Goal: Task Accomplishment & Management: Manage account settings

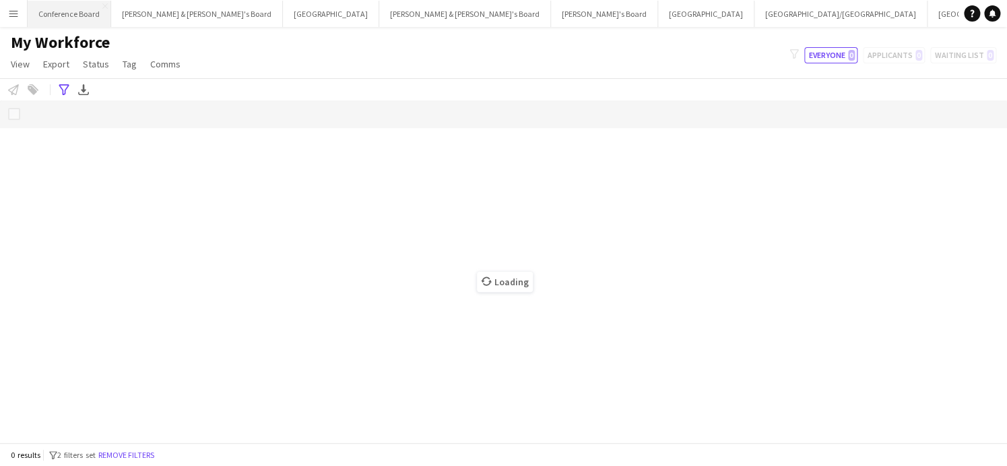
click at [94, 13] on button "Conference Board Close" at bounding box center [70, 14] width 84 height 26
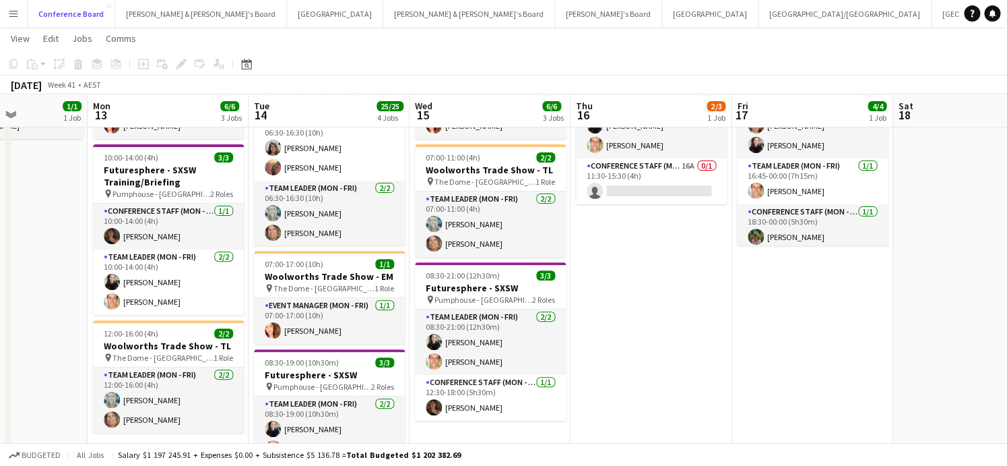
scroll to position [0, 399]
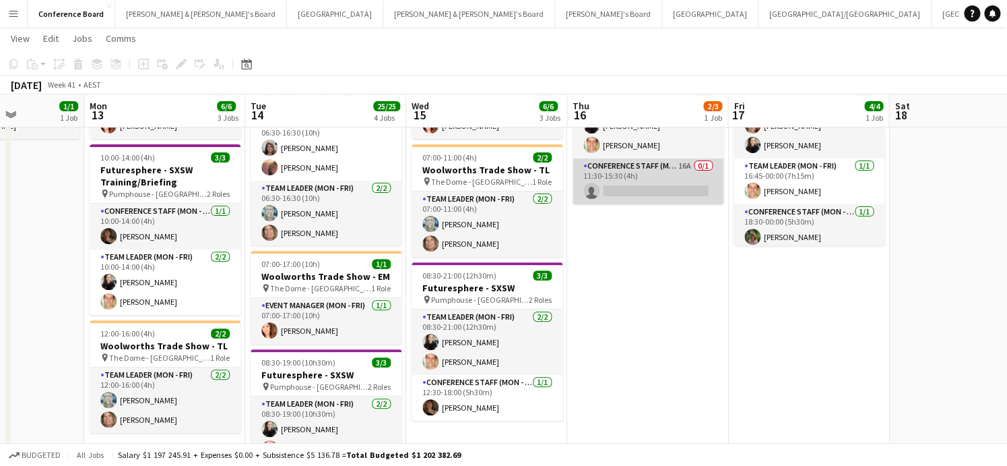
click at [656, 175] on app-card-role "Conference Staff (Mon - Fri) 16A 0/1 11:30-15:30 (4h) single-neutral-actions" at bounding box center [648, 181] width 151 height 46
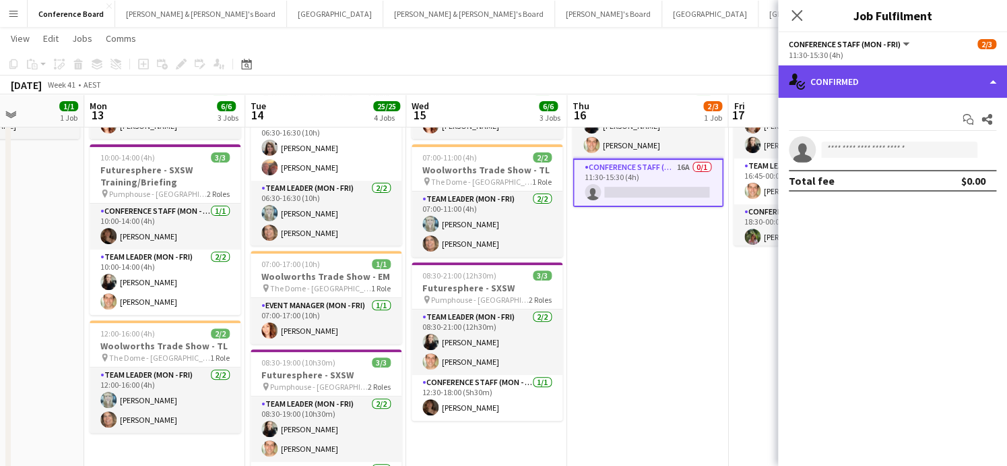
click at [988, 78] on div "single-neutral-actions-check-2 Confirmed" at bounding box center [892, 81] width 229 height 32
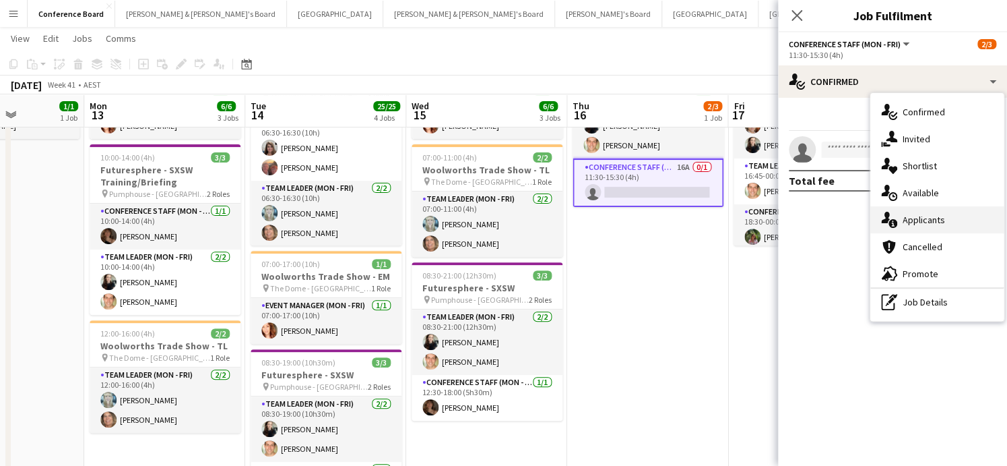
click at [954, 220] on div "single-neutral-actions-information Applicants" at bounding box center [937, 219] width 133 height 27
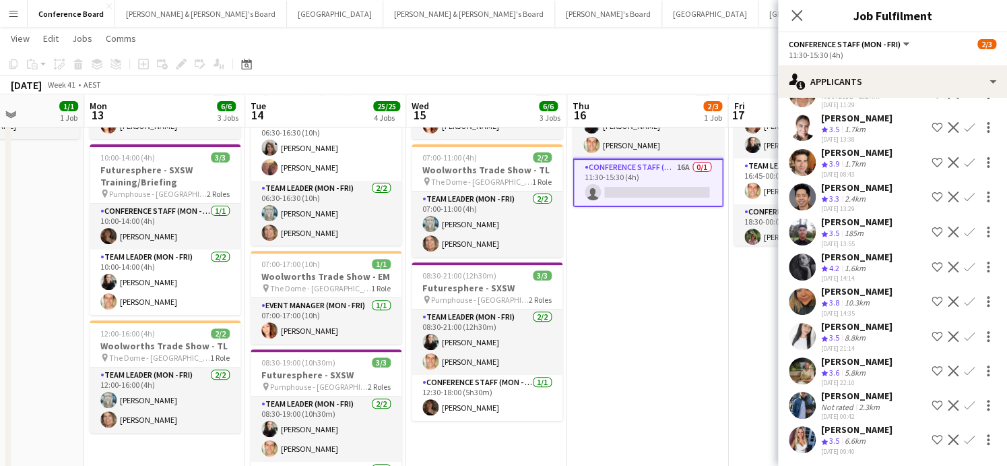
scroll to position [263, 0]
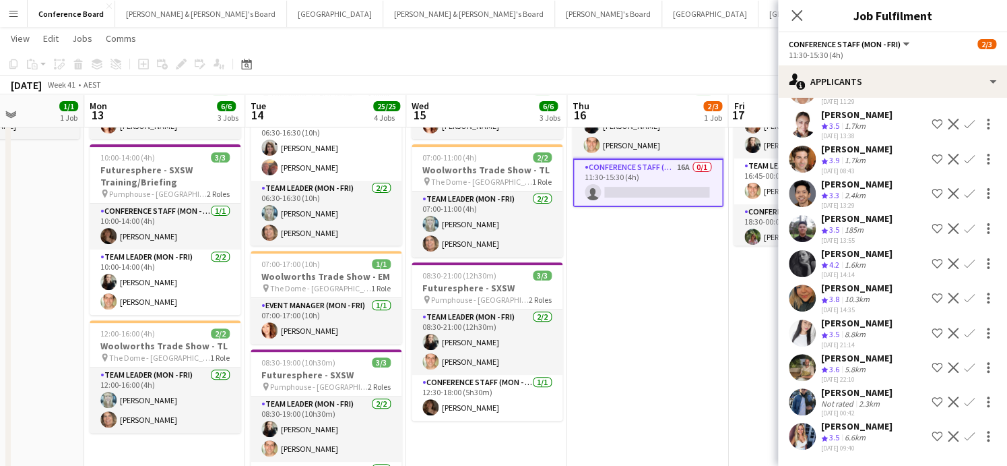
click at [683, 356] on app-date-cell "08:30-16:30 (8h) 2/3 Futuresphere - SXSW pin Pumphouse - Sydney 2 Roles Team Le…" at bounding box center [647, 382] width 161 height 685
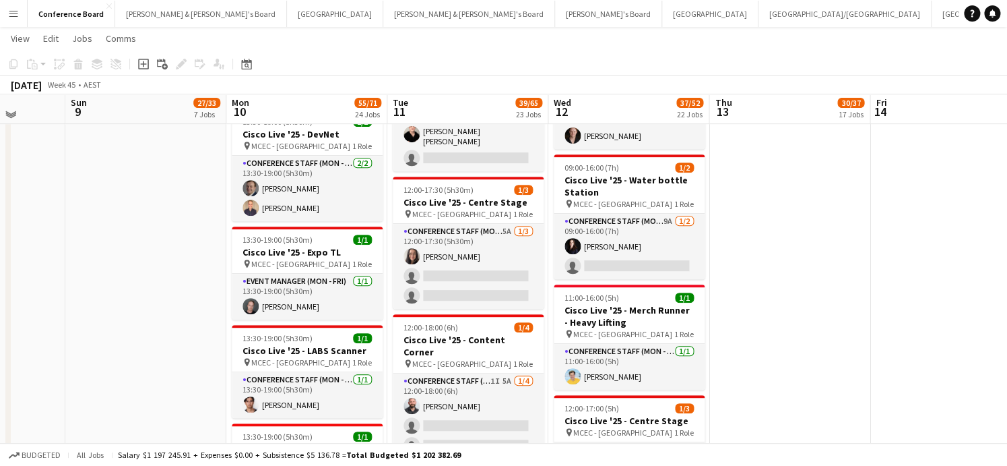
scroll to position [2420, 0]
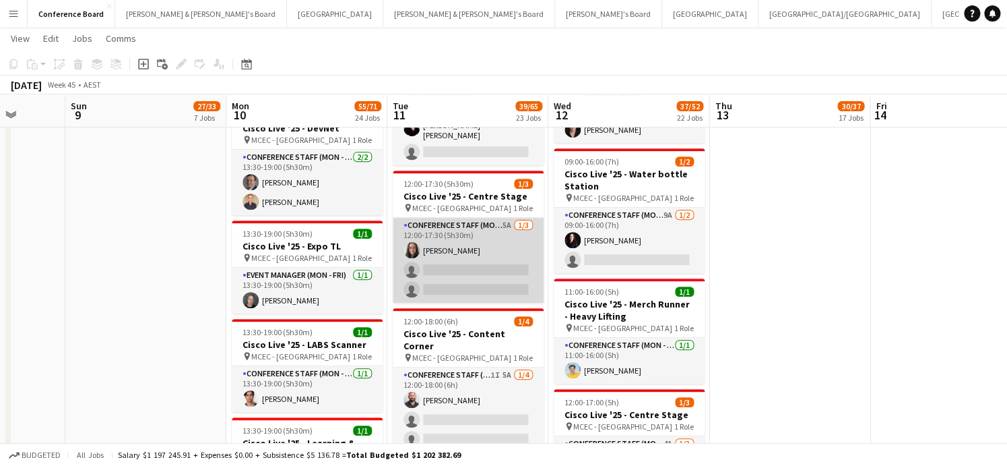
click at [497, 228] on app-card-role "Conference Staff (Mon - Fri) 5A [DATE] 12:00-17:30 (5h30m) [PERSON_NAME] single…" at bounding box center [468, 260] width 151 height 85
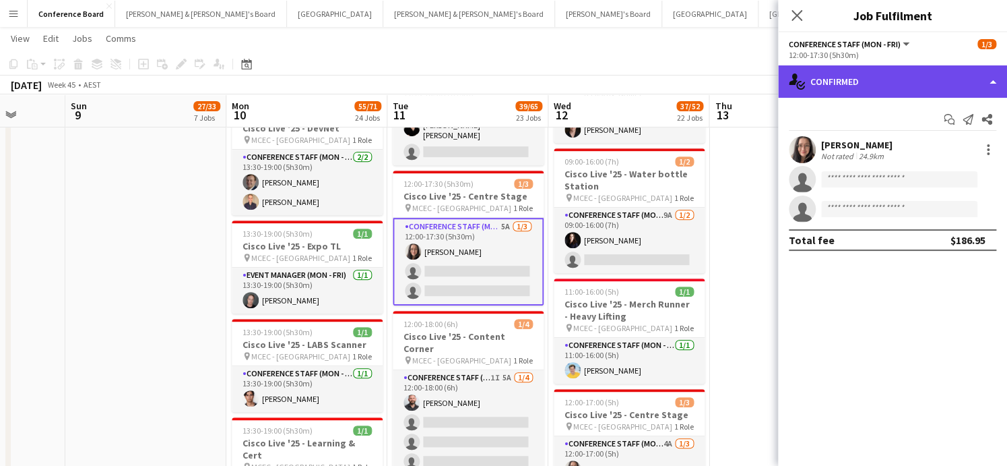
click at [962, 86] on div "single-neutral-actions-check-2 Confirmed" at bounding box center [892, 81] width 229 height 32
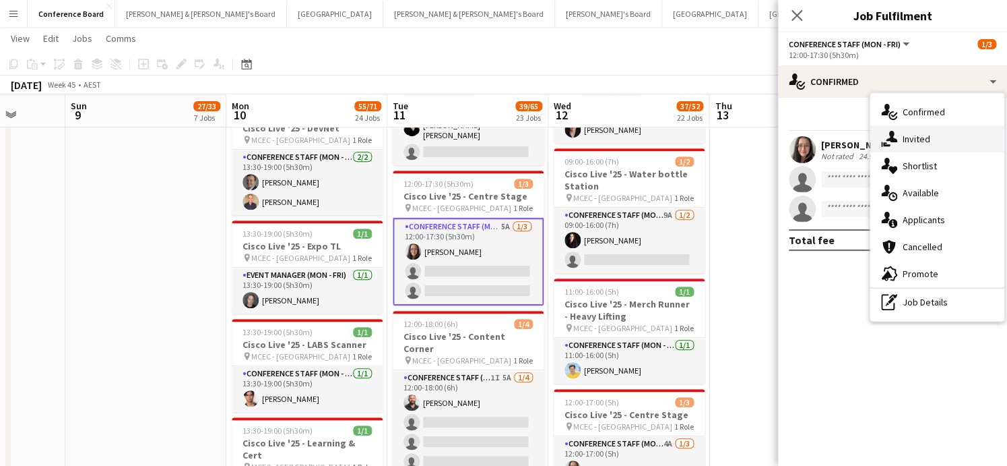
click at [947, 138] on div "single-neutral-actions-share-1 Invited" at bounding box center [937, 138] width 133 height 27
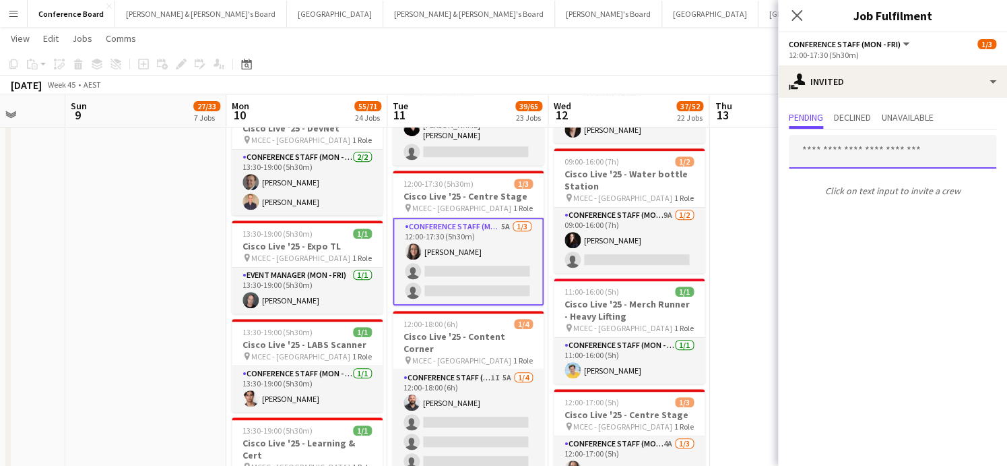
click at [820, 148] on input "text" at bounding box center [893, 152] width 208 height 34
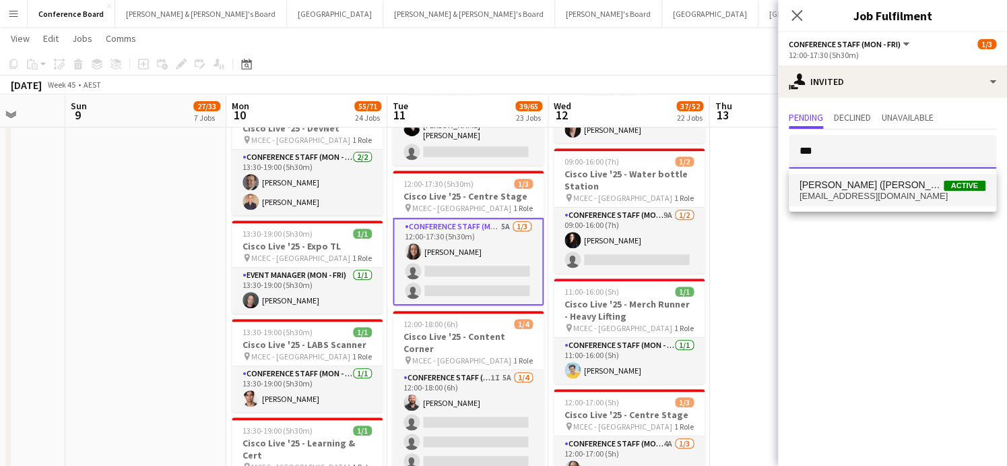
type input "***"
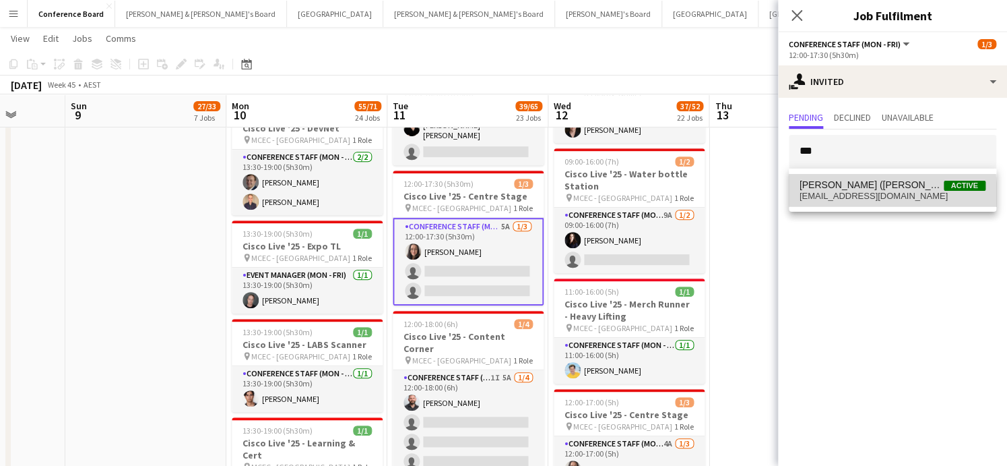
click at [833, 198] on span "[EMAIL_ADDRESS][DOMAIN_NAME]" at bounding box center [893, 196] width 186 height 11
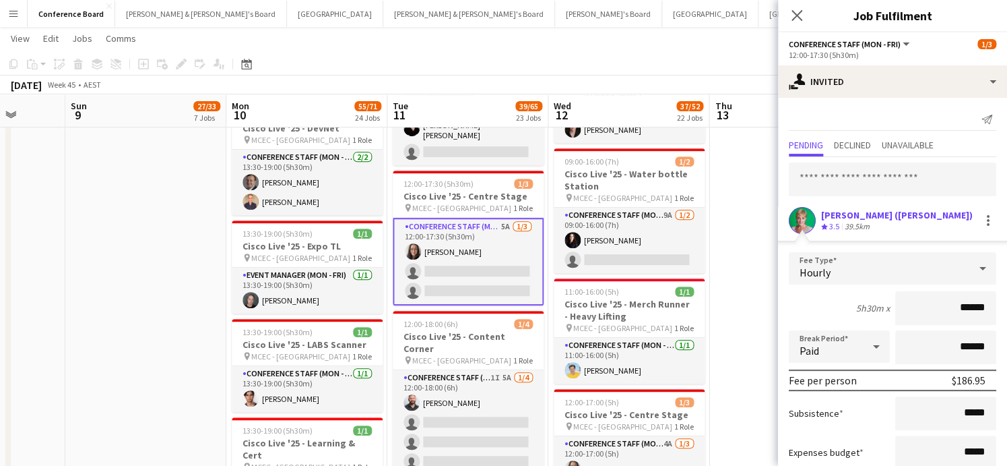
scroll to position [86, 0]
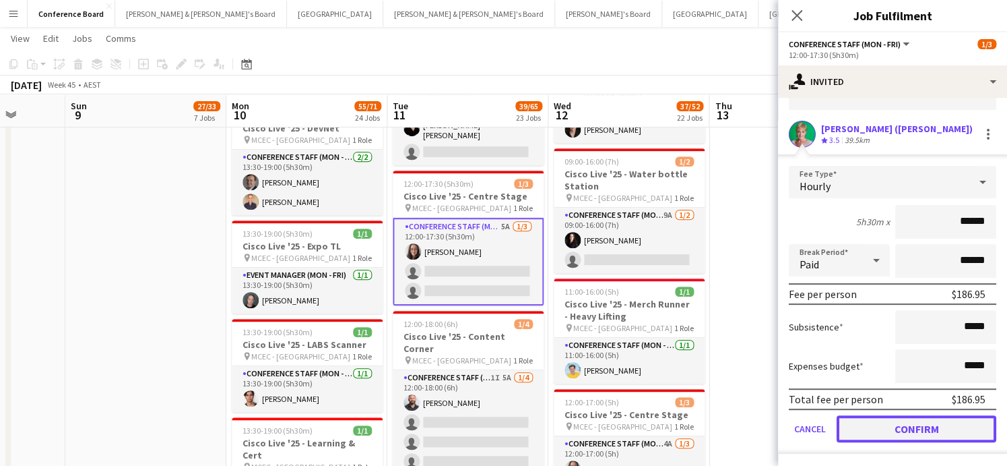
click at [894, 429] on button "Confirm" at bounding box center [917, 428] width 160 height 27
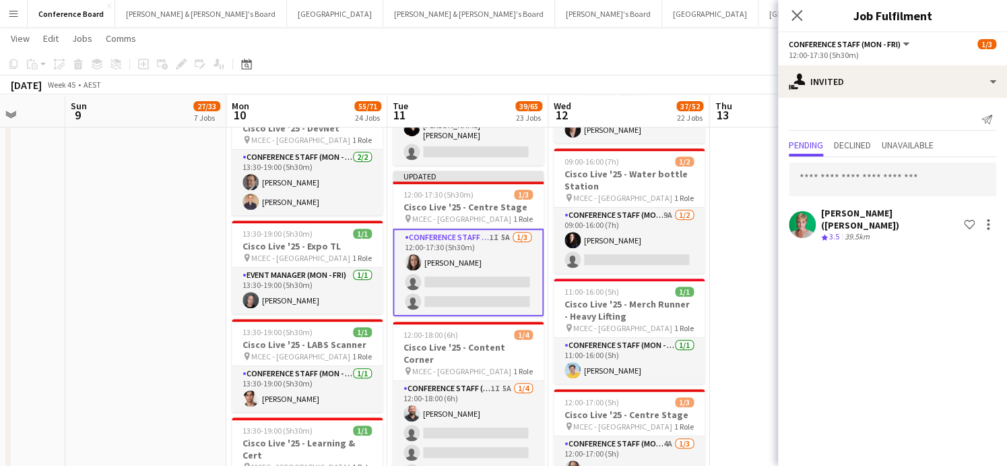
scroll to position [0, 0]
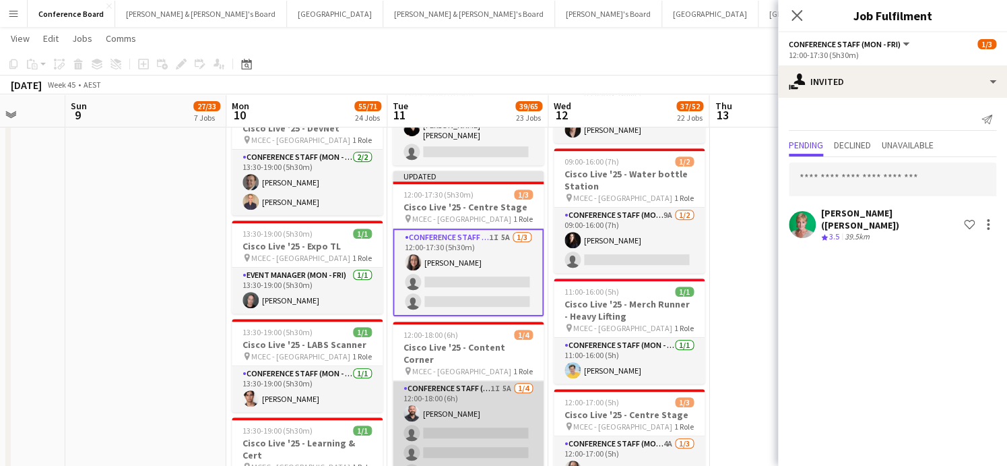
click at [403, 411] on app-card-role "Conference Staff (Mon - Fri) 1I 5A [DATE] 12:00-18:00 (6h) [PERSON_NAME] single…" at bounding box center [468, 433] width 151 height 104
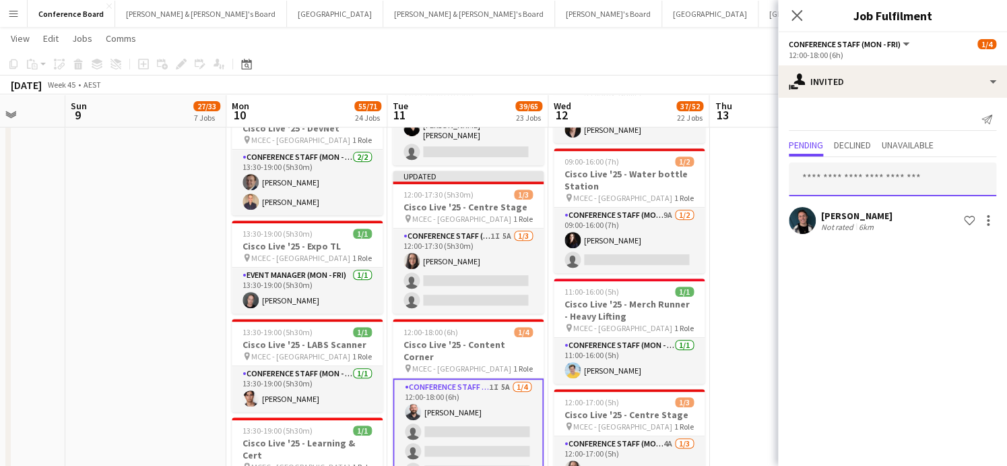
click at [822, 183] on input "text" at bounding box center [893, 179] width 208 height 34
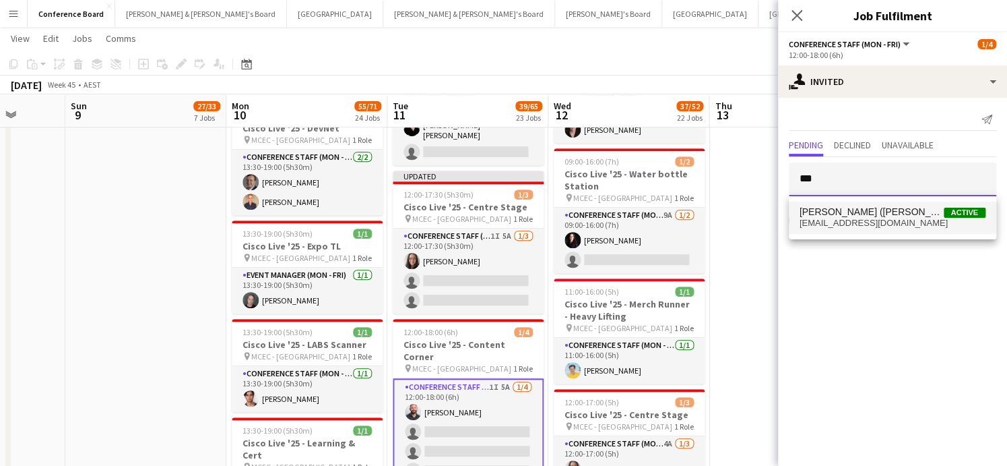
type input "***"
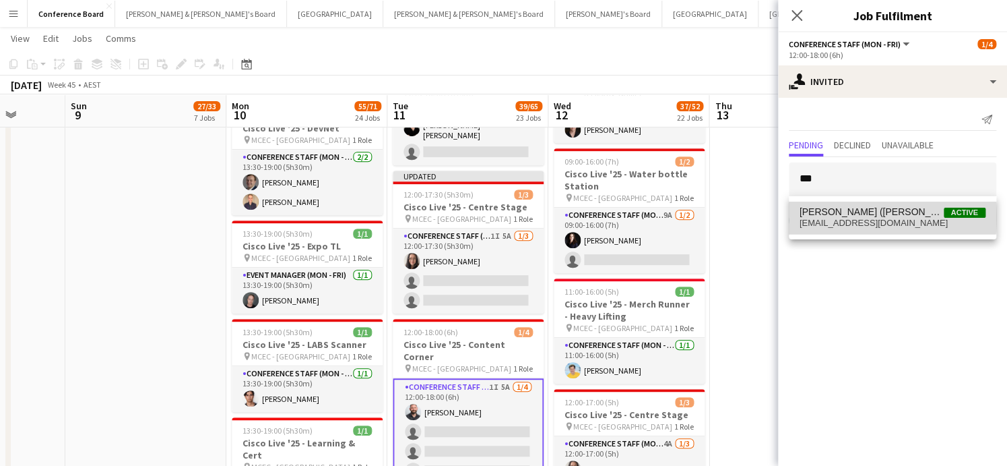
click at [854, 218] on span "[EMAIL_ADDRESS][DOMAIN_NAME]" at bounding box center [893, 223] width 186 height 11
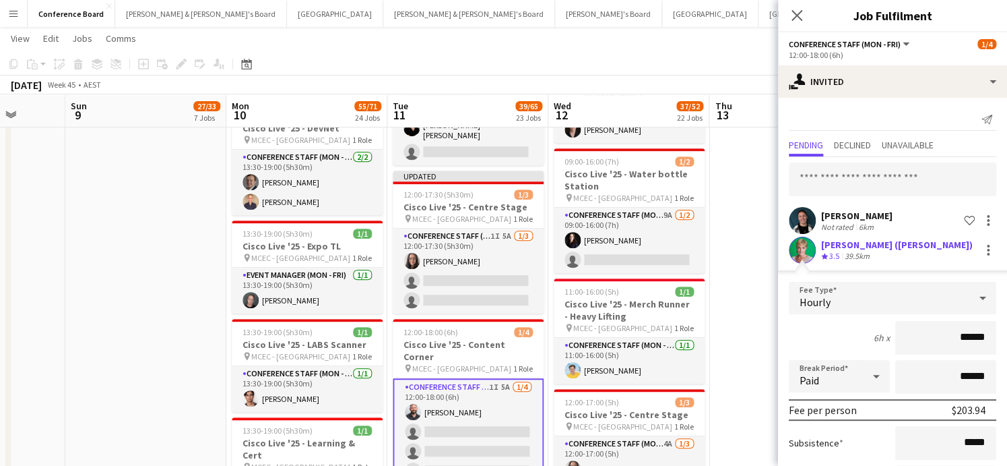
scroll to position [115, 0]
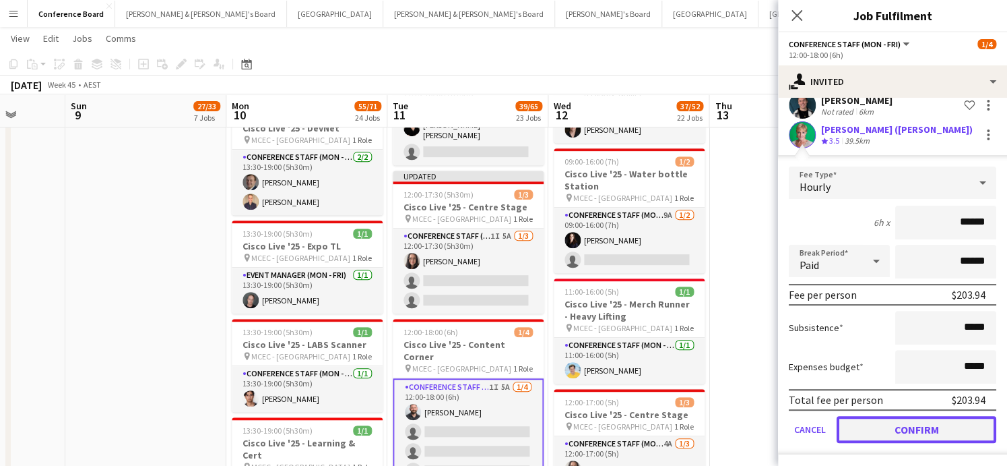
click at [919, 421] on button "Confirm" at bounding box center [917, 429] width 160 height 27
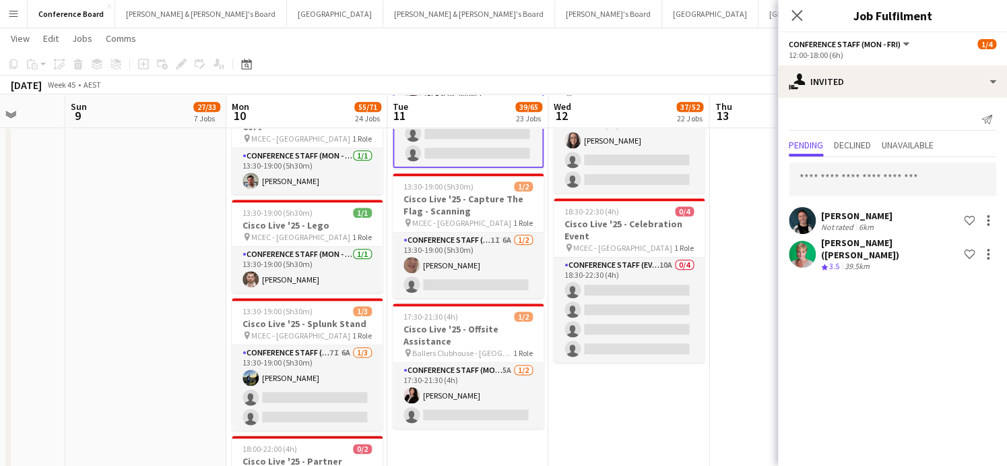
scroll to position [2746, 0]
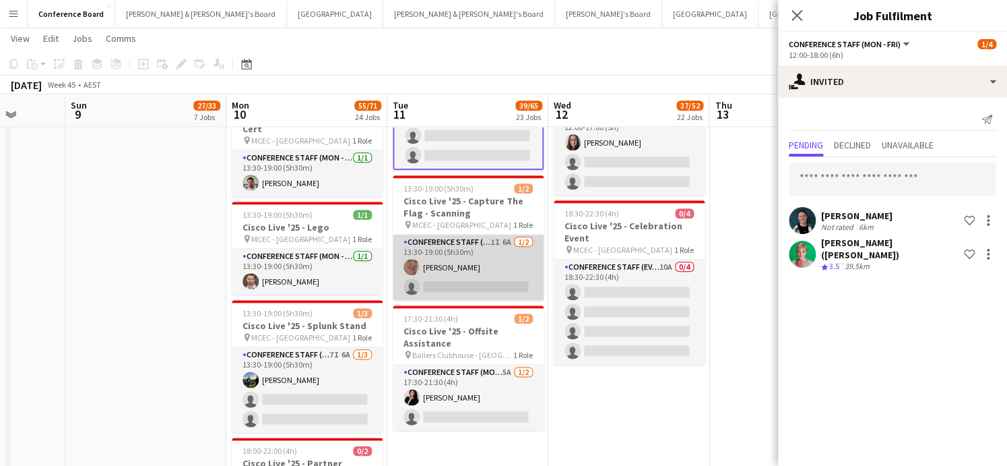
click at [508, 234] on app-card-role "Conference Staff (Mon - Fri) 1I 6A [DATE] 13:30-19:00 (5h30m) [PERSON_NAME] sin…" at bounding box center [468, 266] width 151 height 65
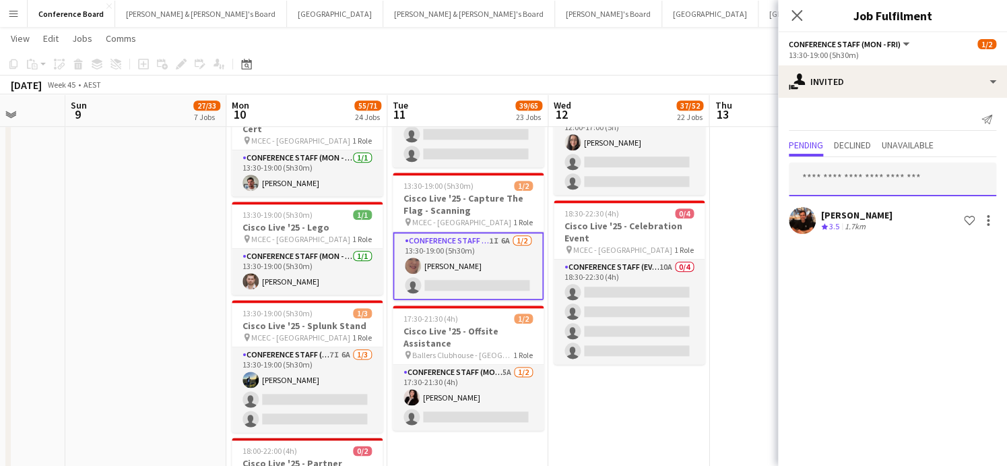
click at [838, 181] on input "text" at bounding box center [893, 179] width 208 height 34
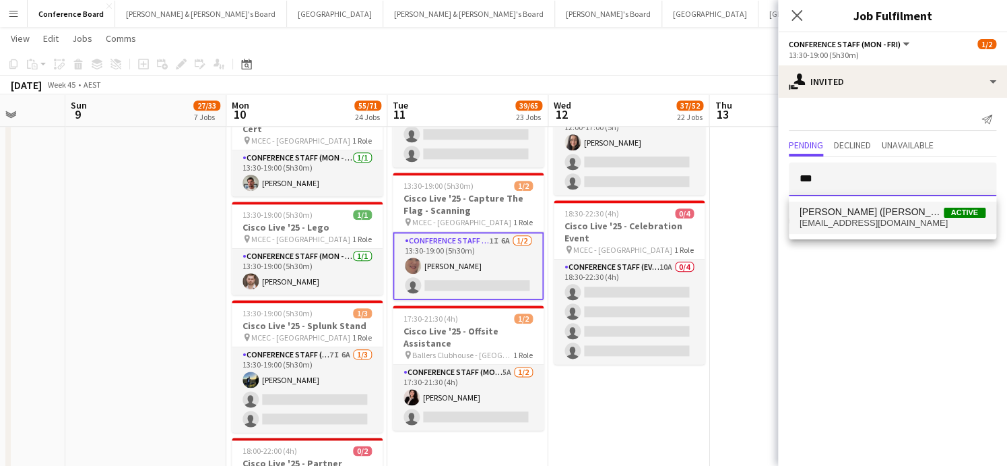
type input "***"
click at [848, 212] on span "[PERSON_NAME] ([PERSON_NAME])" at bounding box center [872, 211] width 144 height 11
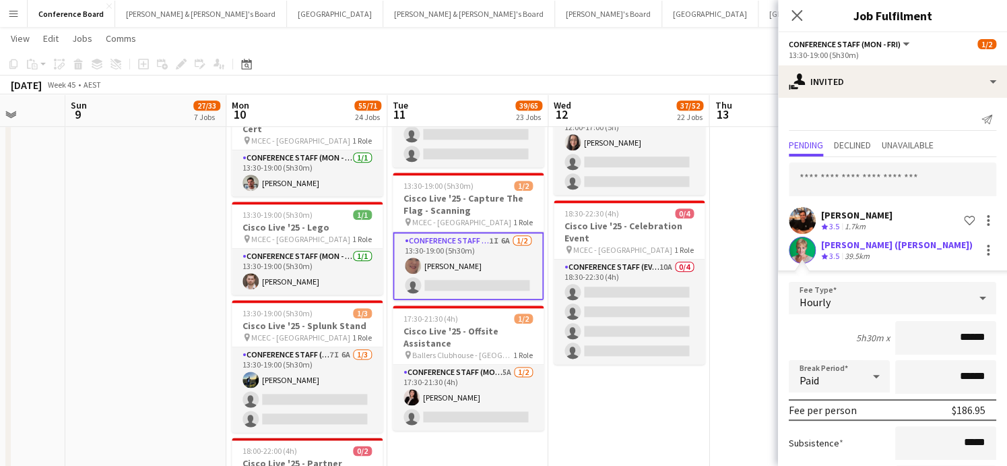
scroll to position [115, 0]
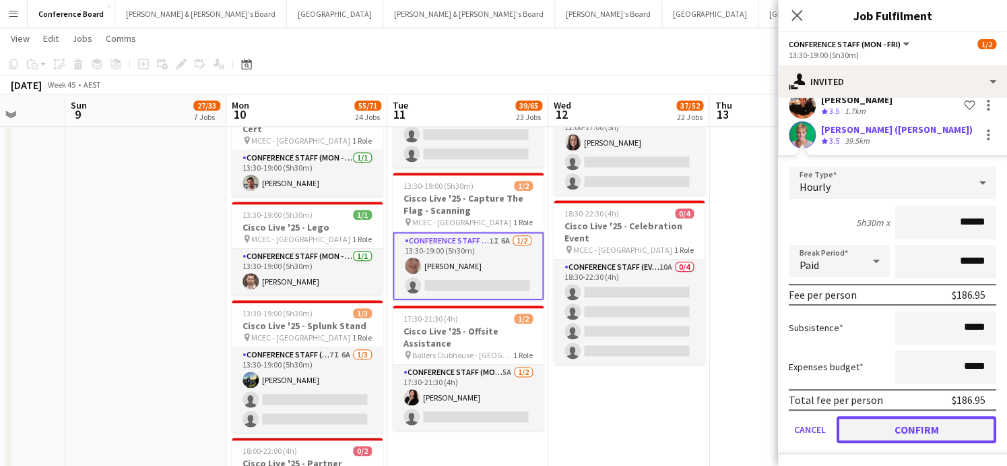
click at [930, 417] on button "Confirm" at bounding box center [917, 429] width 160 height 27
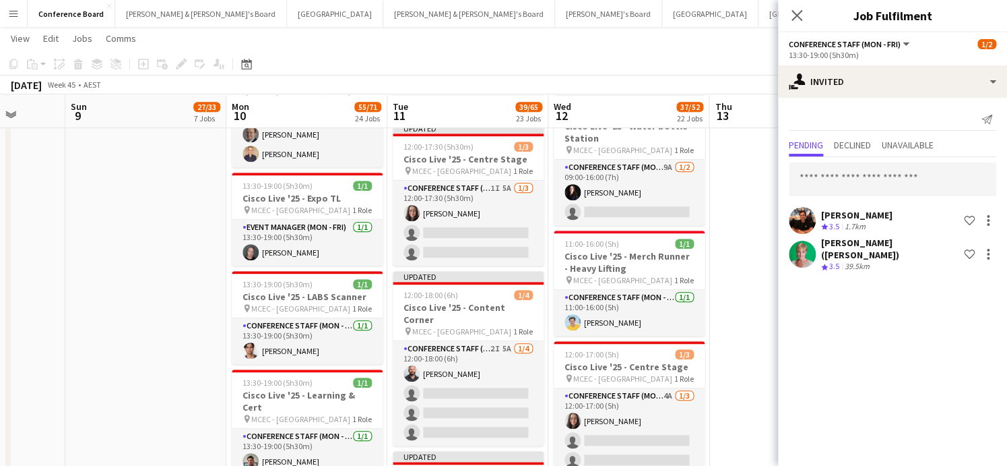
scroll to position [2469, 0]
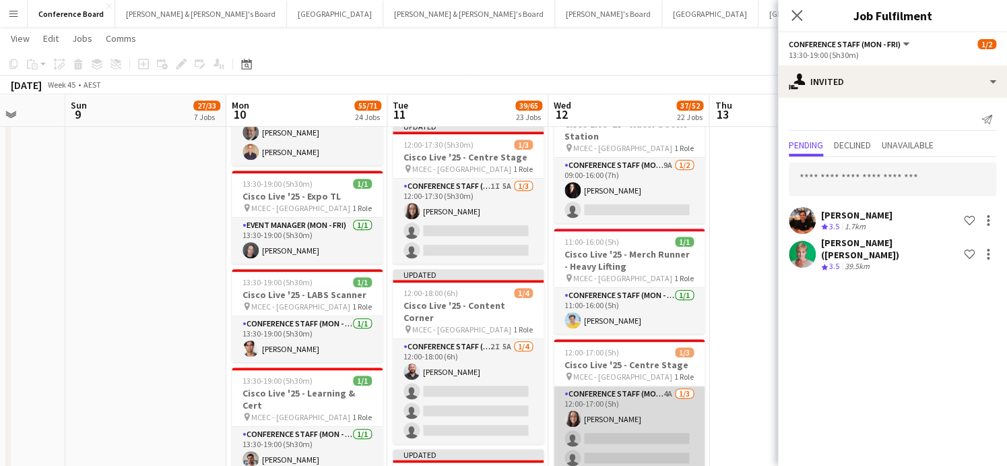
click at [636, 389] on app-card-role "Conference Staff (Mon - Fri) 4A [DATE] 12:00-17:00 (5h) [PERSON_NAME] single-ne…" at bounding box center [629, 428] width 151 height 85
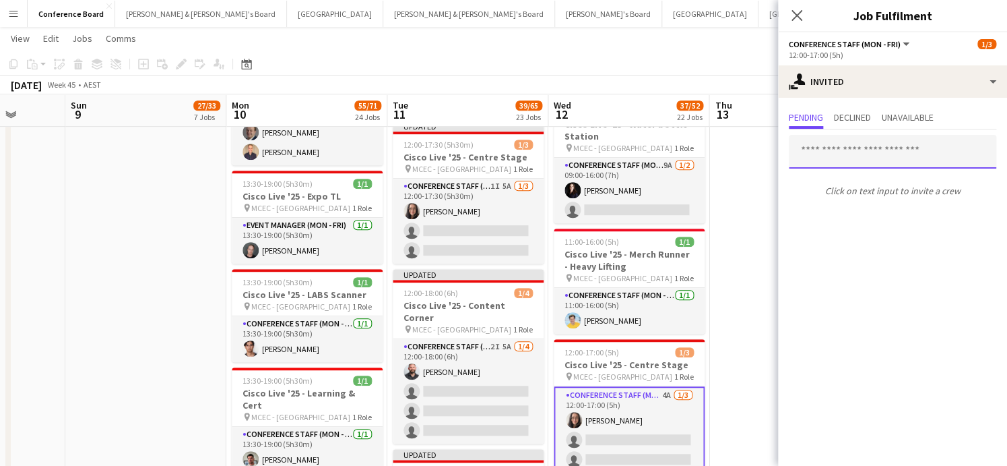
click at [829, 146] on input "text" at bounding box center [893, 152] width 208 height 34
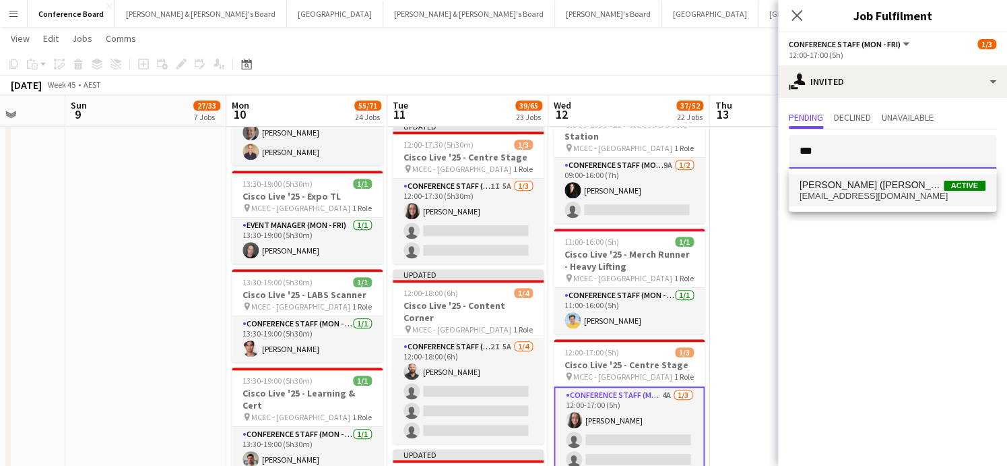
type input "***"
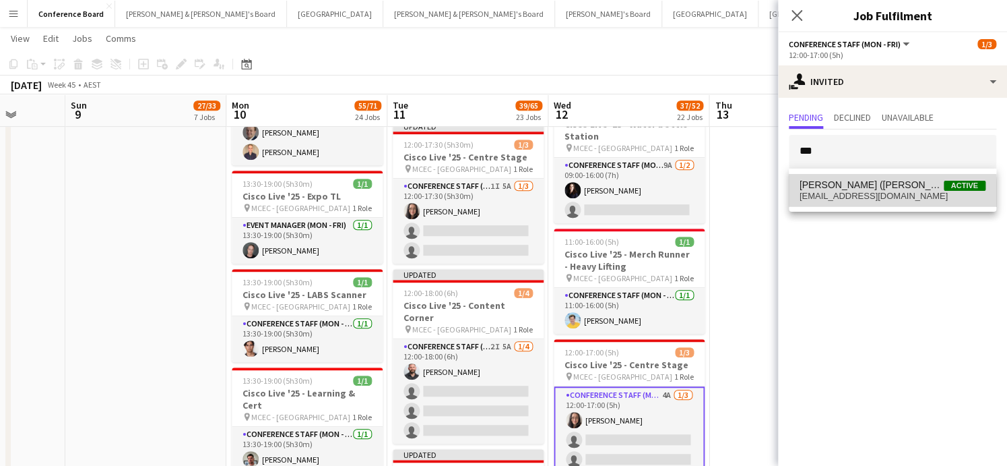
click at [846, 196] on span "[EMAIL_ADDRESS][DOMAIN_NAME]" at bounding box center [893, 196] width 186 height 11
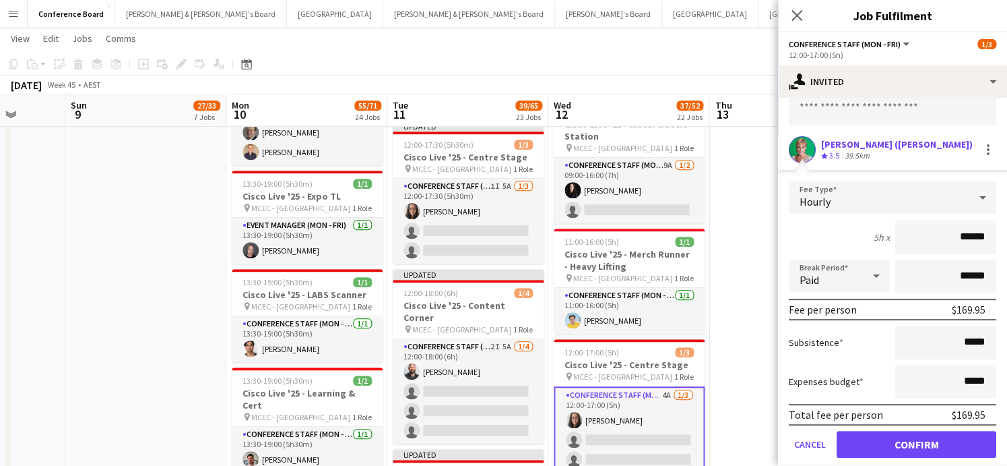
scroll to position [86, 0]
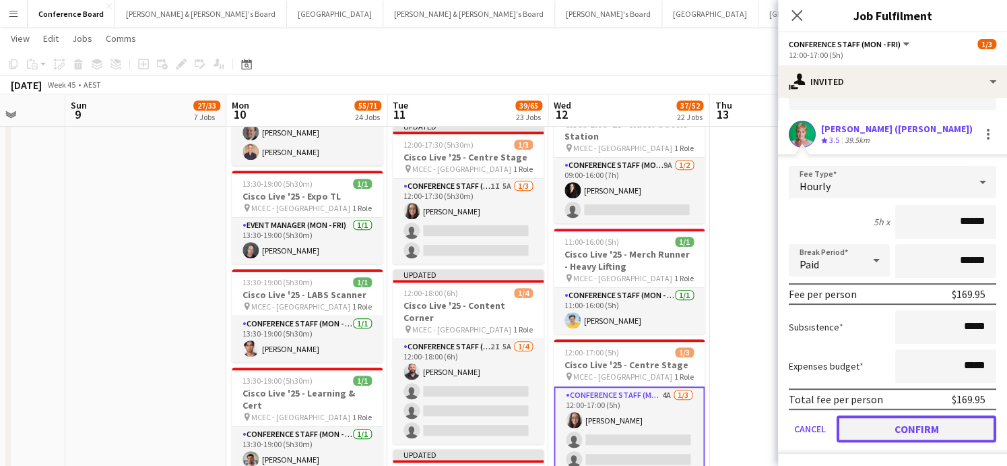
click at [878, 424] on button "Confirm" at bounding box center [917, 428] width 160 height 27
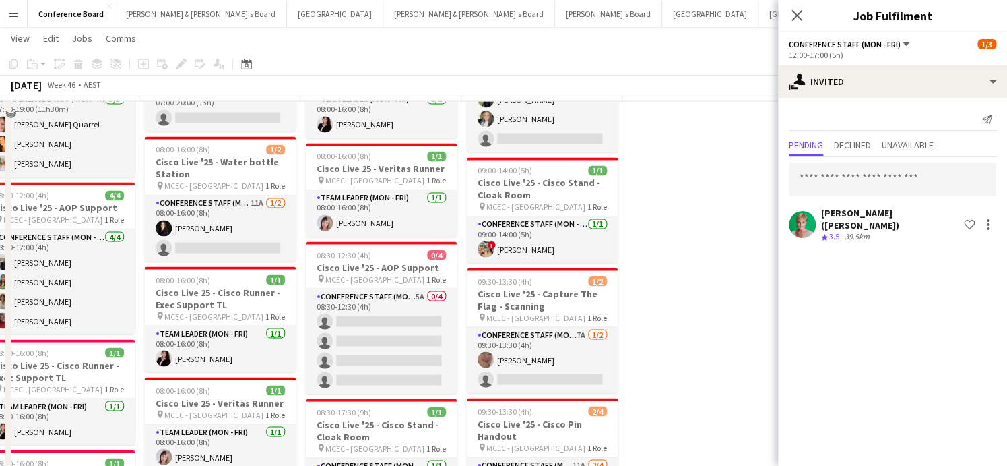
scroll to position [934, 0]
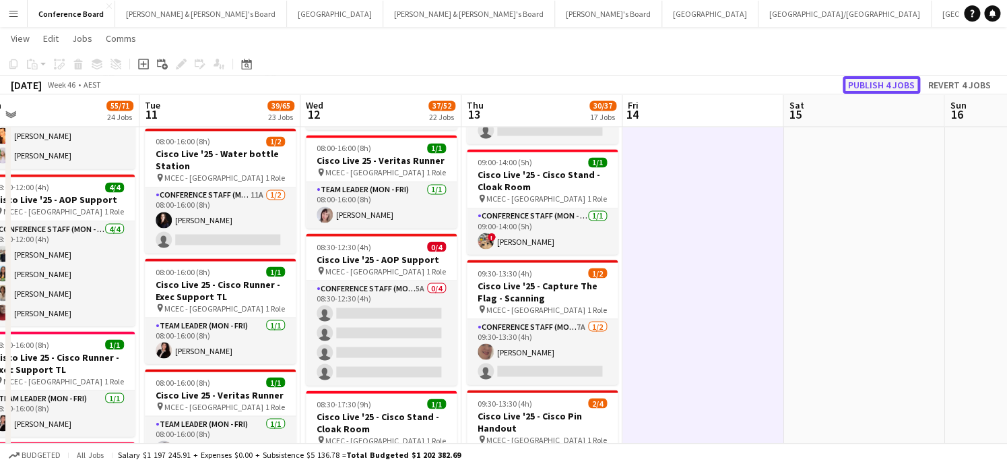
click at [902, 83] on button "Publish 4 jobs" at bounding box center [881, 85] width 77 height 18
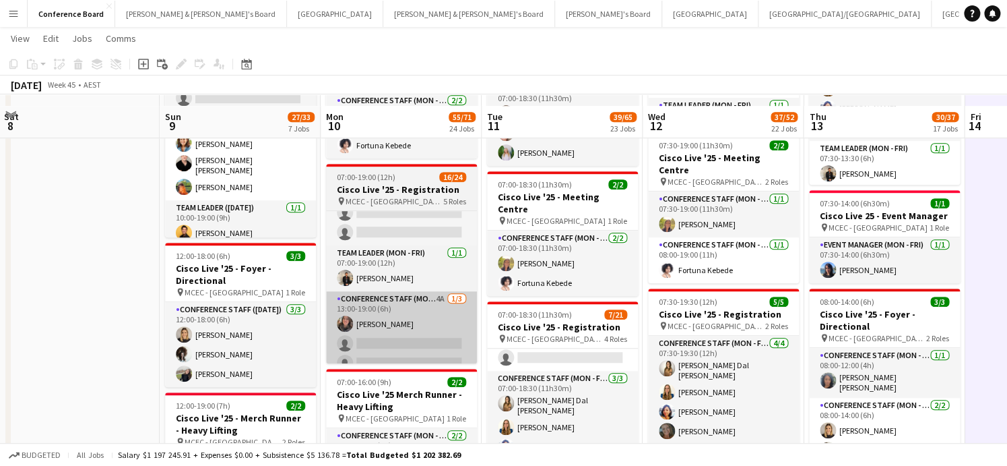
scroll to position [343, 0]
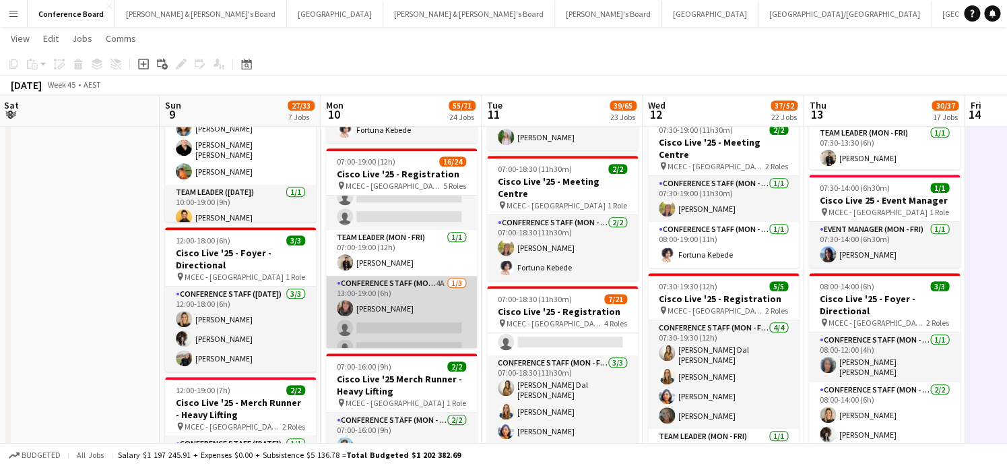
click at [406, 298] on app-card-role "Conference Staff (Mon - Fri) 4A [DATE] 13:00-19:00 (6h) [PERSON_NAME] single-ne…" at bounding box center [401, 318] width 151 height 85
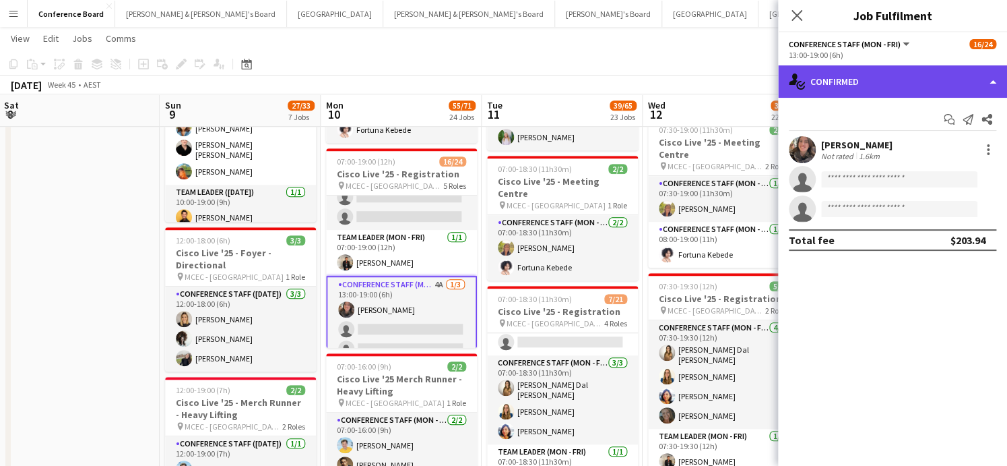
click at [964, 80] on div "single-neutral-actions-check-2 Confirmed" at bounding box center [892, 81] width 229 height 32
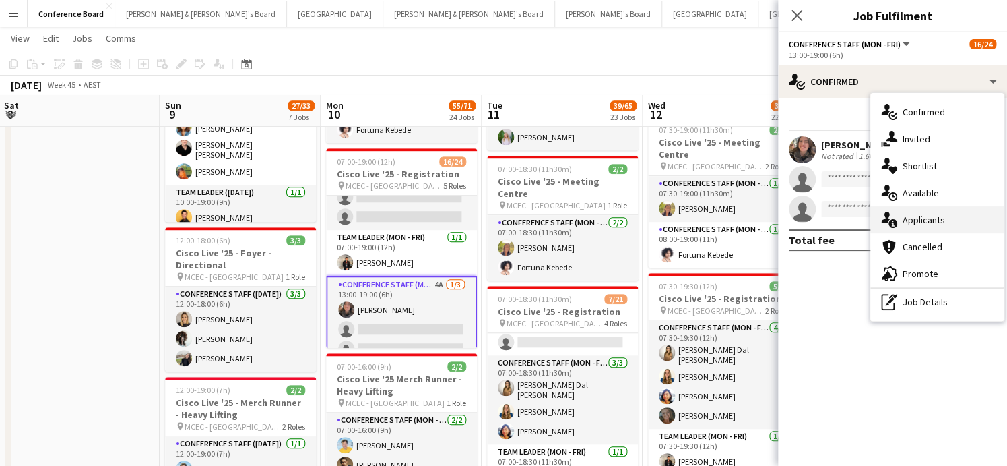
click at [915, 214] on span "Applicants" at bounding box center [924, 220] width 42 height 12
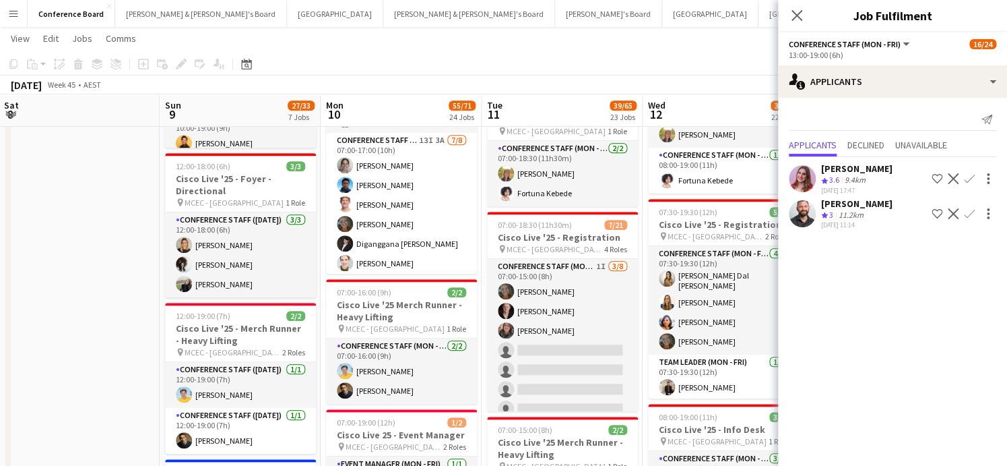
scroll to position [80, 0]
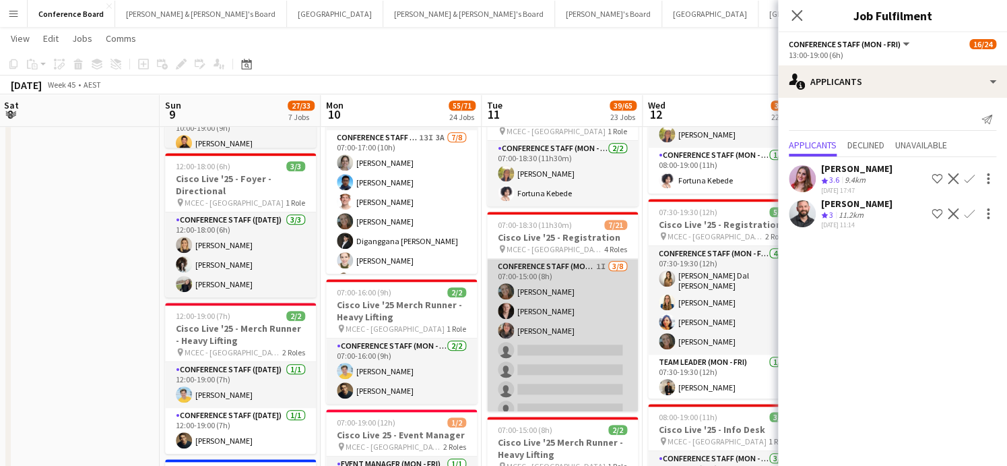
click at [565, 338] on app-card-role "Conference Staff (Mon - Fri) 1I [DATE] 07:00-15:00 (8h) [PERSON_NAME] [PERSON_N…" at bounding box center [562, 350] width 151 height 183
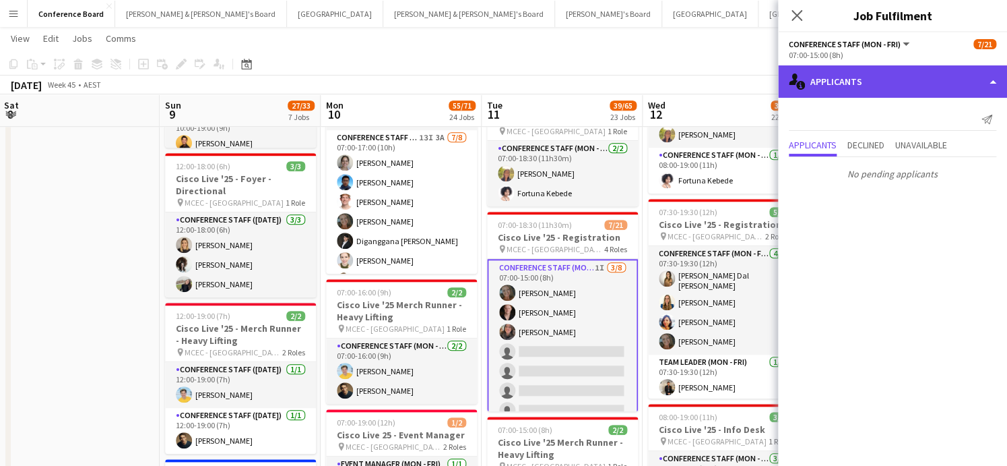
click at [854, 86] on div "single-neutral-actions-information Applicants" at bounding box center [892, 81] width 229 height 32
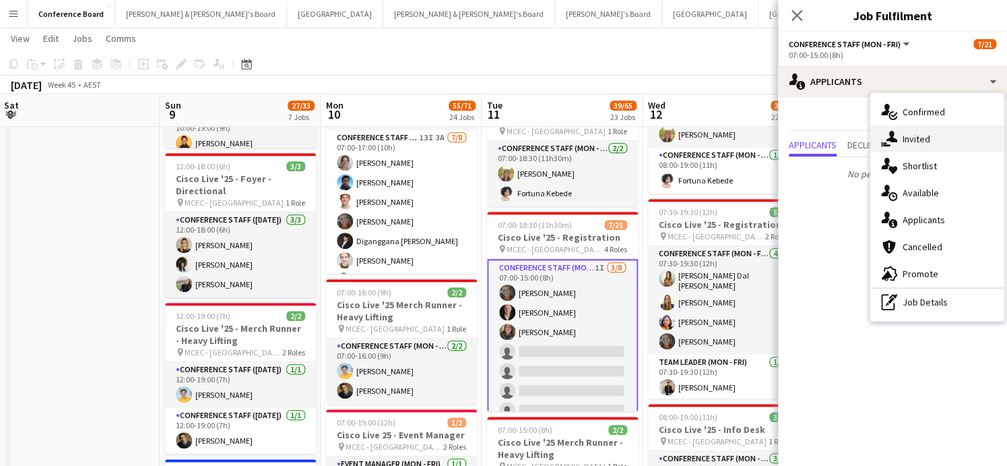
click at [914, 143] on span "Invited" at bounding box center [917, 139] width 28 height 12
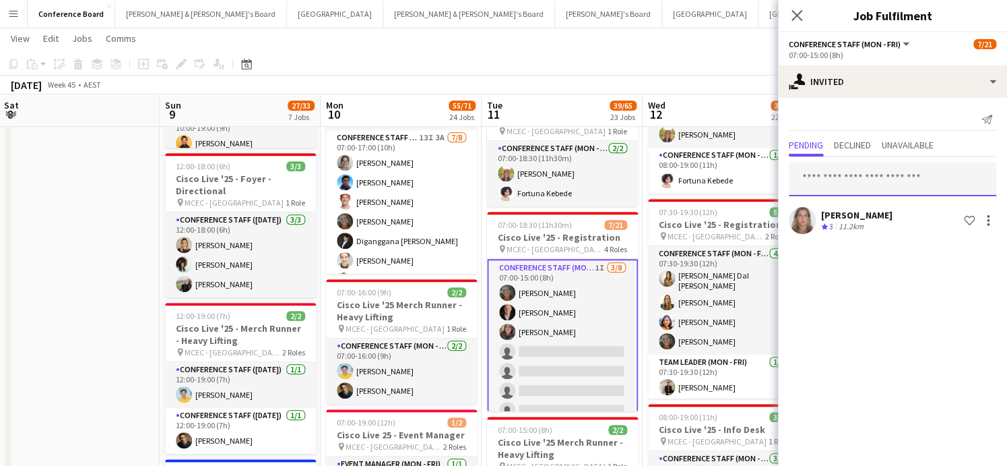
click at [829, 182] on input "text" at bounding box center [893, 179] width 208 height 34
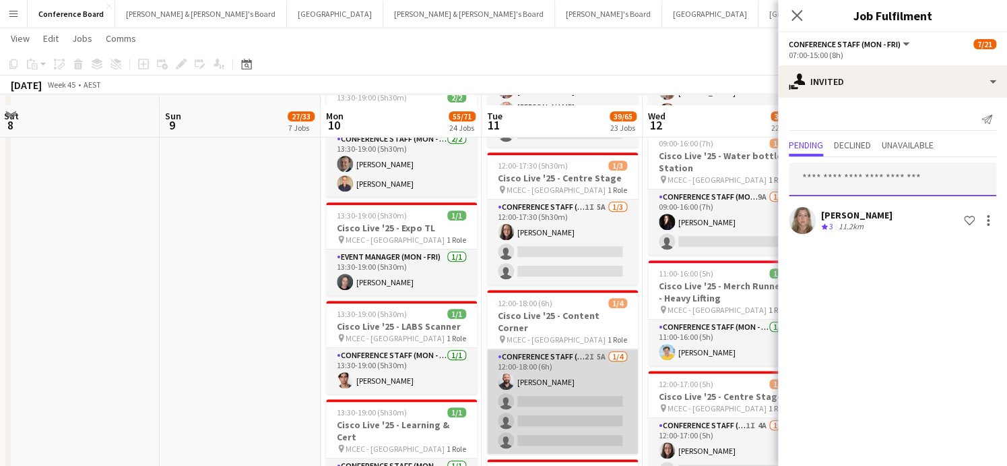
scroll to position [2448, 0]
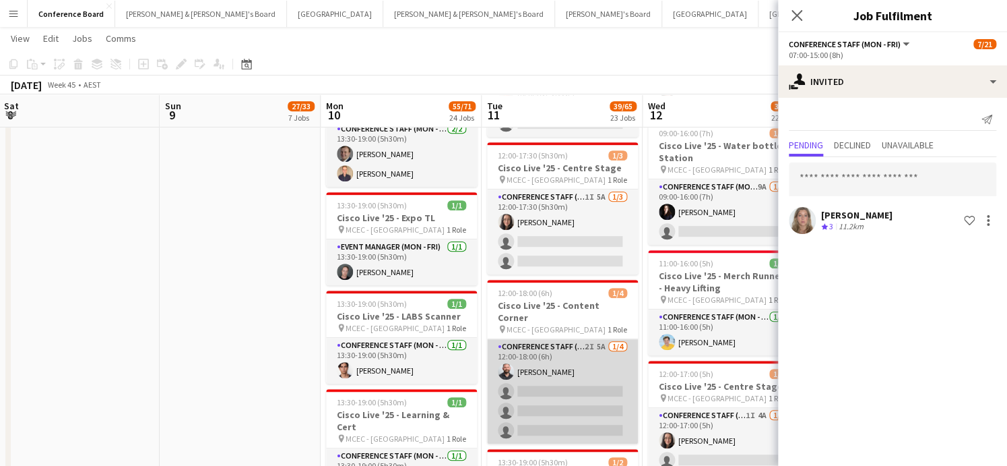
click at [559, 371] on app-card-role "Conference Staff (Mon - Fri) 2I 5A [DATE] 12:00-18:00 (6h) [PERSON_NAME] single…" at bounding box center [562, 391] width 151 height 104
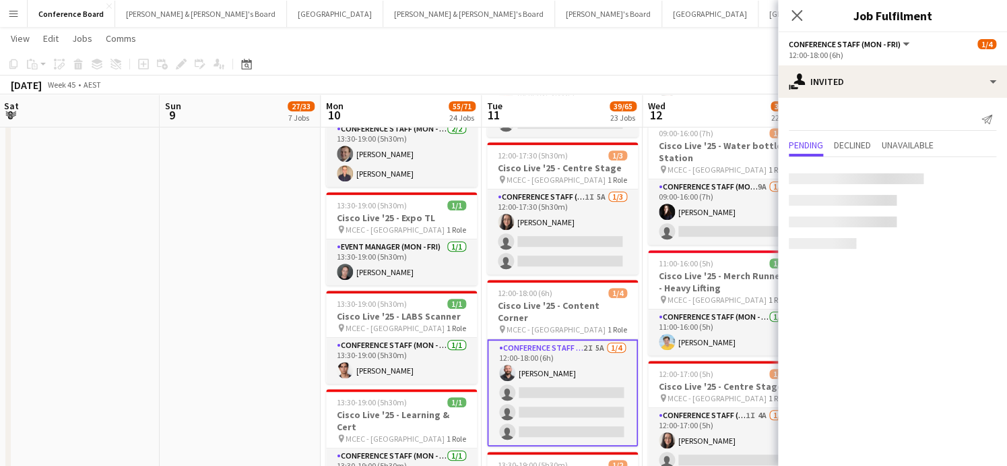
scroll to position [363, 0]
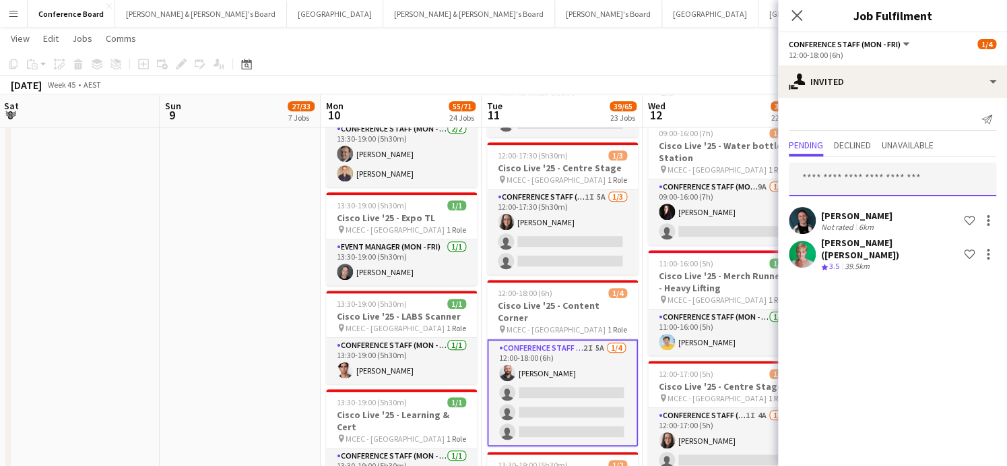
click at [813, 176] on input "text" at bounding box center [893, 179] width 208 height 34
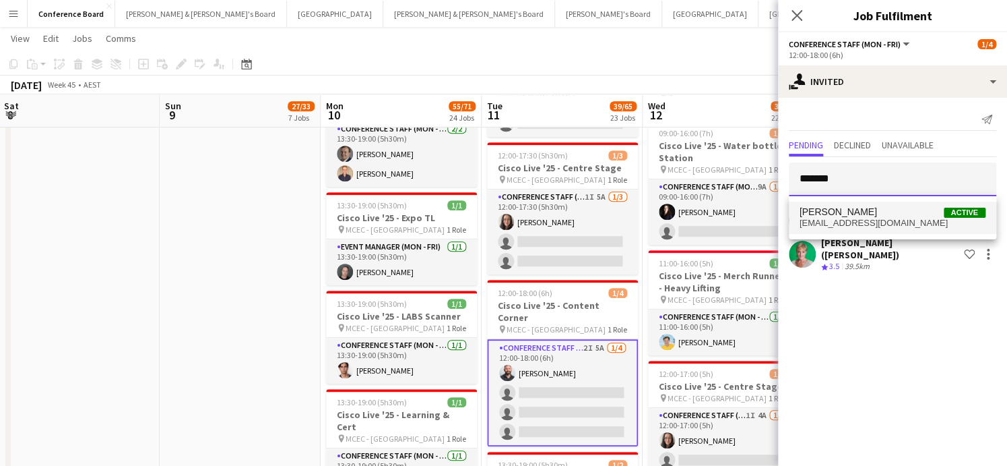
type input "*******"
click at [826, 217] on span "[PERSON_NAME]" at bounding box center [838, 211] width 77 height 11
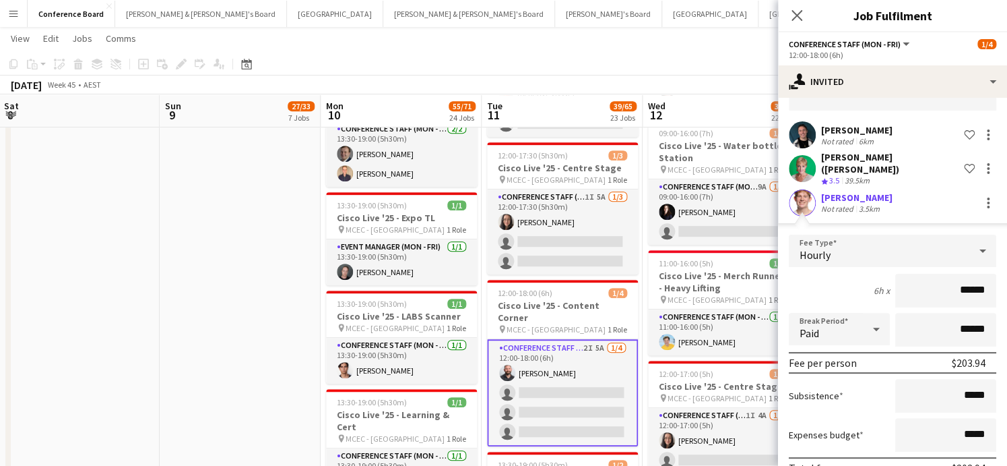
scroll to position [145, 0]
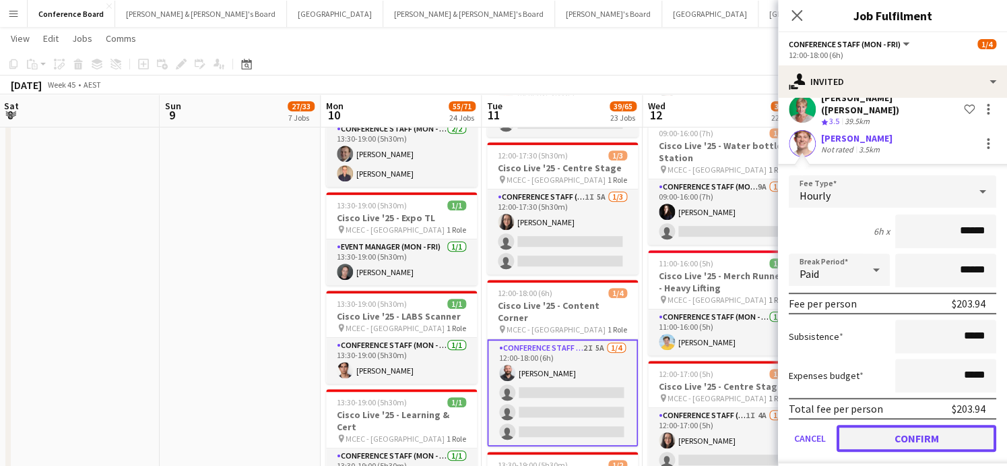
click at [889, 428] on button "Confirm" at bounding box center [917, 437] width 160 height 27
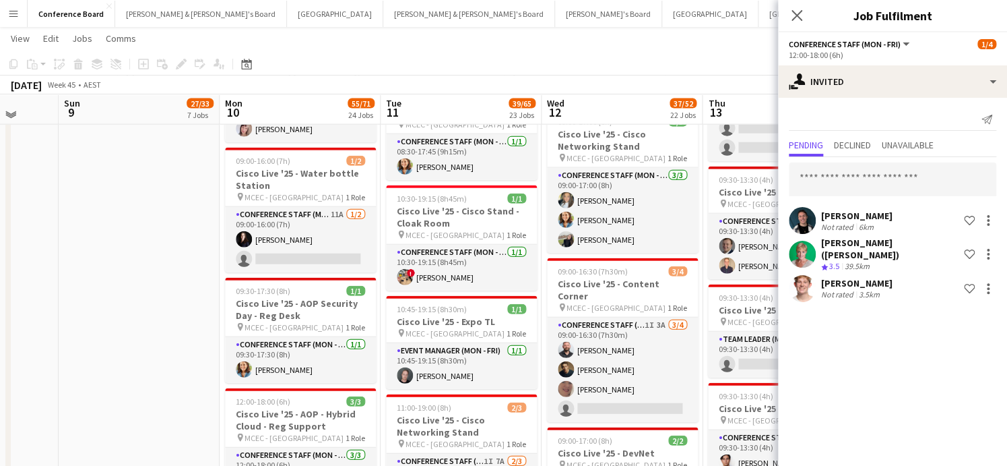
scroll to position [1323, 0]
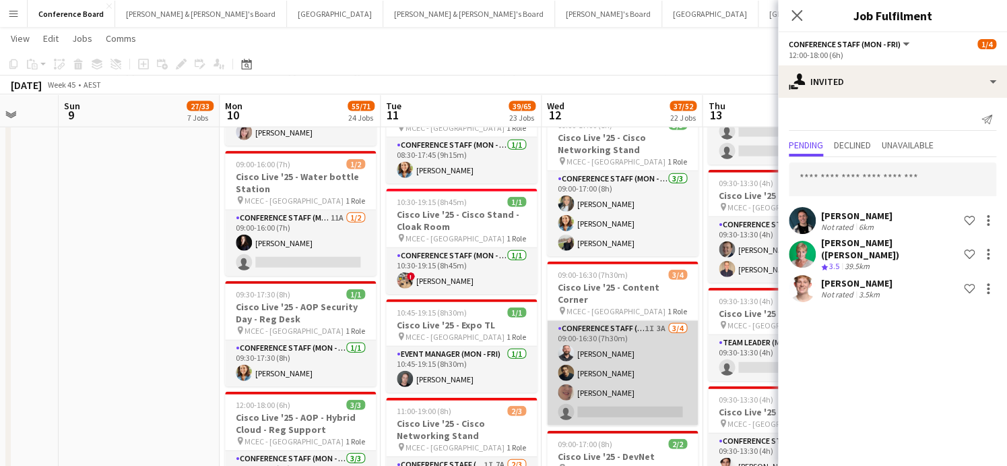
click at [639, 382] on app-card-role "Conference Staff (Mon - Fri) 1I 3A [DATE] 09:00-16:30 (7h30m) [PERSON_NAME] [PE…" at bounding box center [622, 373] width 151 height 104
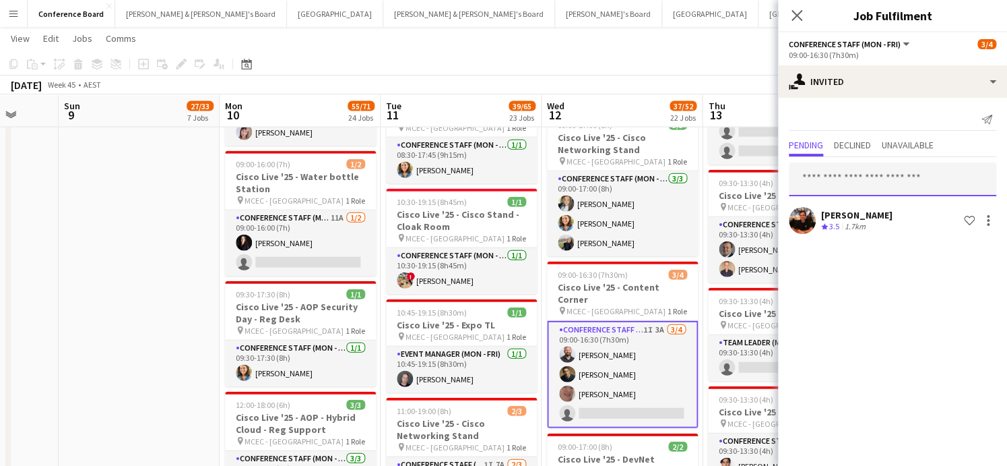
click at [813, 175] on input "text" at bounding box center [893, 179] width 208 height 34
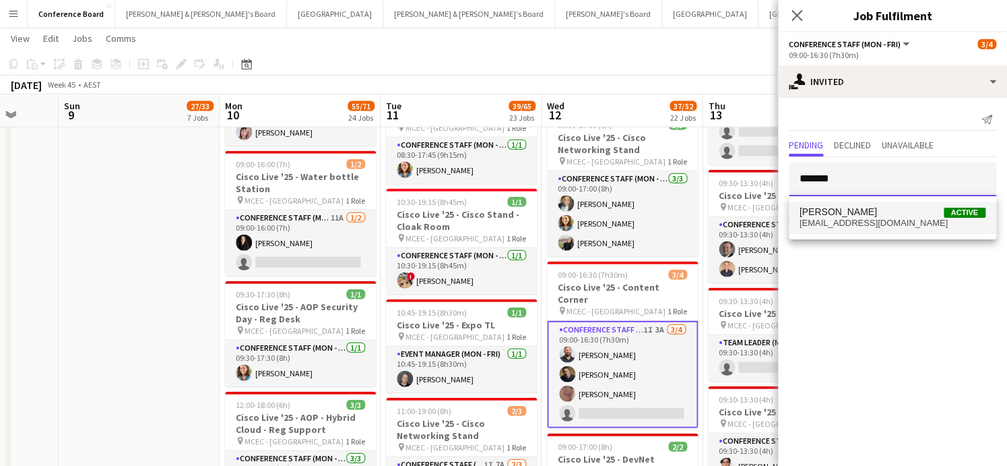
type input "*******"
click at [827, 223] on span "[EMAIL_ADDRESS][DOMAIN_NAME]" at bounding box center [893, 223] width 186 height 11
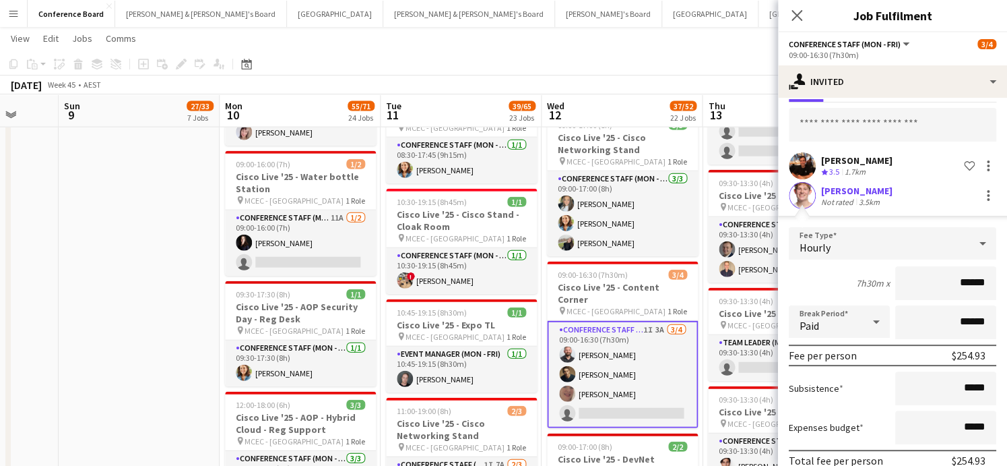
scroll to position [115, 0]
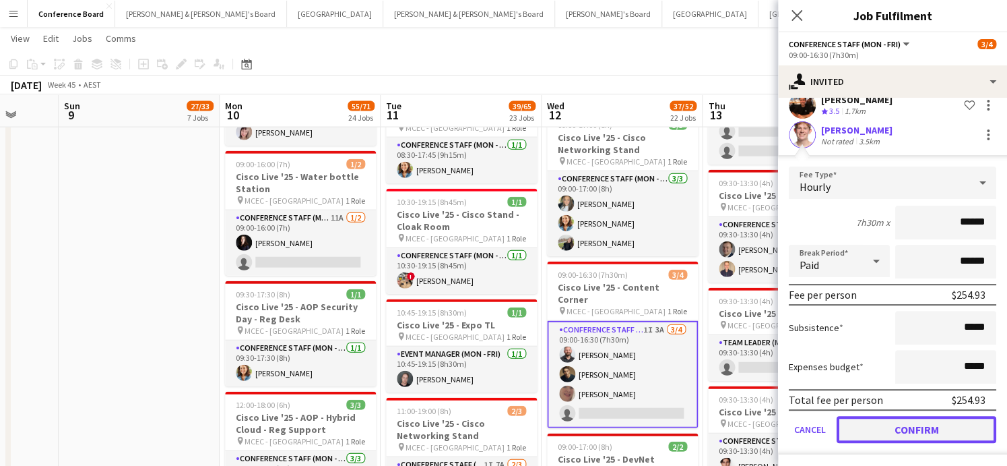
click at [896, 422] on button "Confirm" at bounding box center [917, 429] width 160 height 27
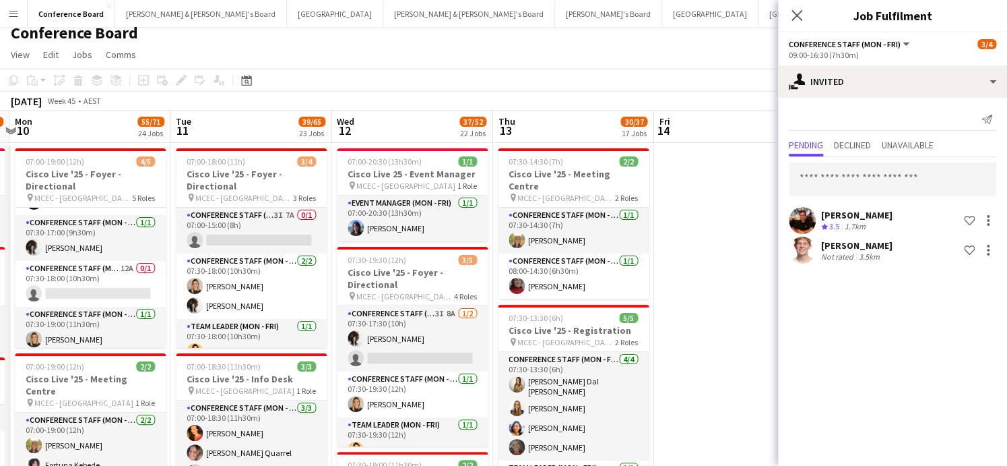
scroll to position [0, 0]
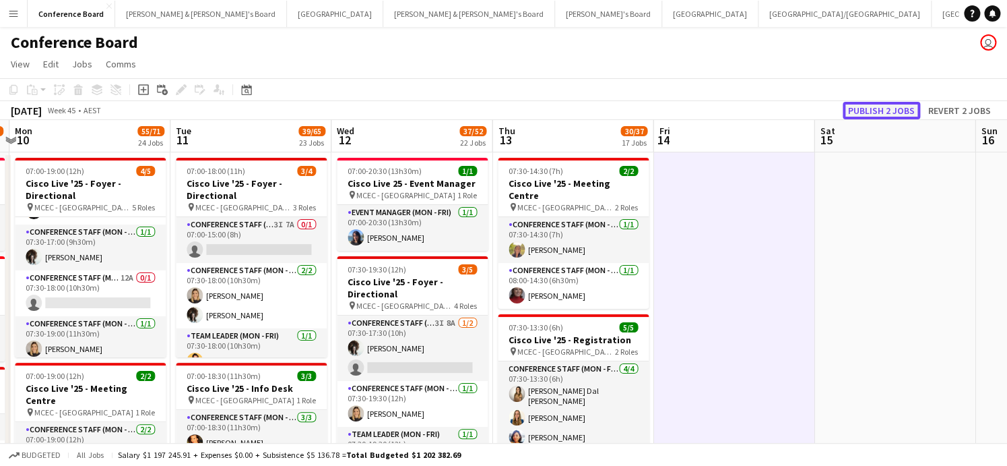
click at [887, 110] on button "Publish 2 jobs" at bounding box center [881, 111] width 77 height 18
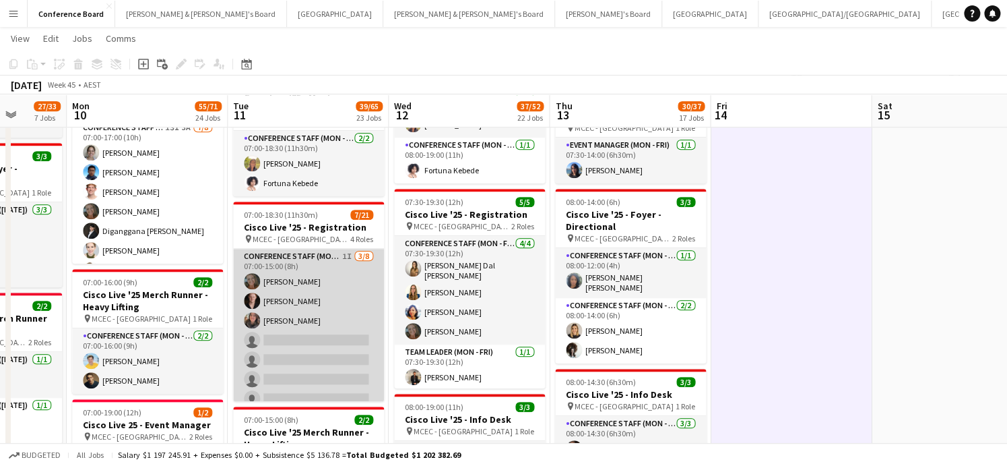
click at [305, 330] on app-card-role "Conference Staff (Mon - Fri) 1I [DATE] 07:00-15:00 (8h) [PERSON_NAME] [PERSON_N…" at bounding box center [308, 340] width 151 height 183
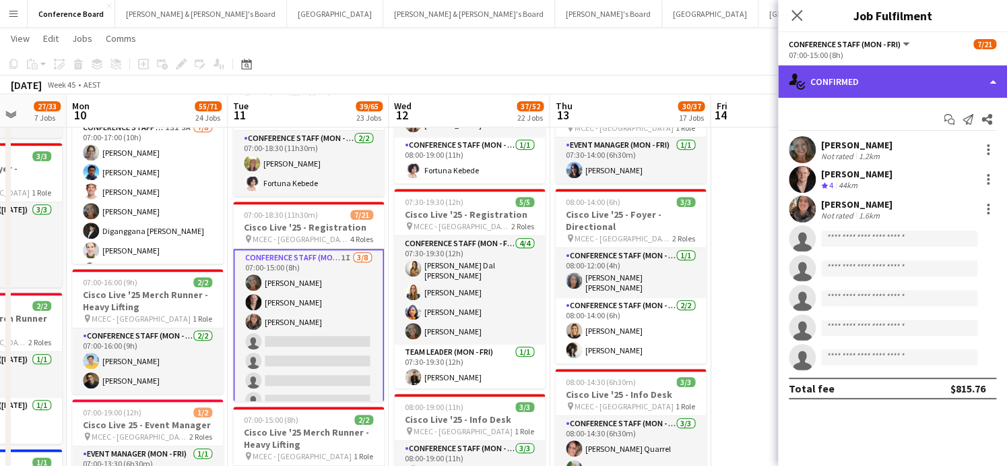
click at [866, 70] on div "single-neutral-actions-check-2 Confirmed" at bounding box center [892, 81] width 229 height 32
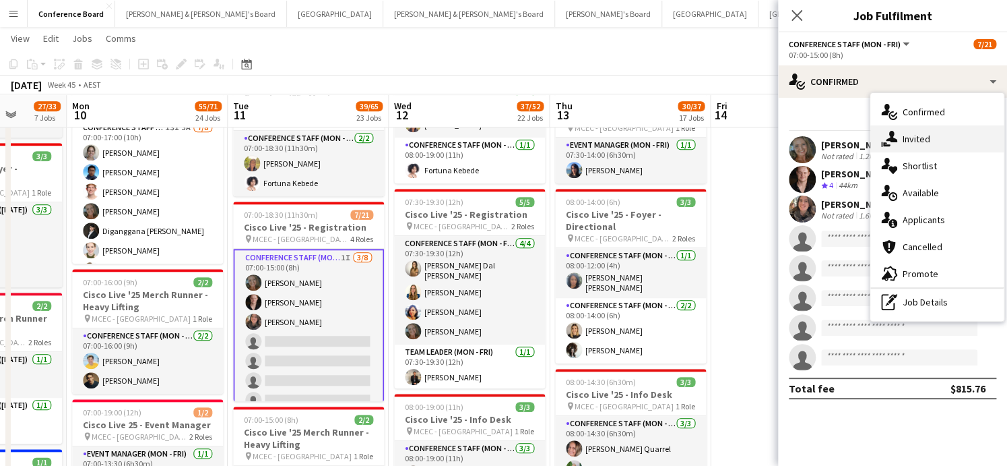
click at [920, 142] on span "Invited" at bounding box center [917, 139] width 28 height 12
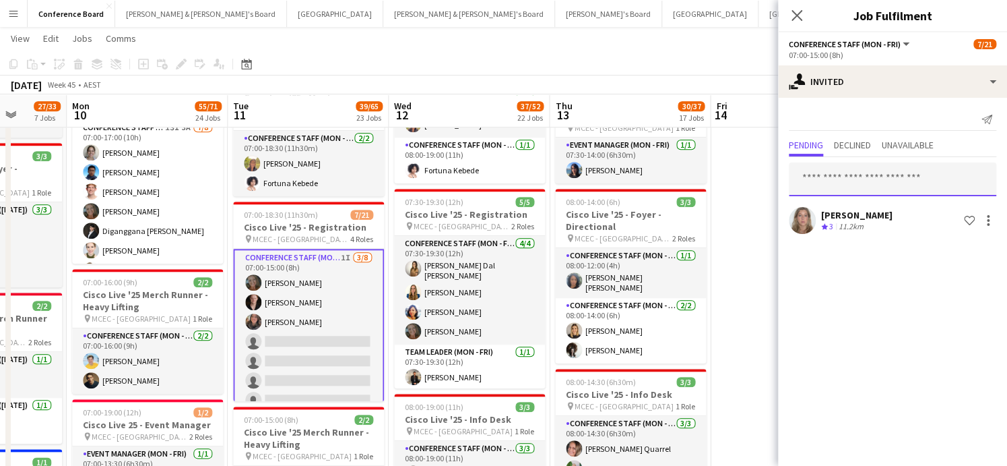
click at [828, 185] on input "text" at bounding box center [893, 179] width 208 height 34
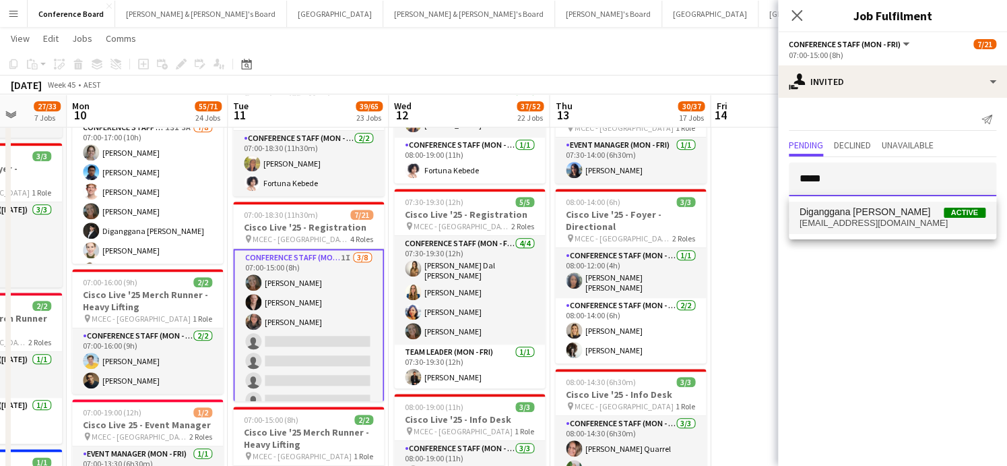
type input "*****"
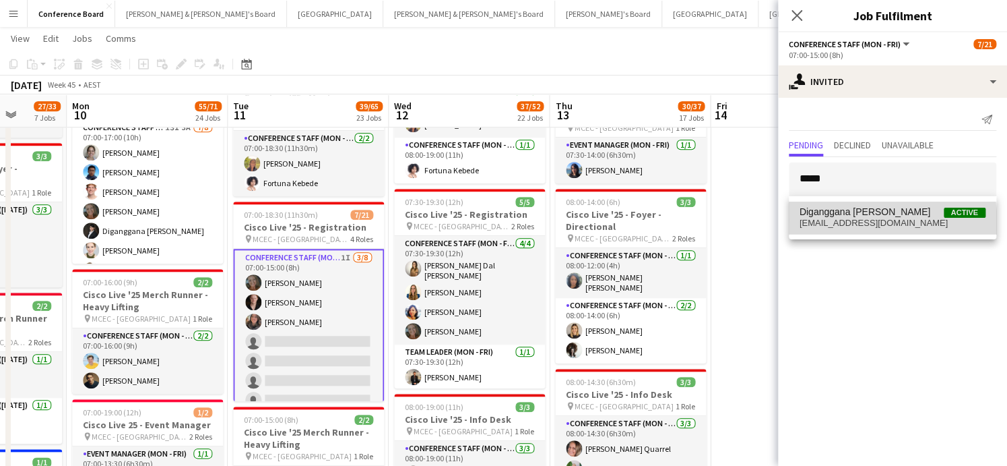
click at [841, 226] on span "[EMAIL_ADDRESS][DOMAIN_NAME]" at bounding box center [893, 223] width 186 height 11
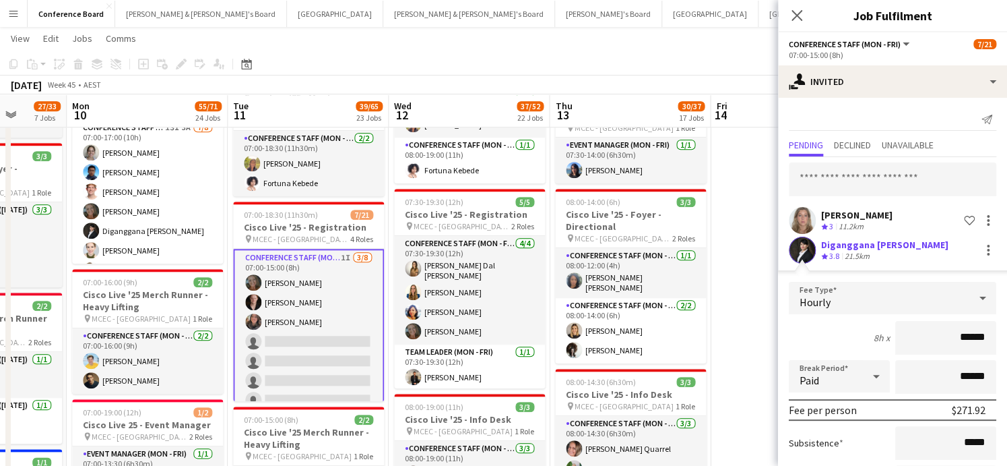
scroll to position [115, 0]
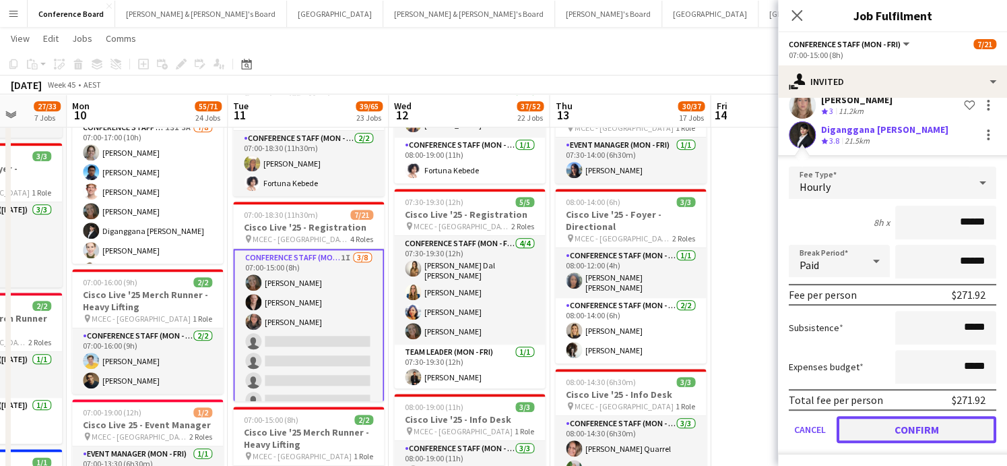
click at [888, 422] on button "Confirm" at bounding box center [917, 429] width 160 height 27
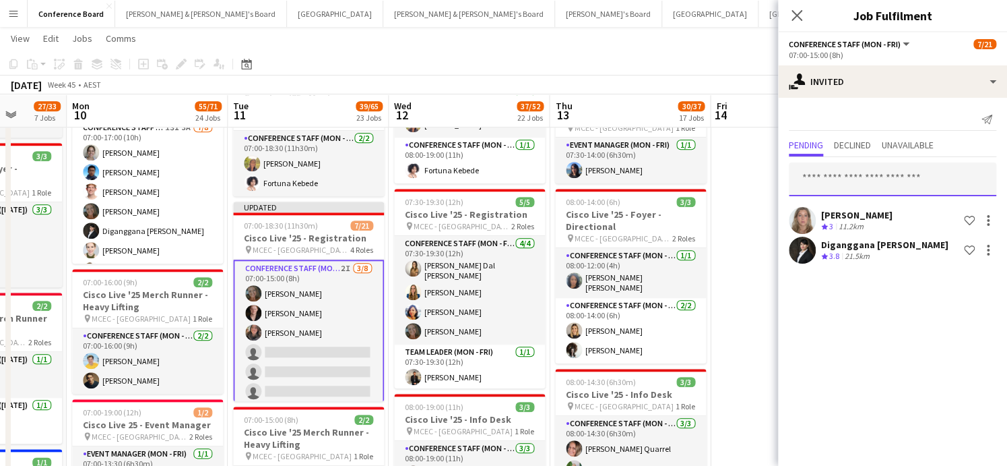
click at [830, 184] on input "text" at bounding box center [893, 179] width 208 height 34
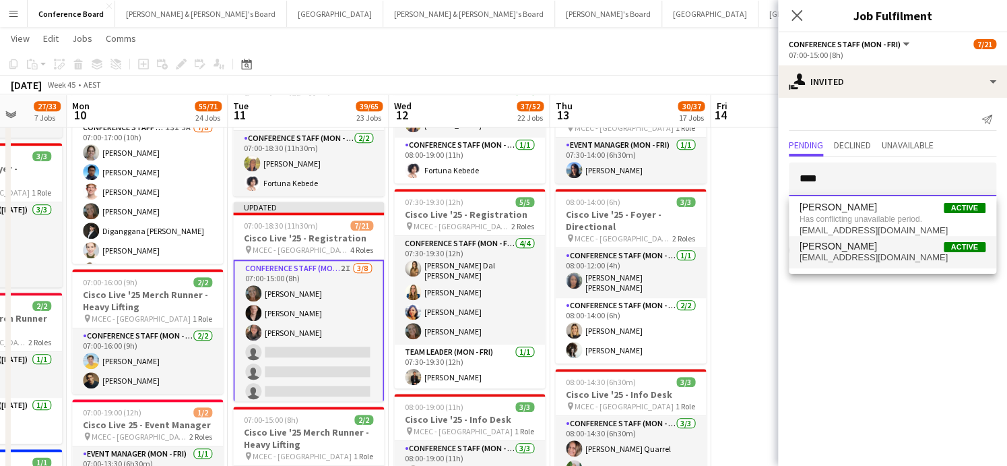
type input "****"
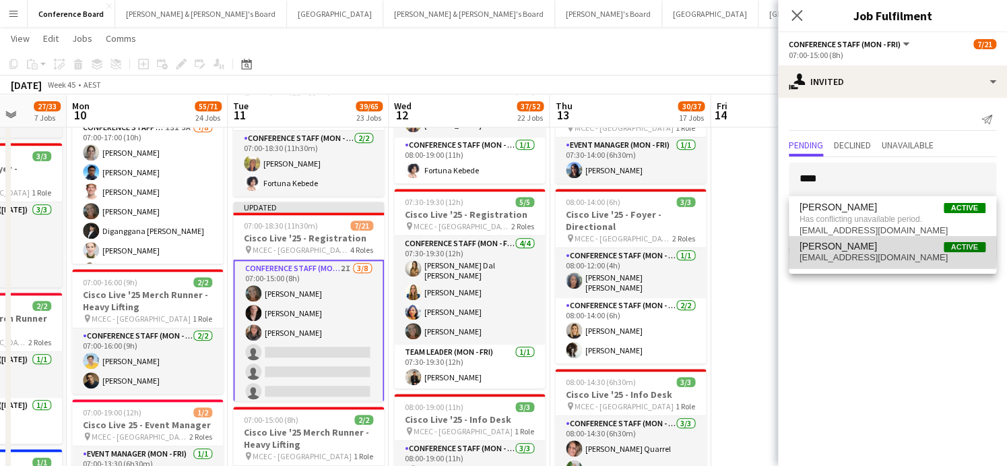
click at [844, 249] on span "[PERSON_NAME]" at bounding box center [838, 246] width 77 height 11
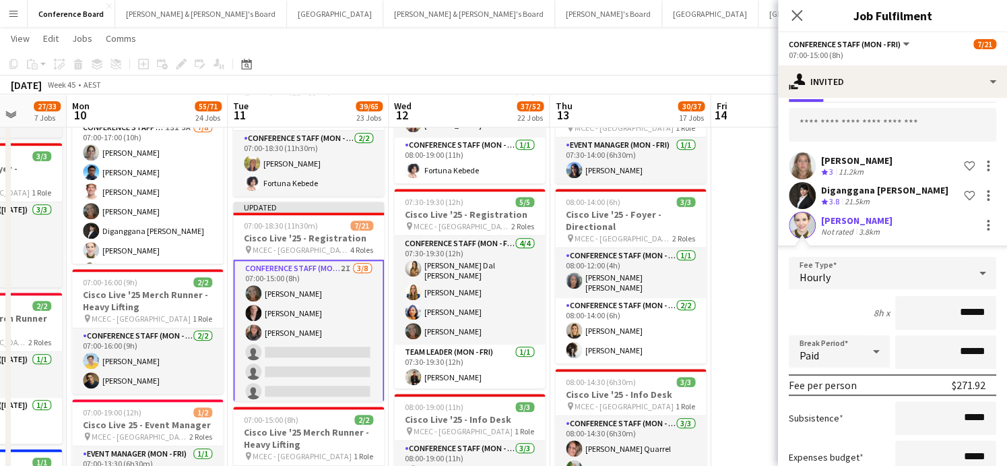
scroll to position [145, 0]
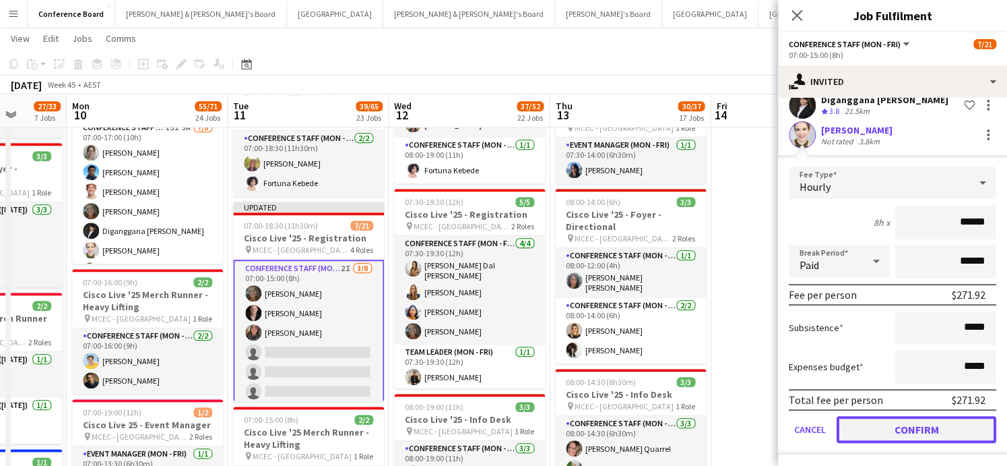
click at [895, 424] on button "Confirm" at bounding box center [917, 429] width 160 height 27
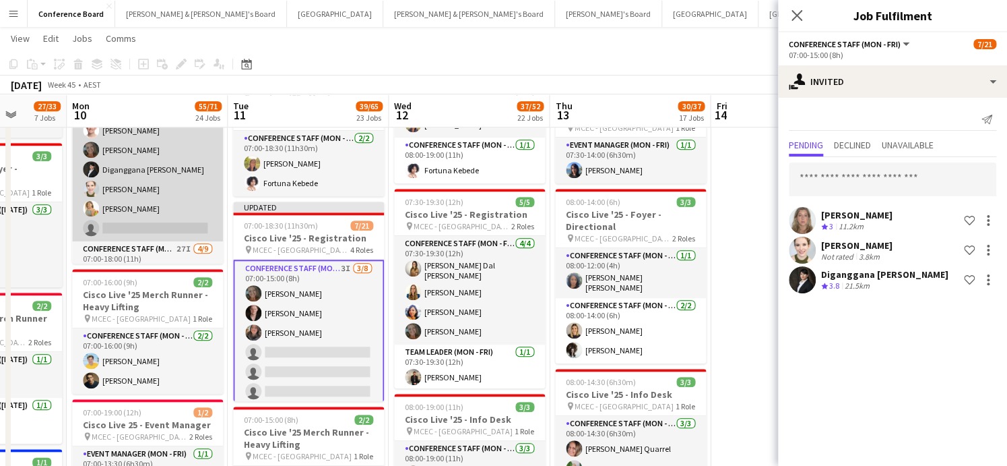
scroll to position [152, 0]
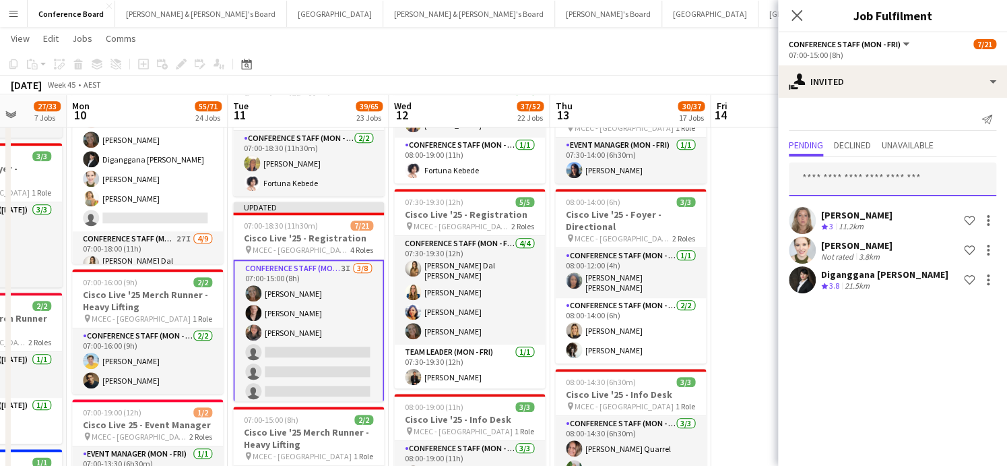
click at [810, 175] on input "text" at bounding box center [893, 179] width 208 height 34
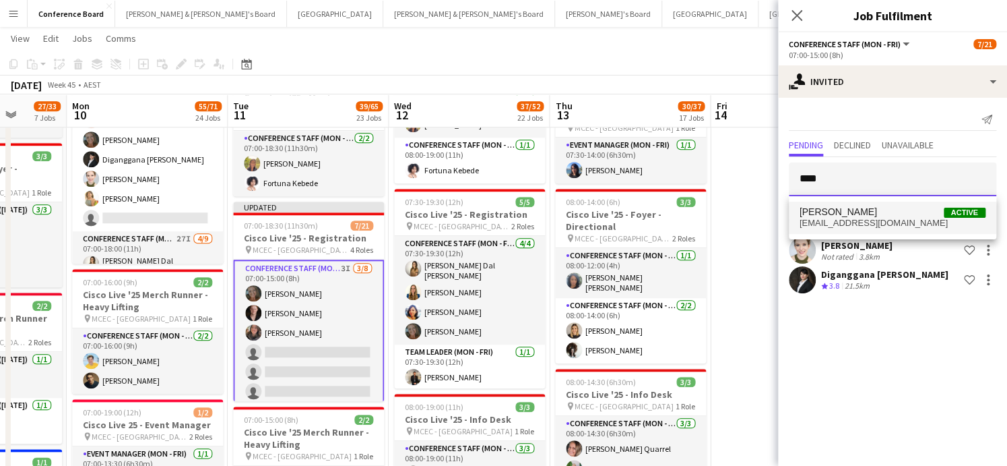
type input "****"
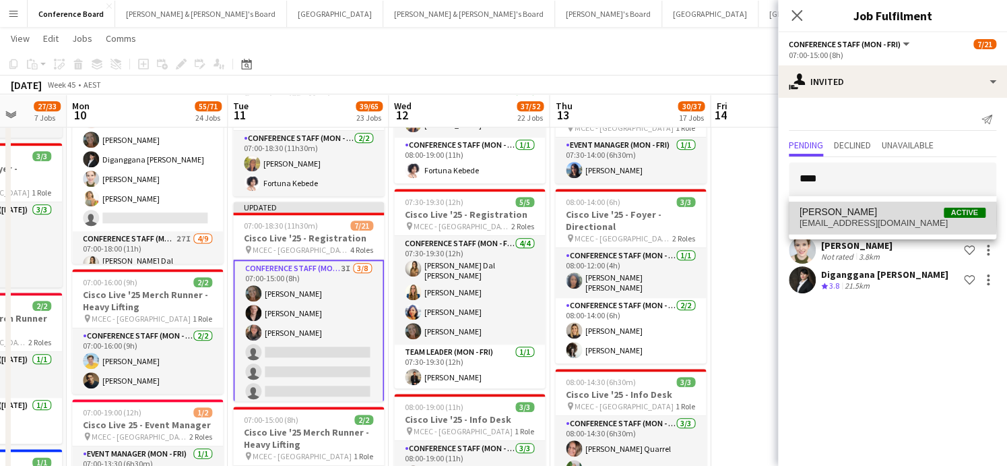
click at [821, 216] on span "[PERSON_NAME]" at bounding box center [838, 211] width 77 height 11
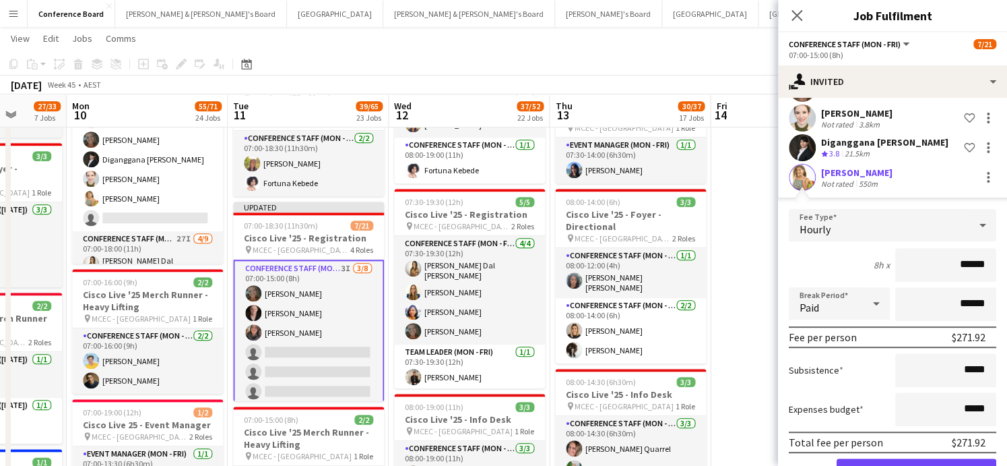
scroll to position [175, 0]
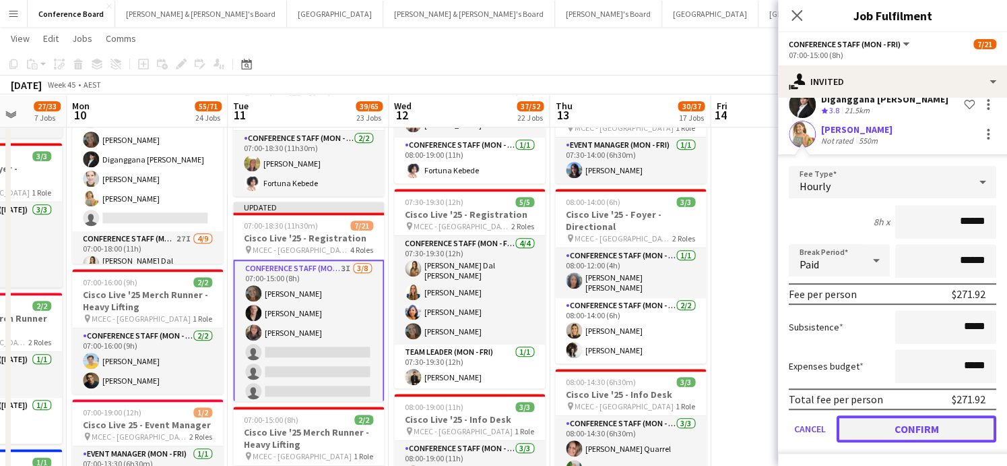
click at [876, 427] on button "Confirm" at bounding box center [917, 428] width 160 height 27
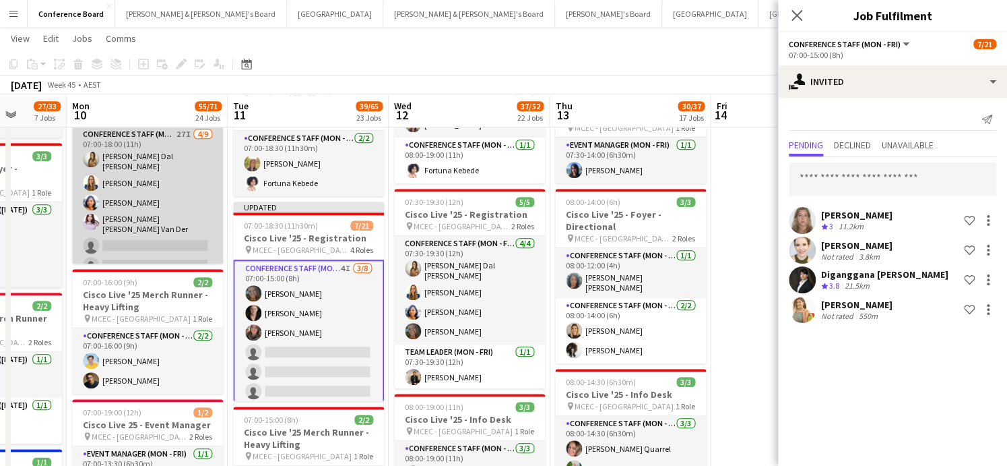
scroll to position [264, 0]
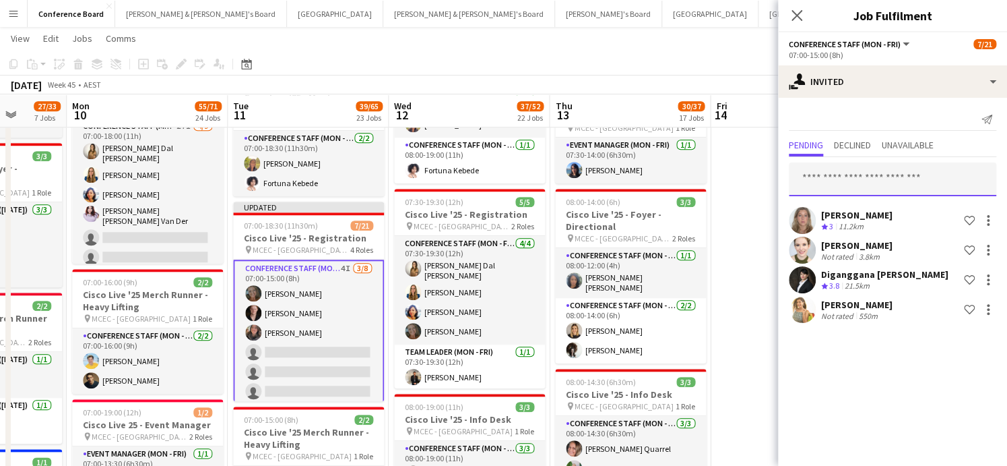
click at [817, 181] on input "text" at bounding box center [893, 179] width 208 height 34
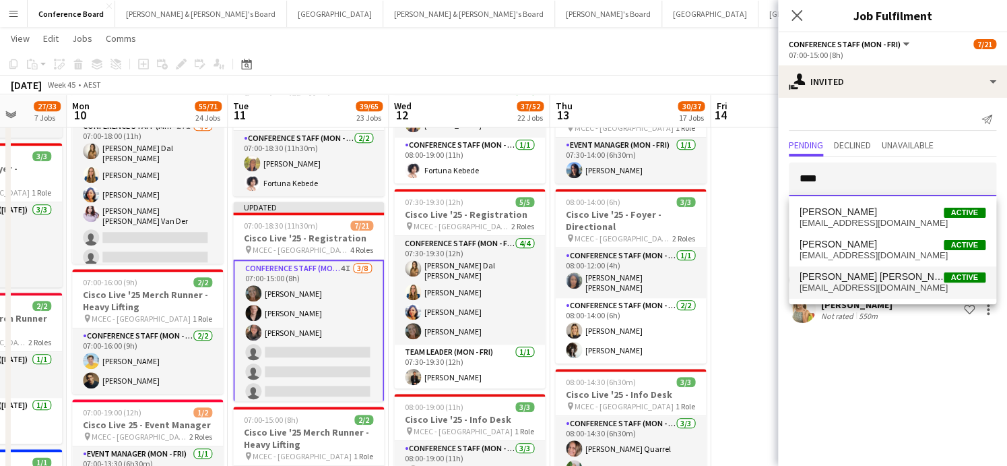
type input "****"
click at [836, 284] on span "[EMAIL_ADDRESS][DOMAIN_NAME]" at bounding box center [893, 287] width 186 height 11
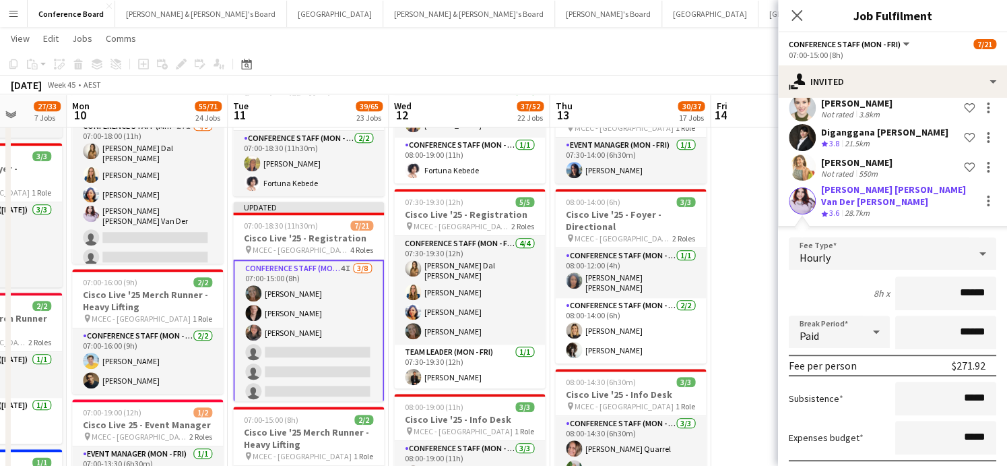
scroll to position [204, 0]
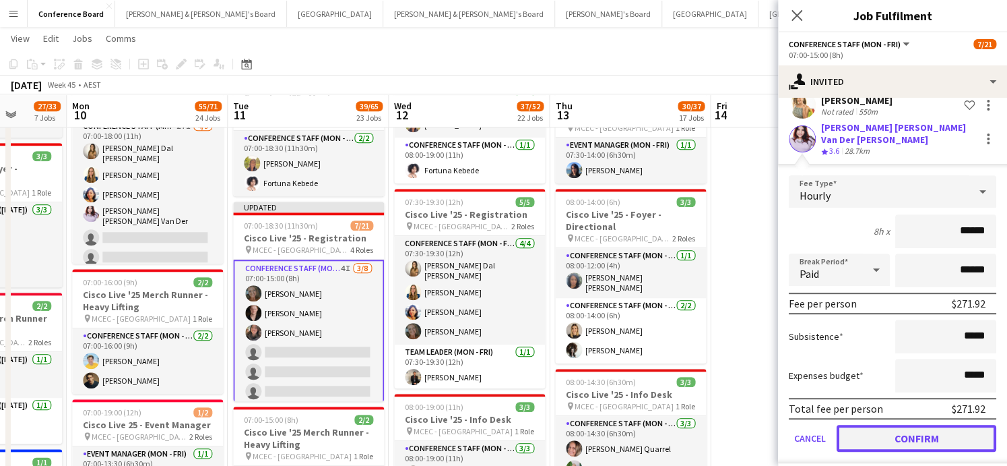
click at [895, 428] on button "Confirm" at bounding box center [917, 437] width 160 height 27
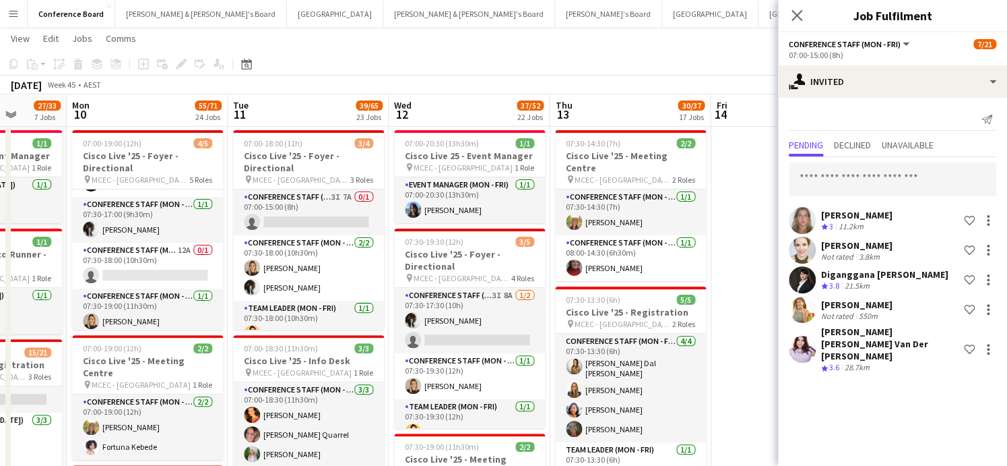
scroll to position [0, 0]
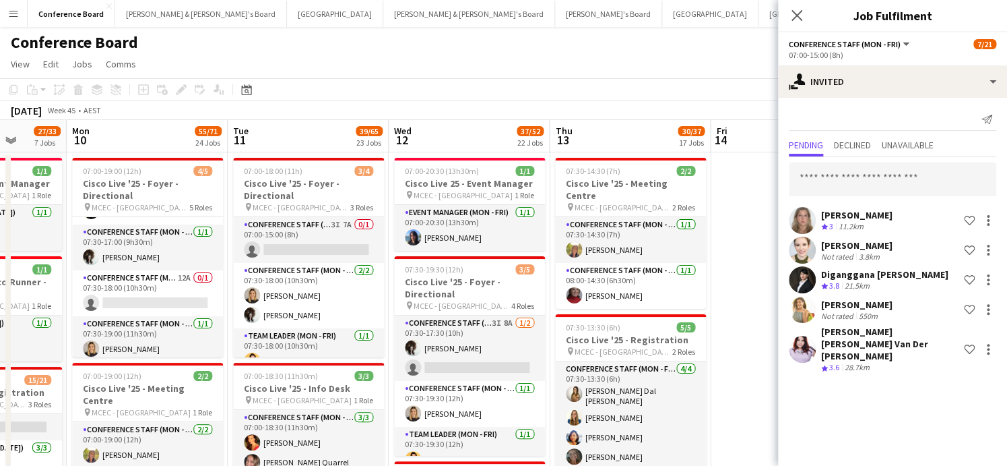
click at [656, 100] on app-toolbar "Copy Paste Paste Command V Paste with crew Command Shift V Paste linked Job [GE…" at bounding box center [503, 89] width 1007 height 23
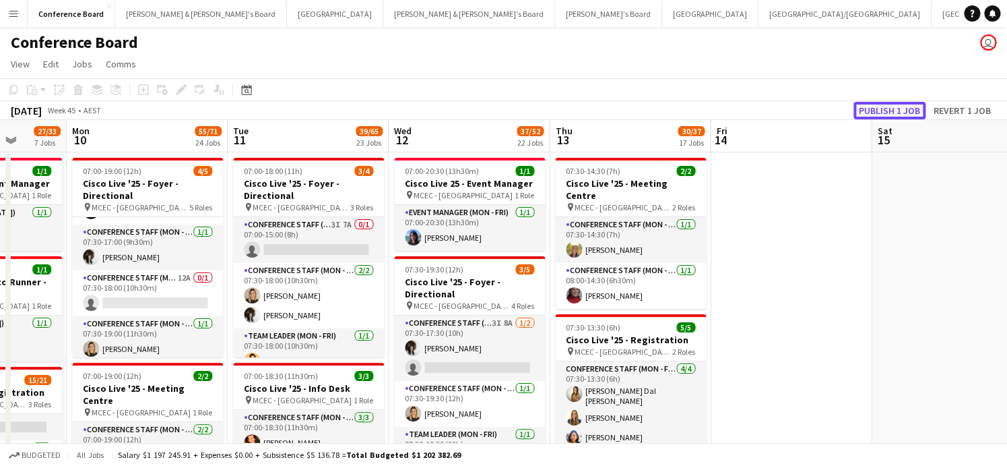
click at [891, 117] on button "Publish 1 job" at bounding box center [890, 111] width 72 height 18
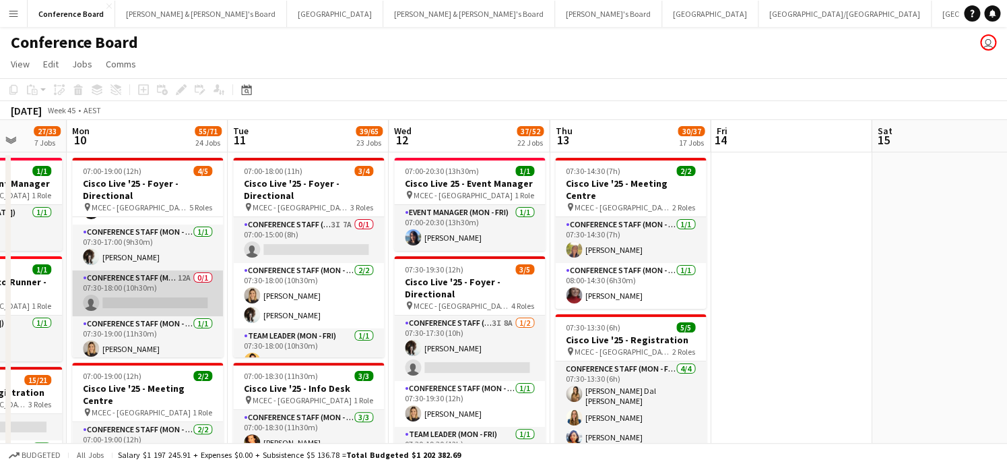
click at [154, 293] on app-card-role "Conference Staff (Mon - Fri) 12A 0/1 07:30-18:00 (10h30m) single-neutral-actions" at bounding box center [147, 293] width 151 height 46
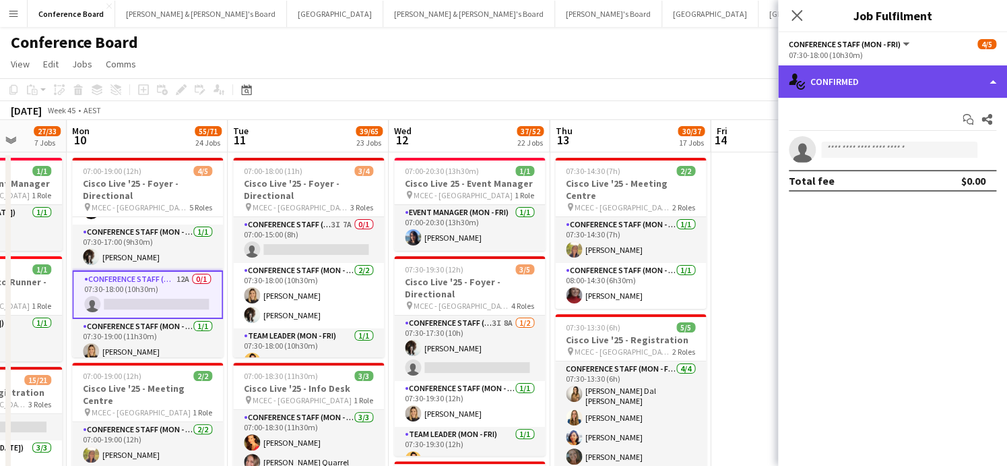
click at [914, 80] on div "single-neutral-actions-check-2 Confirmed" at bounding box center [892, 81] width 229 height 32
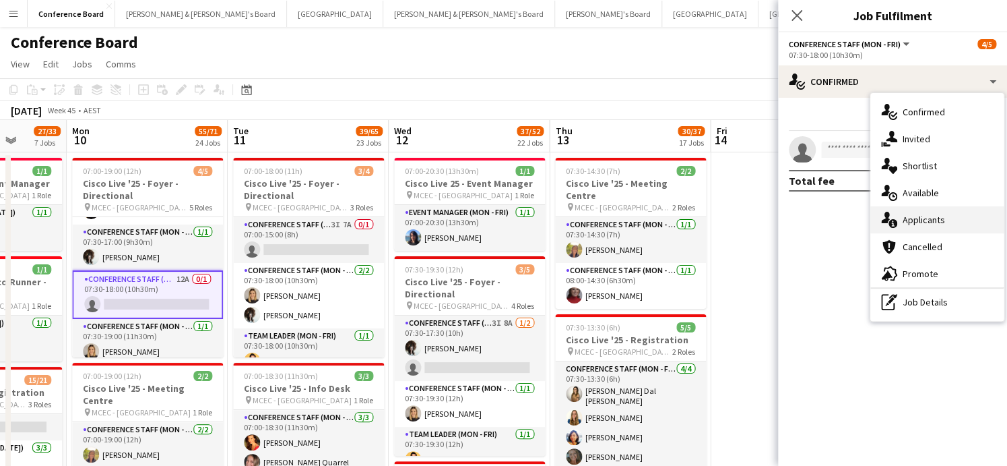
click at [949, 216] on div "single-neutral-actions-information Applicants" at bounding box center [937, 219] width 133 height 27
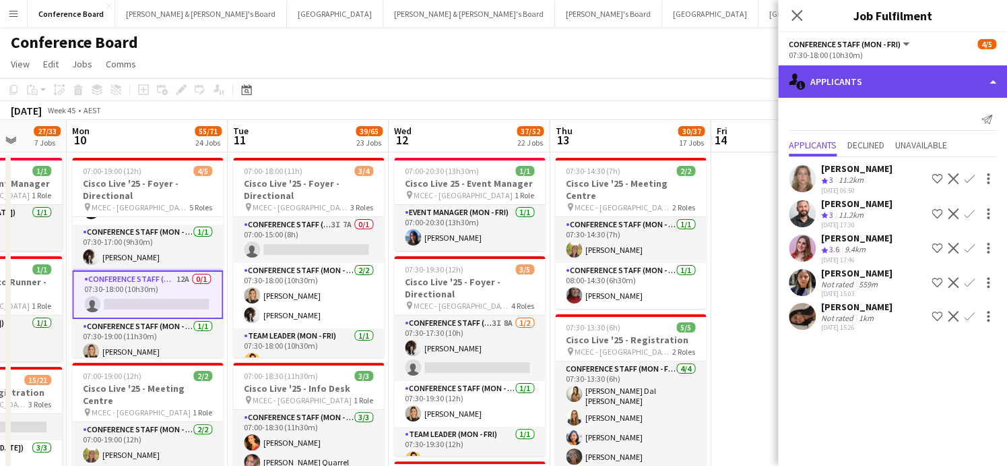
click at [963, 75] on div "single-neutral-actions-information Applicants" at bounding box center [892, 81] width 229 height 32
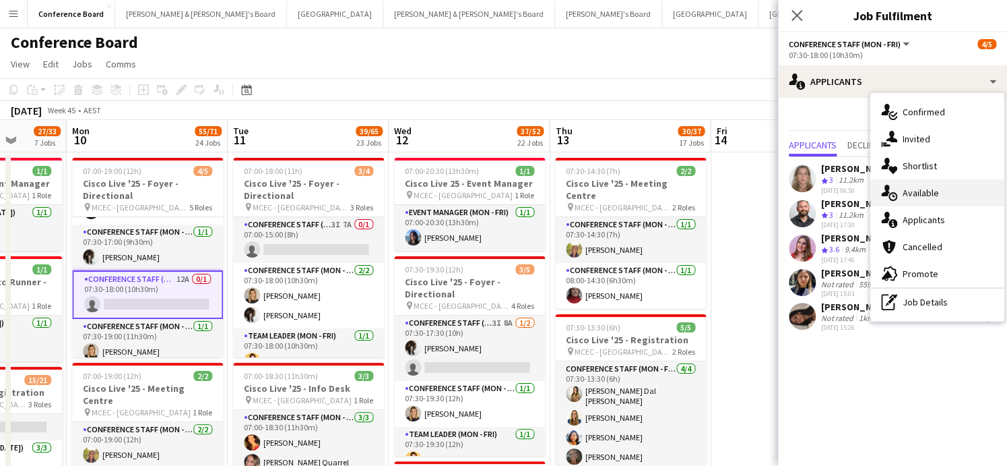
click at [930, 200] on div "single-neutral-actions-upload Available" at bounding box center [937, 192] width 133 height 27
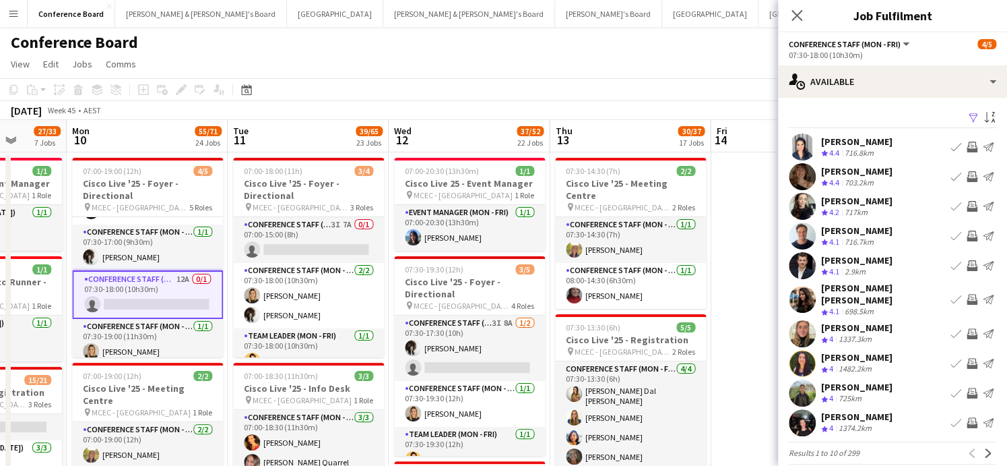
click at [971, 118] on app-icon "Filter" at bounding box center [973, 118] width 11 height 13
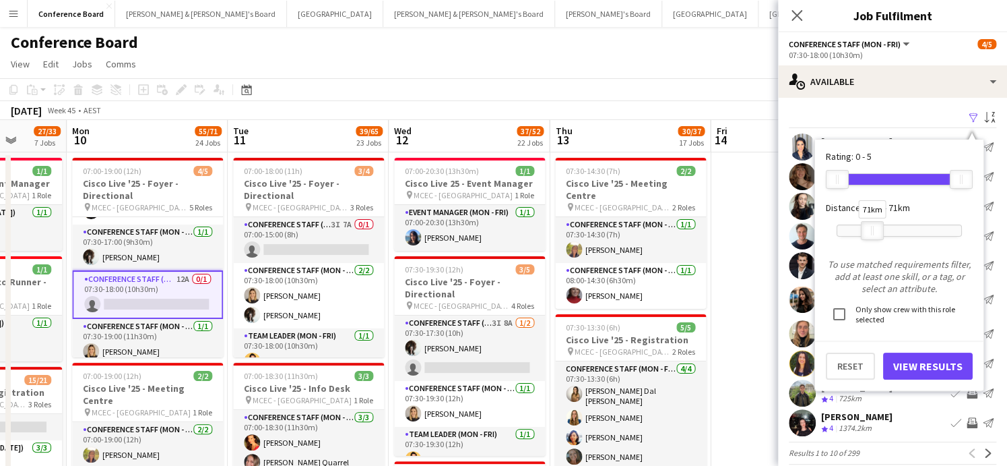
drag, startPoint x: 960, startPoint y: 228, endPoint x: 871, endPoint y: 228, distance: 88.9
click at [871, 228] on div "71km" at bounding box center [872, 230] width 23 height 19
click at [928, 369] on button "View Results" at bounding box center [928, 365] width 90 height 27
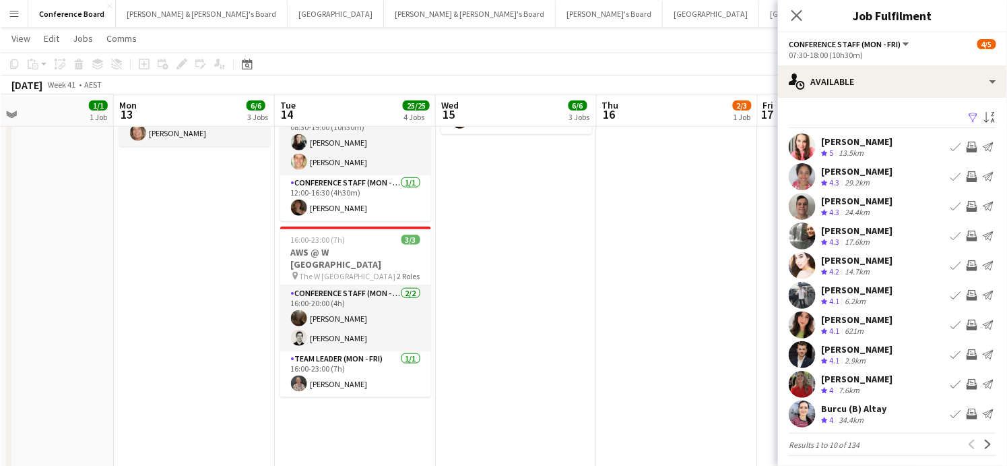
scroll to position [0, 370]
click at [794, 15] on icon "Close pop-in" at bounding box center [796, 15] width 13 height 13
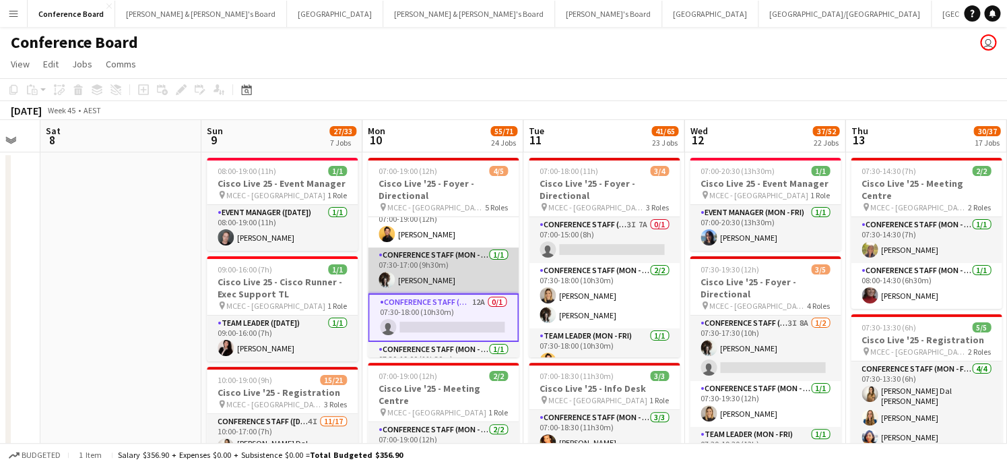
scroll to position [91, 0]
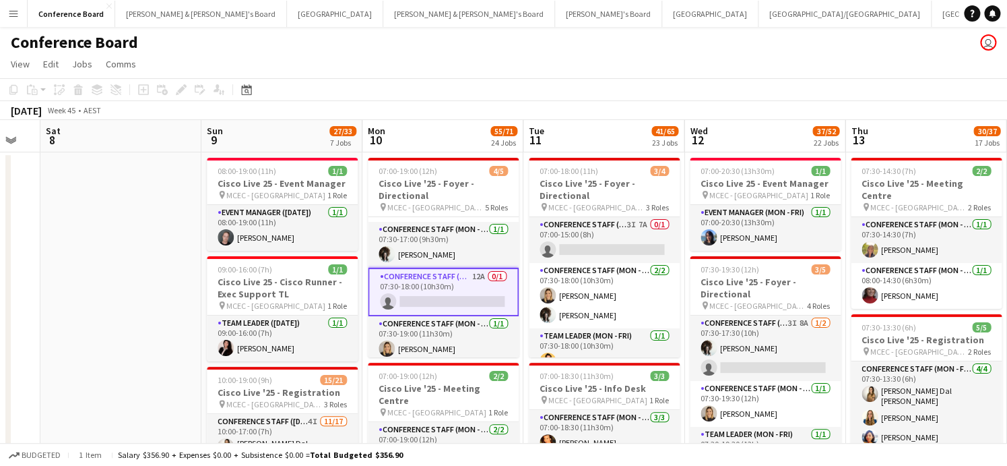
click at [388, 274] on app-card-role "Conference Staff (Mon - Fri) 12A 0/1 07:30-18:00 (10h30m) single-neutral-actions" at bounding box center [443, 291] width 151 height 49
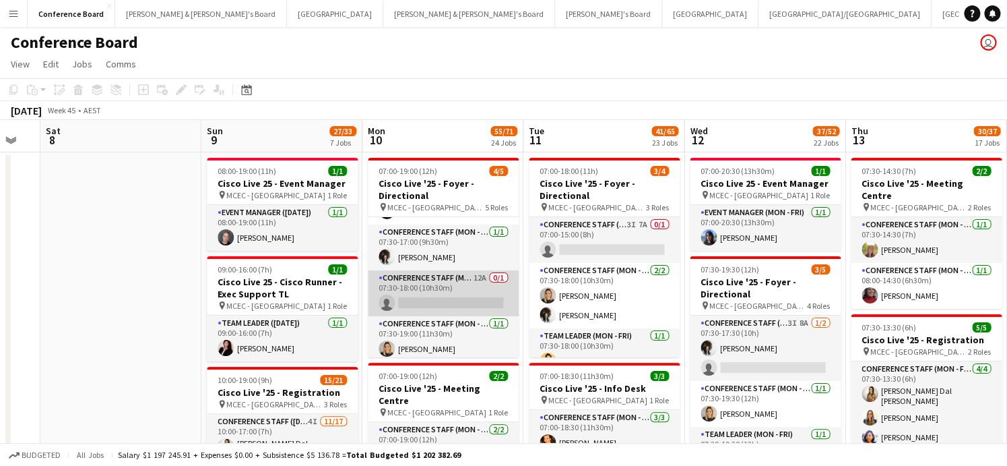
click at [398, 277] on app-card-role "Conference Staff (Mon - Fri) 12A 0/1 07:30-18:00 (10h30m) single-neutral-actions" at bounding box center [443, 293] width 151 height 46
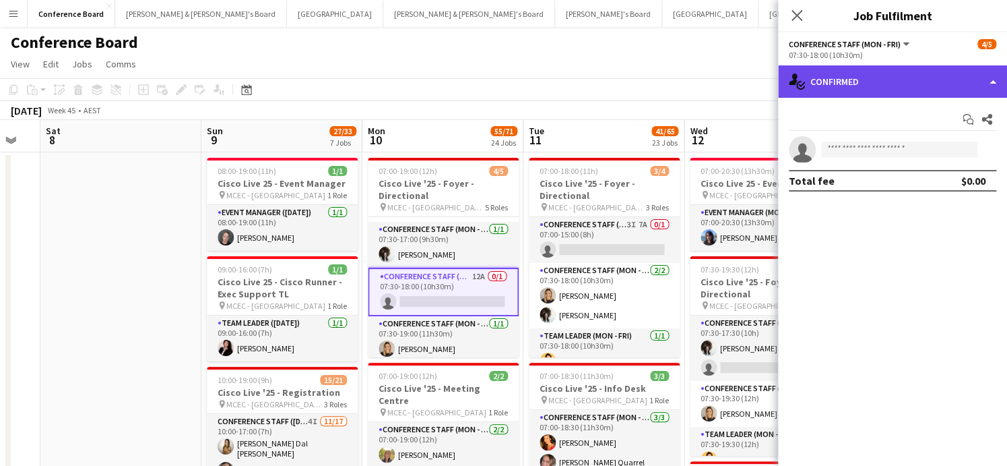
click at [843, 79] on div "single-neutral-actions-check-2 Confirmed" at bounding box center [892, 81] width 229 height 32
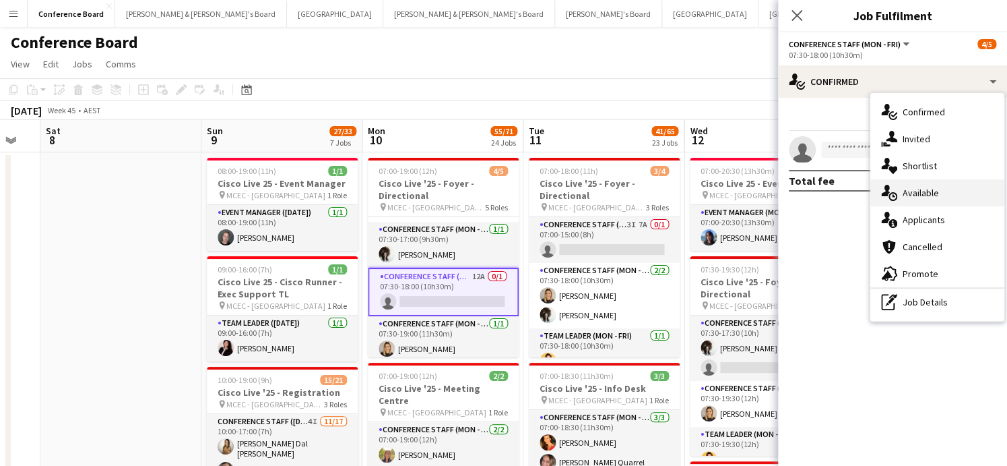
click at [930, 191] on span "Available" at bounding box center [921, 193] width 36 height 12
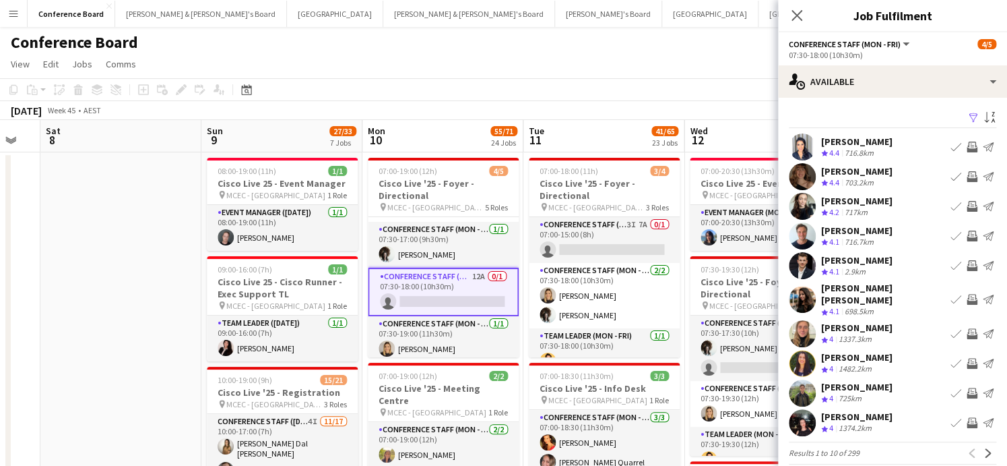
click at [970, 117] on app-icon "Filter" at bounding box center [973, 118] width 11 height 13
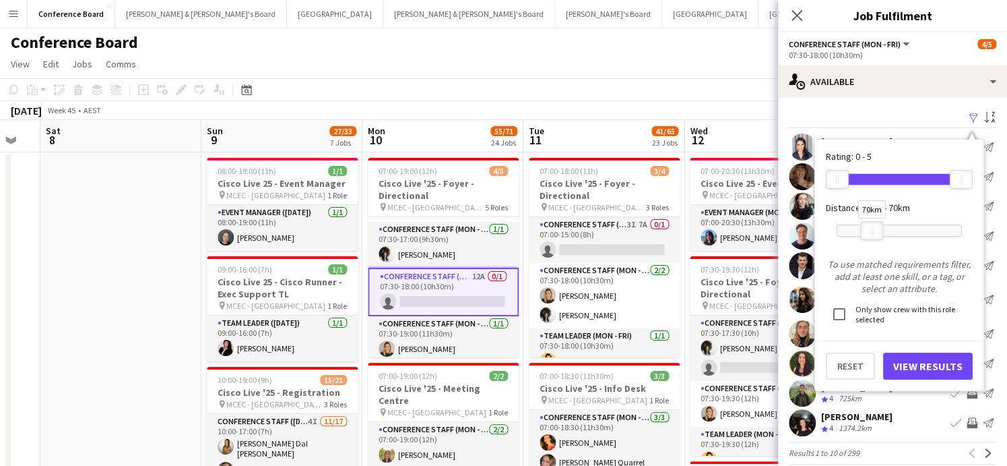
drag, startPoint x: 958, startPoint y: 228, endPoint x: 869, endPoint y: 232, distance: 89.7
click at [869, 232] on div at bounding box center [872, 231] width 22 height 18
click at [933, 361] on button "View Results" at bounding box center [928, 365] width 90 height 27
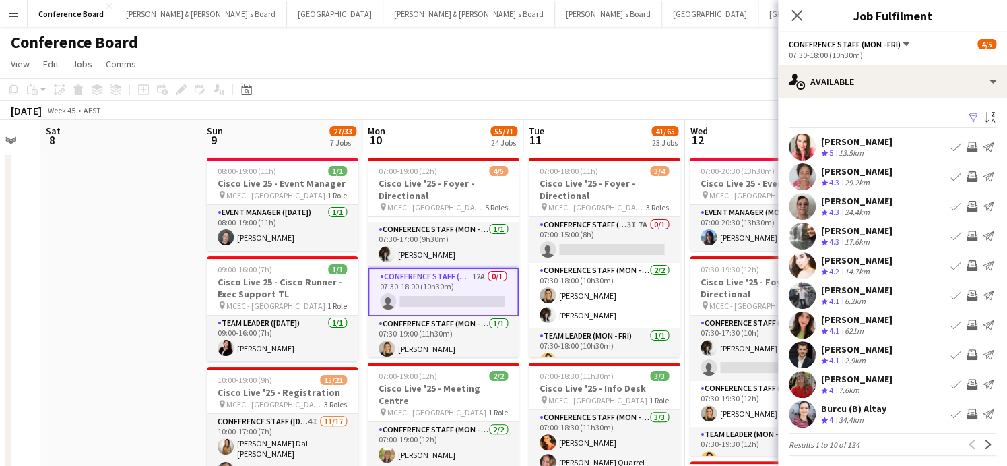
click at [972, 203] on app-icon "Invite crew" at bounding box center [972, 206] width 11 height 11
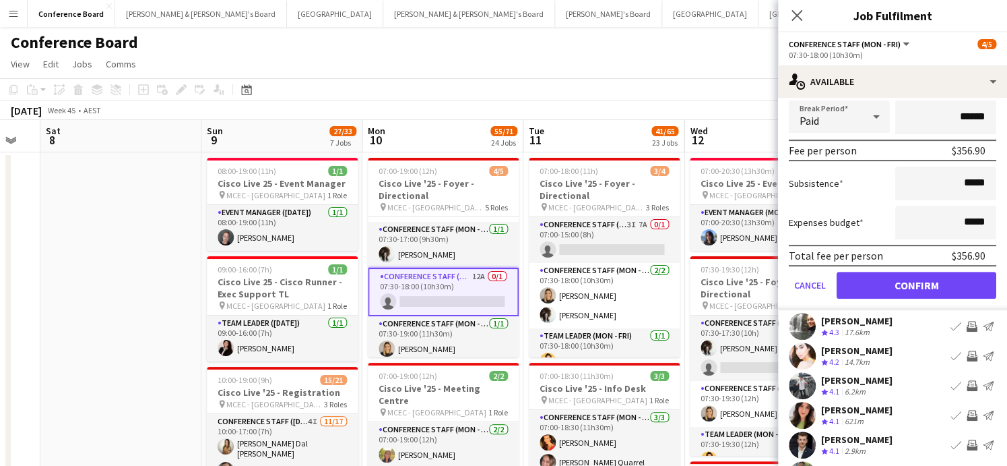
scroll to position [310, 0]
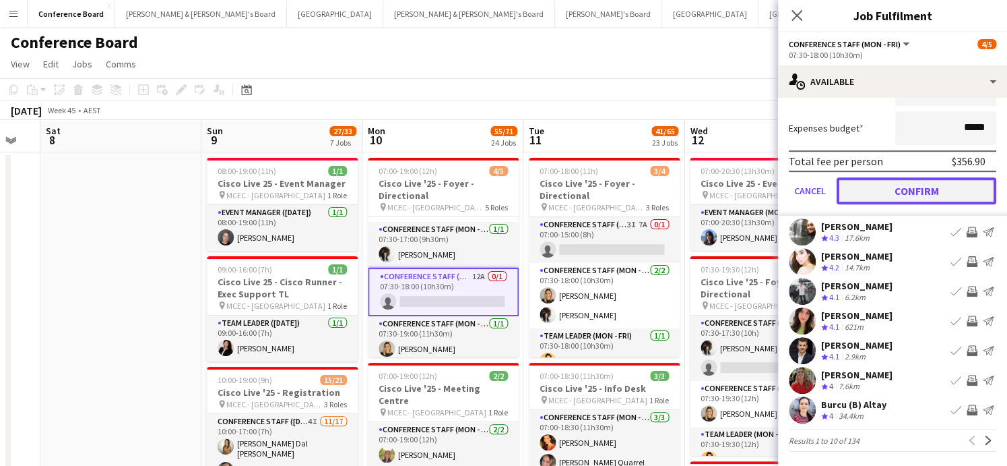
click at [882, 192] on button "Confirm" at bounding box center [917, 190] width 160 height 27
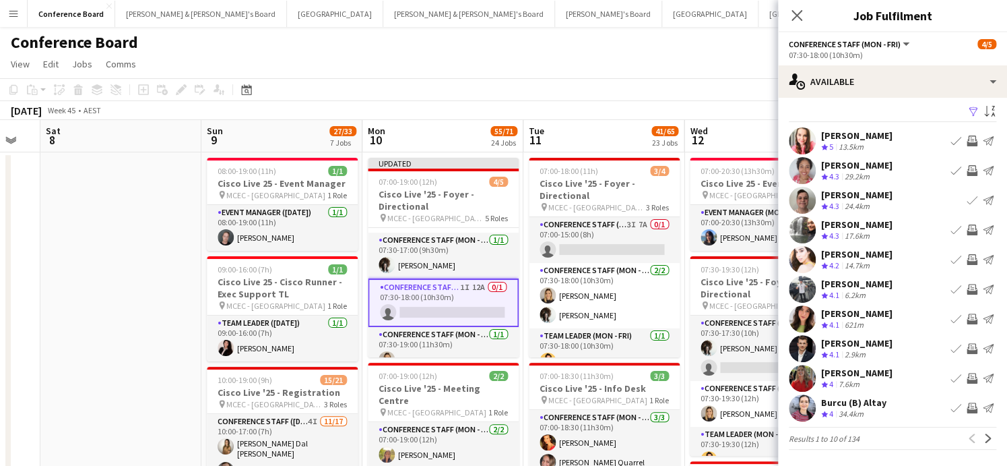
scroll to position [6, 0]
click at [972, 230] on app-icon "Invite crew" at bounding box center [972, 229] width 11 height 11
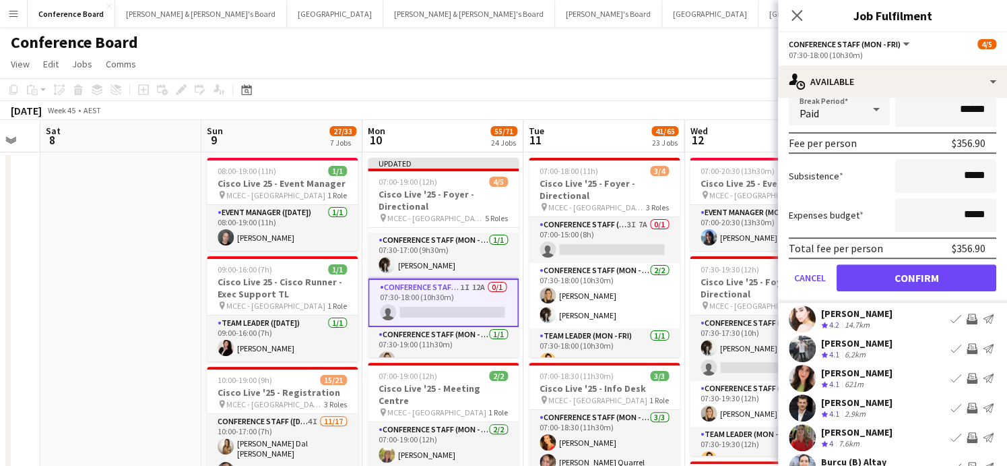
scroll to position [310, 0]
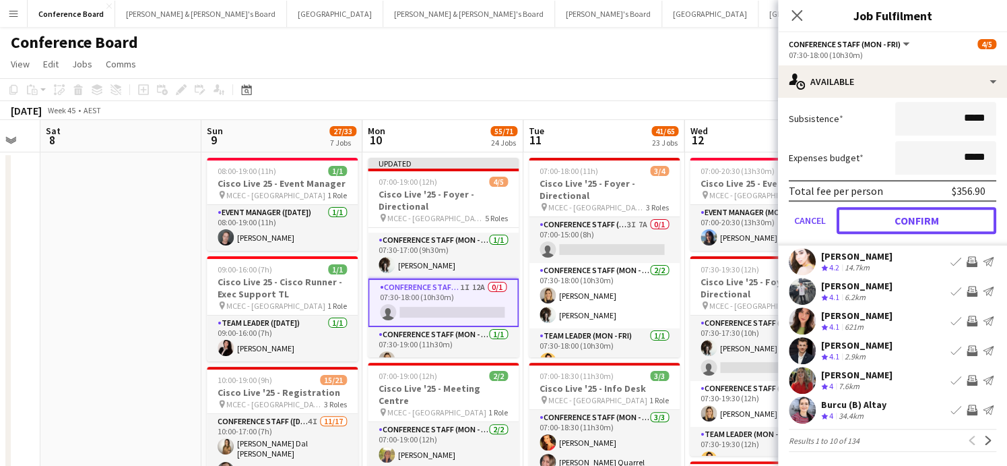
click at [895, 216] on button "Confirm" at bounding box center [917, 220] width 160 height 27
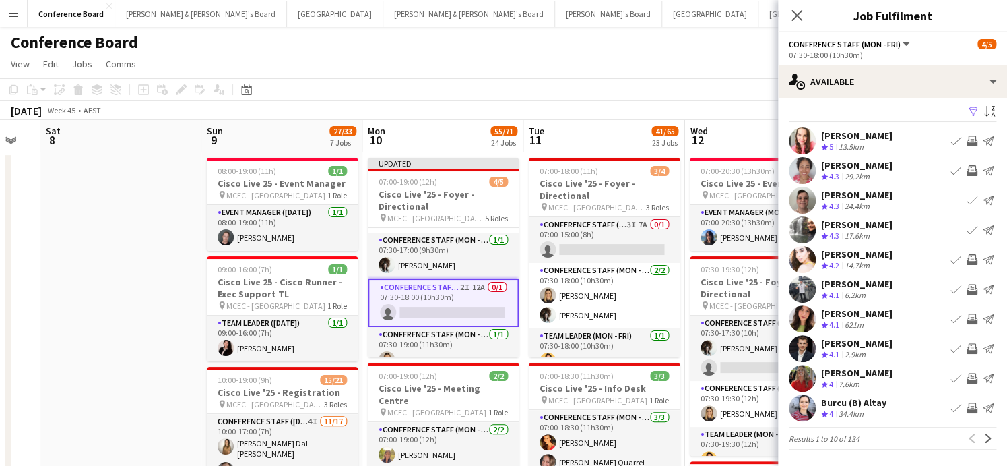
scroll to position [6, 0]
click at [971, 255] on app-icon "Invite crew" at bounding box center [972, 259] width 11 height 11
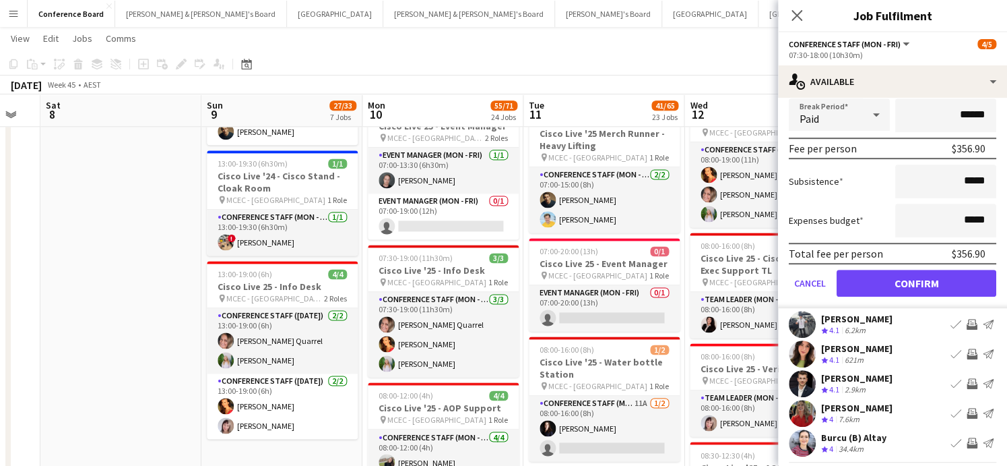
scroll to position [310, 0]
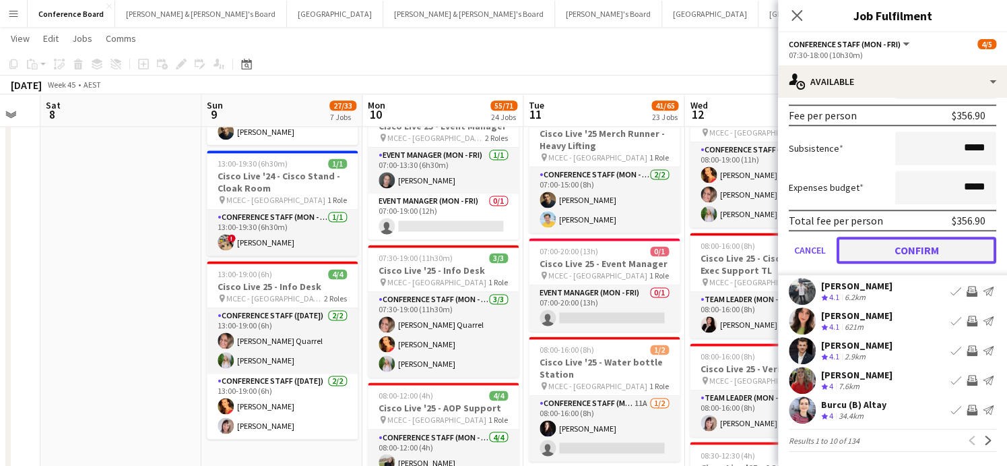
click at [894, 245] on button "Confirm" at bounding box center [917, 250] width 160 height 27
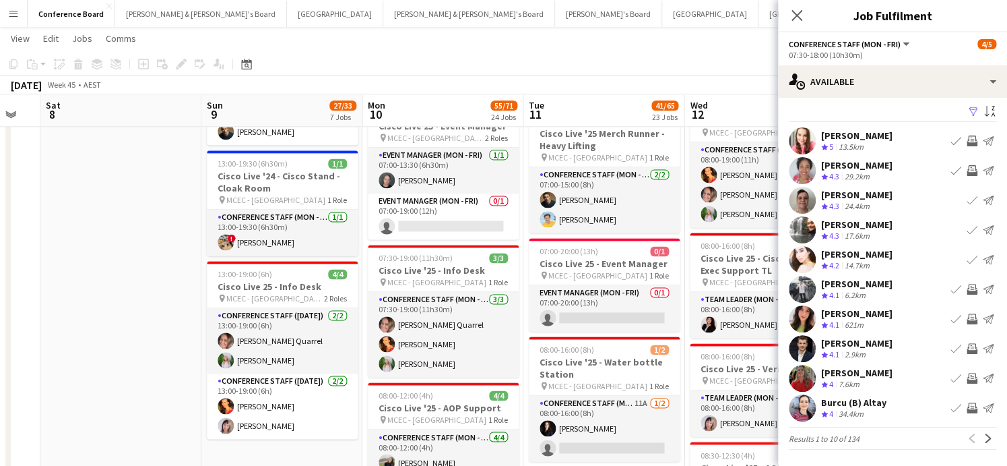
scroll to position [6, 0]
click at [968, 287] on app-icon "Invite crew" at bounding box center [972, 289] width 11 height 11
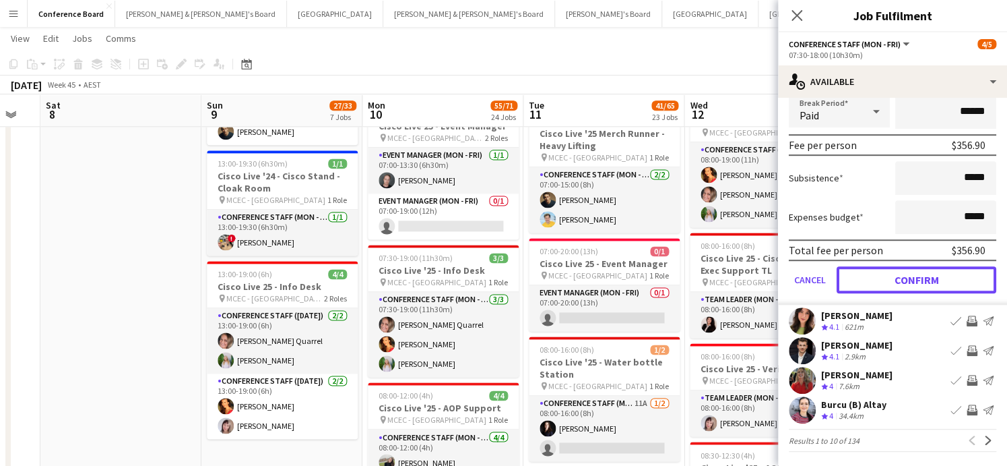
drag, startPoint x: 935, startPoint y: 282, endPoint x: 947, endPoint y: 290, distance: 15.1
click at [935, 282] on button "Confirm" at bounding box center [917, 279] width 160 height 27
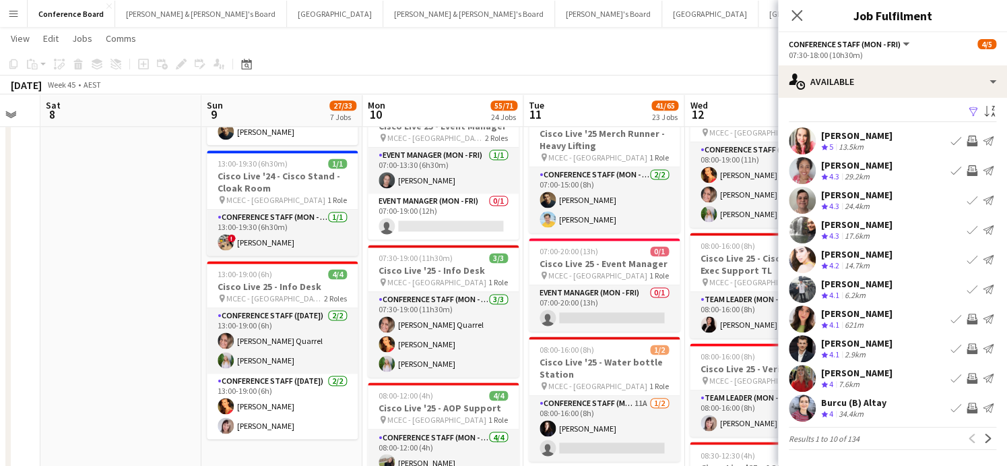
click at [972, 318] on app-icon "Invite crew" at bounding box center [972, 318] width 11 height 11
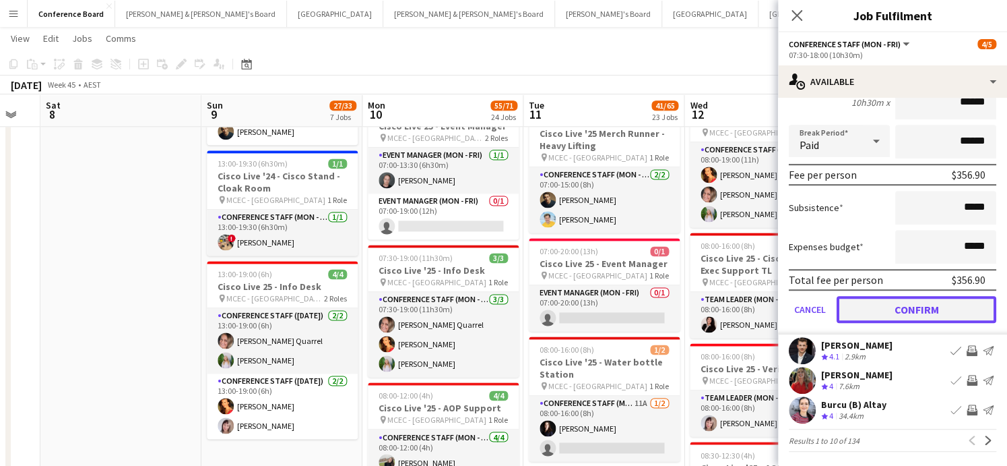
click at [930, 309] on button "Confirm" at bounding box center [917, 309] width 160 height 27
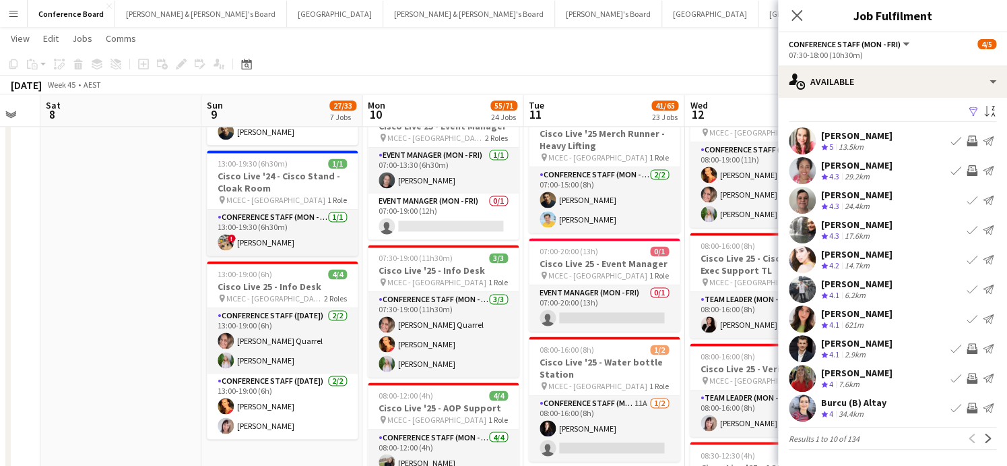
drag, startPoint x: 968, startPoint y: 348, endPoint x: 943, endPoint y: 346, distance: 24.3
click at [968, 348] on app-icon "Invite crew" at bounding box center [972, 348] width 11 height 11
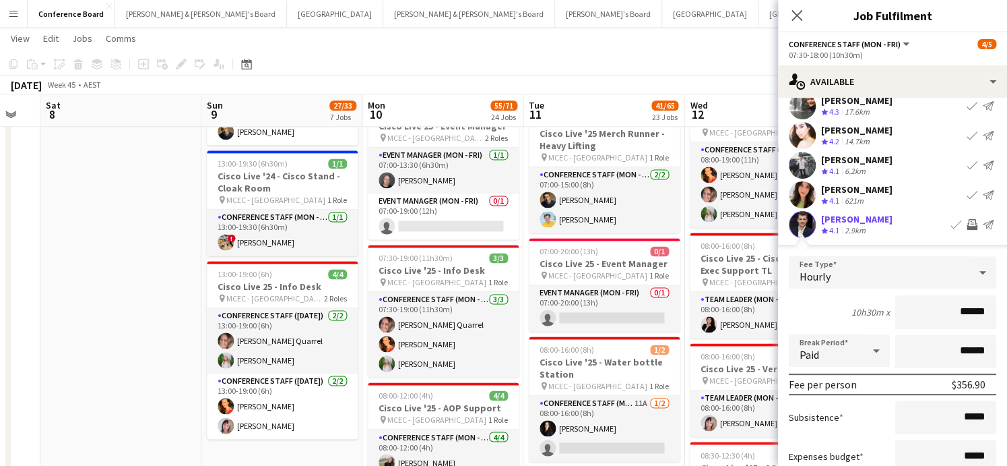
scroll to position [310, 0]
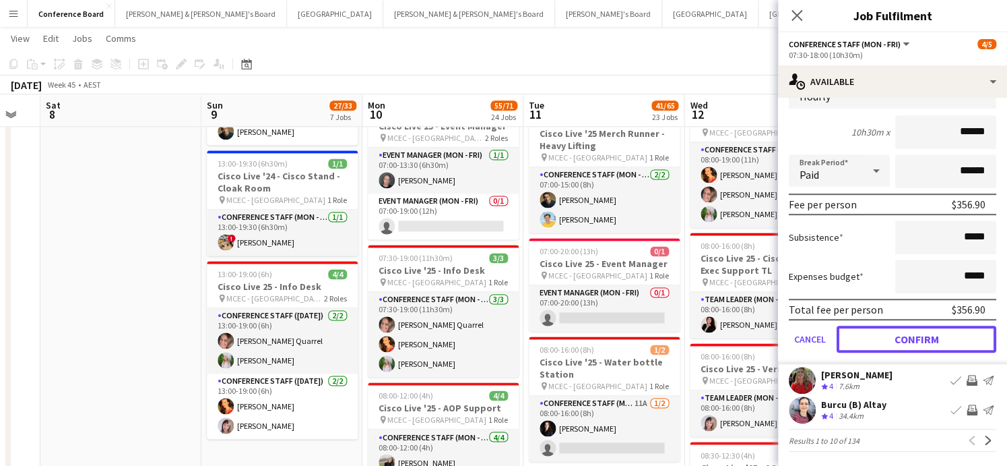
drag, startPoint x: 910, startPoint y: 338, endPoint x: 900, endPoint y: 338, distance: 9.5
click at [910, 338] on button "Confirm" at bounding box center [917, 338] width 160 height 27
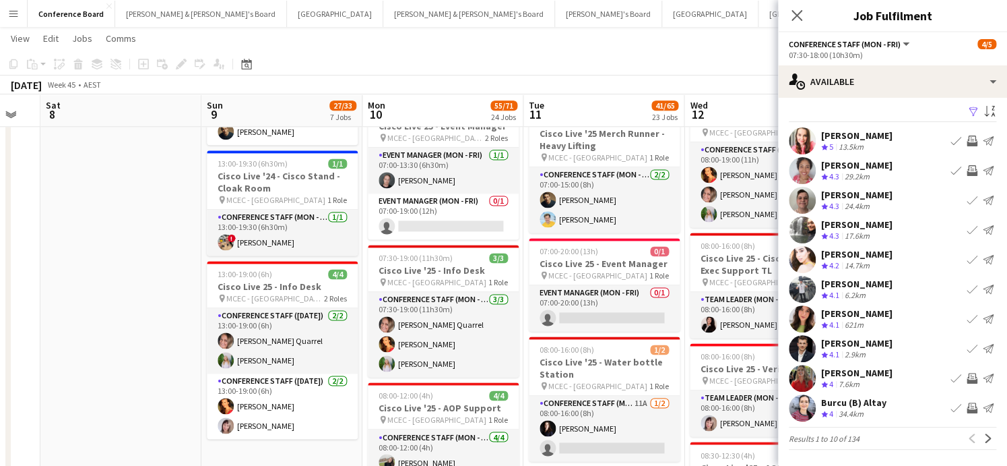
click at [968, 408] on app-icon "Invite crew" at bounding box center [972, 407] width 11 height 11
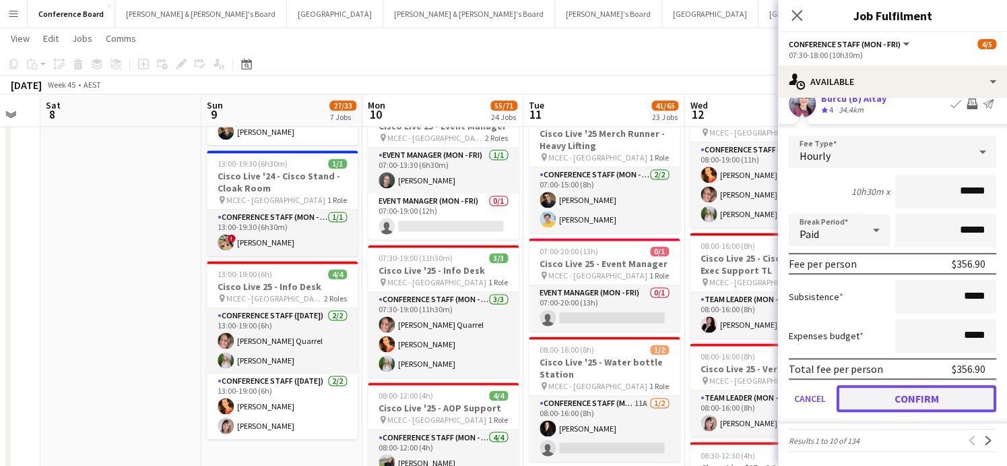
click at [942, 394] on button "Confirm" at bounding box center [917, 398] width 160 height 27
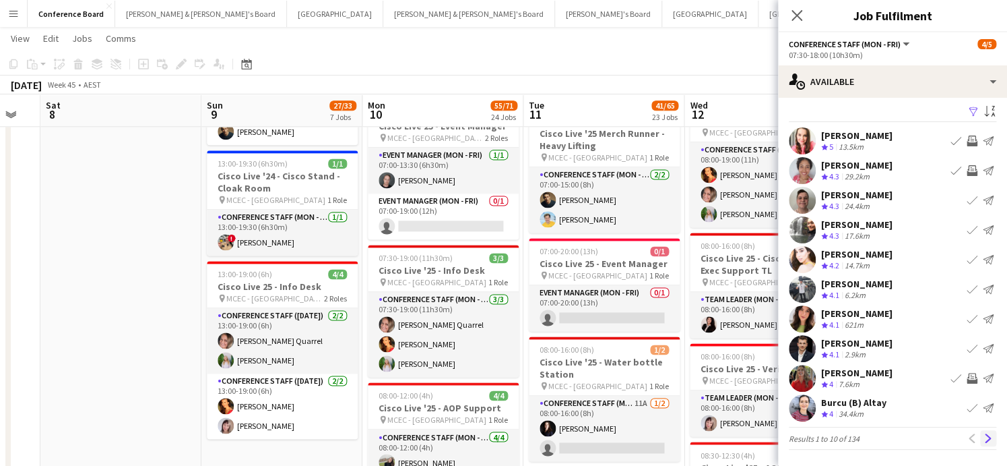
click at [986, 433] on app-icon "Next" at bounding box center [988, 437] width 9 height 9
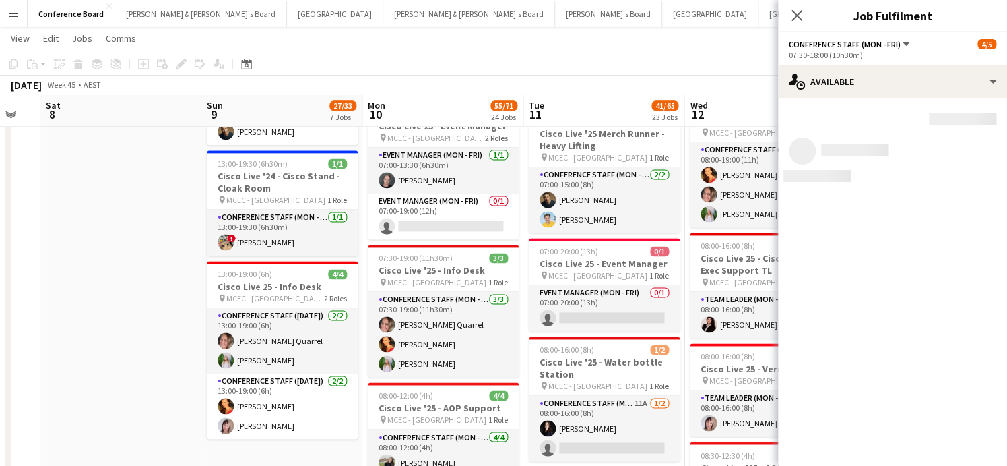
scroll to position [0, 0]
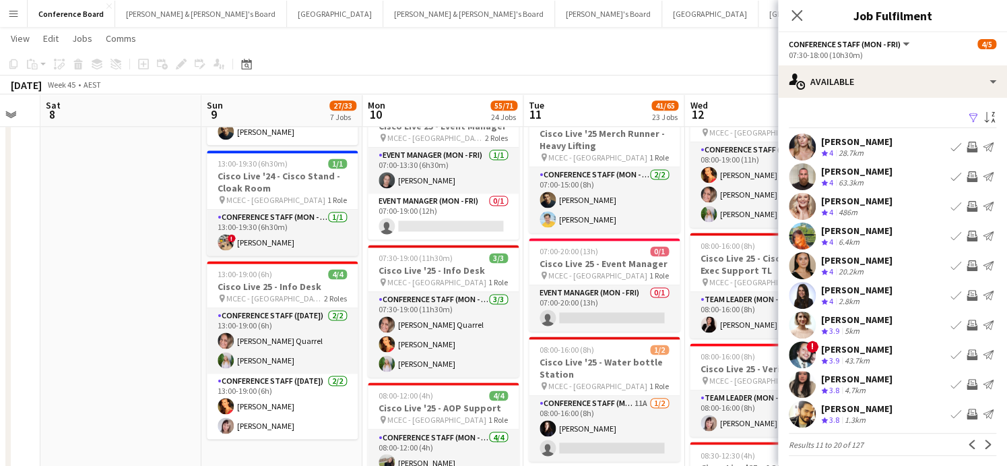
click at [968, 144] on app-icon "Invite crew" at bounding box center [972, 146] width 11 height 11
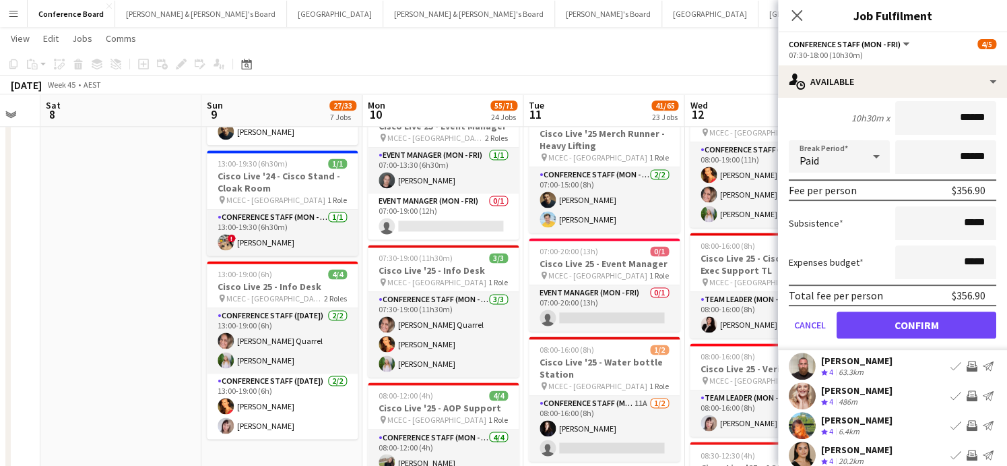
scroll to position [310, 0]
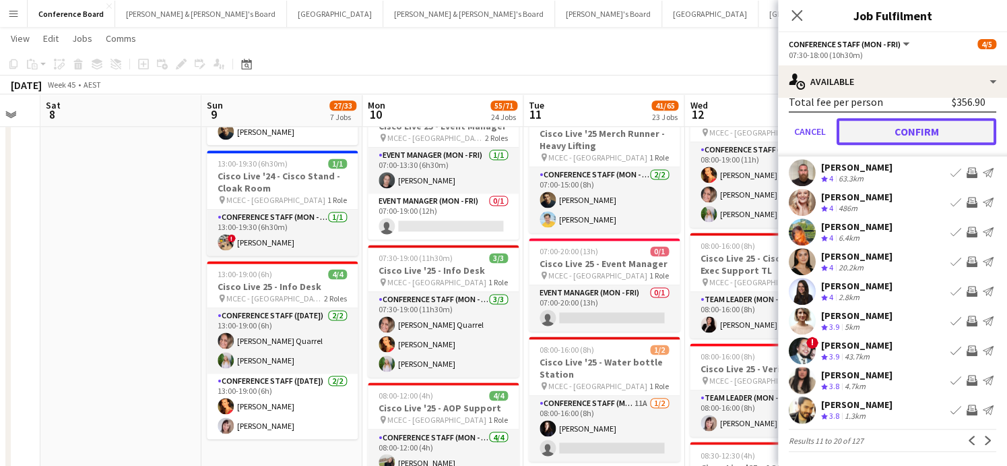
click at [917, 125] on button "Confirm" at bounding box center [917, 131] width 160 height 27
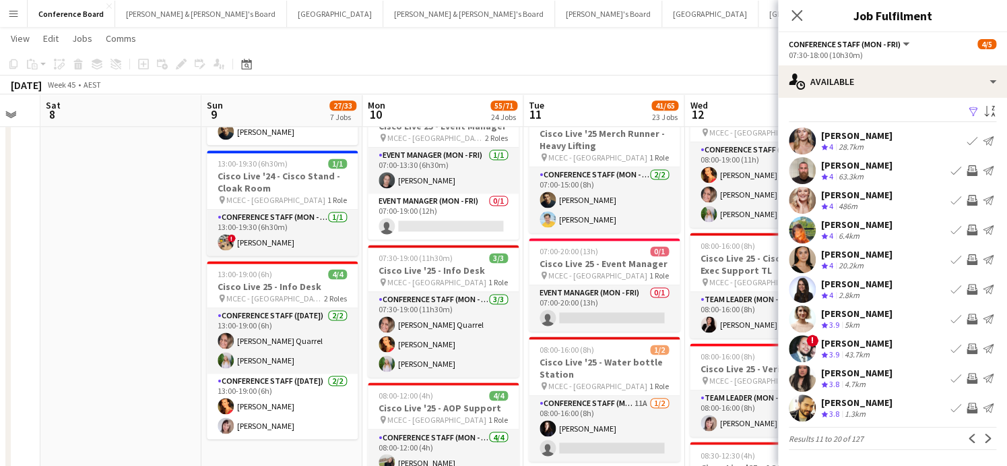
scroll to position [6, 0]
click at [974, 168] on app-icon "Invite crew" at bounding box center [972, 170] width 11 height 11
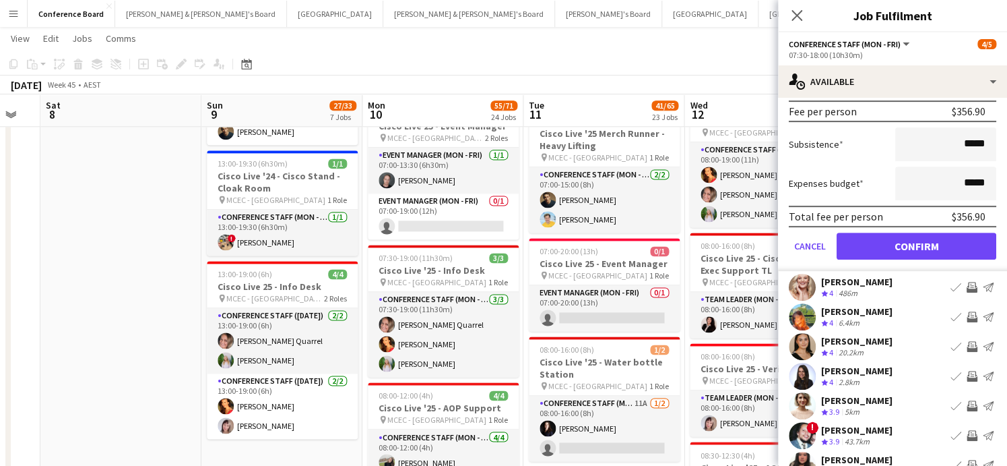
scroll to position [310, 0]
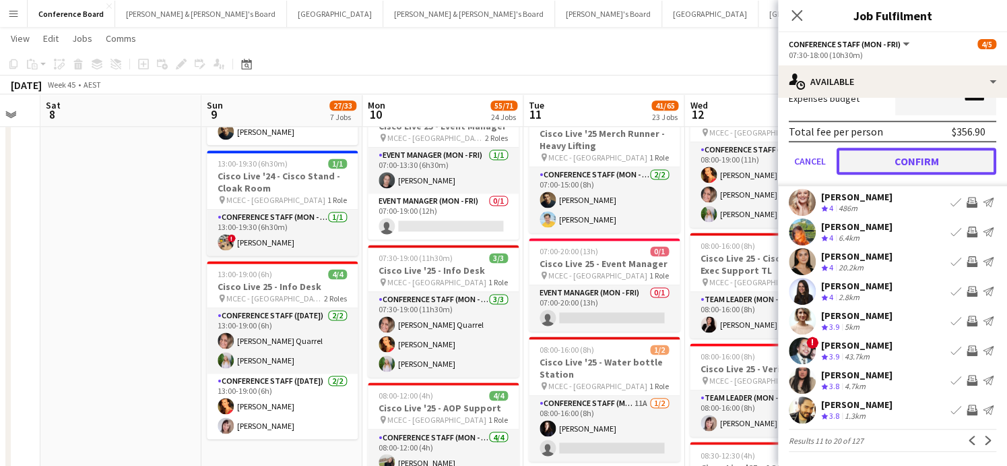
click at [901, 158] on button "Confirm" at bounding box center [917, 161] width 160 height 27
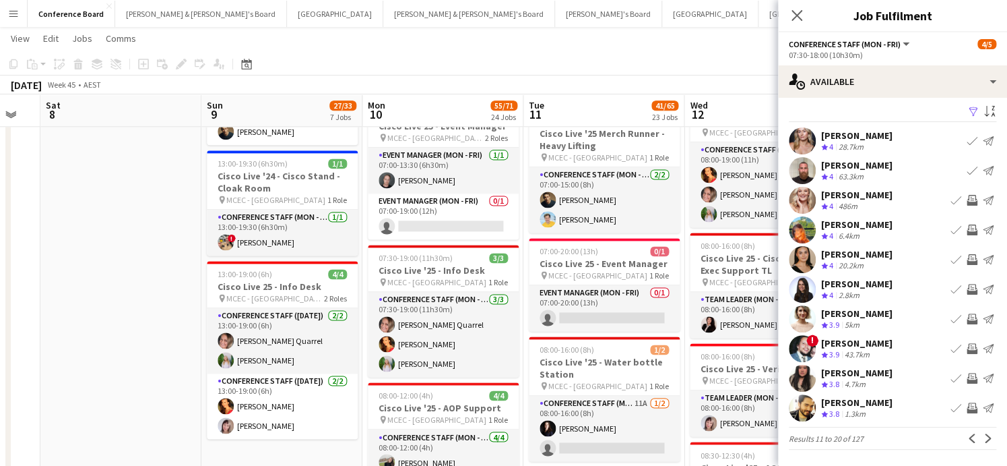
click at [974, 200] on app-icon "Invite crew" at bounding box center [972, 200] width 11 height 11
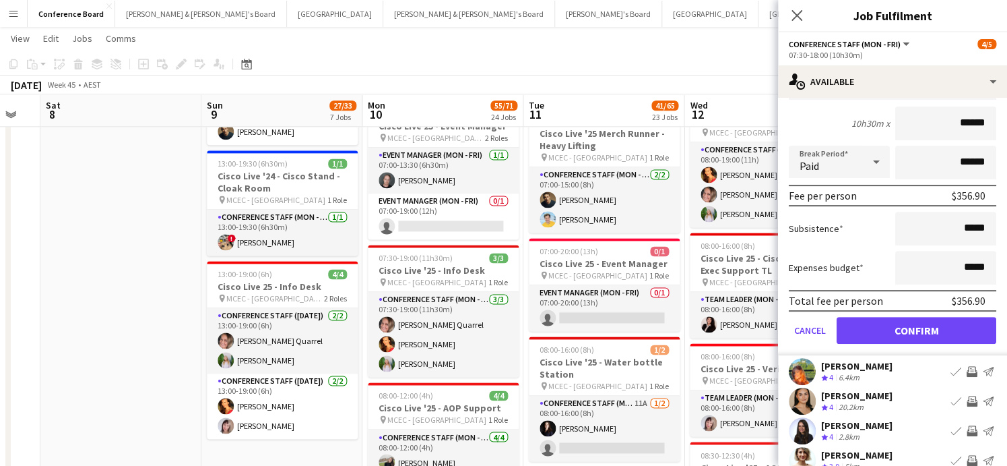
scroll to position [307, 0]
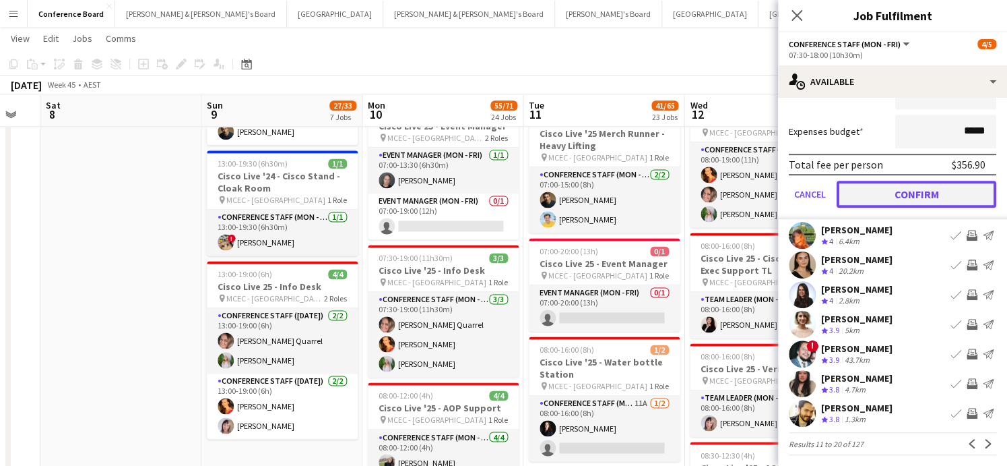
click at [879, 189] on button "Confirm" at bounding box center [917, 194] width 160 height 27
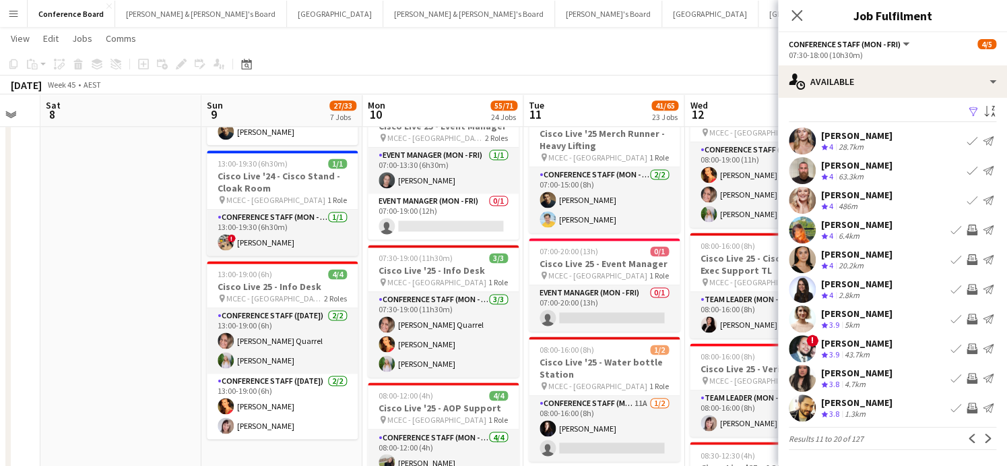
click at [971, 226] on app-icon "Invite crew" at bounding box center [972, 229] width 11 height 11
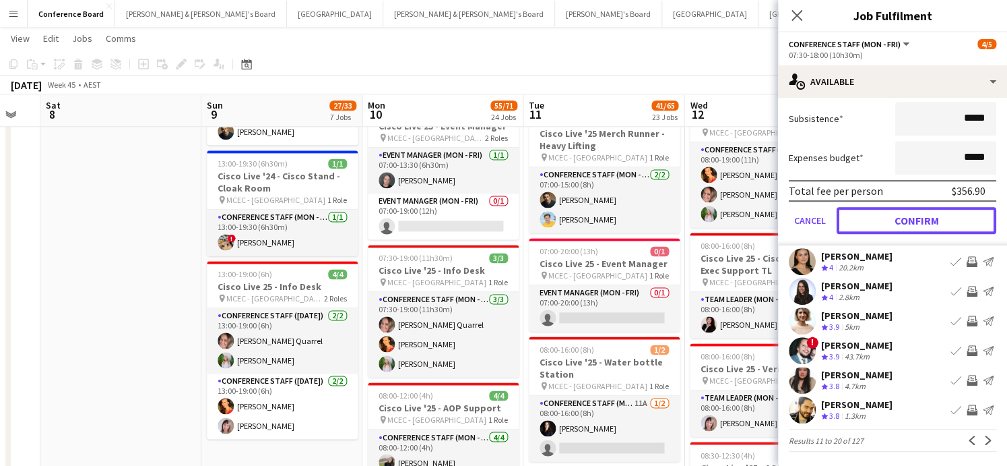
drag, startPoint x: 898, startPoint y: 218, endPoint x: 916, endPoint y: 227, distance: 19.6
click at [898, 218] on button "Confirm" at bounding box center [917, 220] width 160 height 27
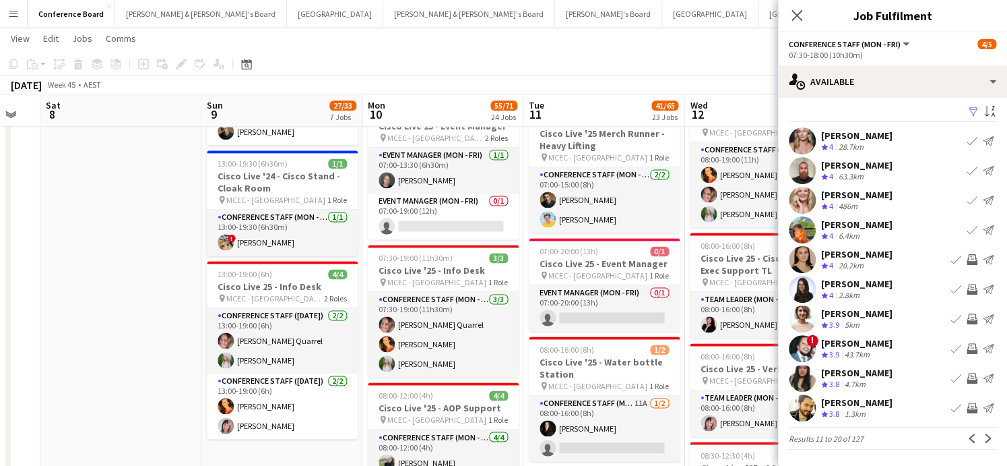
click at [971, 256] on app-icon "Invite crew" at bounding box center [972, 259] width 11 height 11
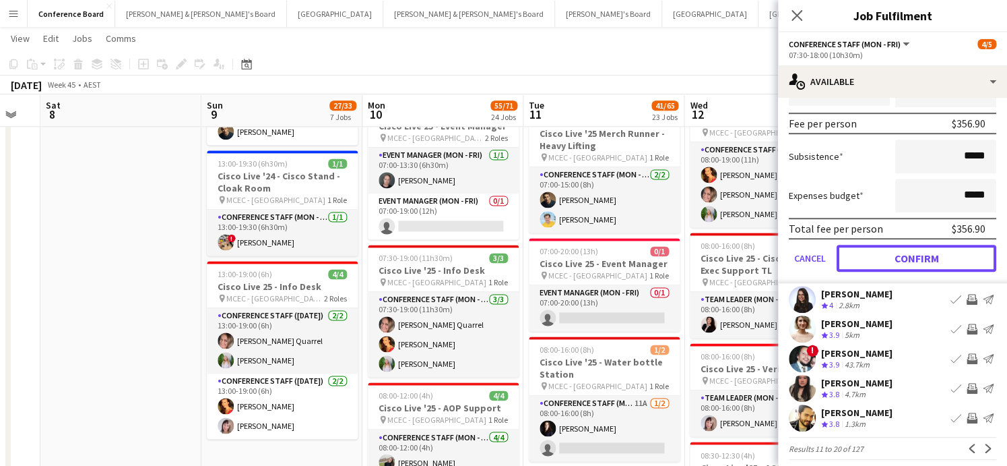
drag, startPoint x: 907, startPoint y: 256, endPoint x: 928, endPoint y: 261, distance: 22.1
click at [907, 256] on button "Confirm" at bounding box center [917, 258] width 160 height 27
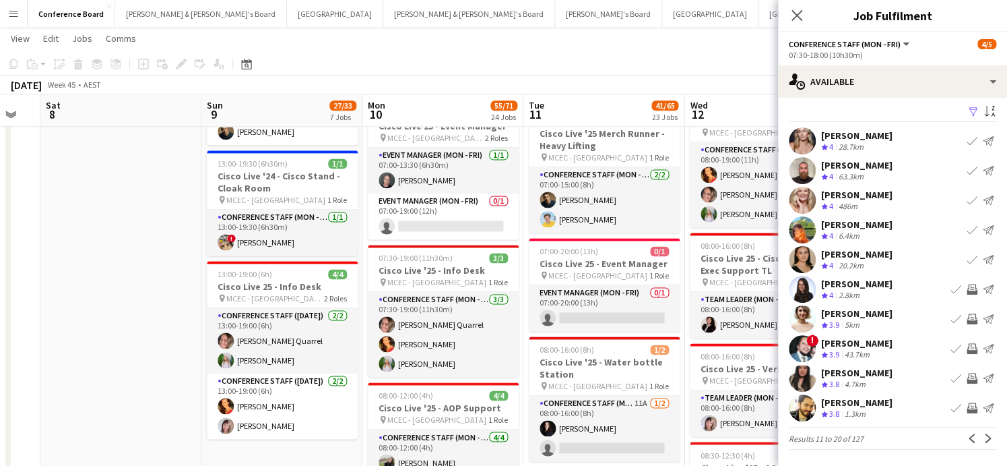
click at [968, 289] on app-icon "Invite crew" at bounding box center [972, 289] width 11 height 11
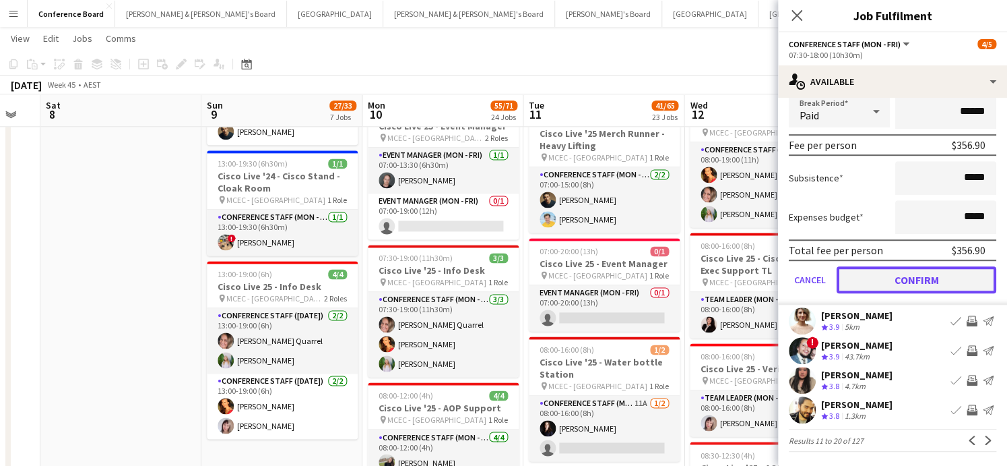
click at [907, 284] on button "Confirm" at bounding box center [917, 279] width 160 height 27
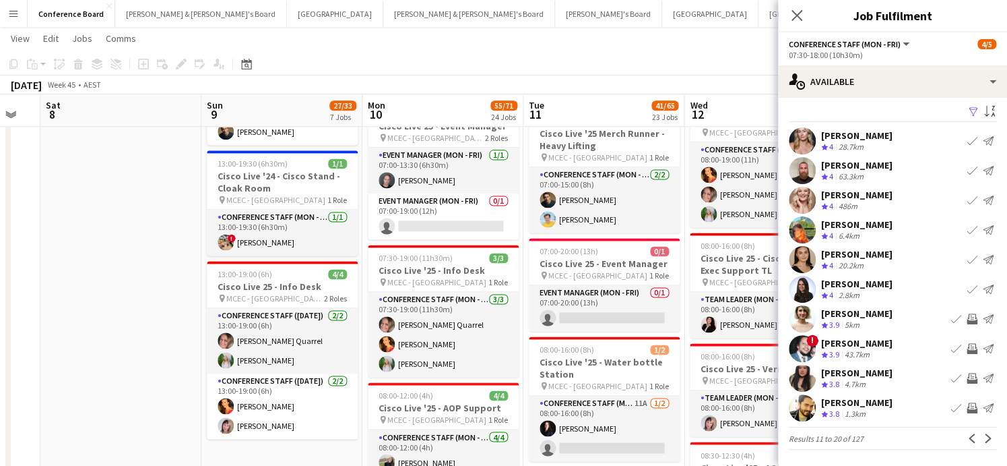
click at [971, 315] on app-icon "Invite crew" at bounding box center [972, 318] width 11 height 11
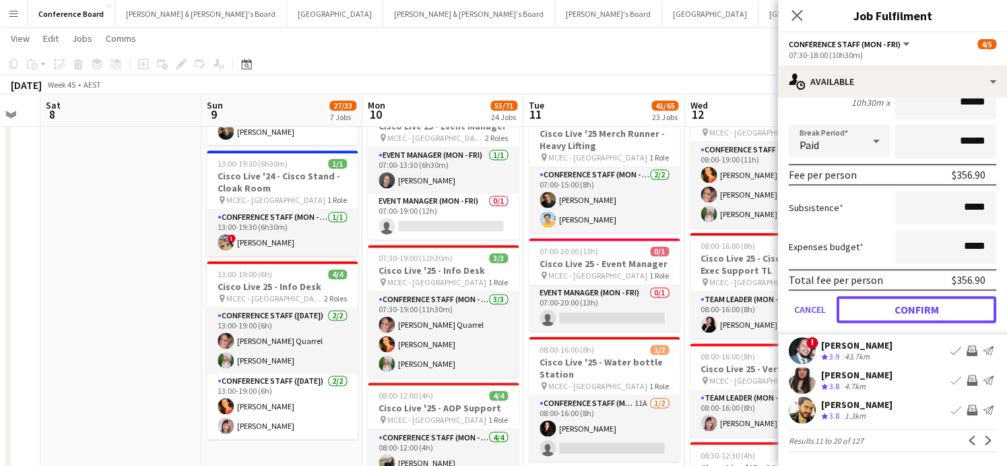
click at [934, 306] on button "Confirm" at bounding box center [917, 309] width 160 height 27
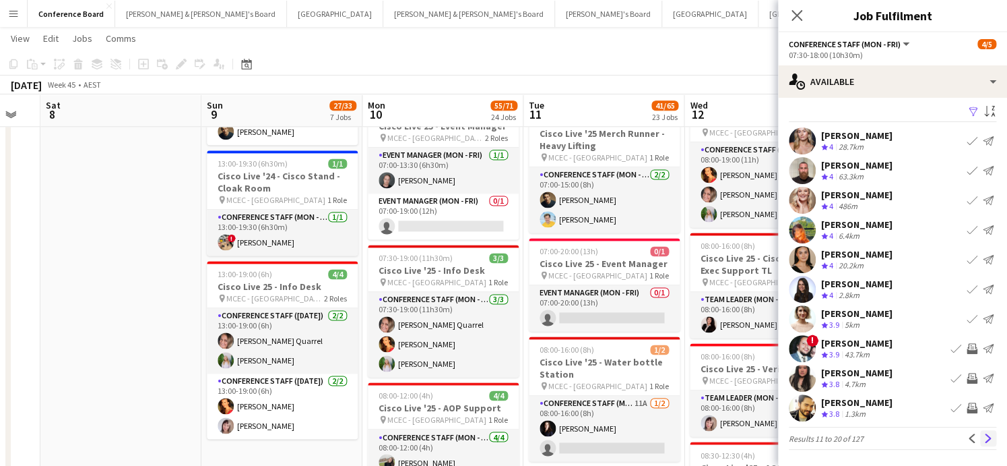
click at [990, 439] on app-icon "Next" at bounding box center [988, 437] width 9 height 9
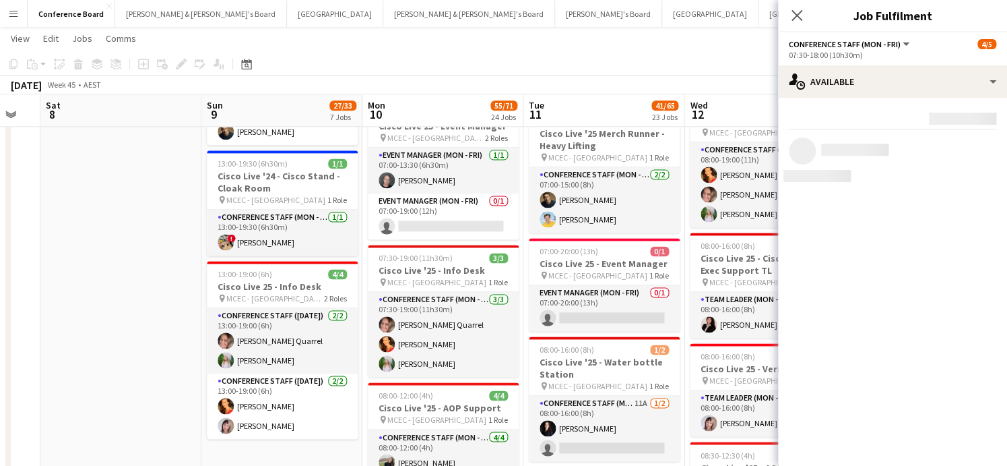
scroll to position [0, 0]
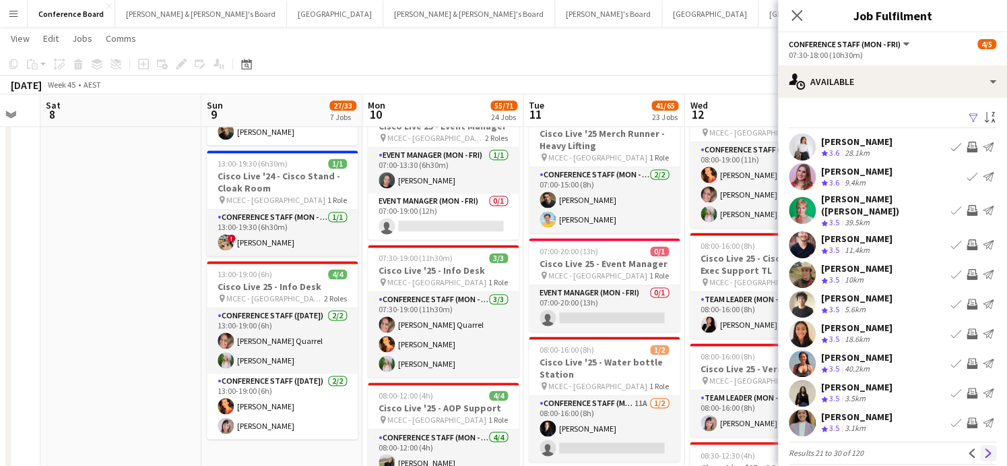
click at [985, 448] on app-icon "Next" at bounding box center [988, 452] width 9 height 9
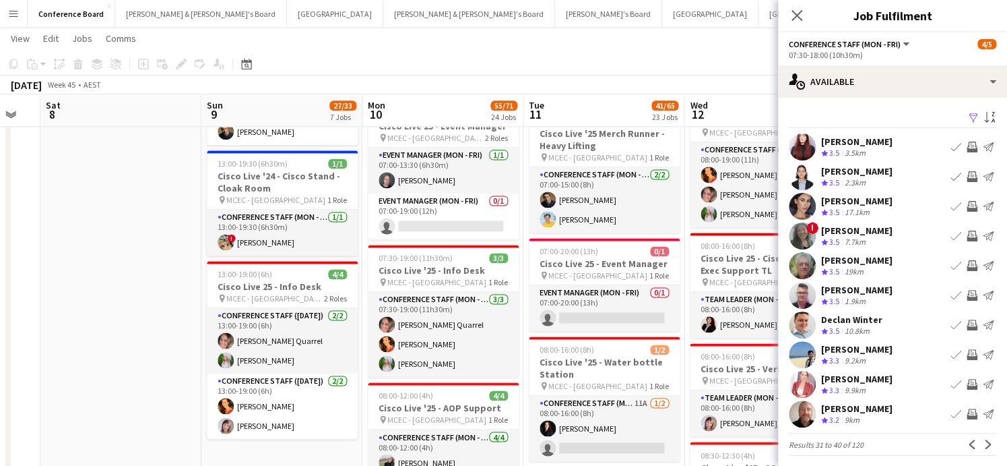
click at [970, 205] on app-icon "Invite crew" at bounding box center [972, 206] width 11 height 11
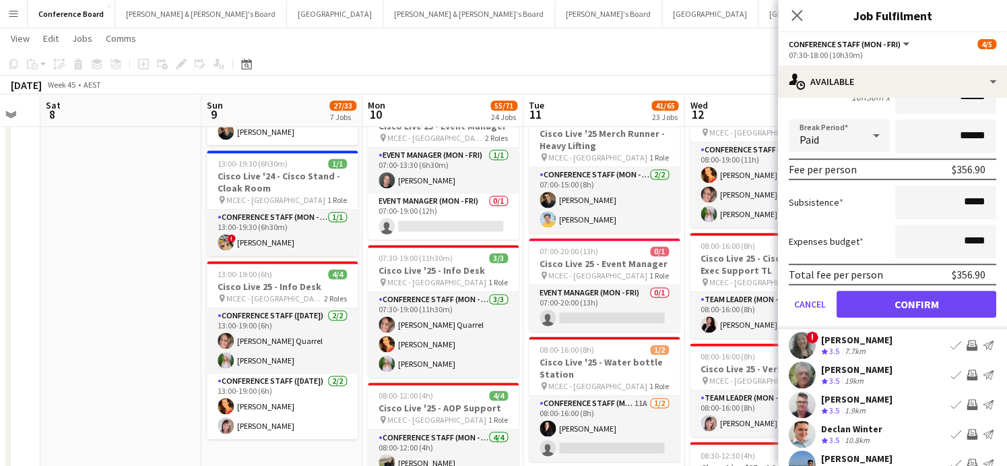
scroll to position [310, 0]
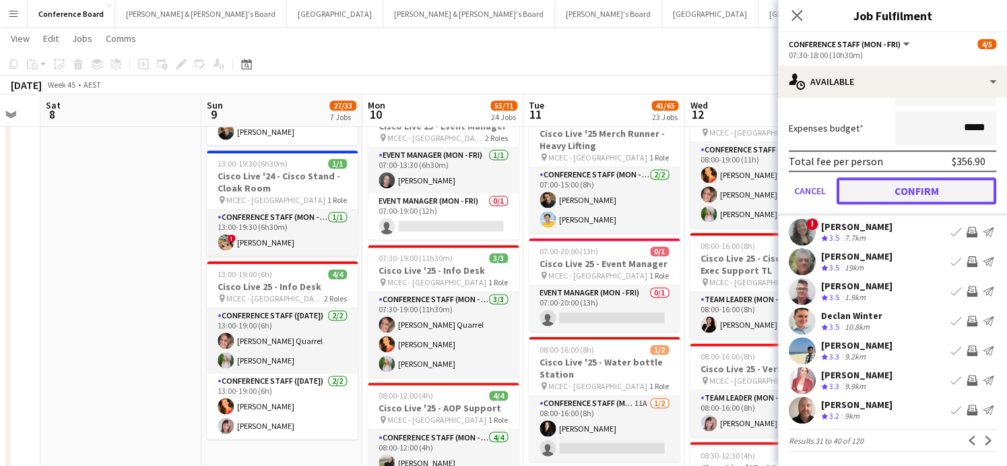
click at [901, 187] on button "Confirm" at bounding box center [917, 190] width 160 height 27
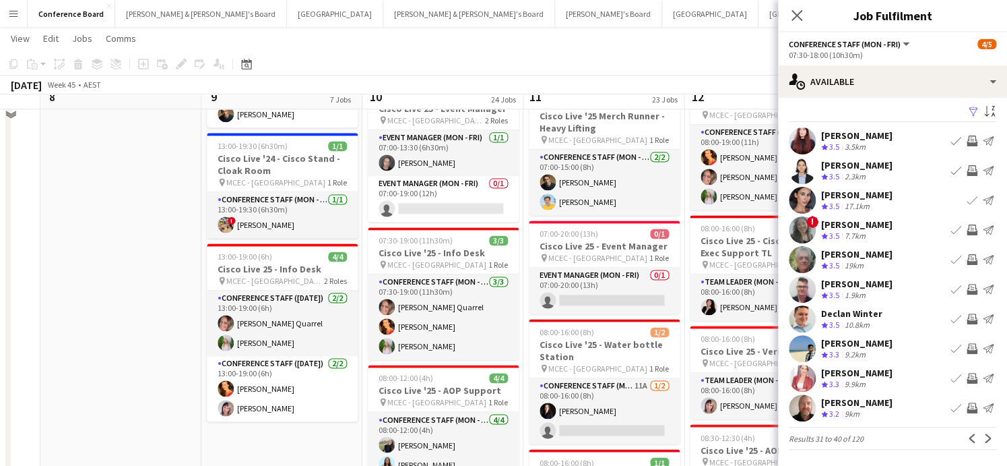
scroll to position [755, 0]
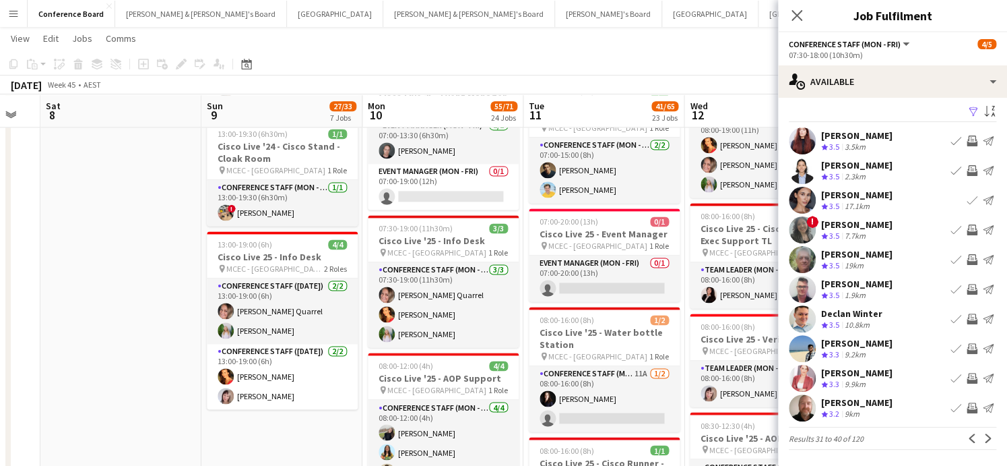
click at [631, 69] on app-toolbar "Copy Paste Paste Command V Paste with crew Command Shift V Paste linked Job [GE…" at bounding box center [503, 64] width 1007 height 23
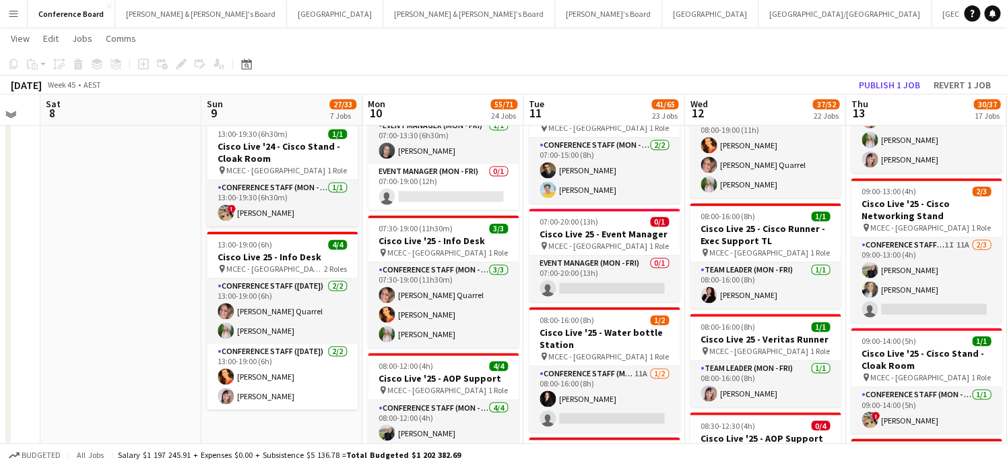
scroll to position [754, 0]
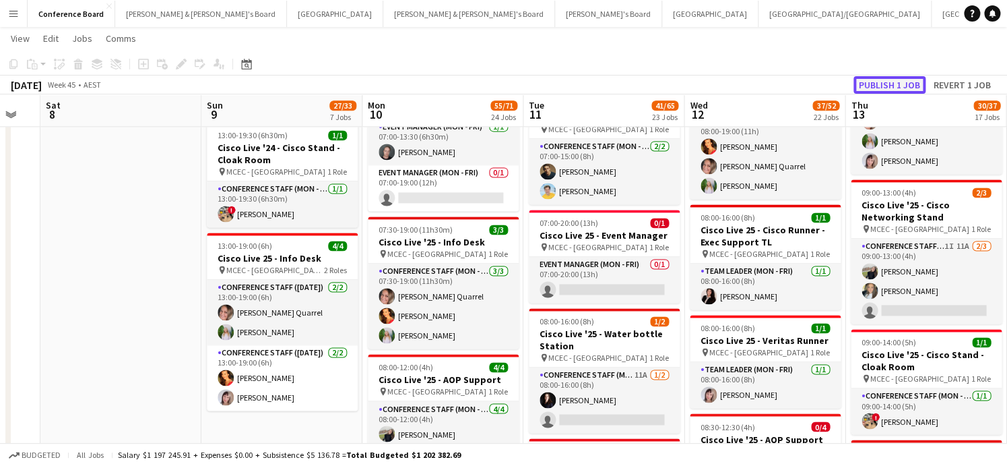
click at [876, 82] on button "Publish 1 job" at bounding box center [890, 85] width 72 height 18
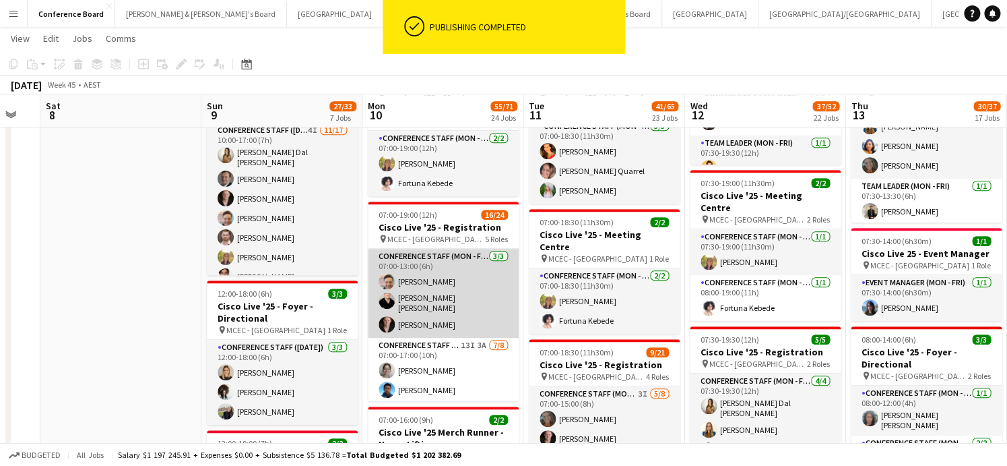
scroll to position [292, 0]
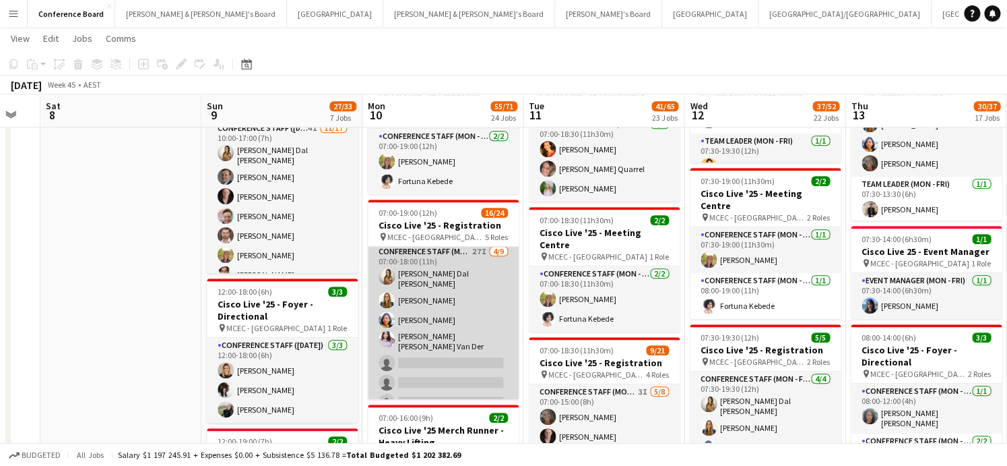
click at [448, 283] on app-card-role "Conference Staff (Mon - Fri) 27I [DATE] 07:00-18:00 (11h) [PERSON_NAME] Dal [PE…" at bounding box center [443, 349] width 151 height 210
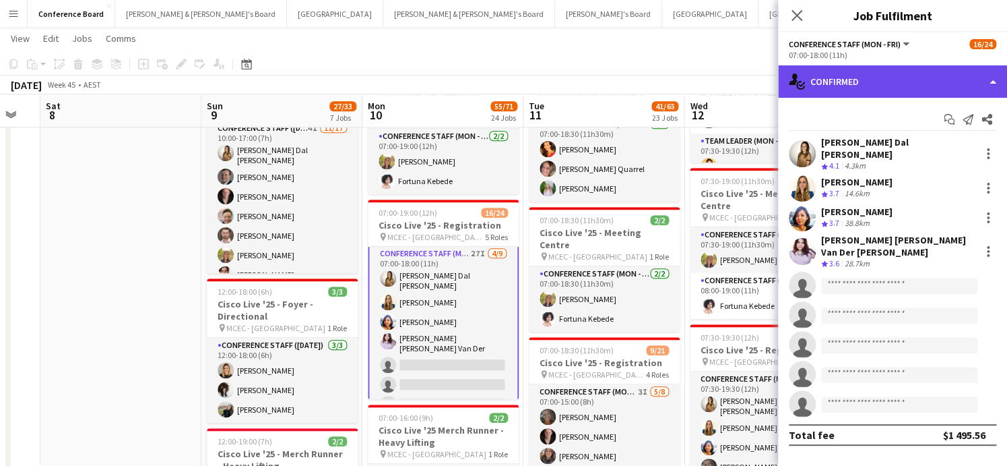
click at [983, 82] on div "single-neutral-actions-check-2 Confirmed" at bounding box center [892, 81] width 229 height 32
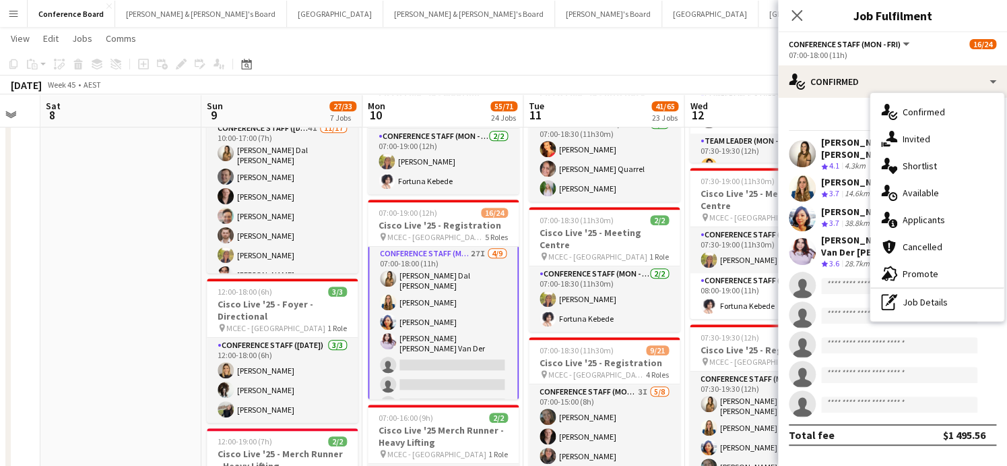
click at [933, 195] on span "Available" at bounding box center [921, 193] width 36 height 12
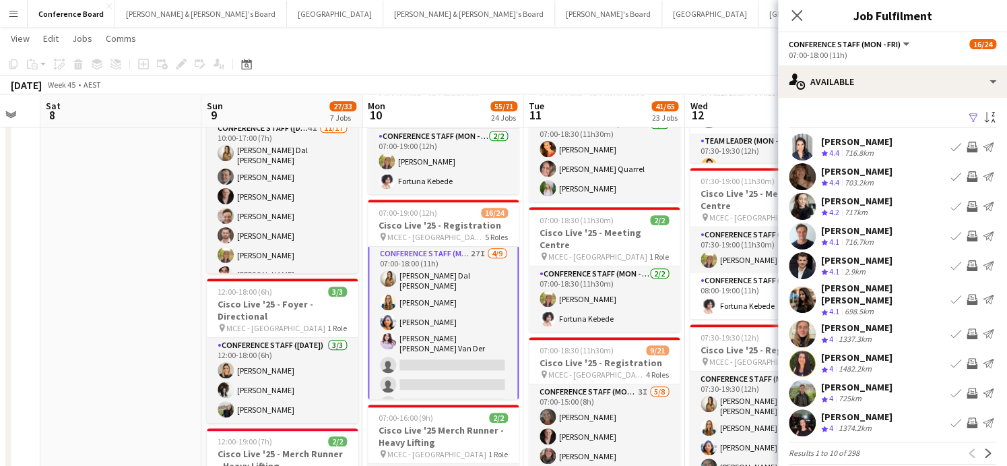
click at [970, 115] on app-icon "Filter" at bounding box center [973, 118] width 11 height 13
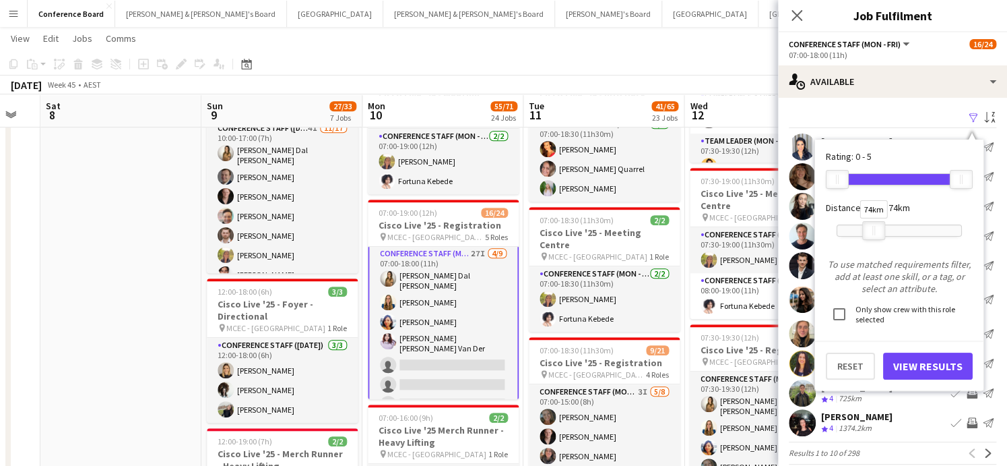
drag, startPoint x: 962, startPoint y: 231, endPoint x: 873, endPoint y: 231, distance: 89.6
click at [875, 234] on div "74km" at bounding box center [873, 230] width 23 height 19
click at [923, 367] on button "View Results" at bounding box center [928, 365] width 90 height 27
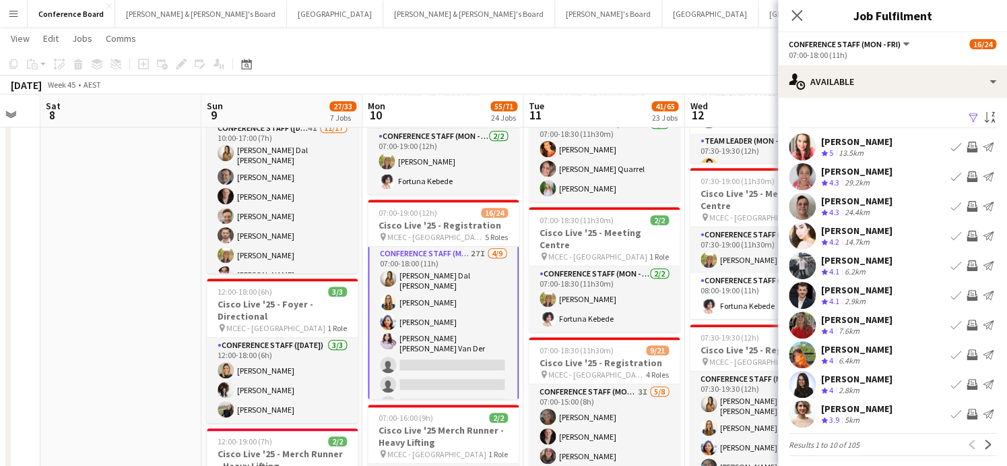
click at [971, 294] on app-icon "Invite crew" at bounding box center [972, 295] width 11 height 11
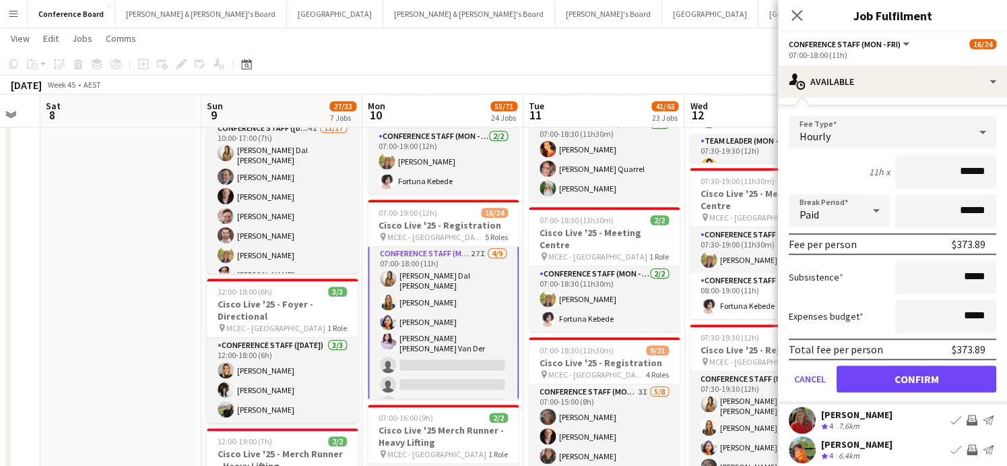
scroll to position [310, 0]
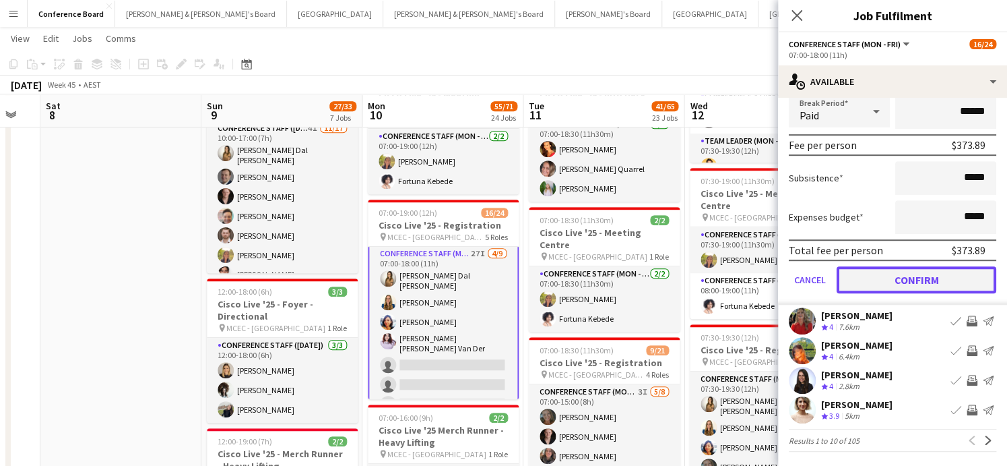
click at [887, 280] on button "Confirm" at bounding box center [917, 279] width 160 height 27
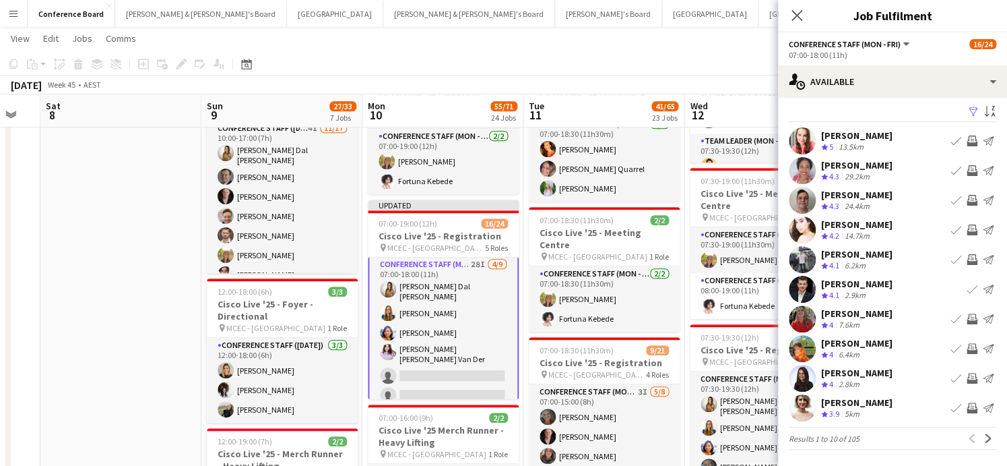
click at [972, 343] on app-icon "Invite crew" at bounding box center [972, 348] width 11 height 11
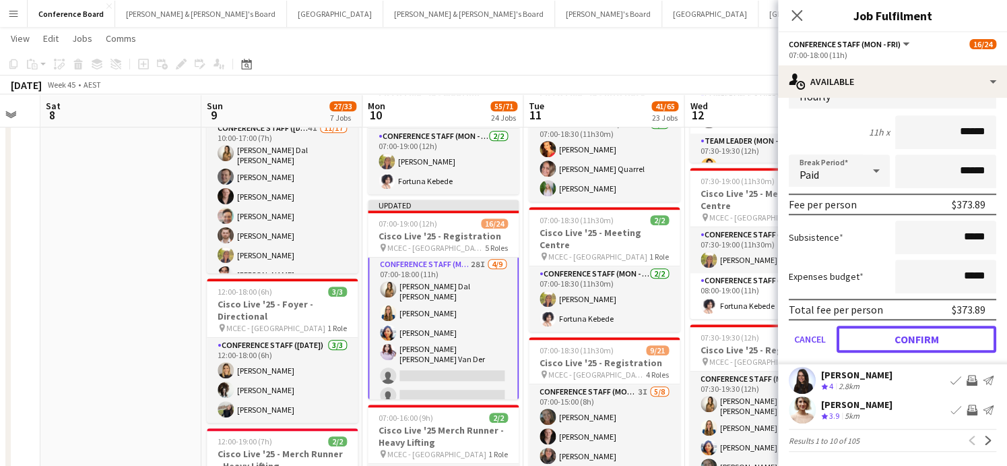
click at [904, 337] on button "Confirm" at bounding box center [917, 338] width 160 height 27
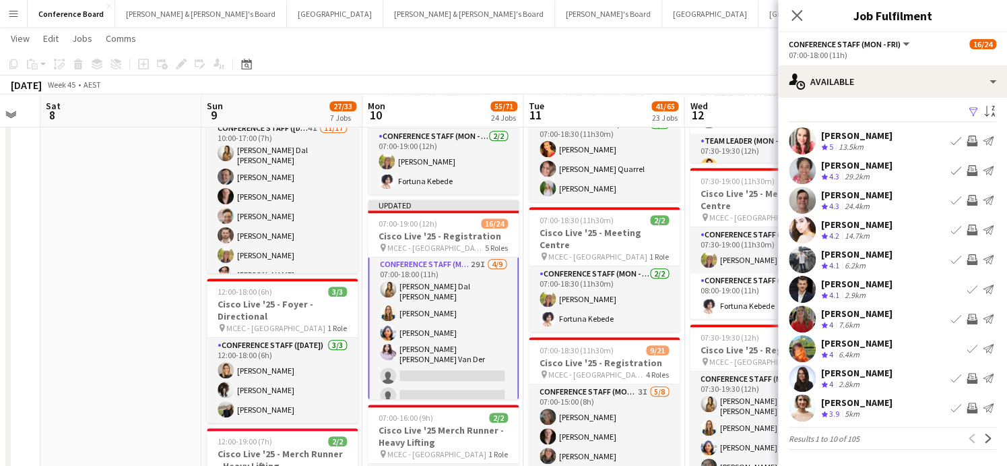
click at [972, 374] on app-icon "Invite crew" at bounding box center [972, 378] width 11 height 11
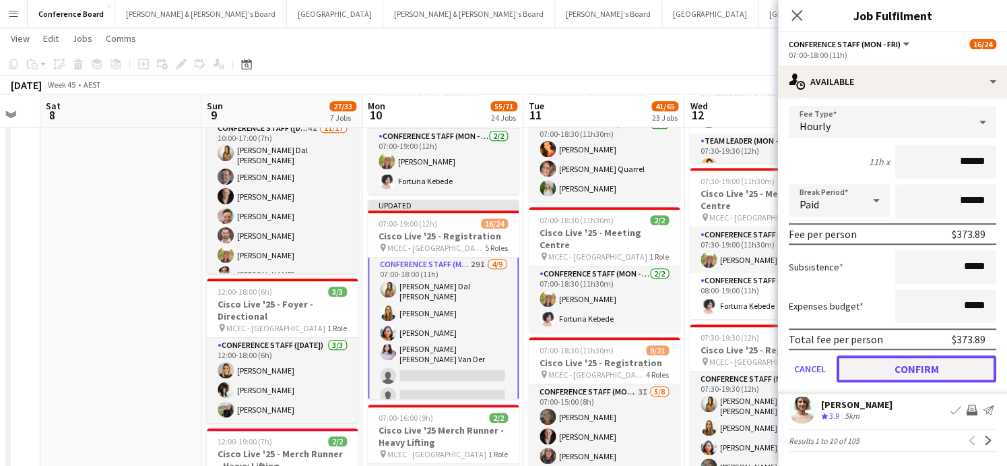
click at [929, 367] on button "Confirm" at bounding box center [917, 368] width 160 height 27
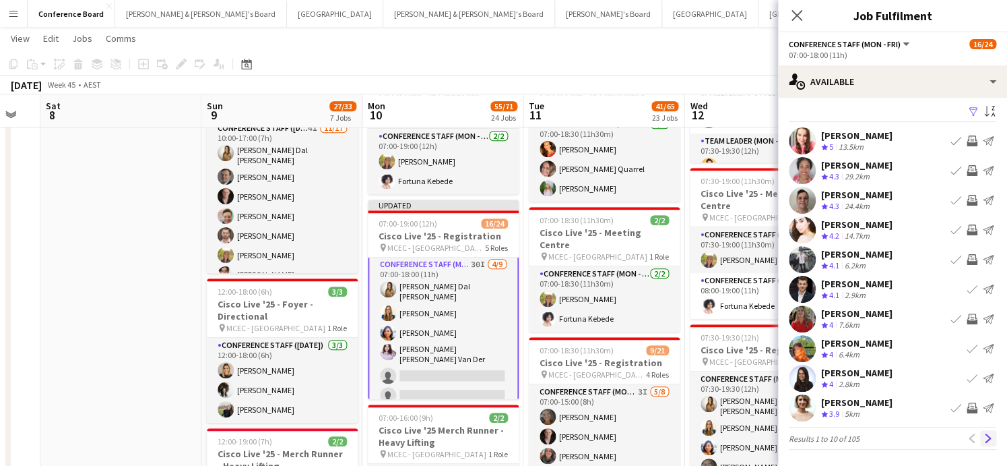
click at [984, 436] on app-icon "Next" at bounding box center [988, 437] width 9 height 9
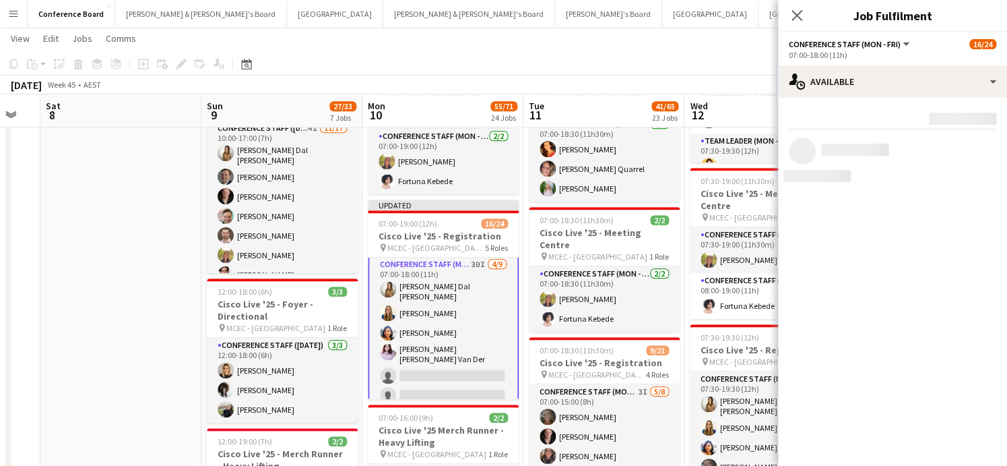
scroll to position [0, 0]
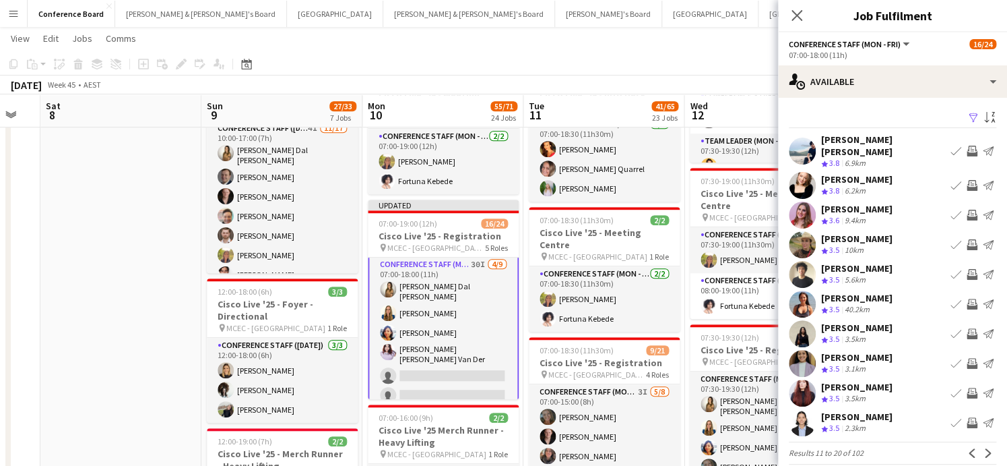
click at [972, 242] on app-icon "Invite crew" at bounding box center [972, 244] width 11 height 11
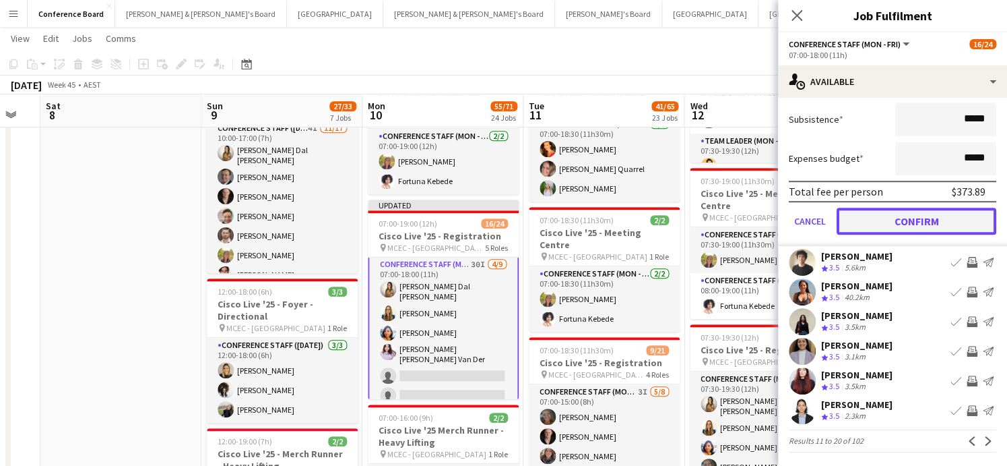
click at [883, 218] on button "Confirm" at bounding box center [917, 221] width 160 height 27
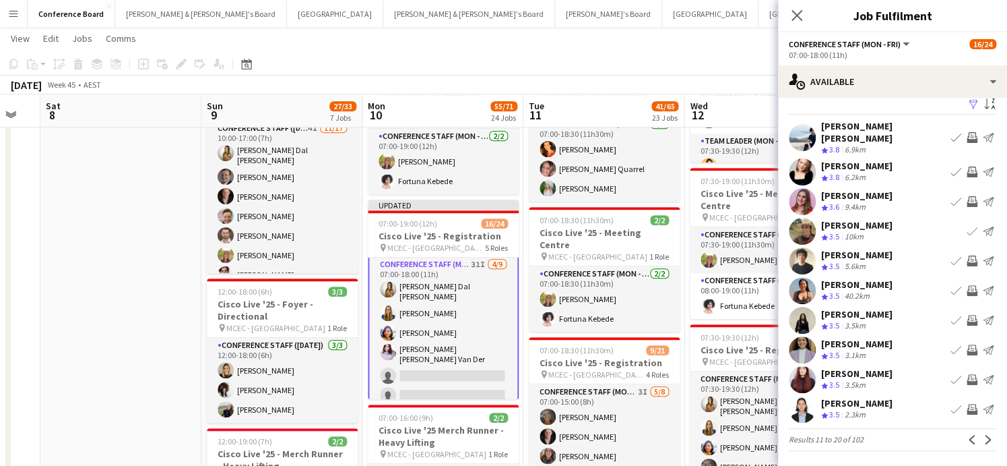
click at [967, 315] on app-icon "Invite crew" at bounding box center [972, 320] width 11 height 11
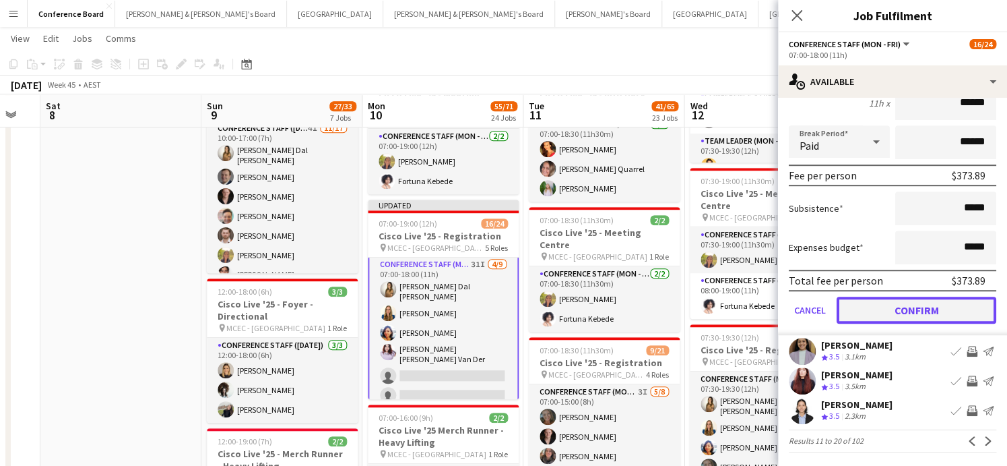
click at [933, 306] on button "Confirm" at bounding box center [917, 309] width 160 height 27
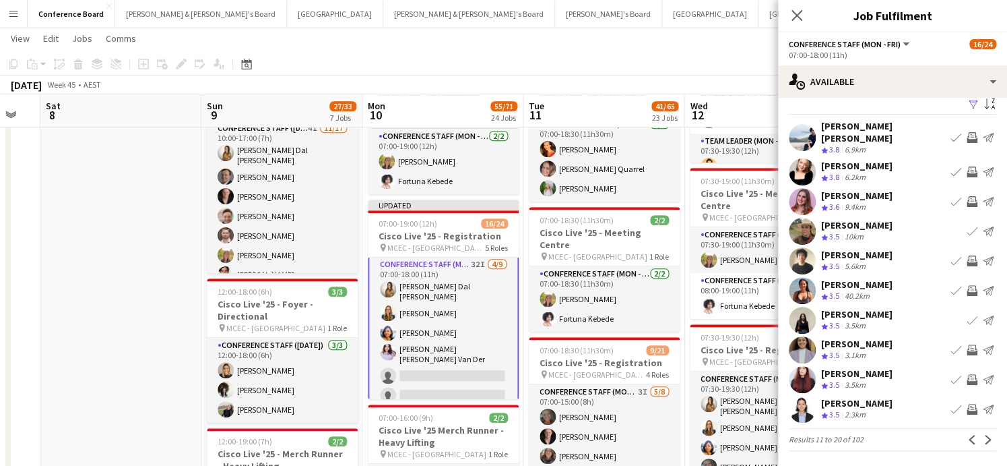
click at [974, 347] on app-icon "Invite crew" at bounding box center [972, 349] width 11 height 11
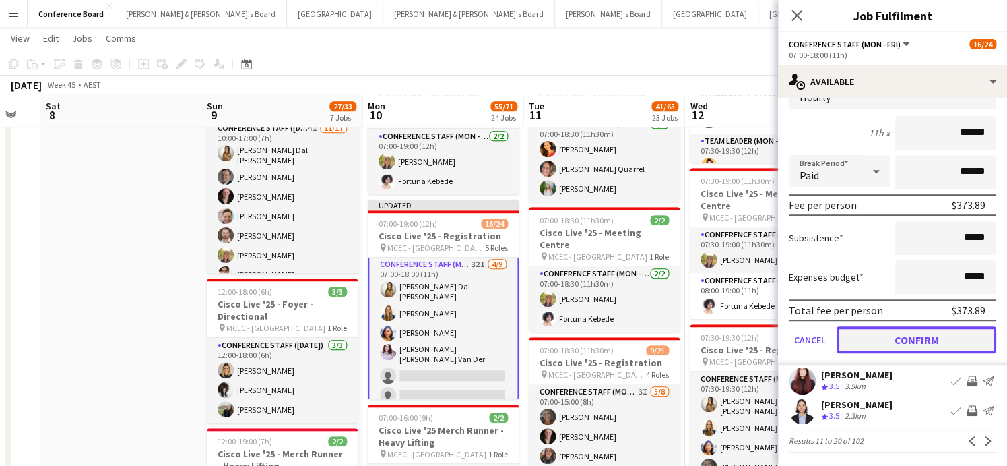
click at [921, 336] on button "Confirm" at bounding box center [917, 339] width 160 height 27
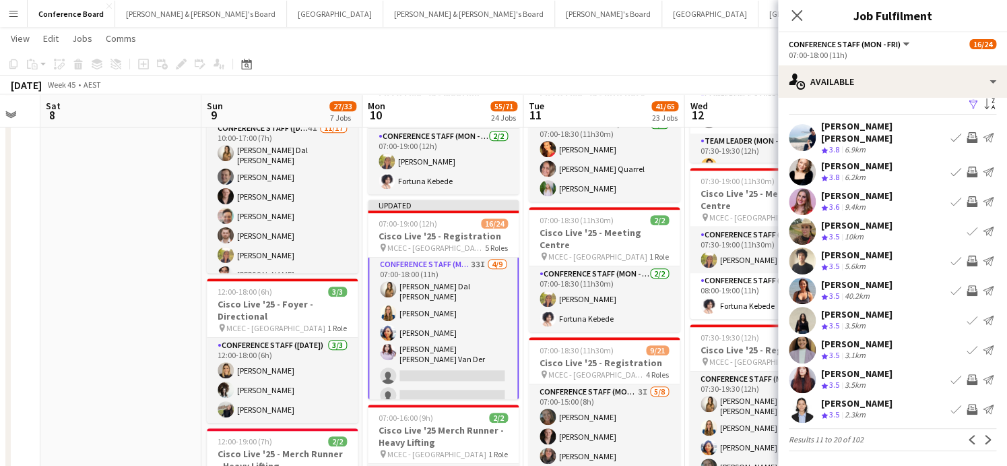
click at [970, 374] on app-icon "Invite crew" at bounding box center [972, 379] width 11 height 11
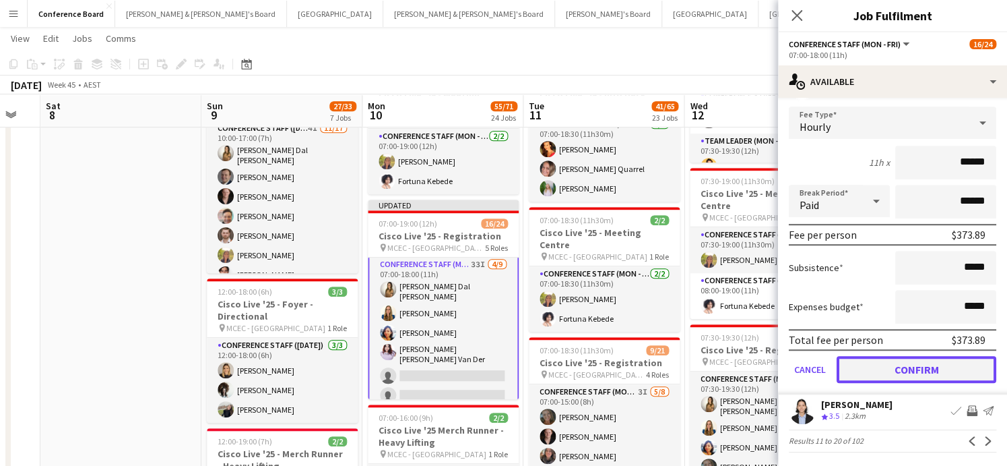
click at [931, 360] on button "Confirm" at bounding box center [917, 369] width 160 height 27
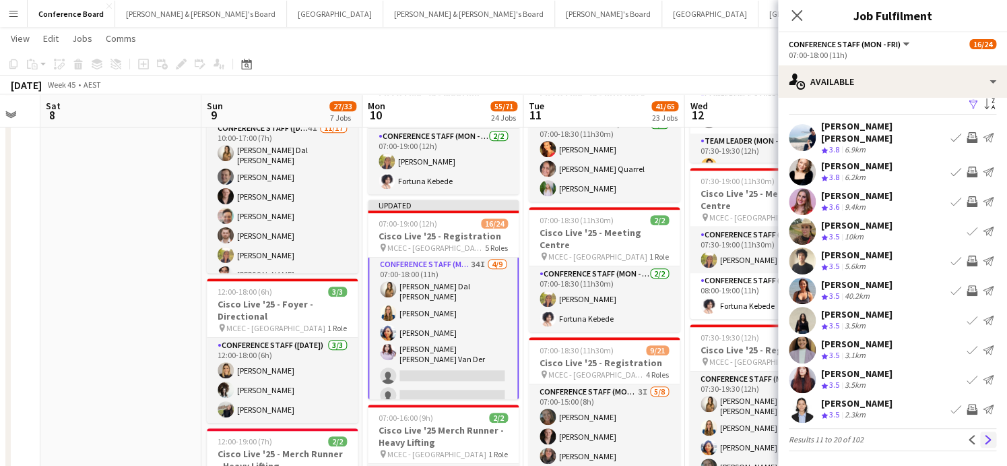
drag, startPoint x: 985, startPoint y: 439, endPoint x: 988, endPoint y: 426, distance: 13.1
click at [986, 438] on app-icon "Next" at bounding box center [988, 439] width 9 height 9
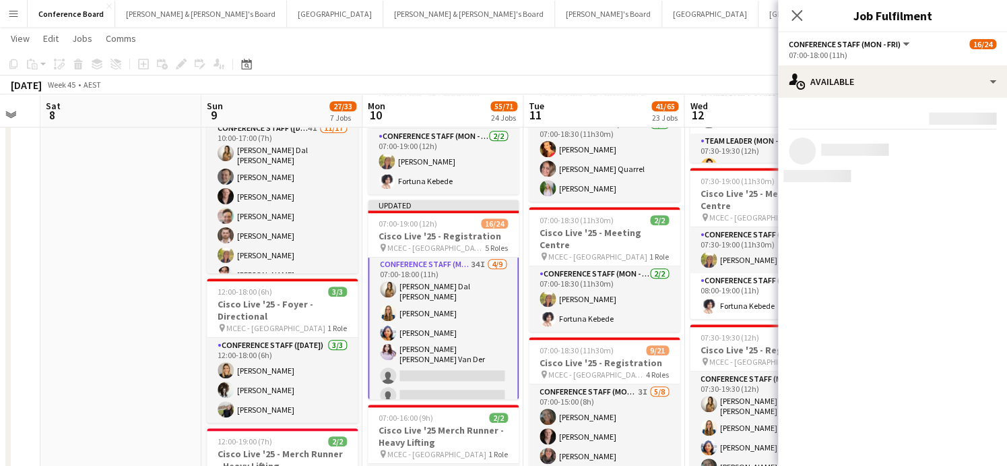
scroll to position [0, 0]
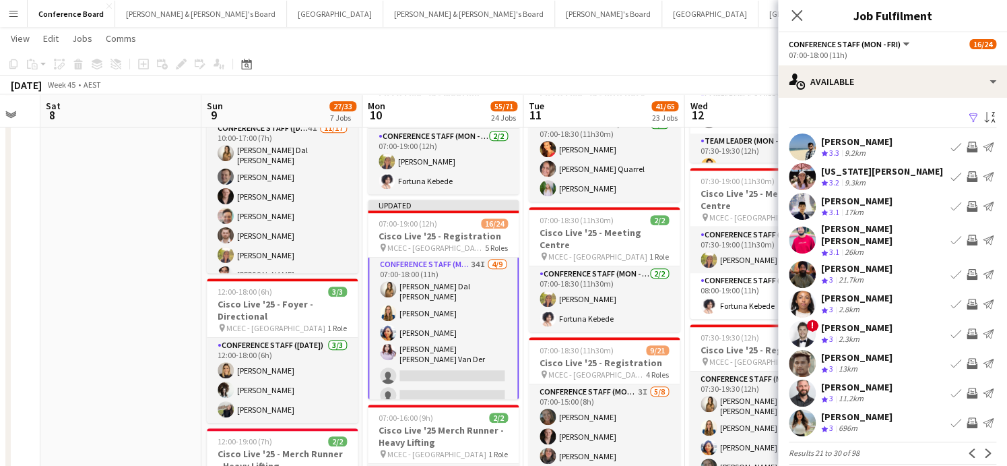
click at [970, 175] on app-icon "Invite crew" at bounding box center [972, 176] width 11 height 11
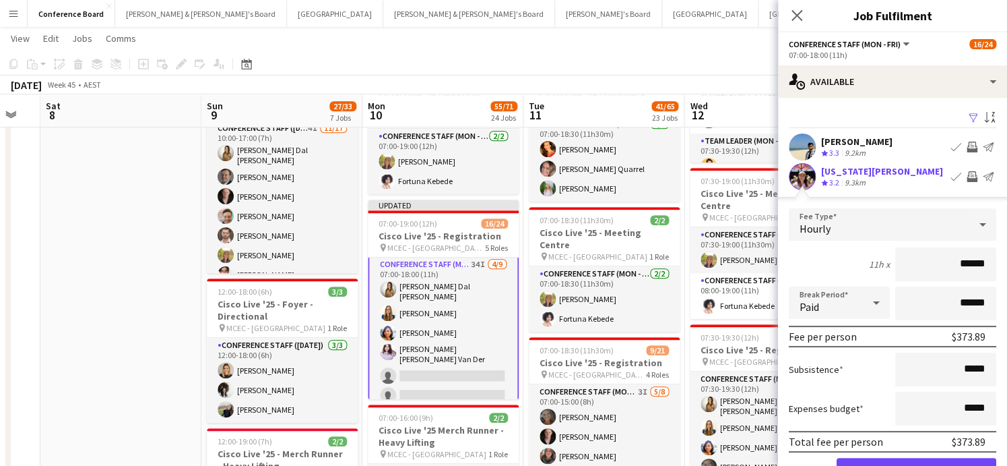
scroll to position [310, 0]
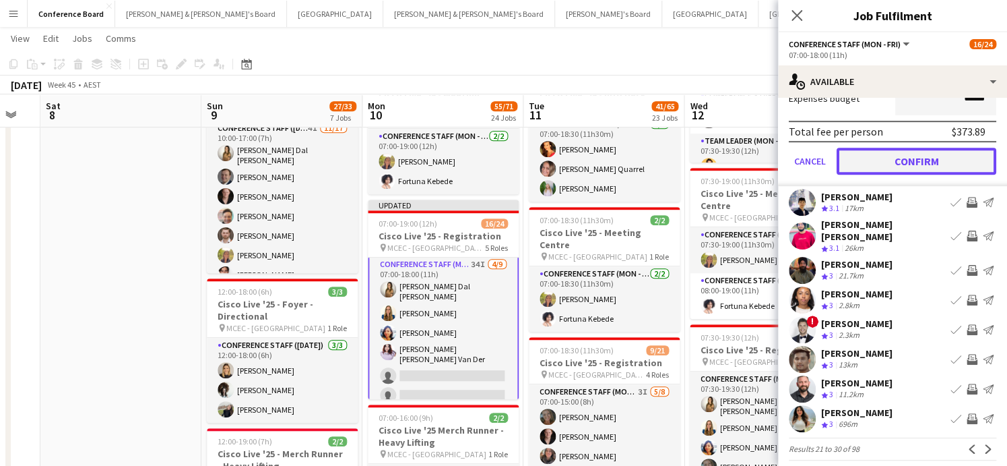
click at [900, 157] on button "Confirm" at bounding box center [917, 161] width 160 height 27
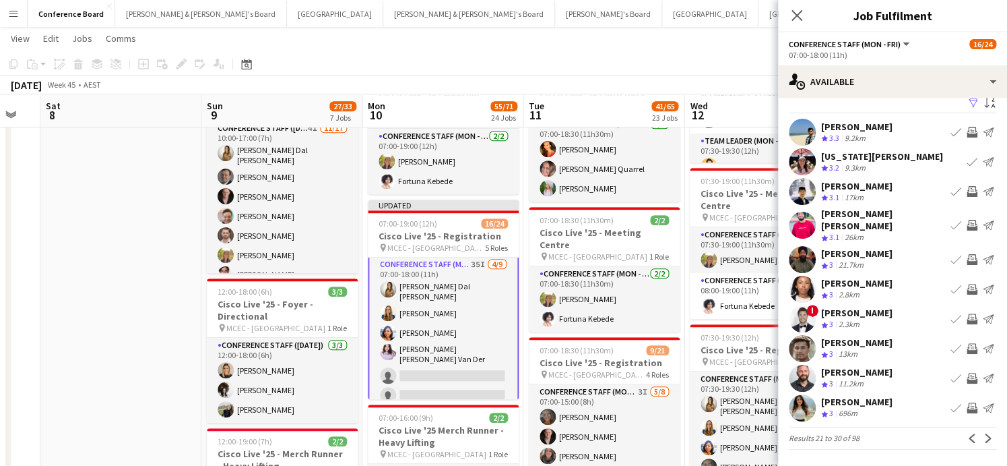
scroll to position [6, 0]
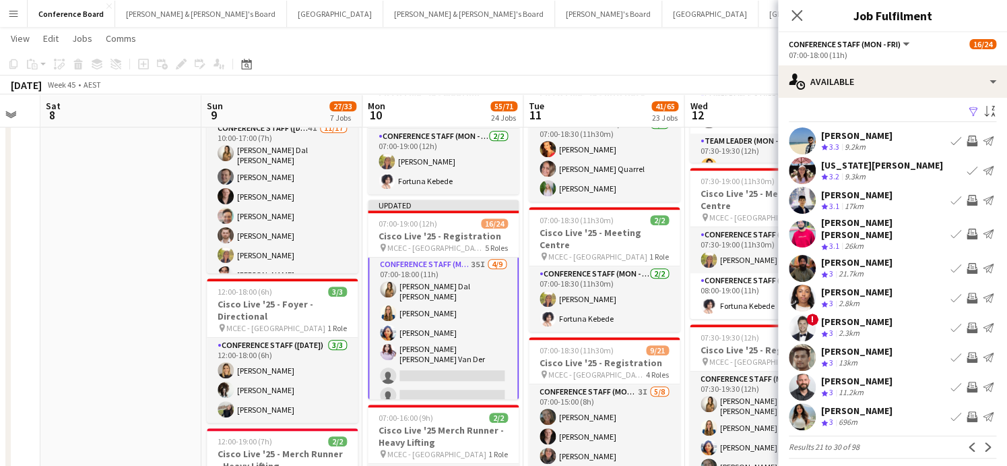
click at [968, 292] on app-icon "Invite crew" at bounding box center [972, 297] width 11 height 11
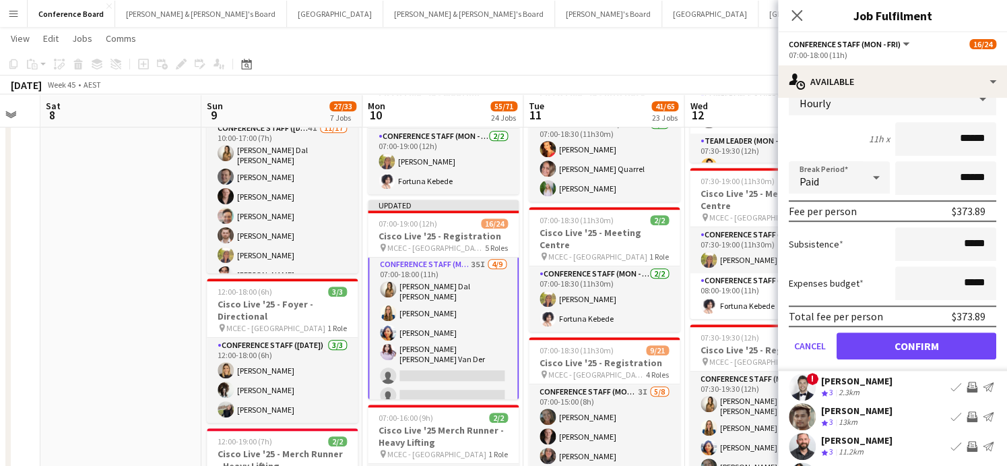
scroll to position [310, 0]
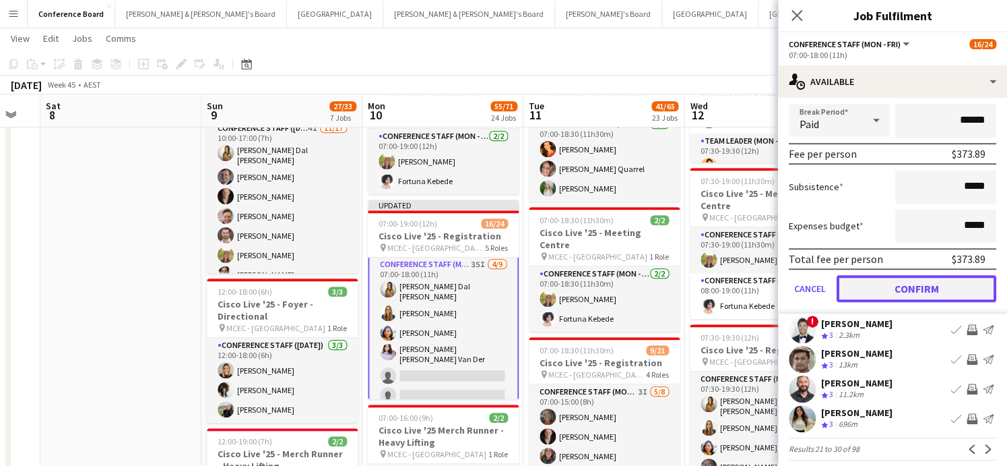
click at [920, 279] on button "Confirm" at bounding box center [917, 288] width 160 height 27
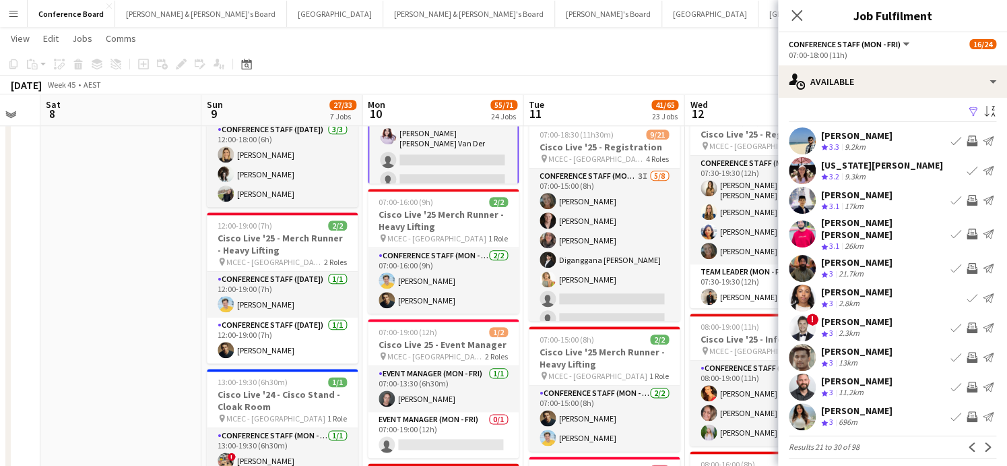
scroll to position [511, 0]
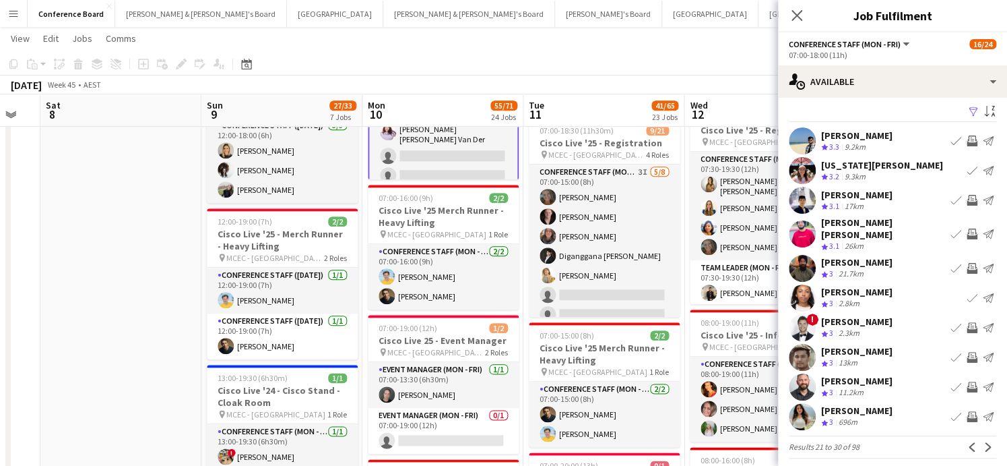
click at [969, 381] on app-icon "Invite crew" at bounding box center [972, 386] width 11 height 11
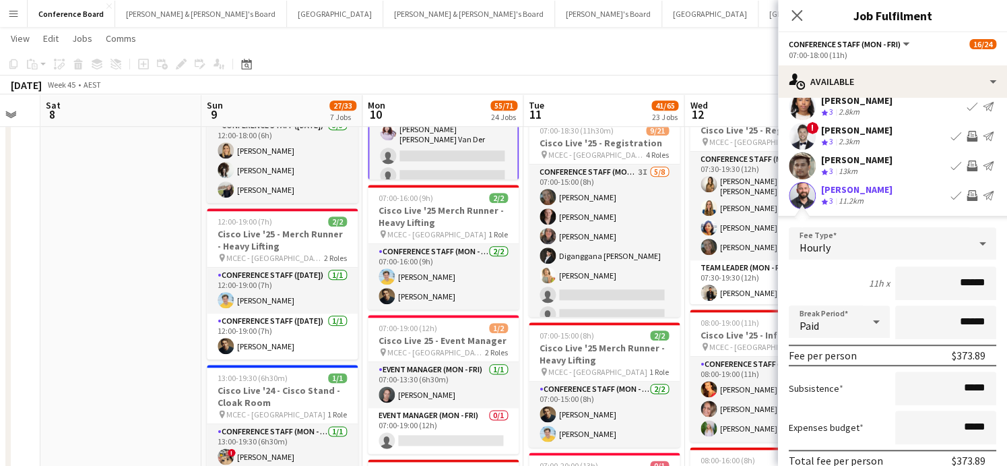
scroll to position [310, 0]
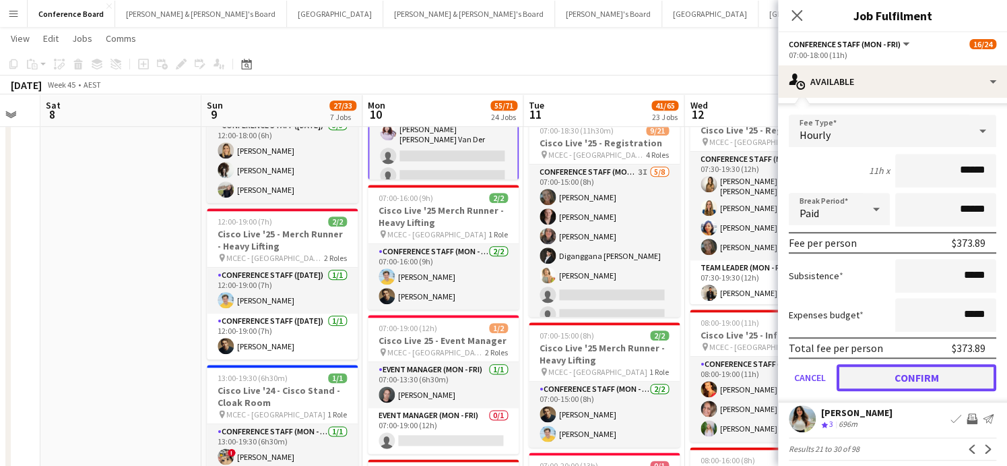
click at [912, 369] on button "Confirm" at bounding box center [917, 377] width 160 height 27
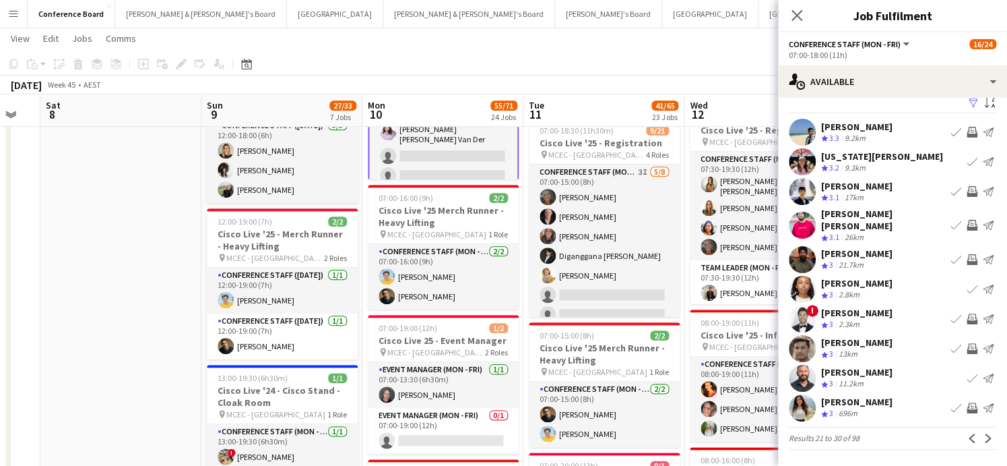
scroll to position [6, 0]
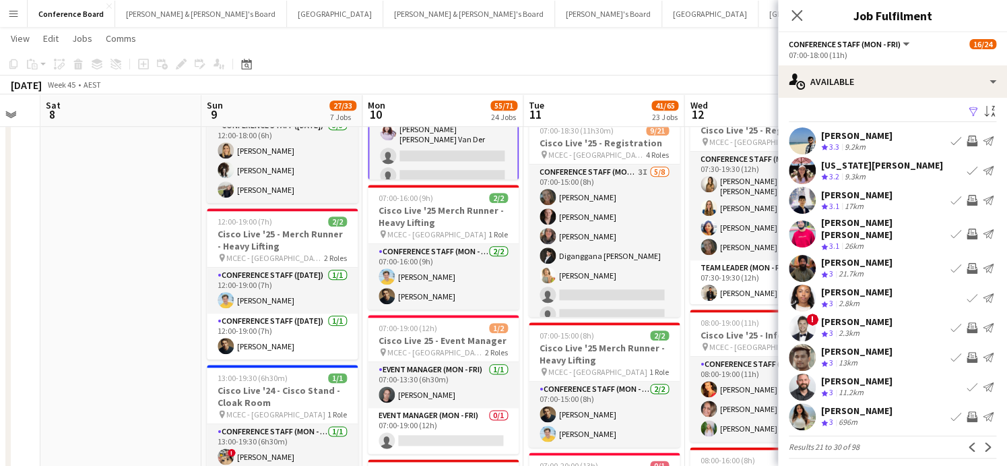
click at [970, 411] on app-icon "Invite crew" at bounding box center [972, 416] width 11 height 11
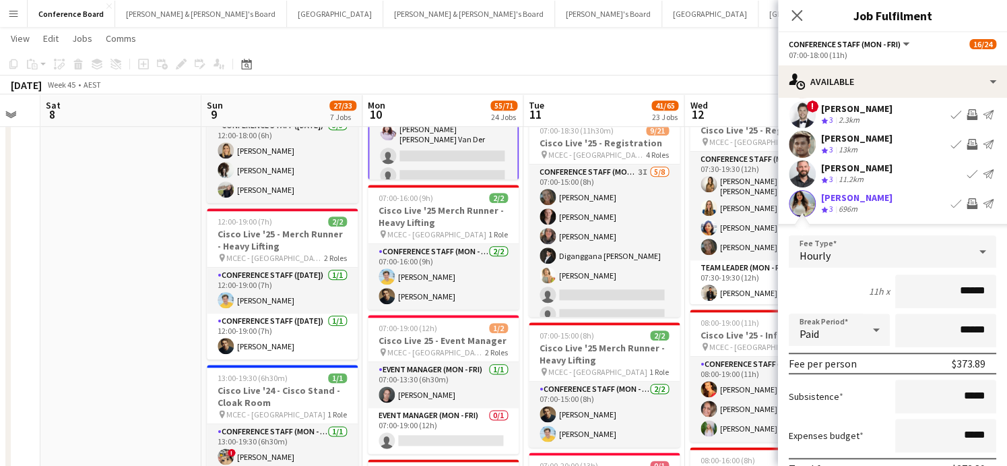
scroll to position [310, 0]
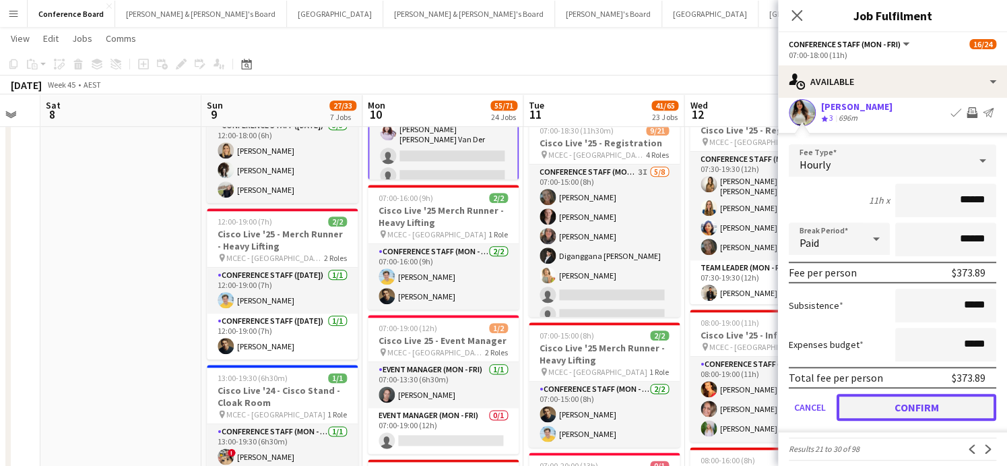
click at [952, 400] on button "Confirm" at bounding box center [917, 406] width 160 height 27
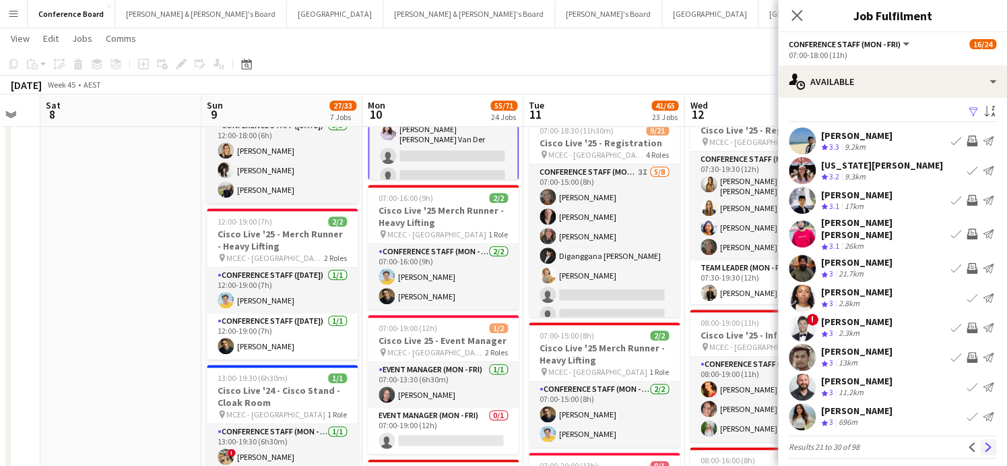
click at [990, 442] on app-icon "Next" at bounding box center [988, 446] width 9 height 9
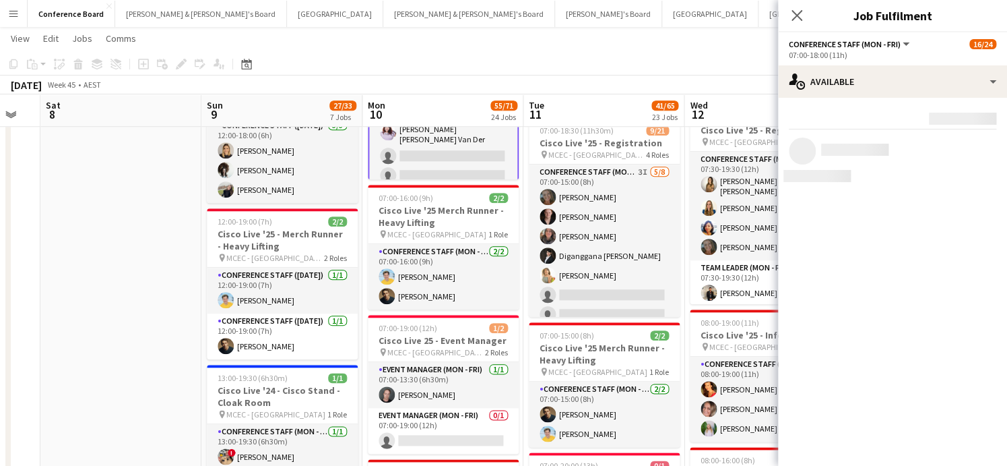
scroll to position [0, 0]
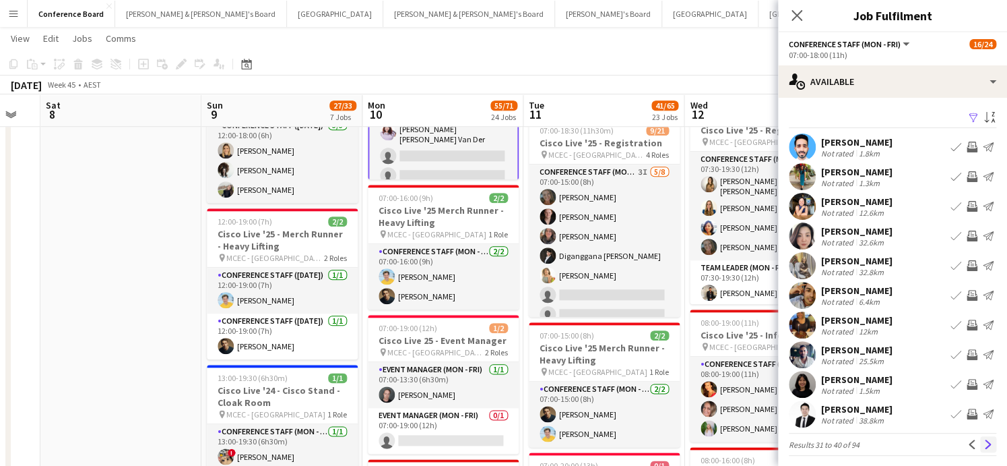
click at [987, 441] on app-icon "Next" at bounding box center [988, 443] width 9 height 9
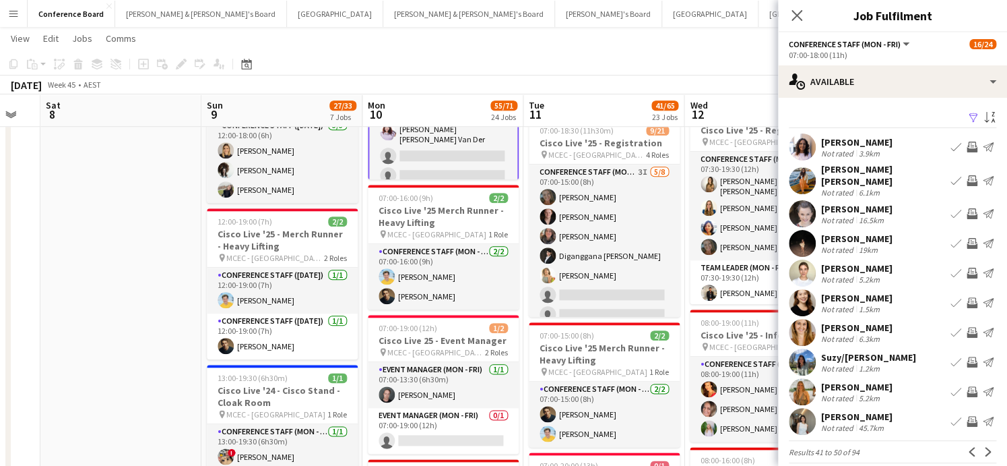
click at [971, 143] on app-icon "Invite crew" at bounding box center [972, 146] width 11 height 11
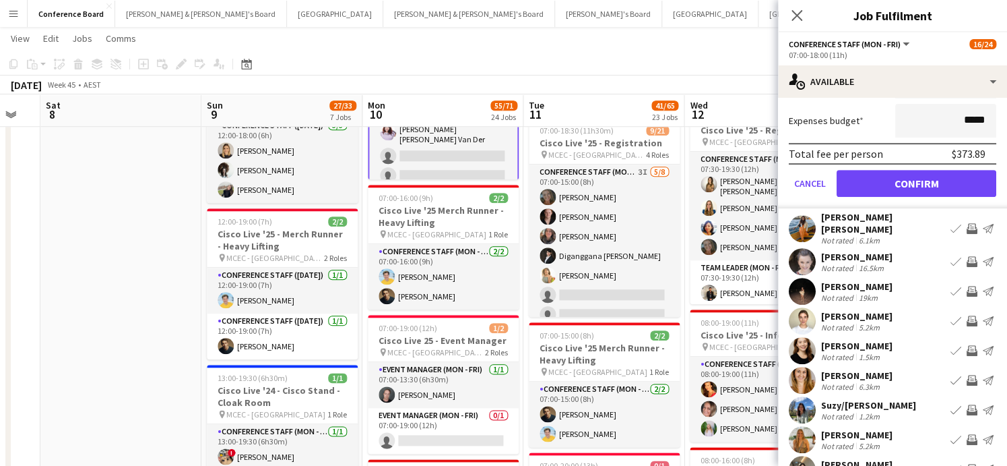
scroll to position [263, 0]
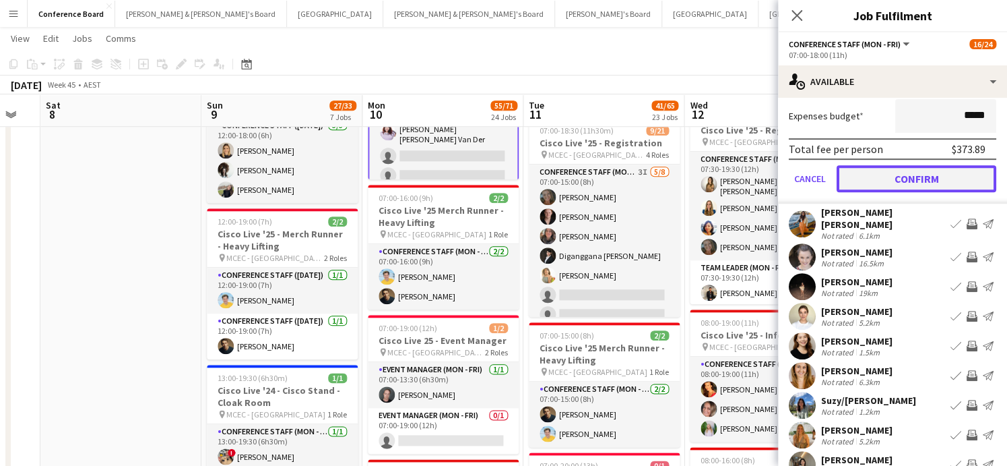
click at [926, 184] on button "Confirm" at bounding box center [917, 178] width 160 height 27
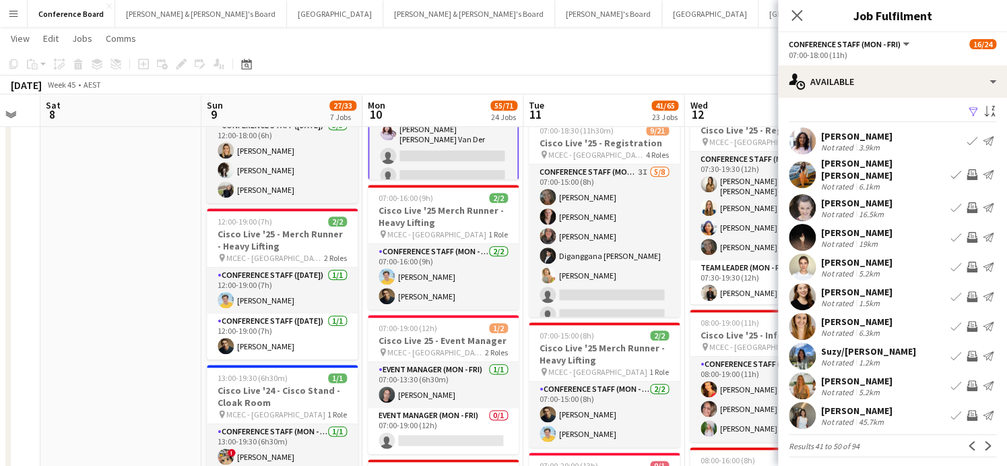
click at [968, 261] on app-icon "Invite crew" at bounding box center [972, 266] width 11 height 11
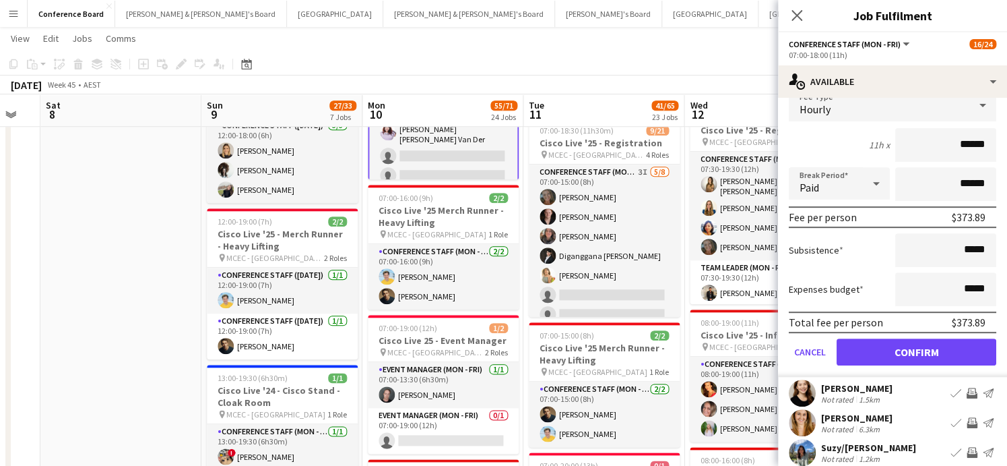
scroll to position [310, 0]
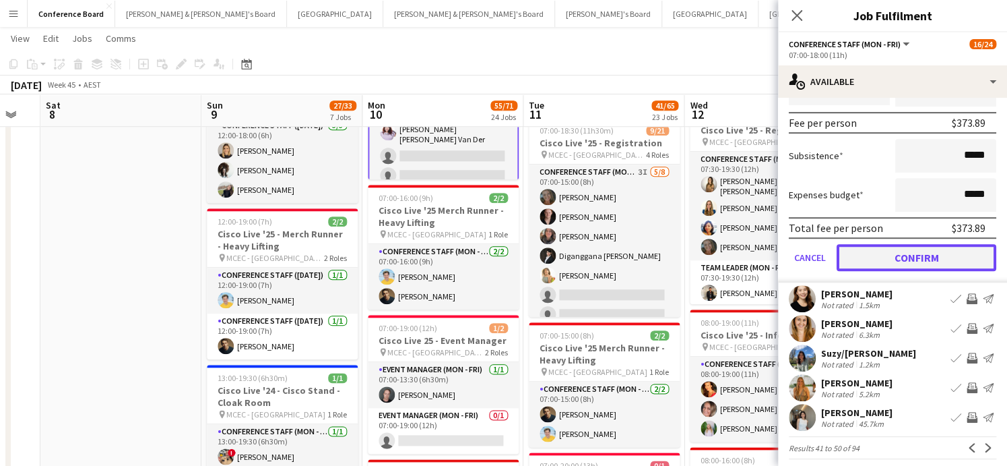
click at [910, 249] on button "Confirm" at bounding box center [917, 257] width 160 height 27
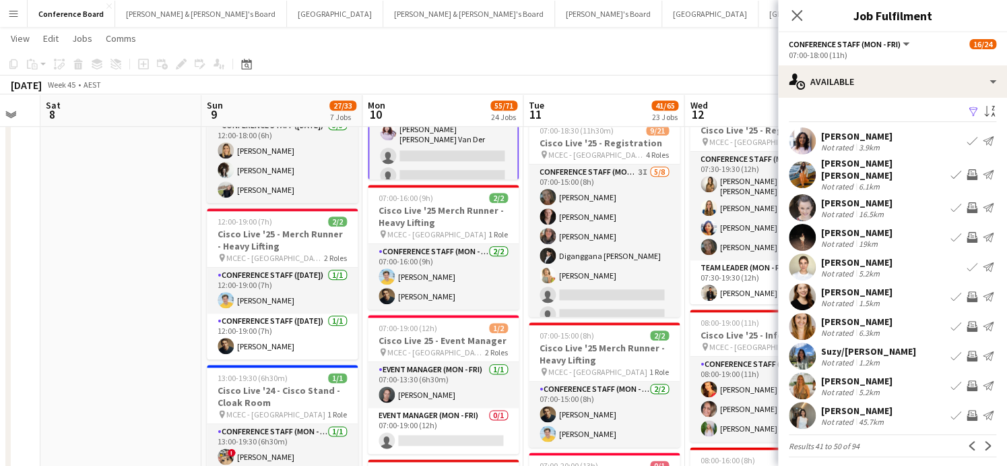
click at [970, 291] on app-icon "Invite crew" at bounding box center [972, 296] width 11 height 11
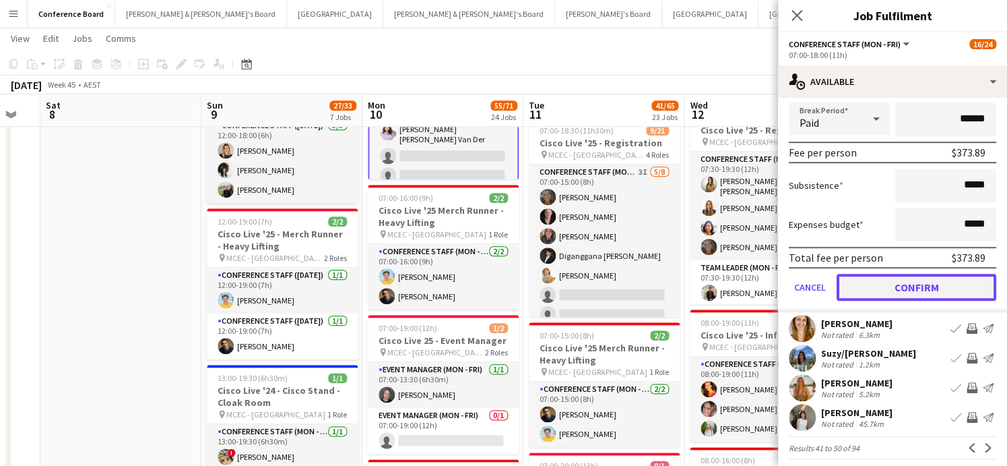
click at [897, 275] on button "Confirm" at bounding box center [917, 287] width 160 height 27
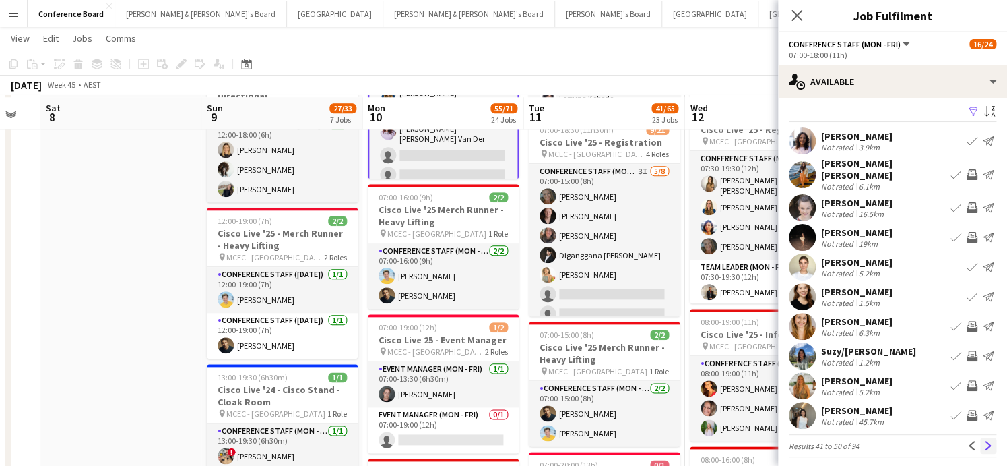
scroll to position [514, 0]
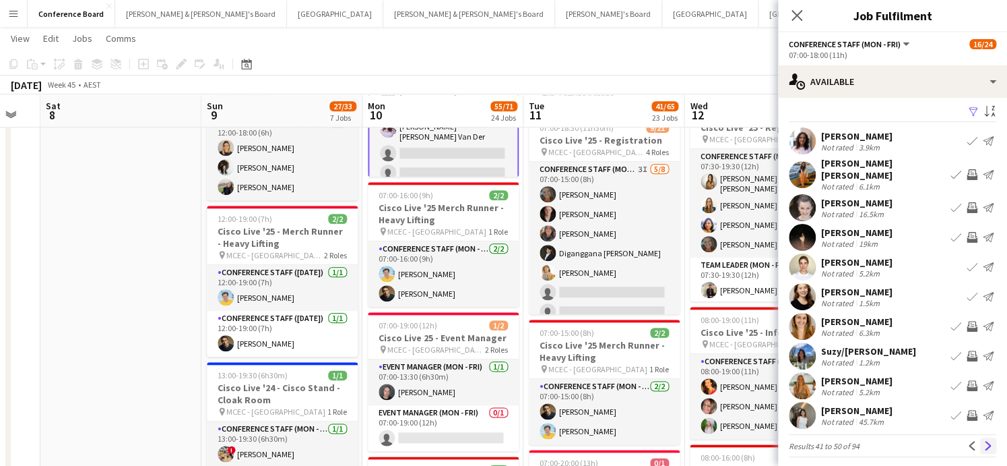
click at [988, 441] on app-icon "Next" at bounding box center [988, 445] width 9 height 9
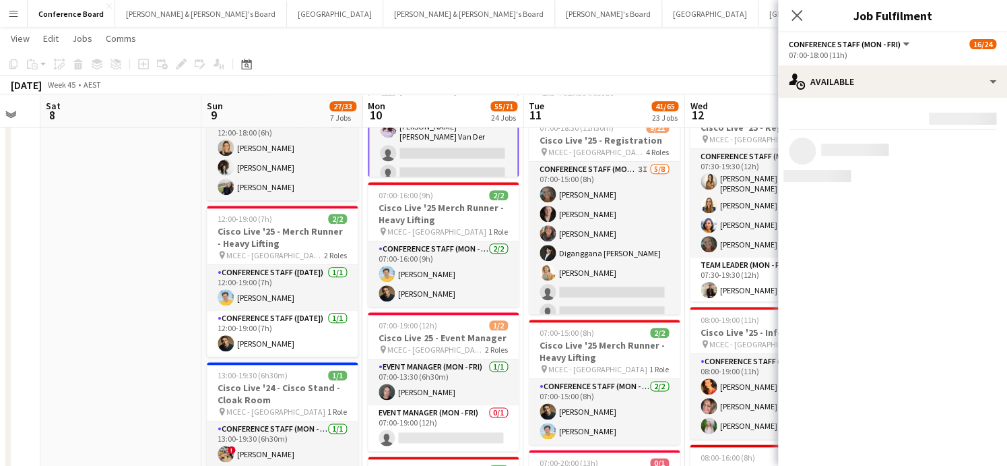
scroll to position [0, 0]
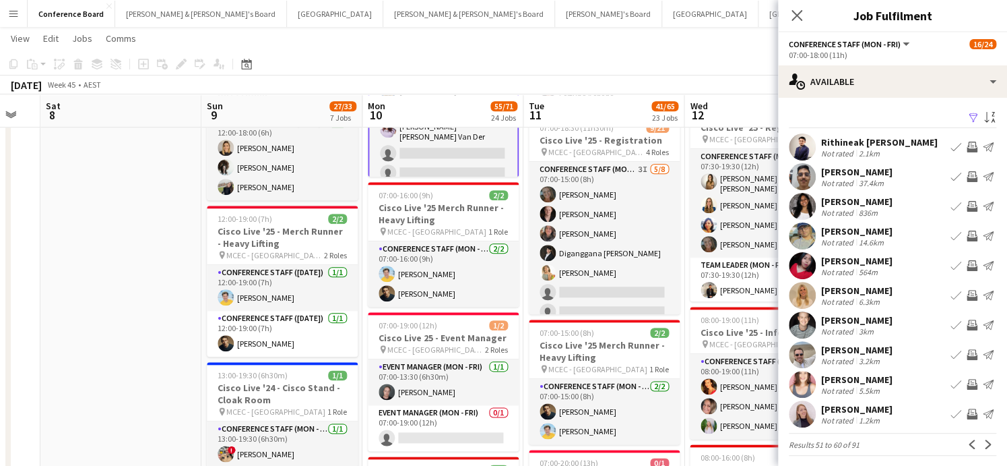
click at [802, 383] on app-user-avatar at bounding box center [802, 384] width 27 height 27
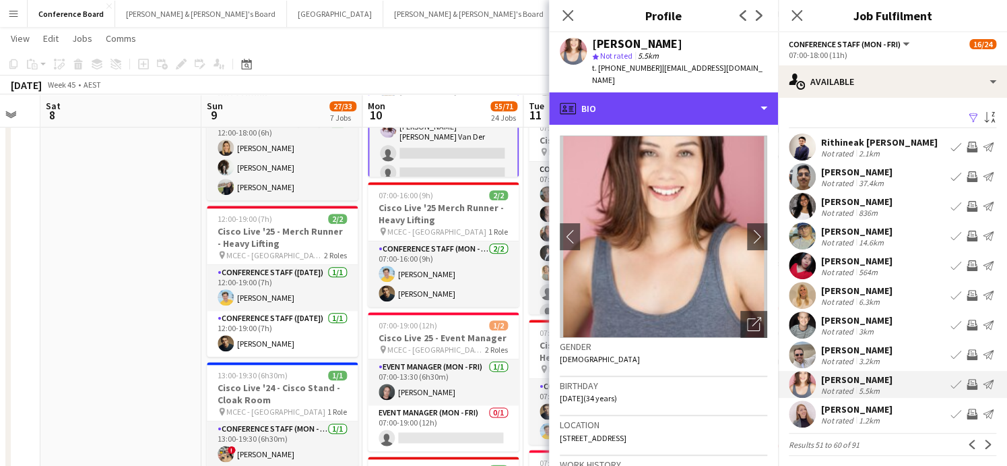
drag, startPoint x: 739, startPoint y: 84, endPoint x: 731, endPoint y: 106, distance: 23.7
click at [739, 92] on div "profile Bio" at bounding box center [663, 108] width 229 height 32
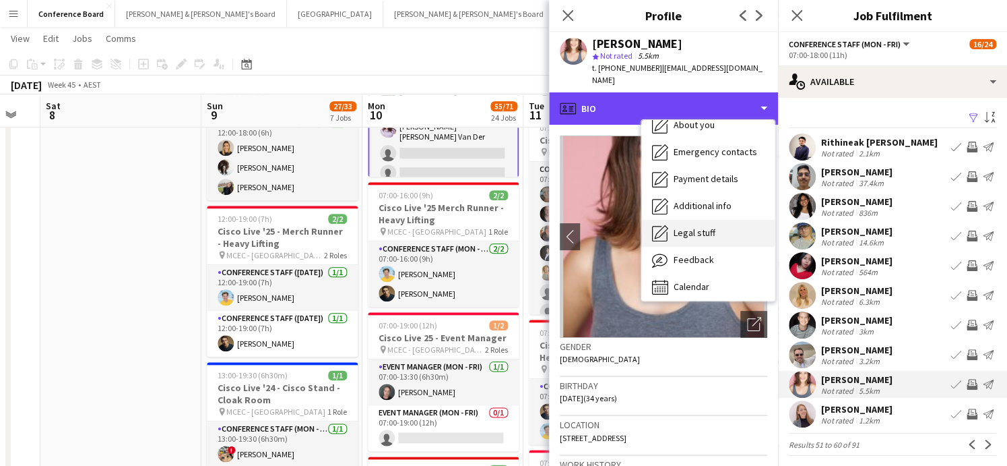
scroll to position [99, 0]
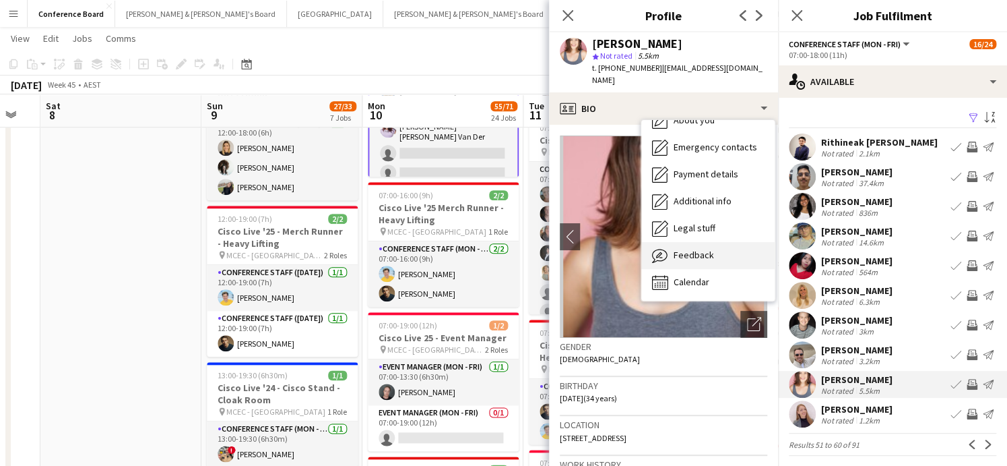
click at [694, 249] on span "Feedback" at bounding box center [694, 255] width 40 height 12
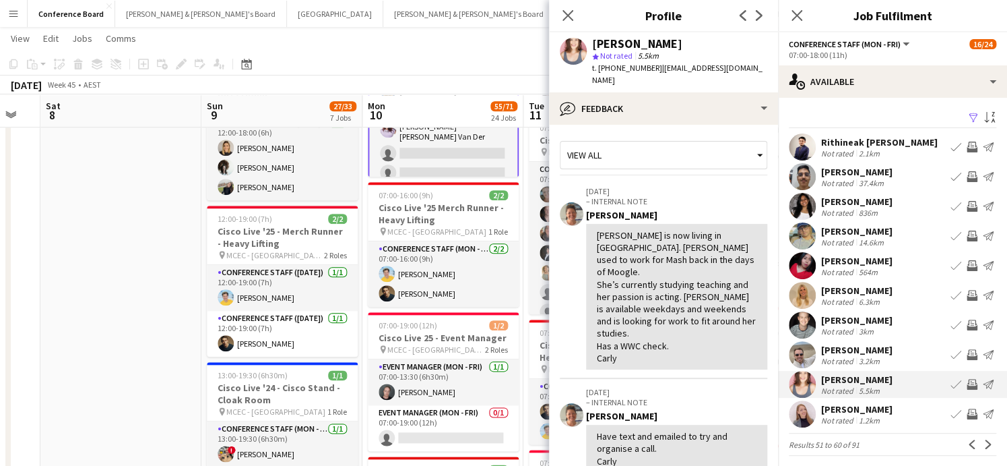
click at [970, 379] on app-icon "Invite crew" at bounding box center [972, 384] width 11 height 11
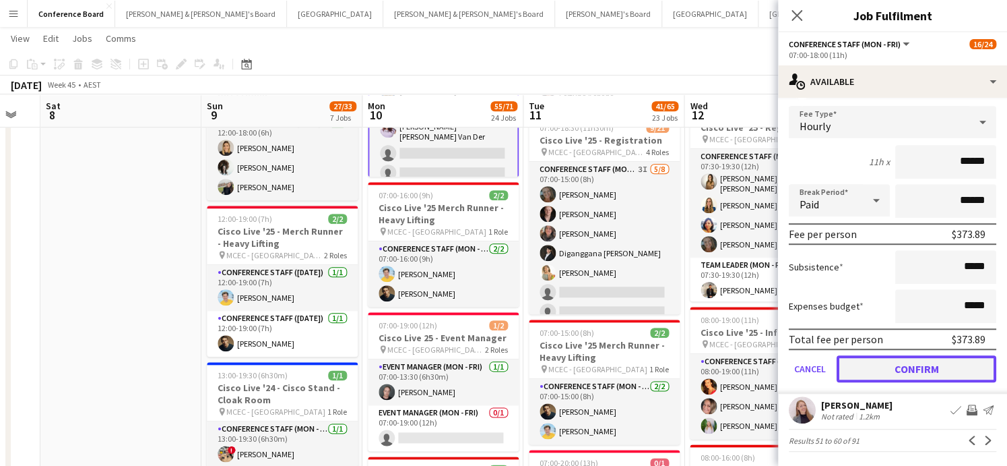
click at [887, 366] on button "Confirm" at bounding box center [917, 368] width 160 height 27
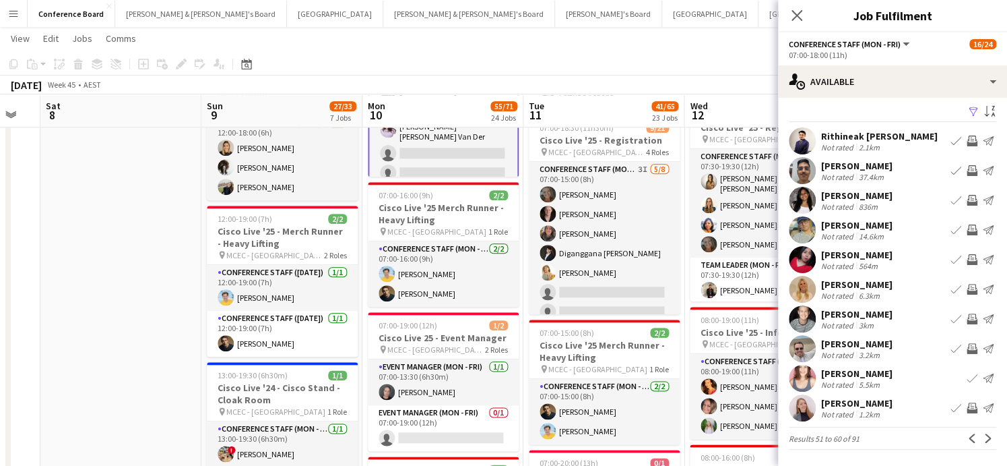
scroll to position [6, 0]
click at [986, 433] on app-icon "Next" at bounding box center [988, 437] width 9 height 9
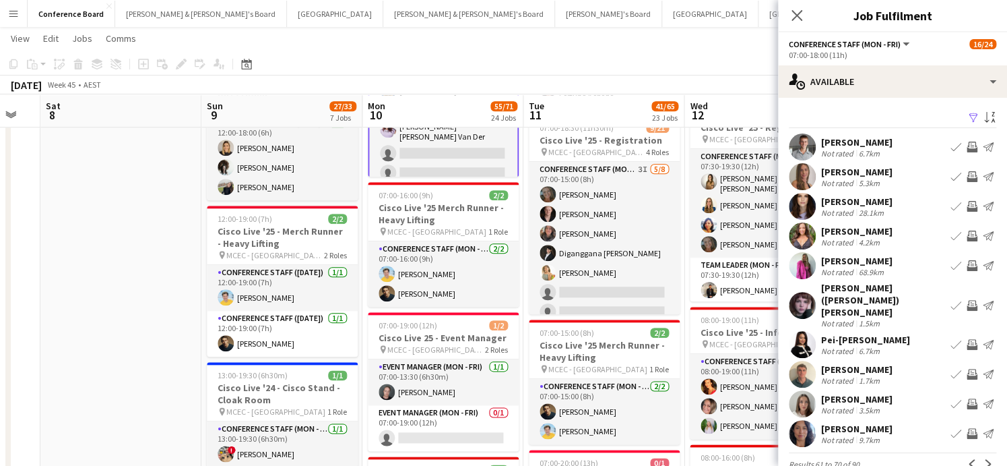
click at [802, 390] on app-user-avatar at bounding box center [802, 403] width 27 height 27
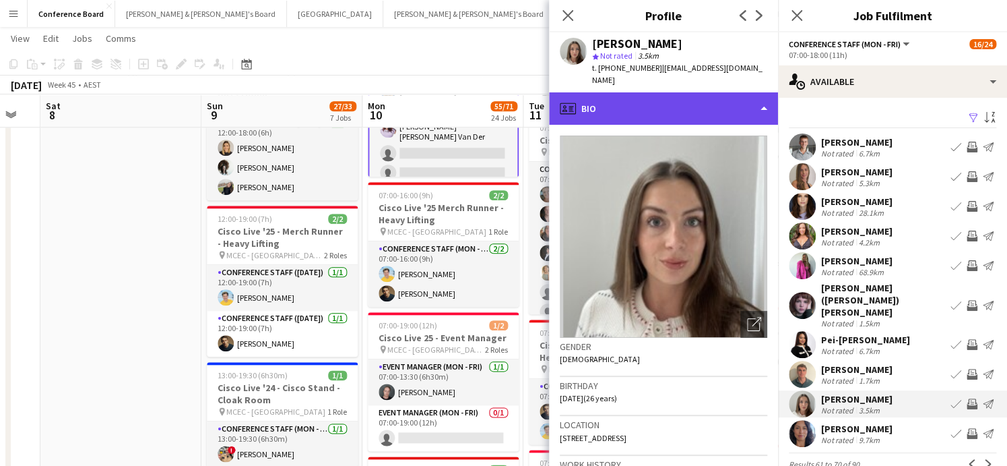
click at [726, 99] on div "profile Bio" at bounding box center [663, 108] width 229 height 32
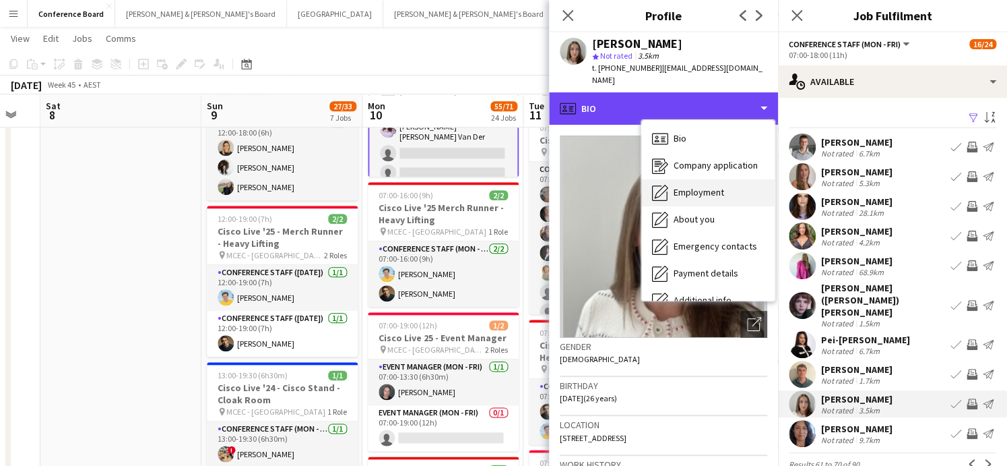
scroll to position [99, 0]
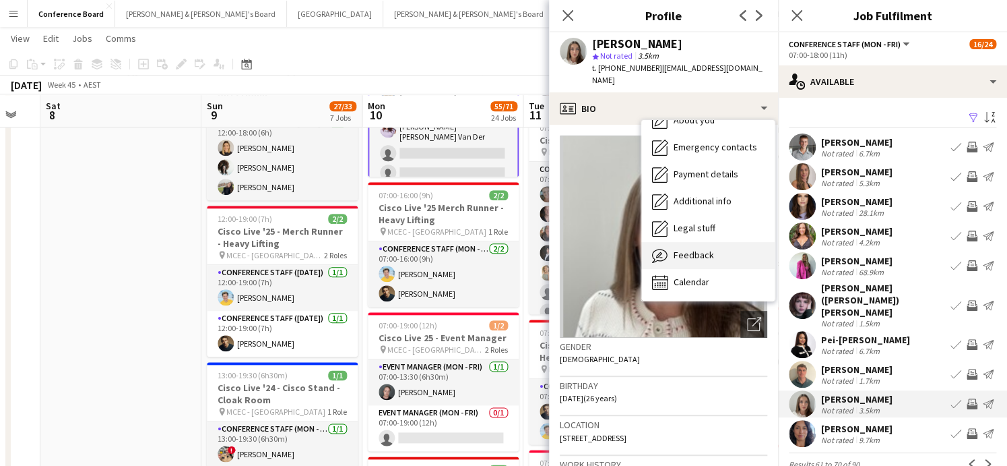
click at [710, 242] on div "Feedback Feedback" at bounding box center [707, 255] width 133 height 27
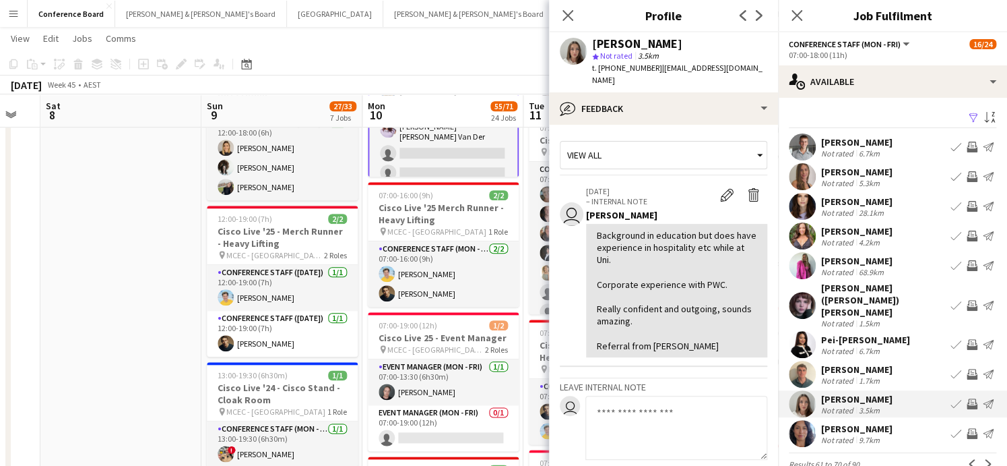
click at [801, 141] on app-user-avatar at bounding box center [802, 146] width 27 height 27
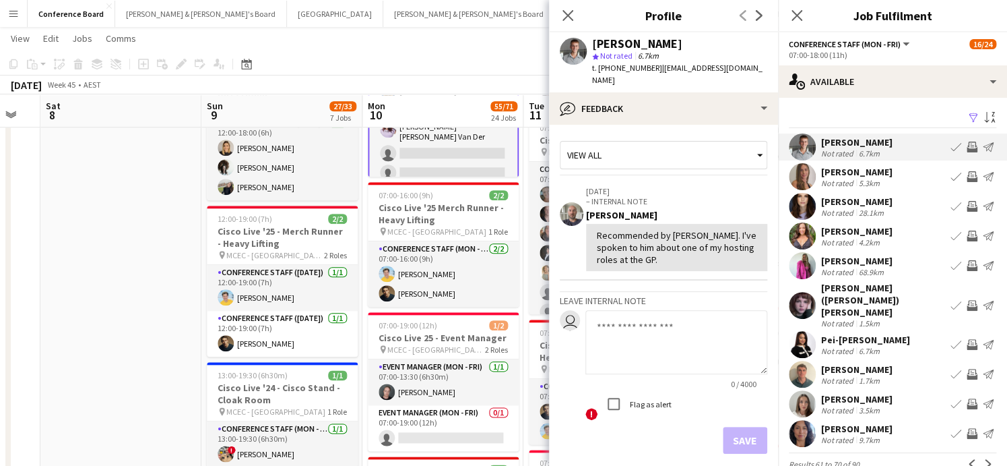
click at [797, 175] on app-user-avatar at bounding box center [802, 176] width 27 height 27
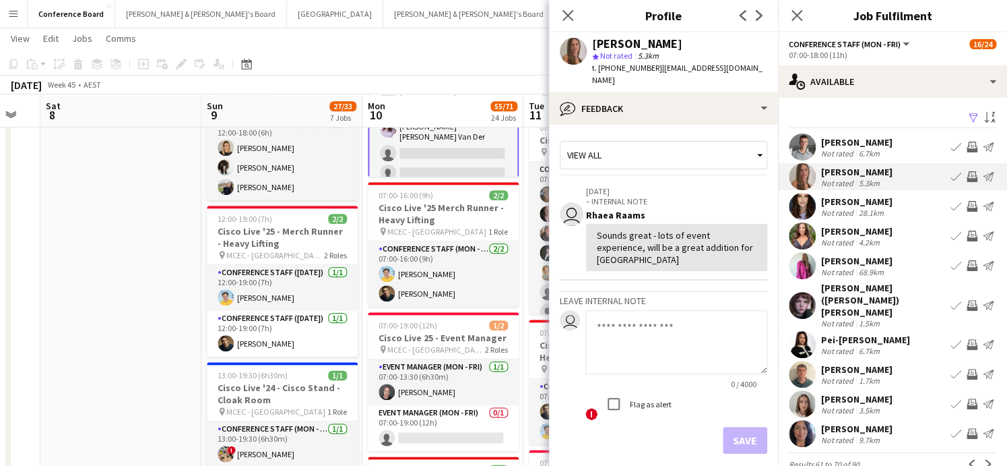
click at [798, 205] on app-user-avatar at bounding box center [802, 206] width 27 height 27
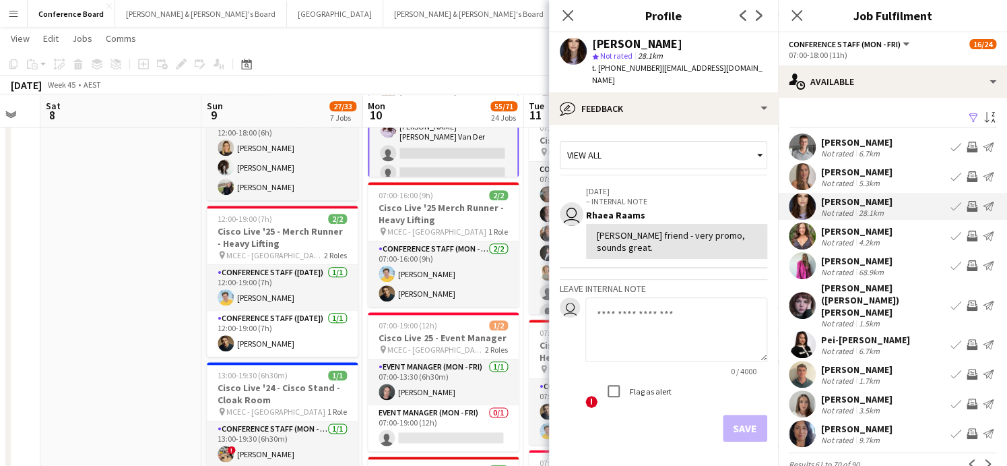
click at [970, 203] on app-icon "Invite crew" at bounding box center [972, 206] width 11 height 11
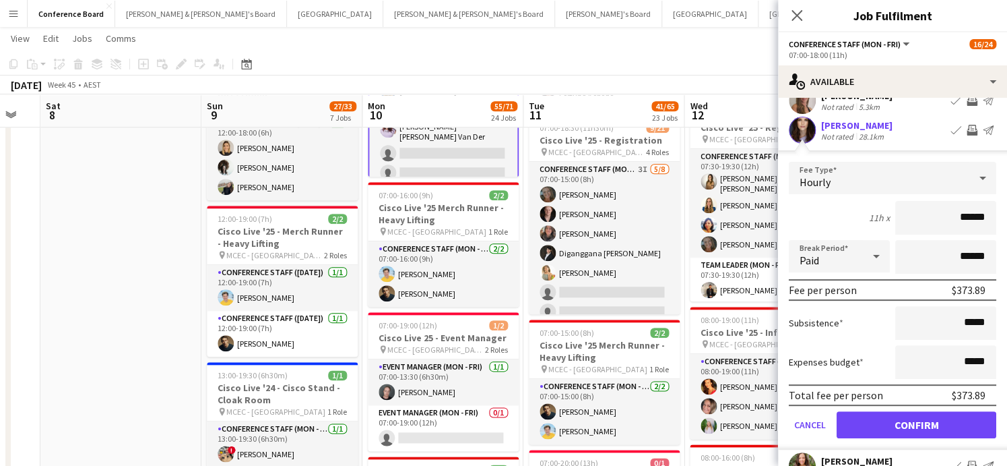
scroll to position [310, 0]
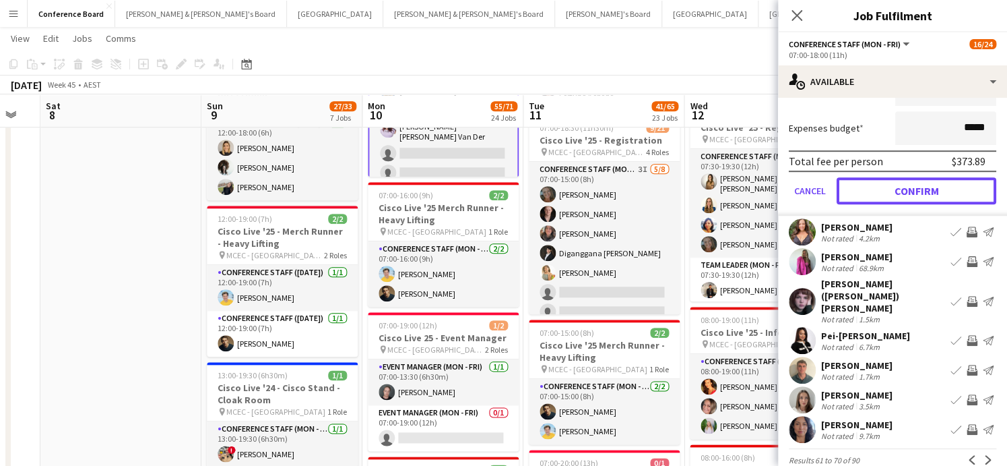
click at [890, 187] on button "Confirm" at bounding box center [917, 190] width 160 height 27
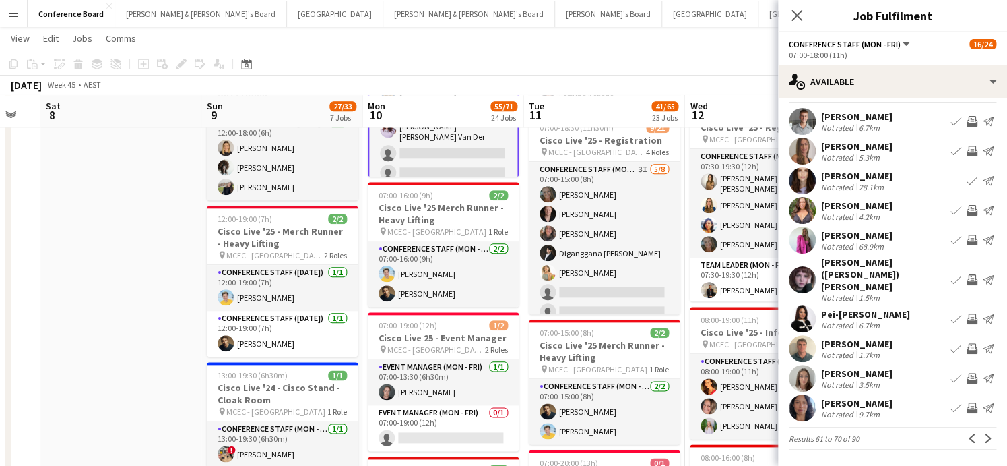
scroll to position [6, 0]
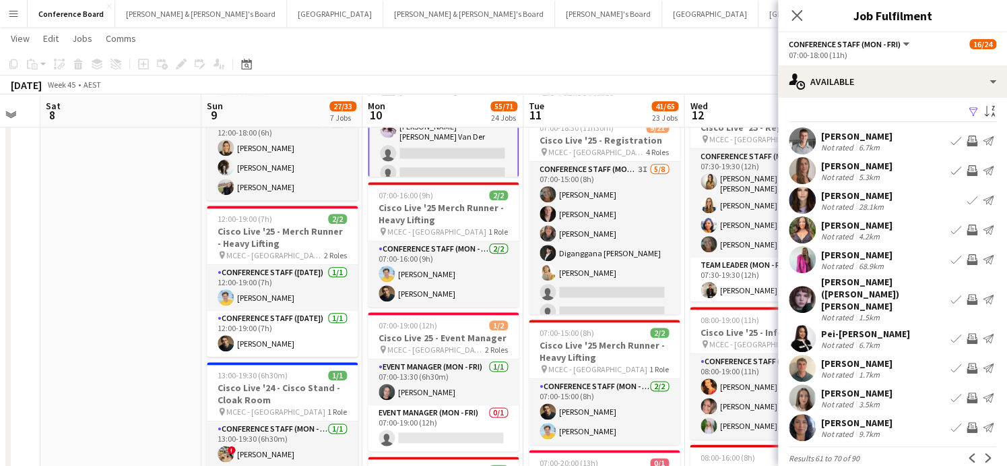
click at [807, 229] on app-user-avatar at bounding box center [802, 229] width 27 height 27
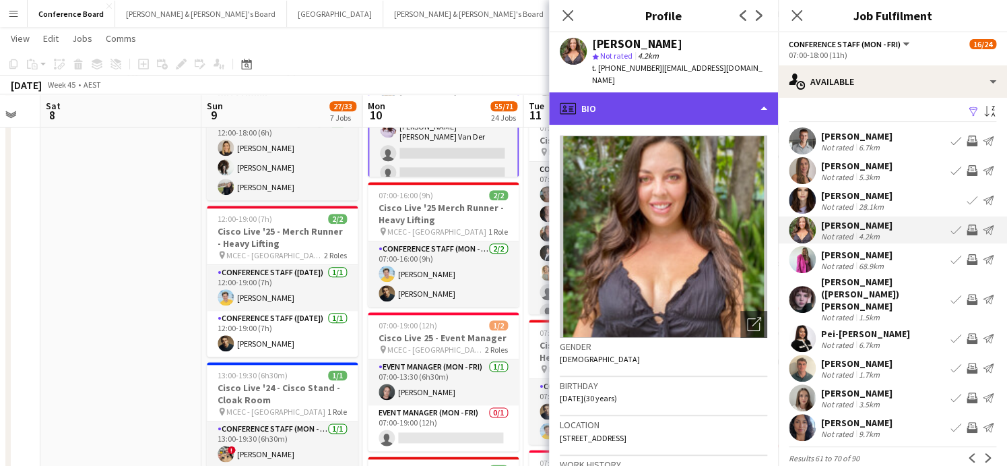
click at [720, 104] on div "profile Bio" at bounding box center [663, 108] width 229 height 32
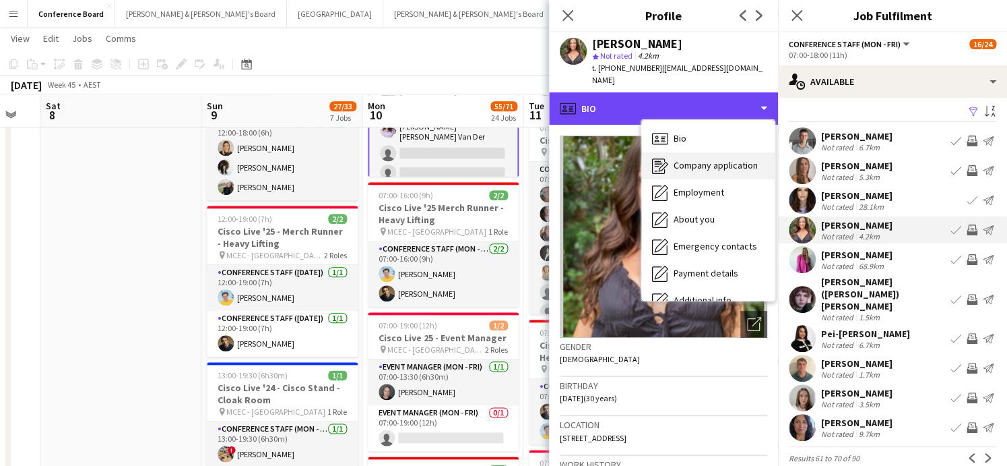
scroll to position [99, 0]
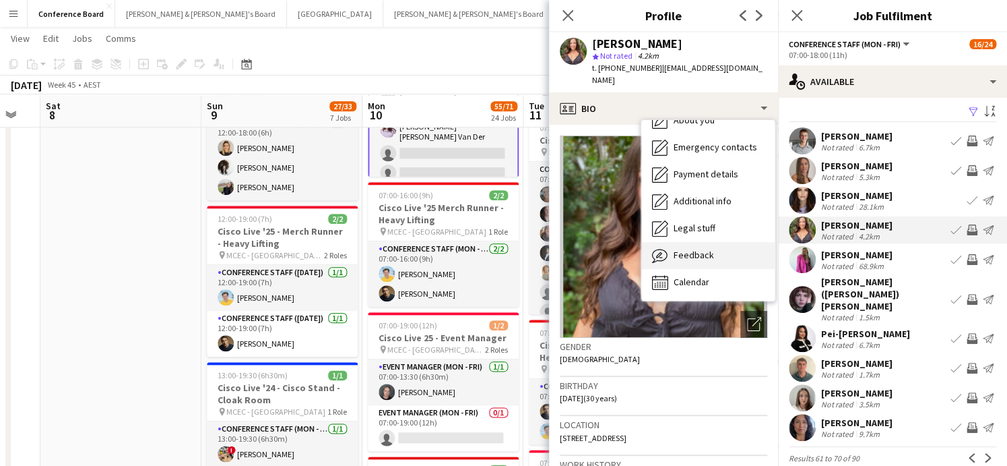
click at [718, 243] on div "Feedback Feedback" at bounding box center [707, 255] width 133 height 27
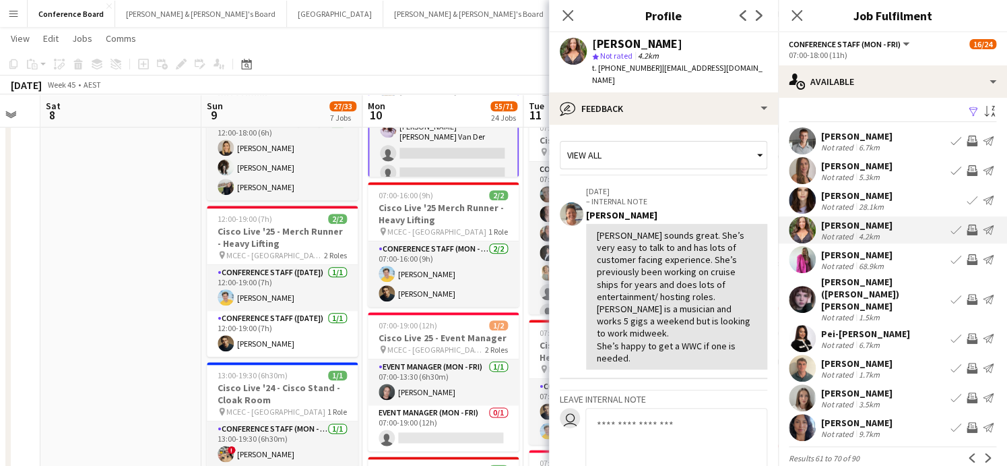
click at [970, 223] on button "Invite crew" at bounding box center [972, 230] width 16 height 16
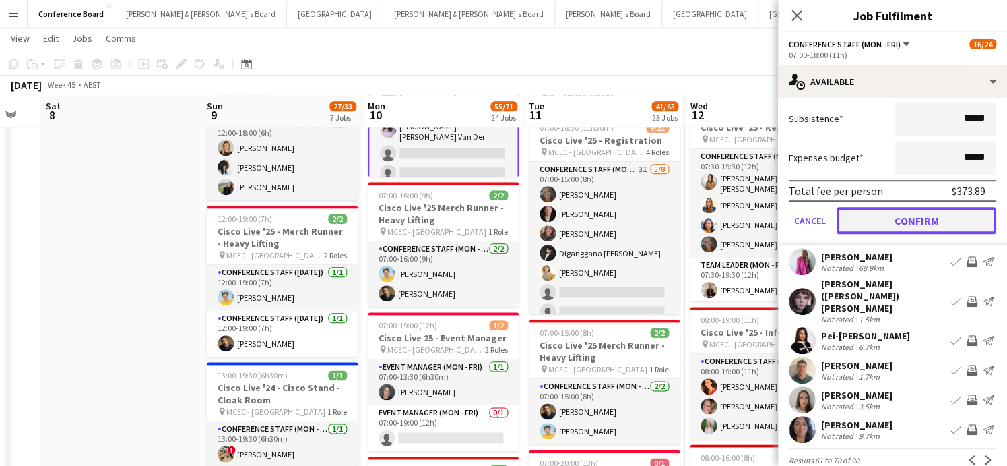
click at [890, 219] on button "Confirm" at bounding box center [917, 220] width 160 height 27
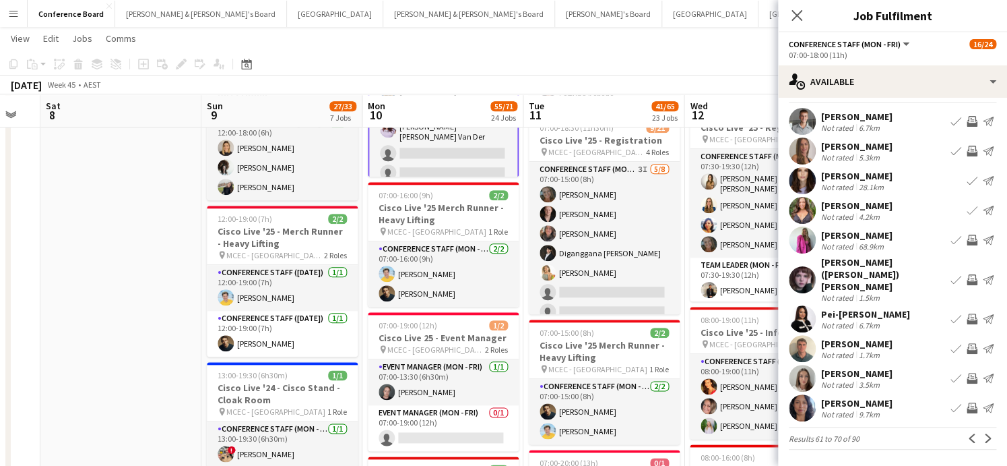
scroll to position [6, 0]
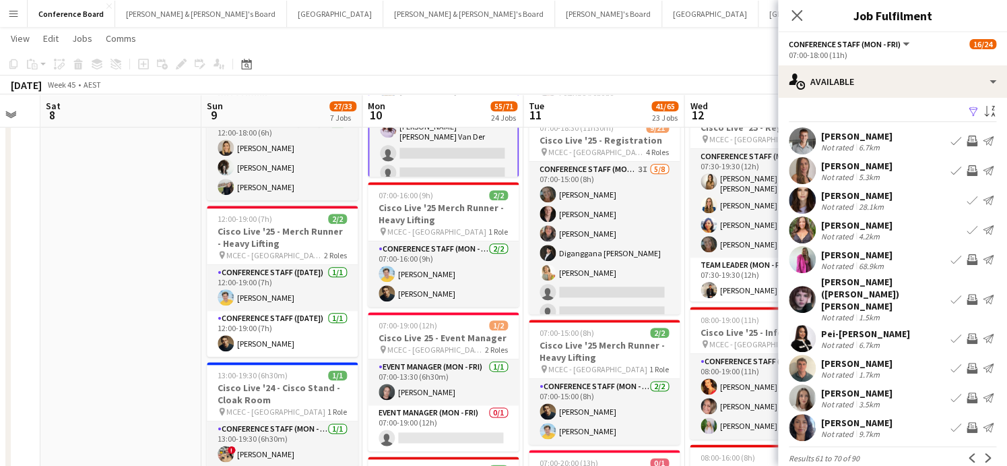
click at [809, 259] on app-user-avatar at bounding box center [802, 259] width 27 height 27
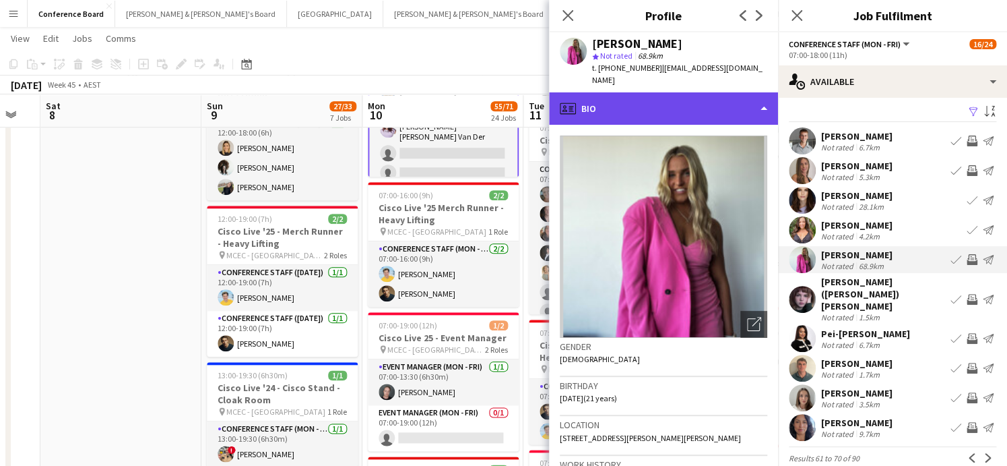
click at [722, 107] on div "profile Bio" at bounding box center [663, 108] width 229 height 32
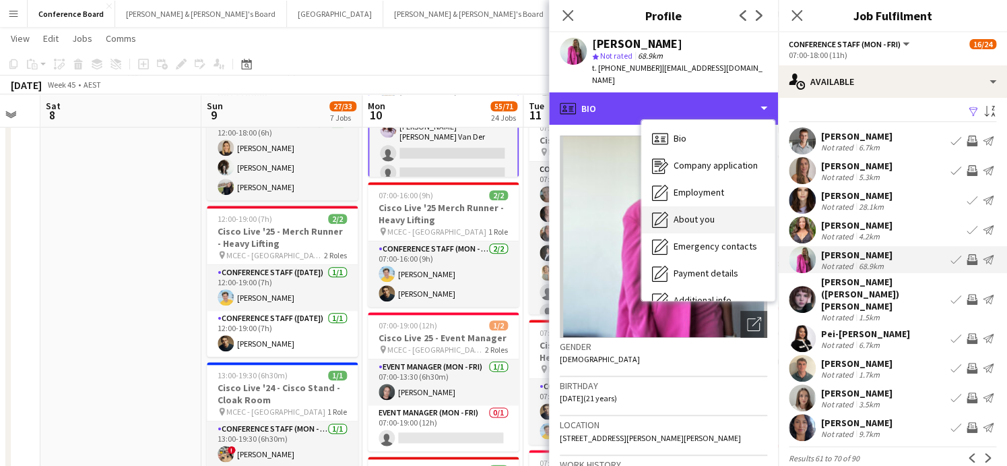
scroll to position [99, 0]
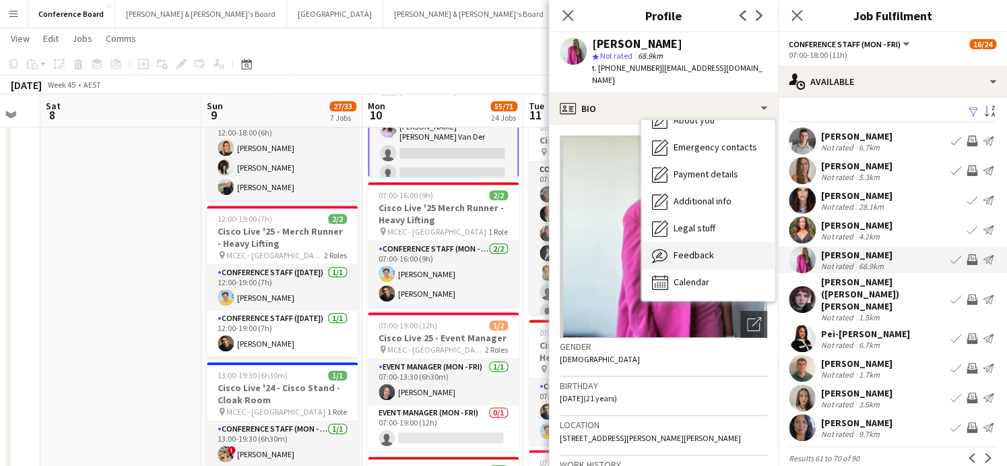
click at [699, 249] on span "Feedback" at bounding box center [694, 255] width 40 height 12
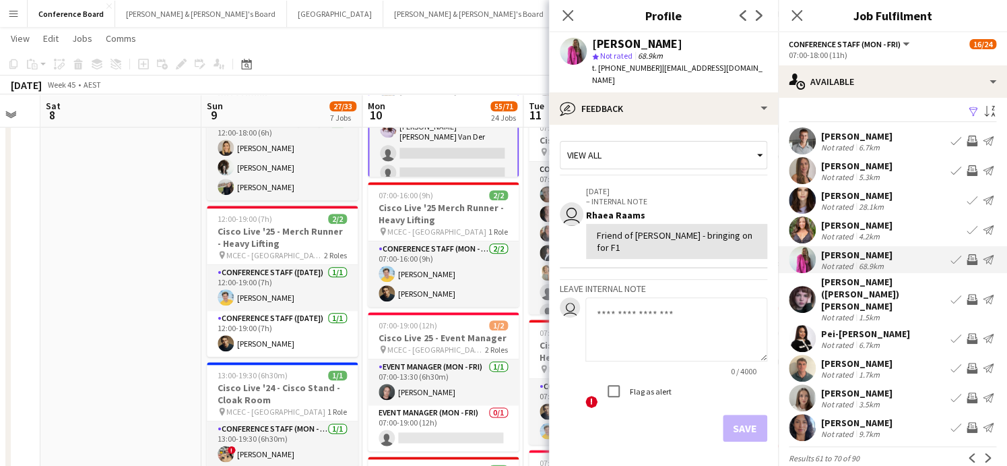
click at [800, 286] on app-user-avatar at bounding box center [802, 299] width 27 height 27
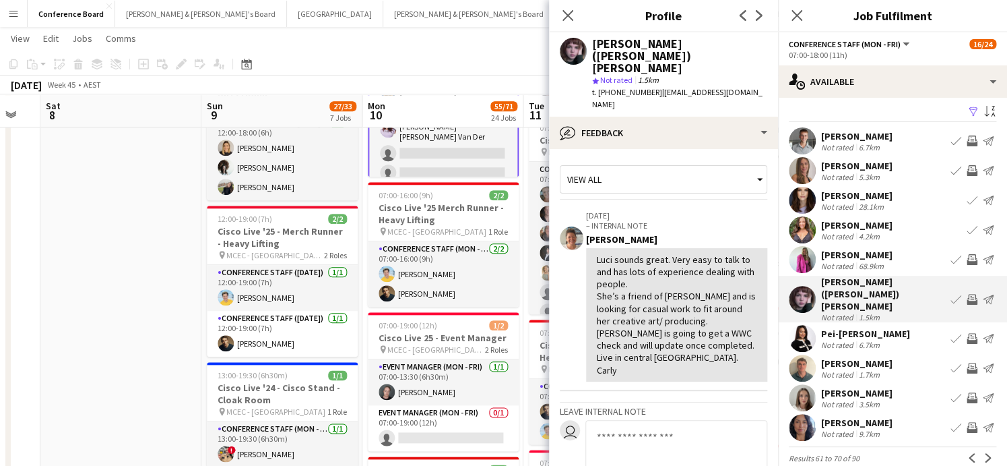
click at [968, 294] on app-icon "Invite crew" at bounding box center [972, 299] width 11 height 11
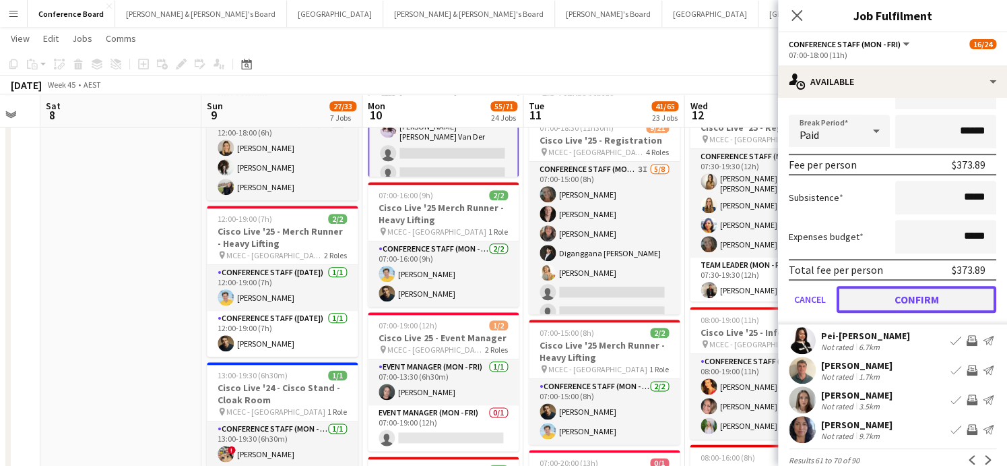
click at [877, 286] on button "Confirm" at bounding box center [917, 299] width 160 height 27
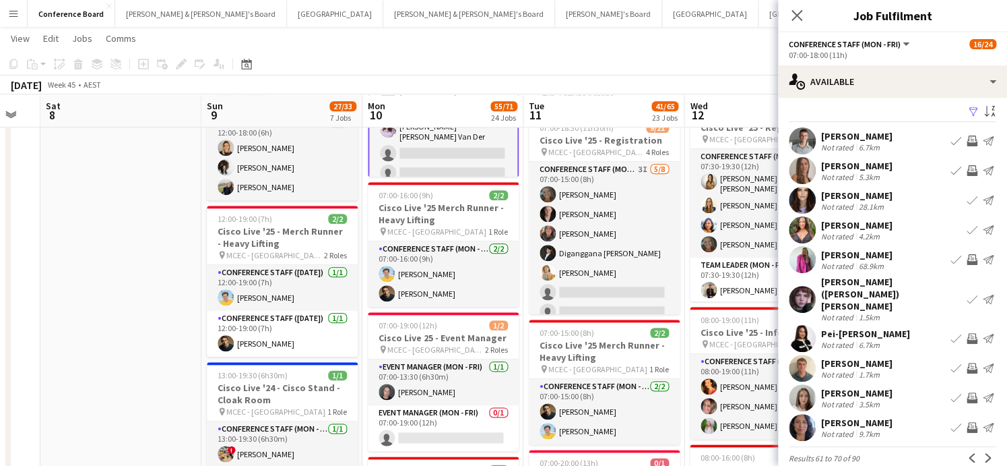
click at [795, 325] on app-user-avatar at bounding box center [802, 338] width 27 height 27
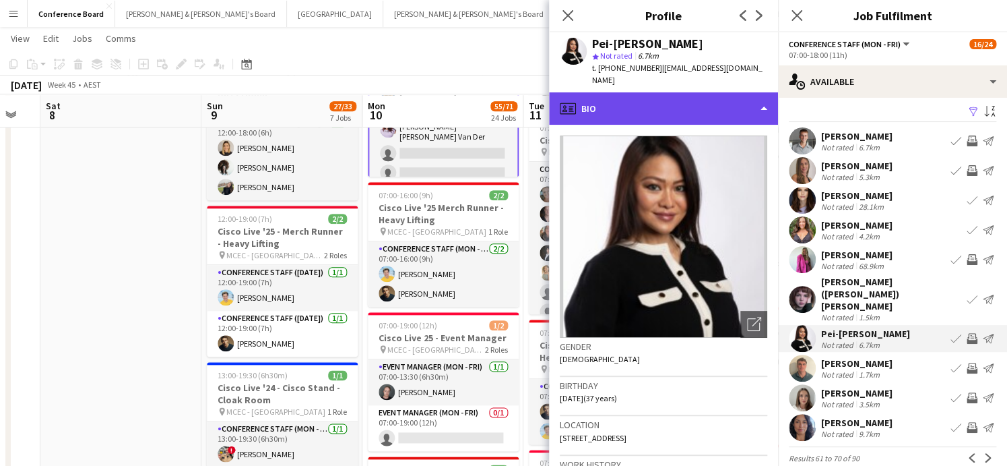
click at [723, 96] on div "profile Bio" at bounding box center [663, 108] width 229 height 32
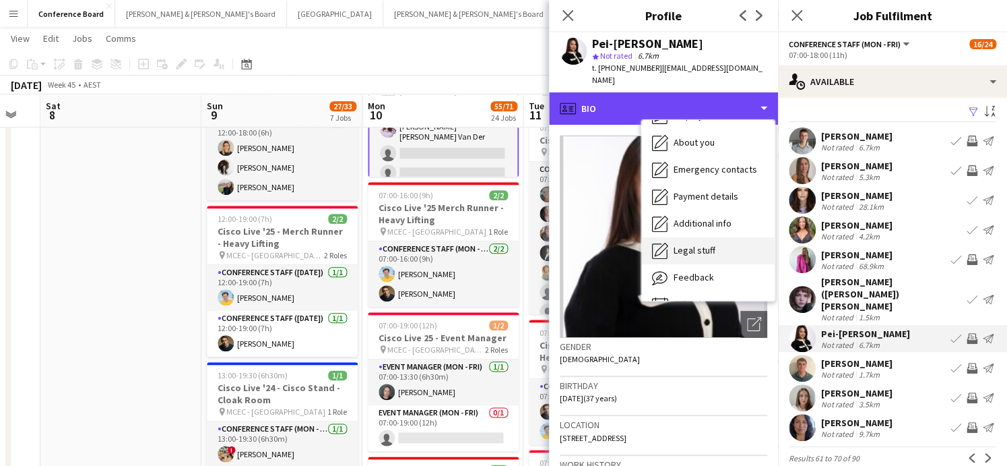
scroll to position [99, 0]
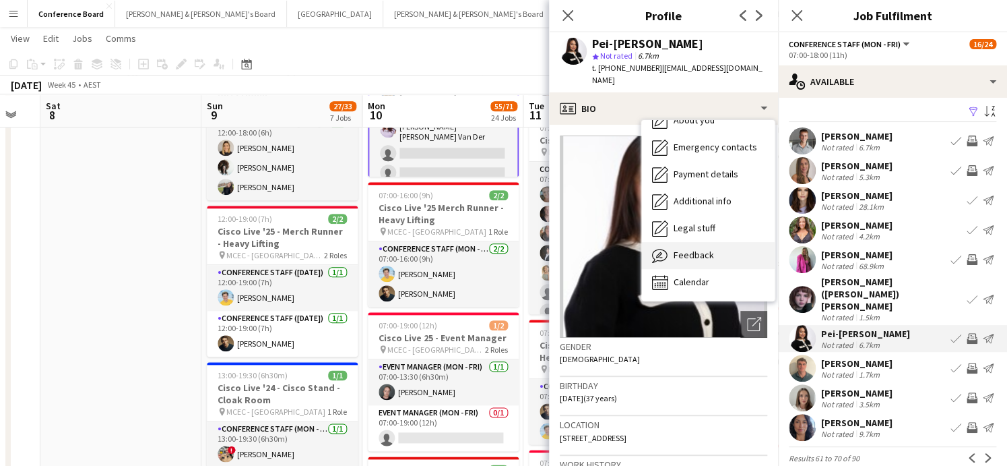
click at [690, 249] on span "Feedback" at bounding box center [694, 255] width 40 height 12
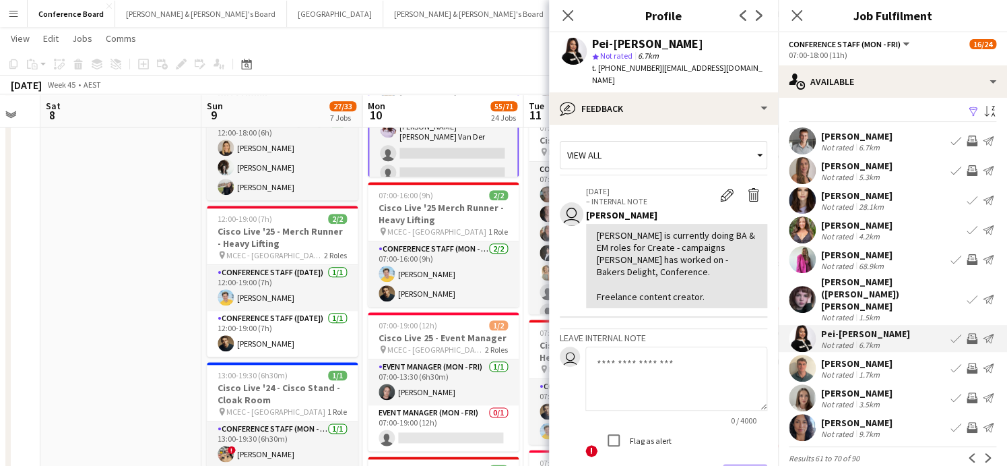
click at [970, 333] on app-icon "Invite crew" at bounding box center [972, 338] width 11 height 11
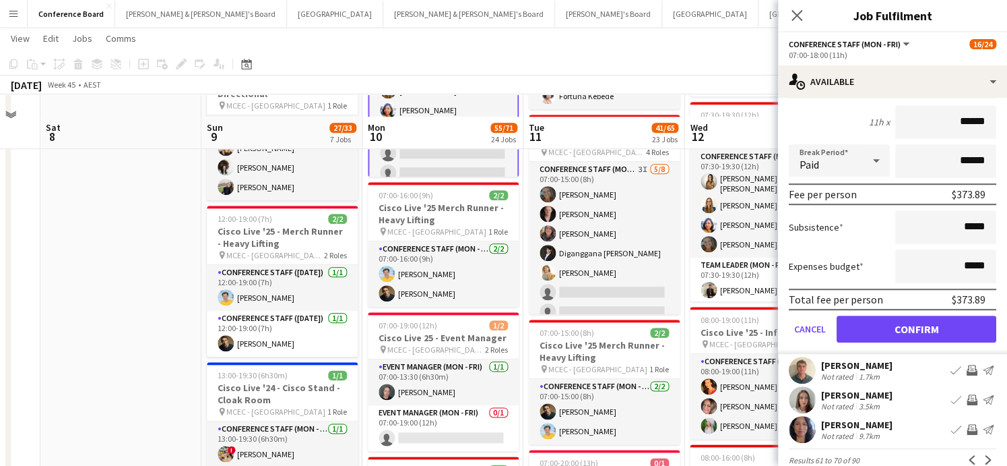
scroll to position [544, 0]
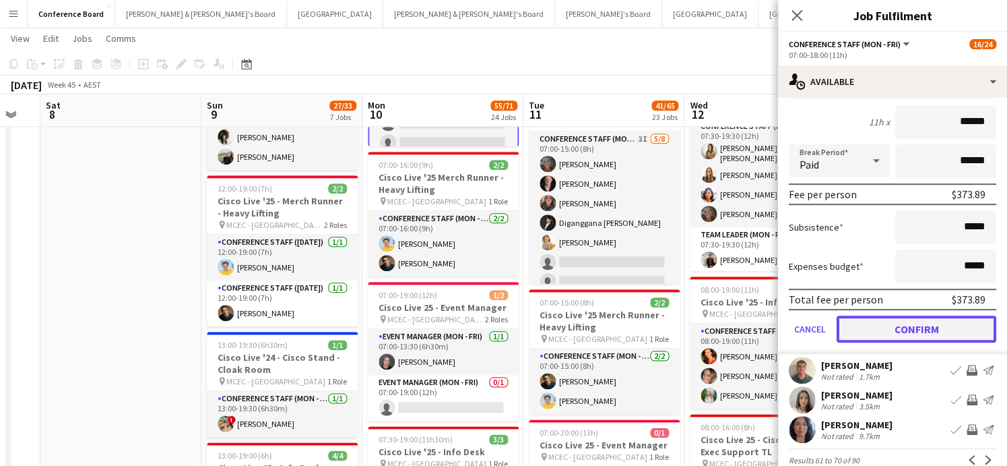
click at [871, 315] on button "Confirm" at bounding box center [917, 328] width 160 height 27
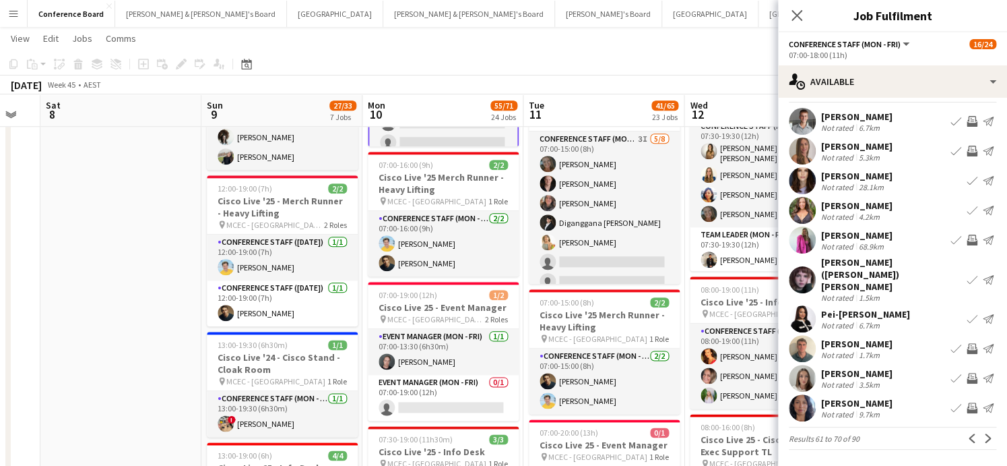
scroll to position [6, 0]
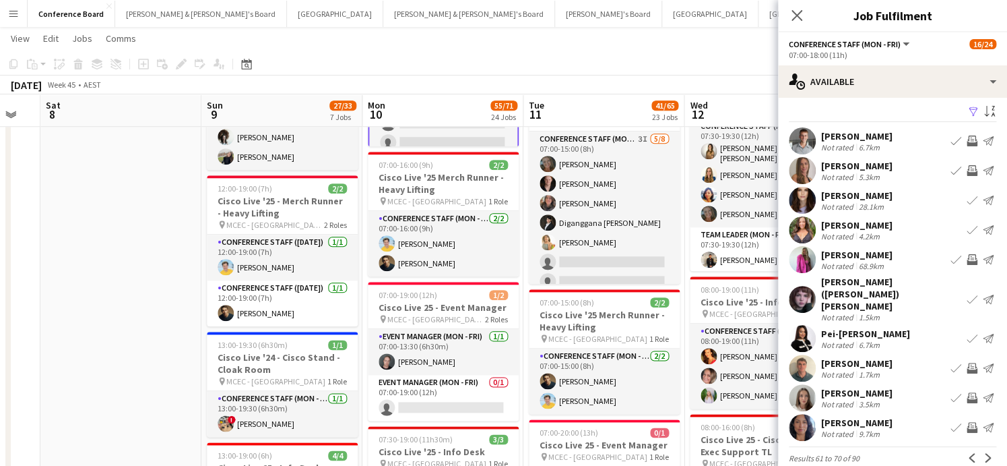
click at [799, 354] on app-user-avatar at bounding box center [802, 367] width 27 height 27
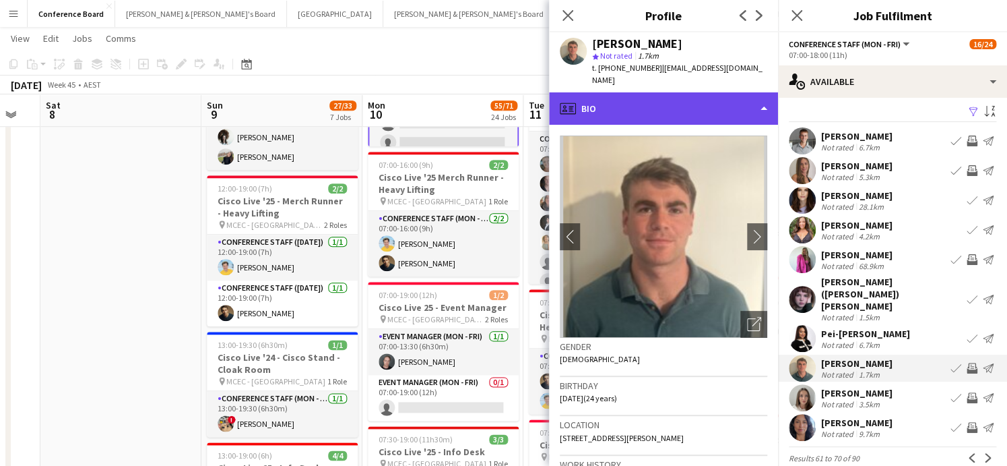
click at [753, 96] on div "profile Bio" at bounding box center [663, 108] width 229 height 32
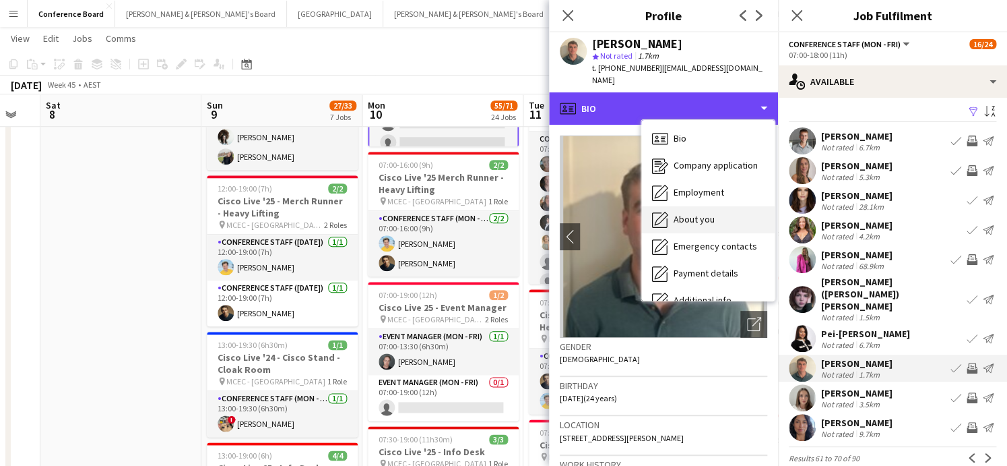
scroll to position [99, 0]
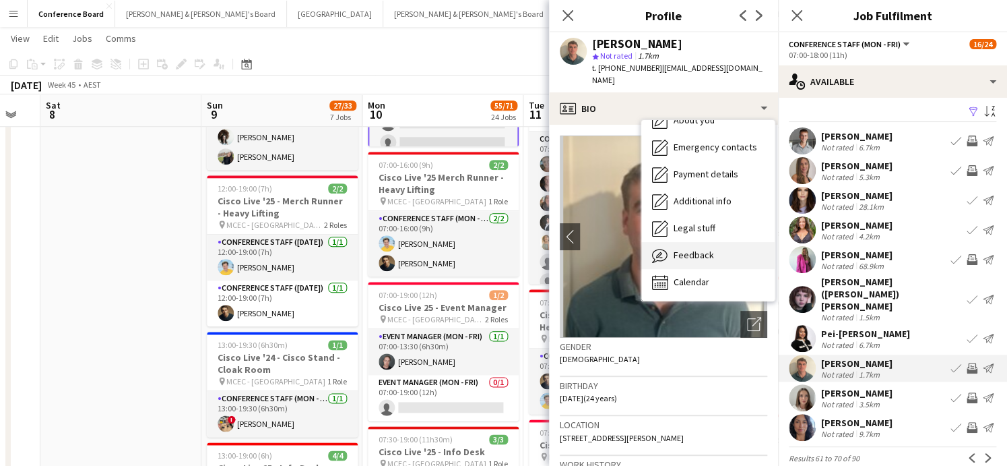
click at [710, 249] on span "Feedback" at bounding box center [694, 255] width 40 height 12
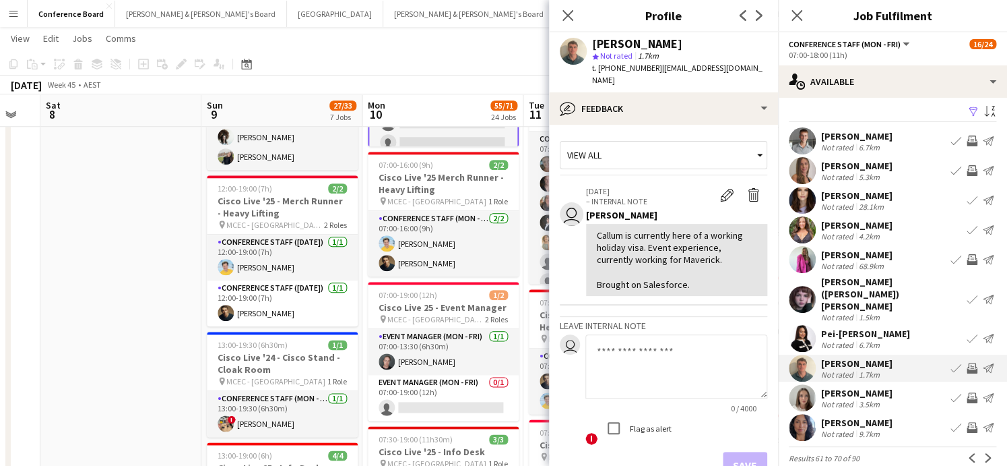
click at [970, 363] on app-icon "Invite crew" at bounding box center [972, 368] width 11 height 11
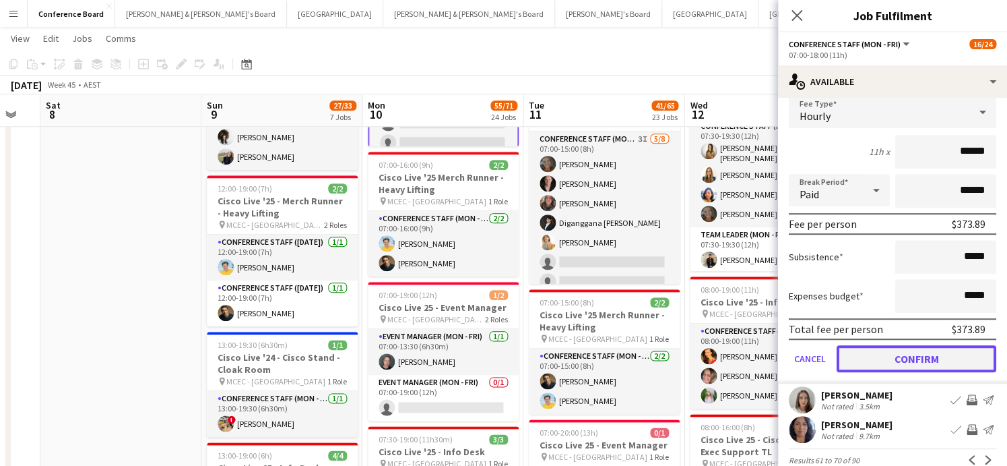
click at [893, 345] on button "Confirm" at bounding box center [917, 358] width 160 height 27
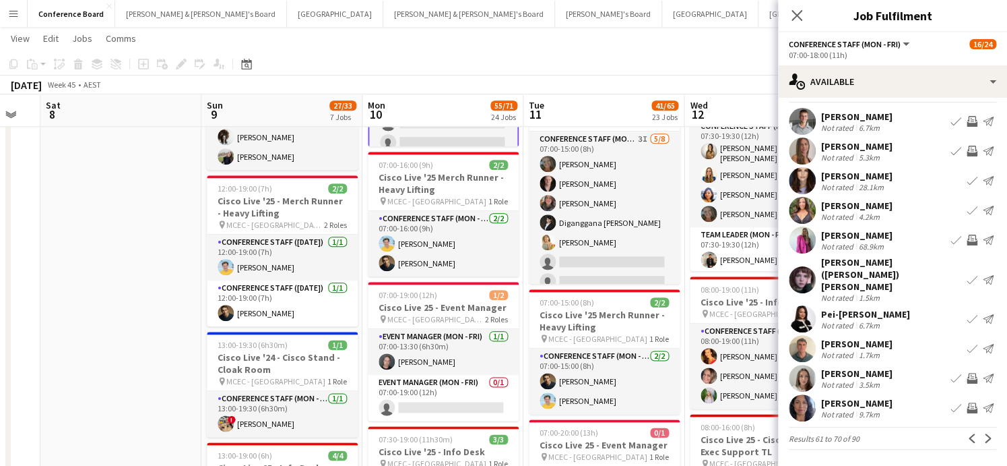
scroll to position [6, 0]
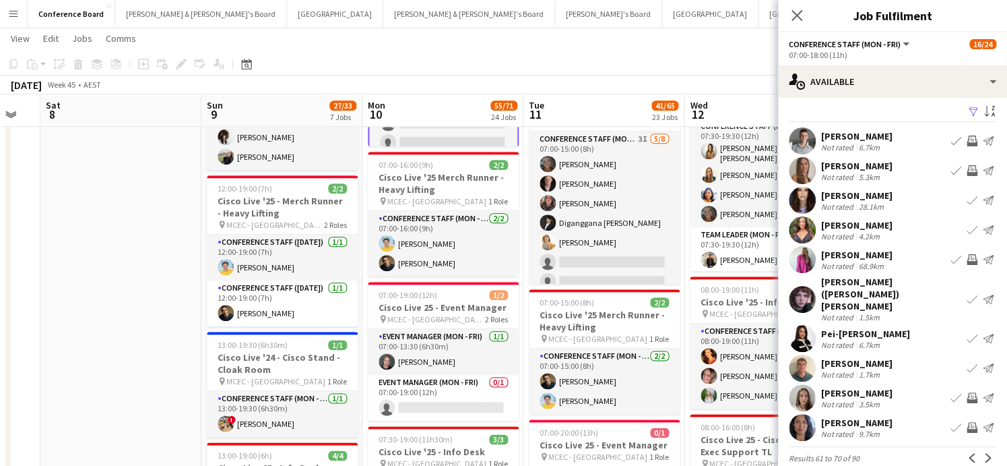
click at [798, 414] on app-user-avatar at bounding box center [802, 427] width 27 height 27
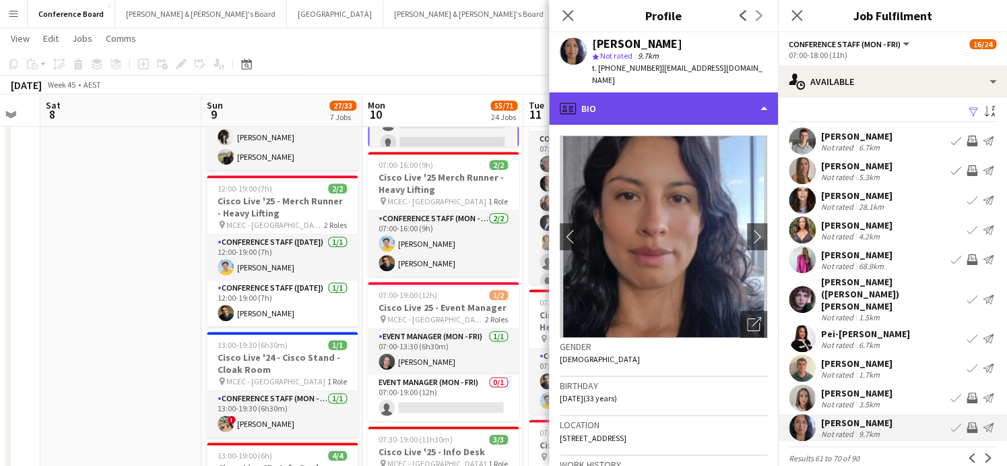
click at [756, 119] on div "profile Bio" at bounding box center [663, 108] width 229 height 32
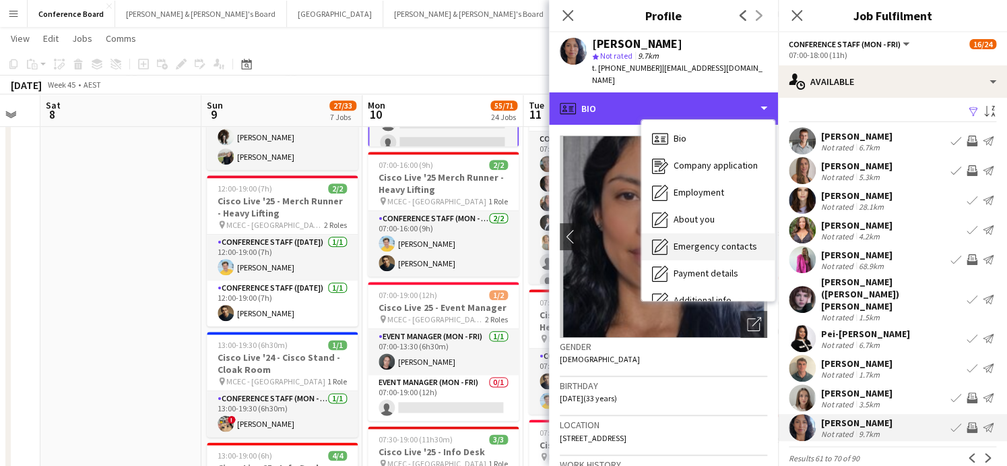
scroll to position [99, 0]
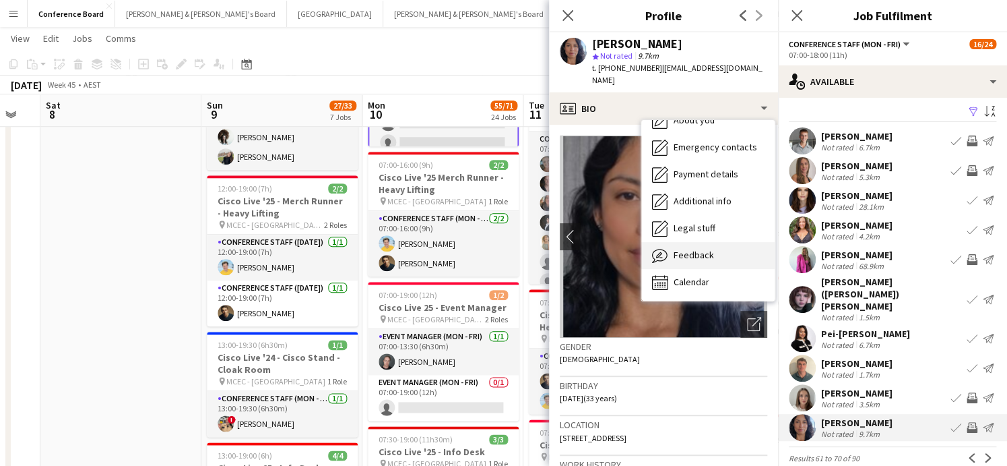
click at [717, 252] on div "Feedback Feedback" at bounding box center [707, 255] width 133 height 27
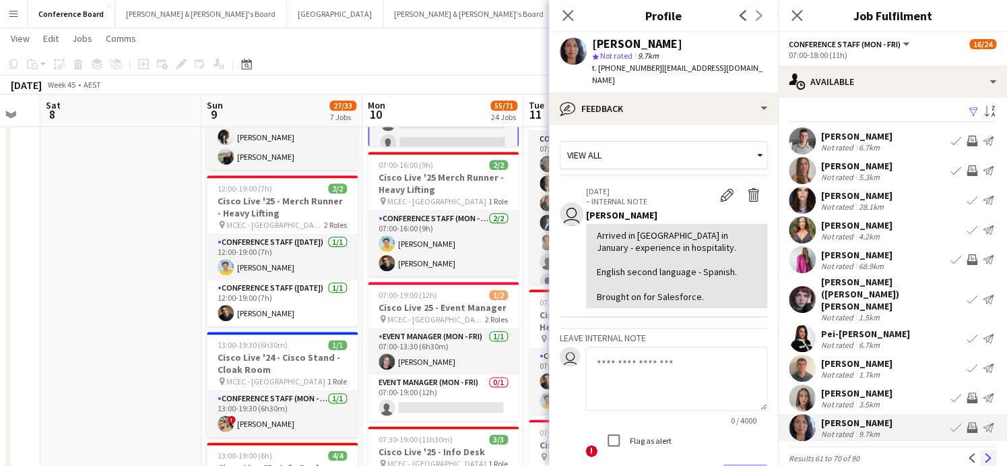
click at [987, 453] on app-icon "Next" at bounding box center [988, 457] width 9 height 9
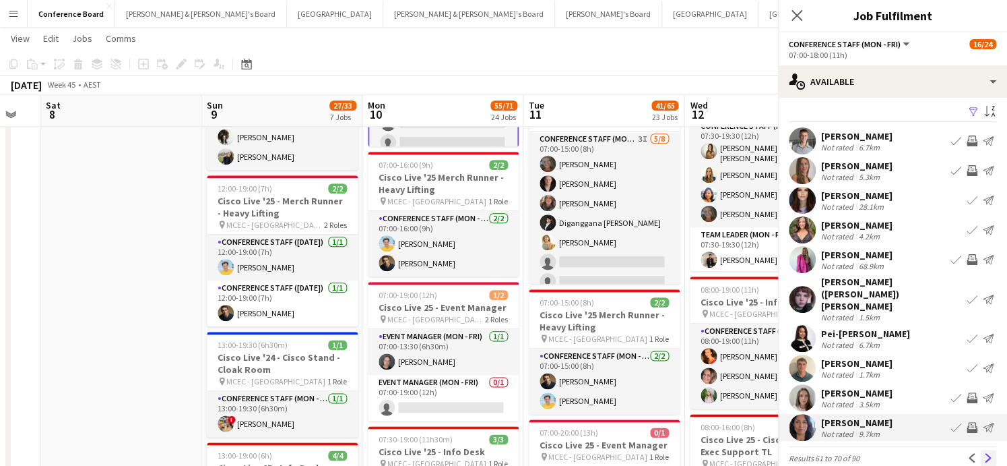
scroll to position [0, 0]
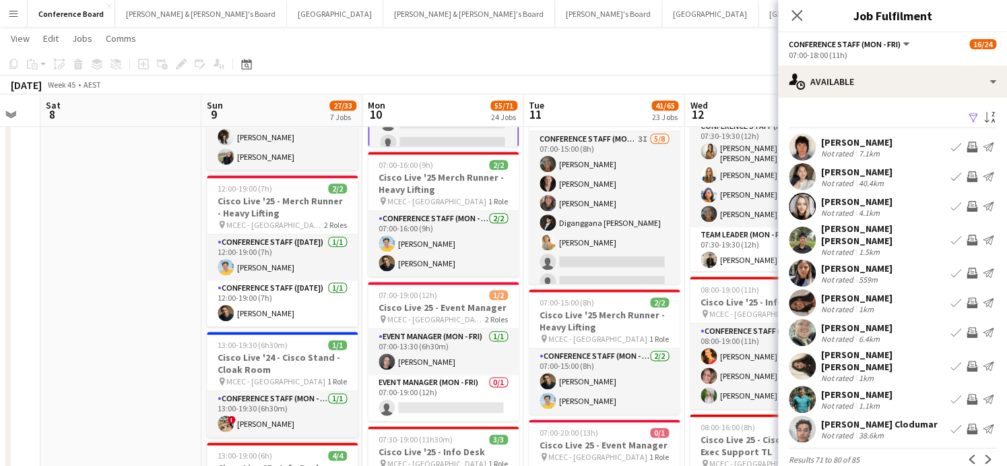
click at [807, 215] on app-user-avatar at bounding box center [802, 206] width 27 height 27
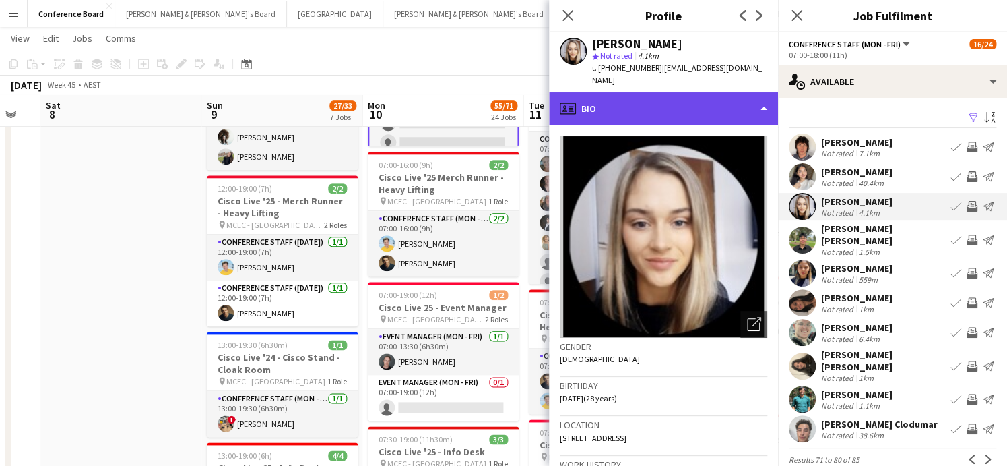
click at [731, 95] on div "profile Bio" at bounding box center [663, 108] width 229 height 32
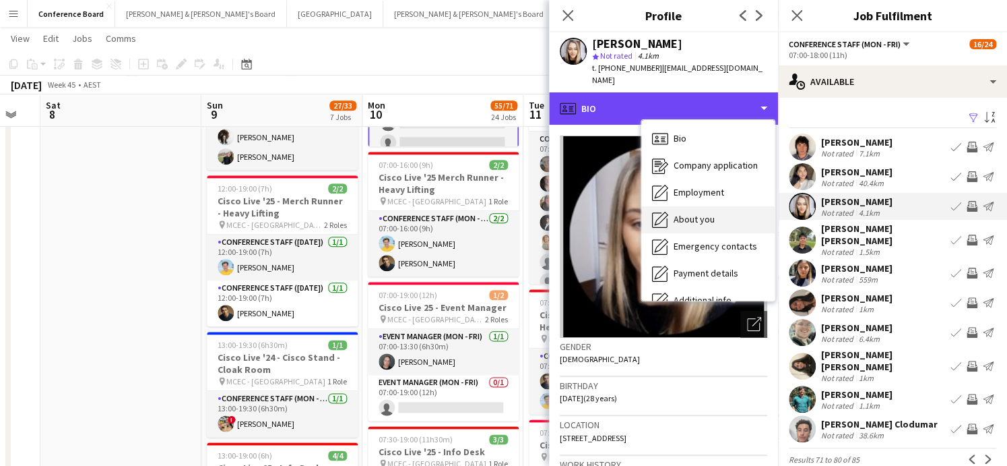
scroll to position [99, 0]
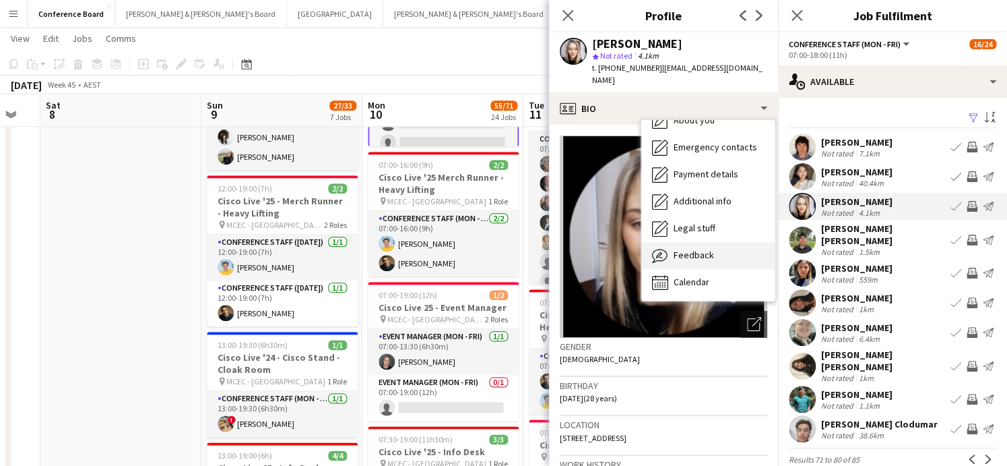
click at [707, 249] on span "Feedback" at bounding box center [694, 255] width 40 height 12
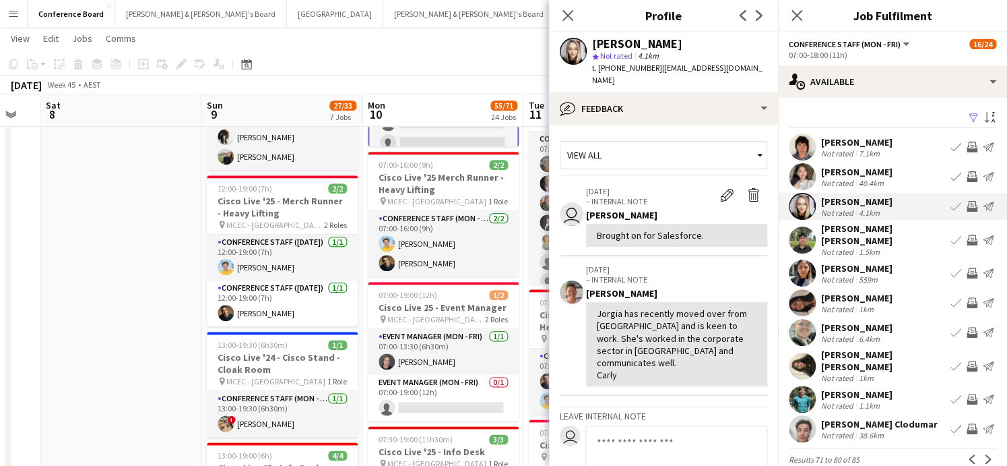
click at [971, 203] on app-icon "Invite crew" at bounding box center [972, 206] width 11 height 11
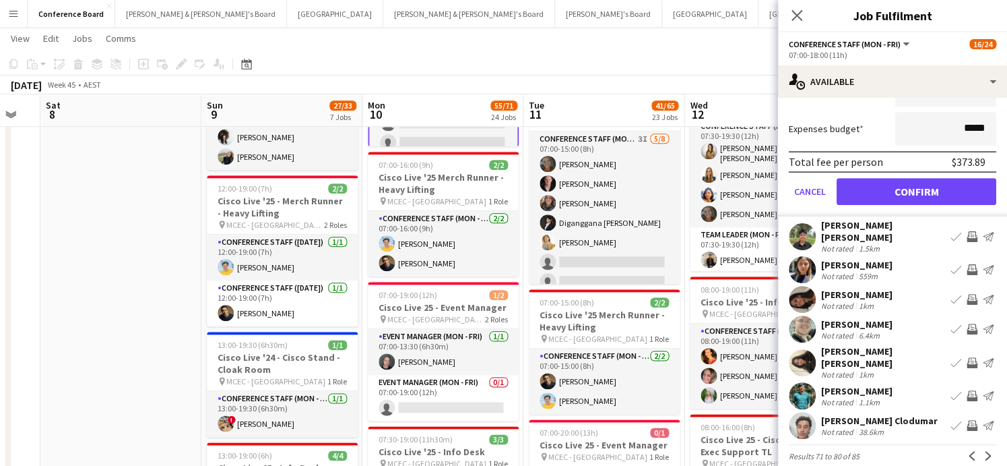
scroll to position [310, 0]
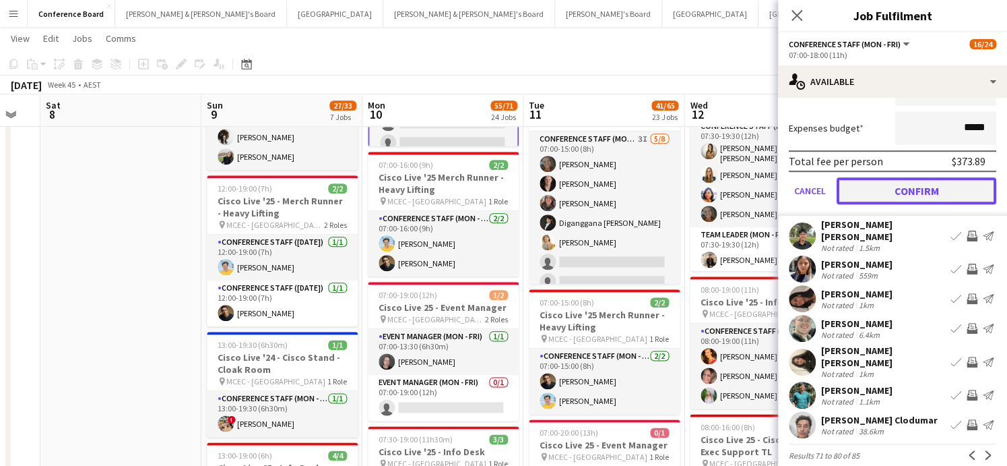
click at [893, 189] on button "Confirm" at bounding box center [917, 190] width 160 height 27
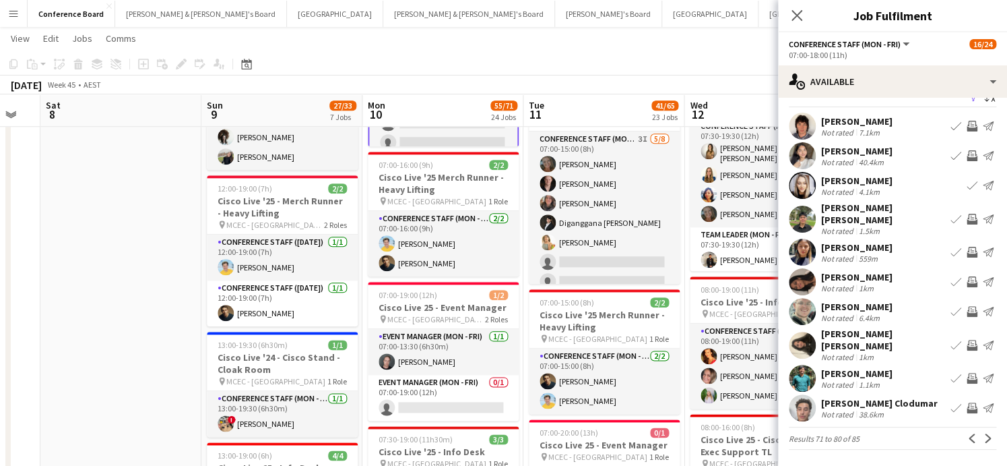
scroll to position [6, 0]
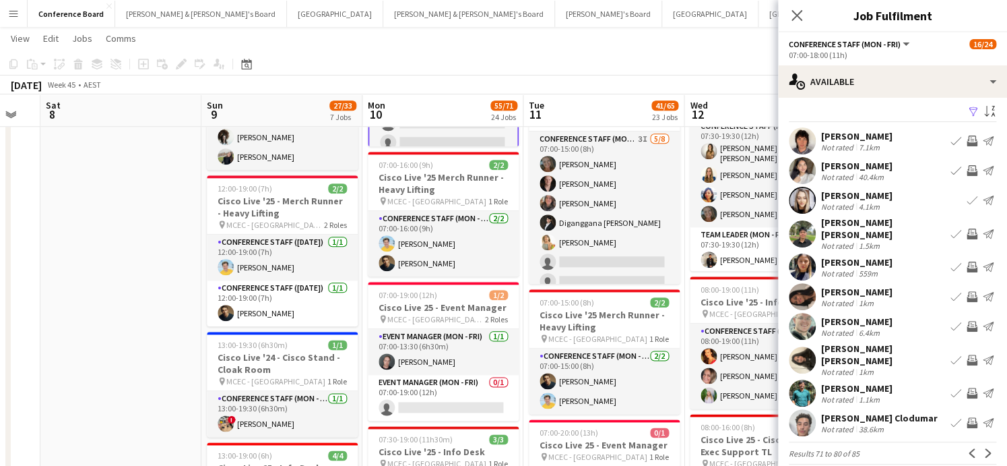
click at [802, 224] on app-user-avatar at bounding box center [802, 233] width 27 height 27
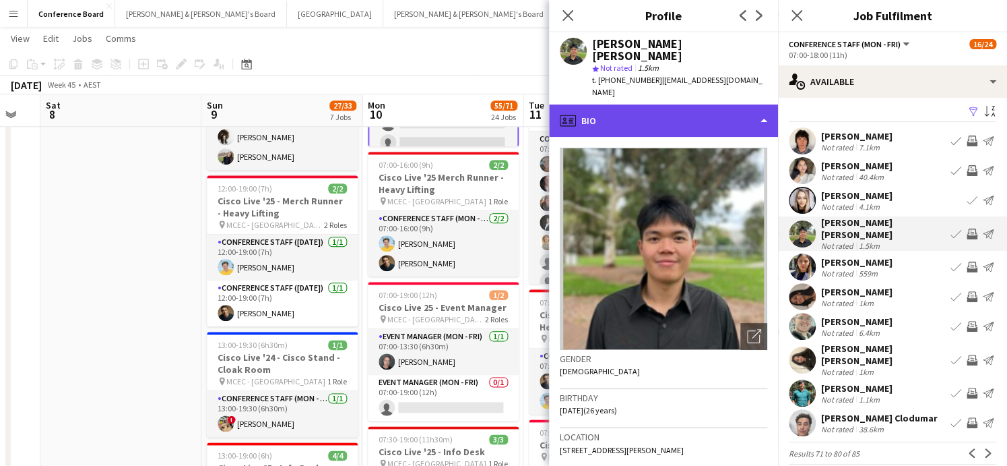
click at [738, 104] on div "profile Bio" at bounding box center [663, 120] width 229 height 32
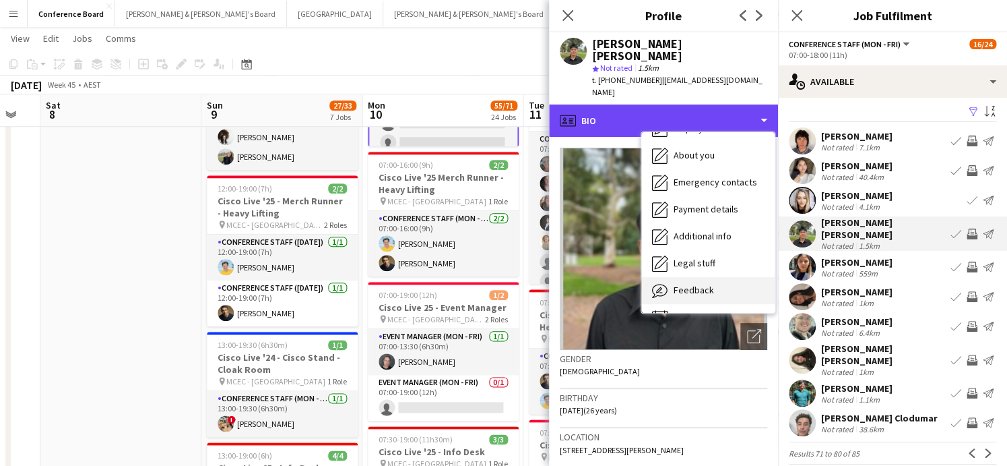
scroll to position [99, 0]
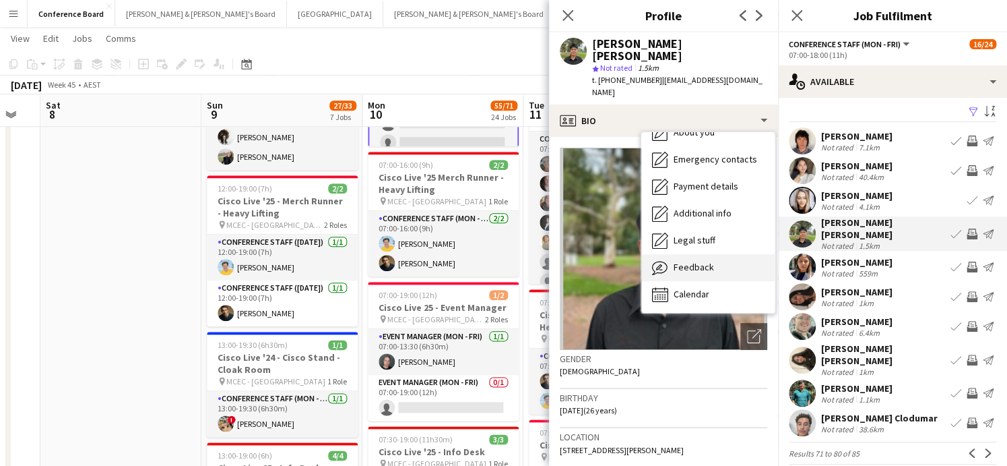
click at [724, 254] on div "Feedback Feedback" at bounding box center [707, 267] width 133 height 27
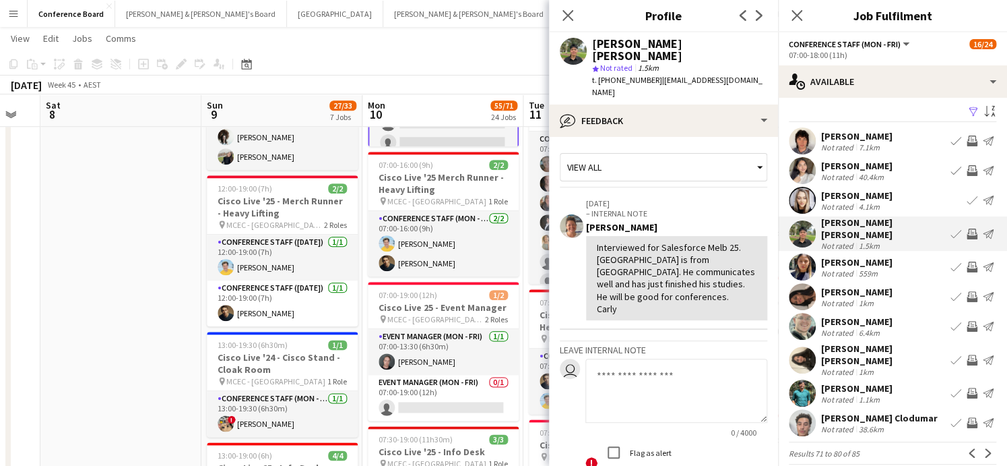
click at [798, 259] on app-user-avatar at bounding box center [802, 266] width 27 height 27
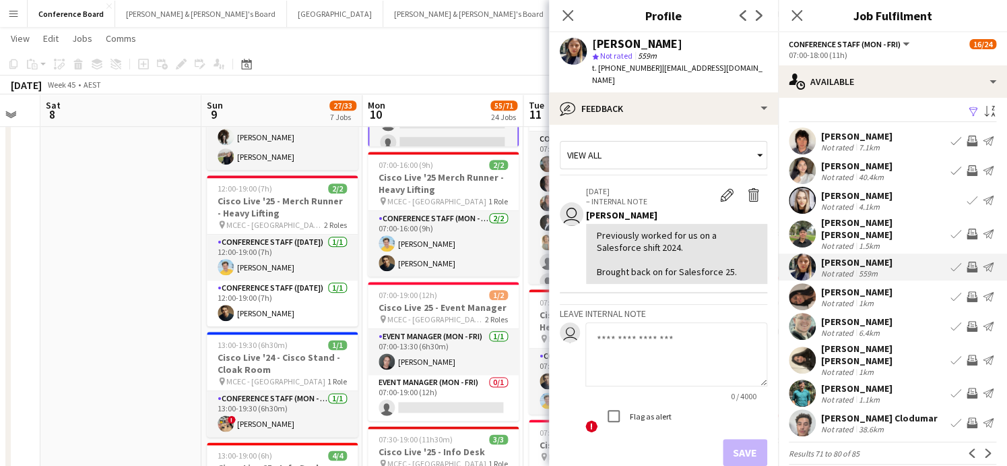
click at [798, 290] on app-user-avatar at bounding box center [802, 296] width 27 height 27
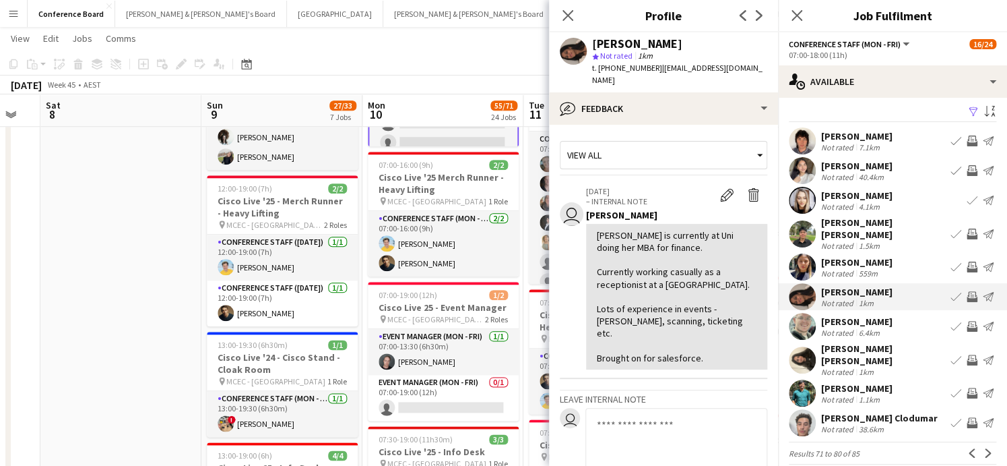
click at [804, 315] on app-user-avatar at bounding box center [802, 326] width 27 height 27
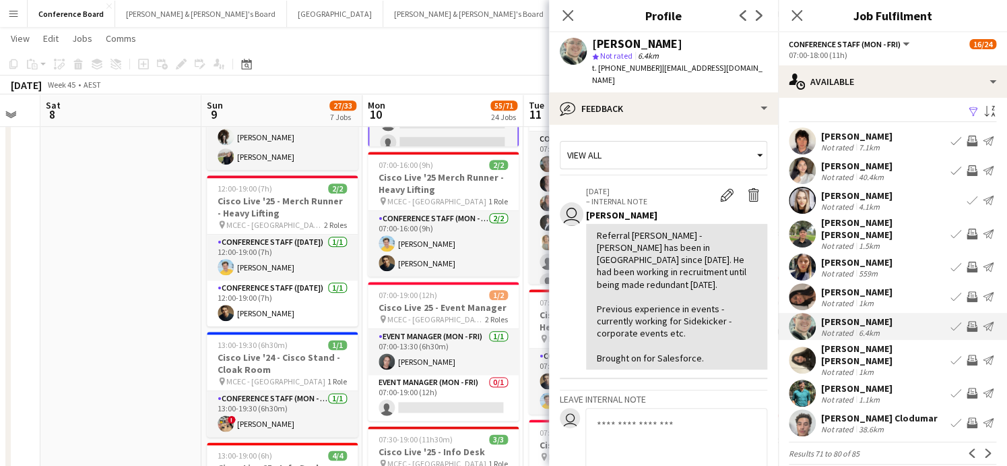
click at [798, 351] on app-user-avatar at bounding box center [802, 359] width 27 height 27
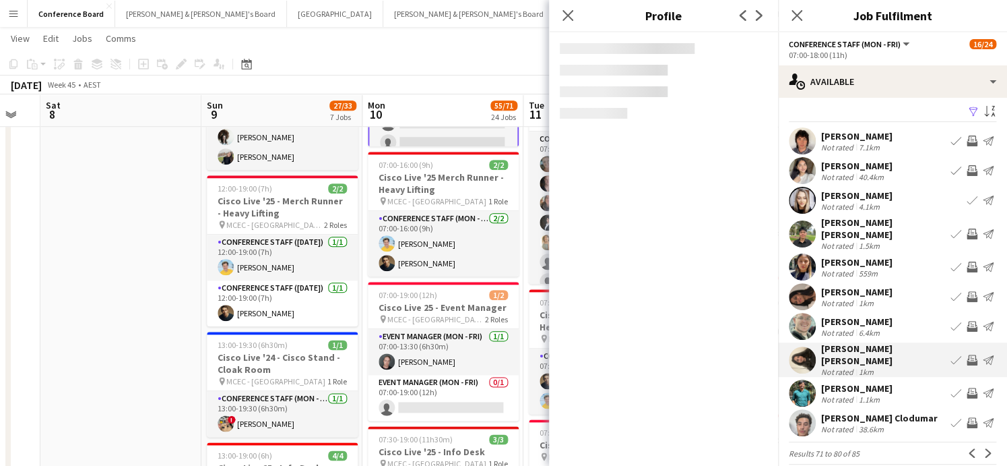
scroll to position [0, 0]
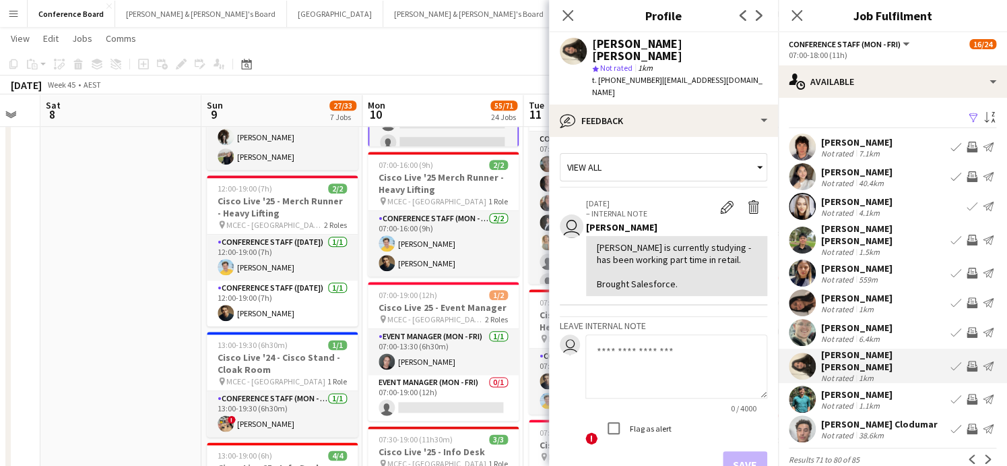
click at [798, 385] on app-user-avatar at bounding box center [802, 398] width 27 height 27
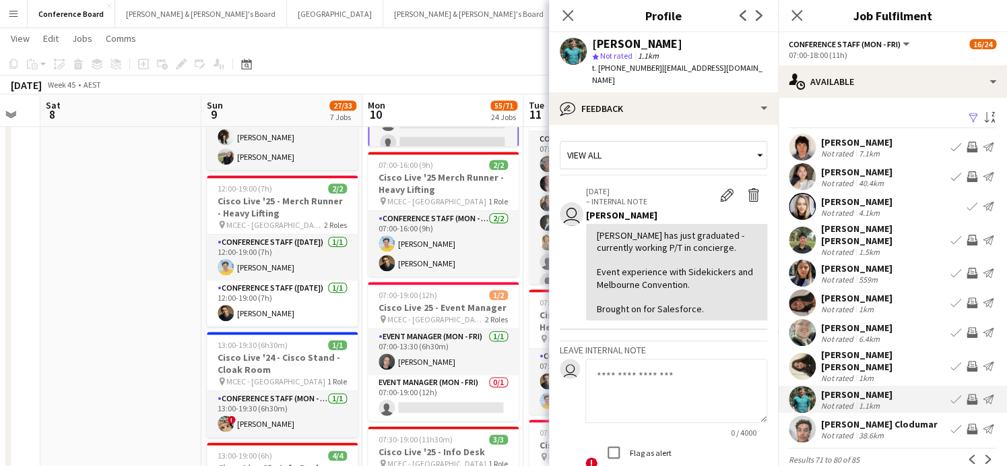
click at [805, 416] on app-user-avatar at bounding box center [802, 428] width 27 height 27
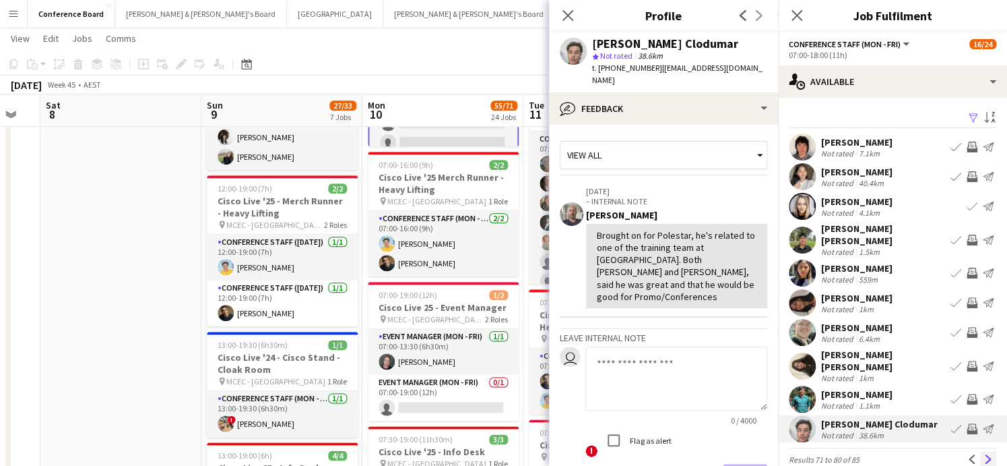
click at [990, 454] on app-icon "Next" at bounding box center [988, 458] width 9 height 9
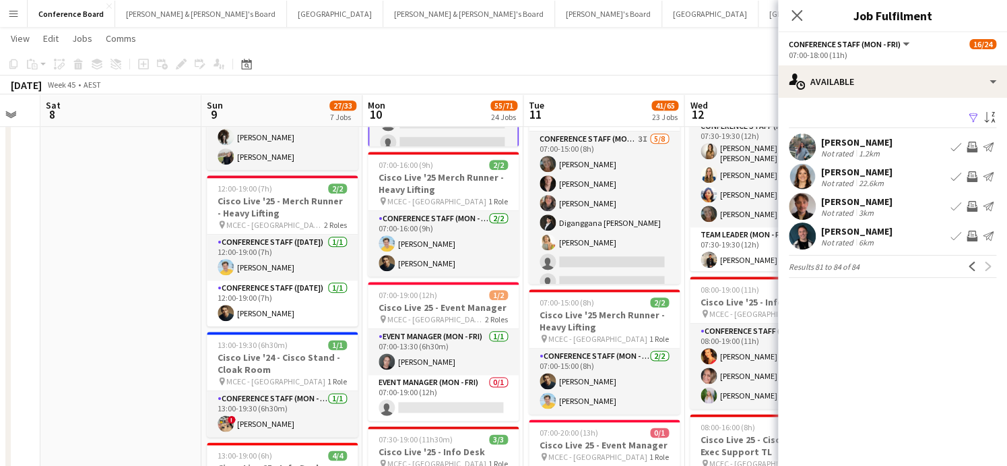
click at [968, 175] on app-icon "Invite crew" at bounding box center [972, 176] width 11 height 11
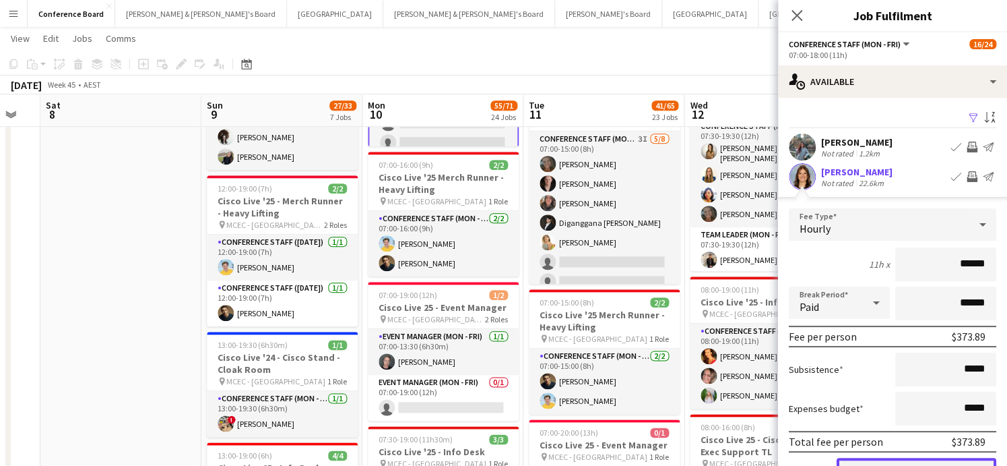
click at [875, 459] on button "Confirm" at bounding box center [917, 471] width 160 height 27
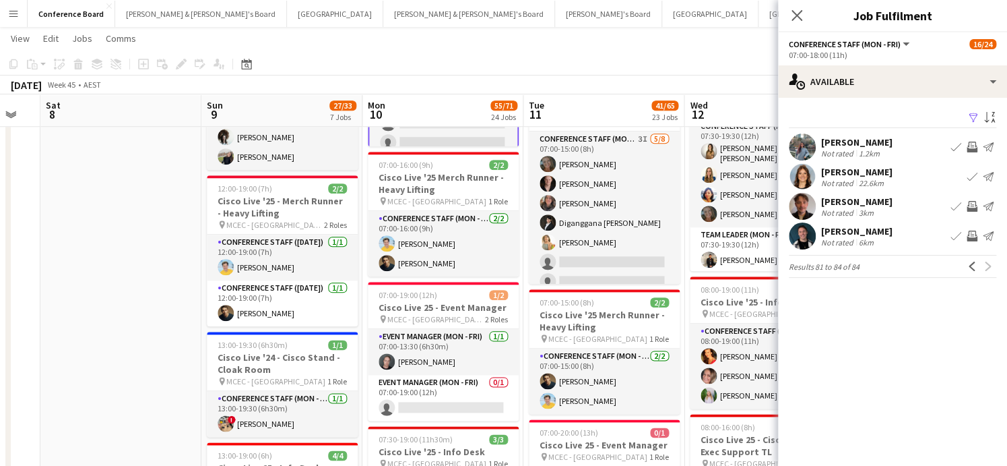
click at [806, 200] on app-user-avatar at bounding box center [802, 206] width 27 height 27
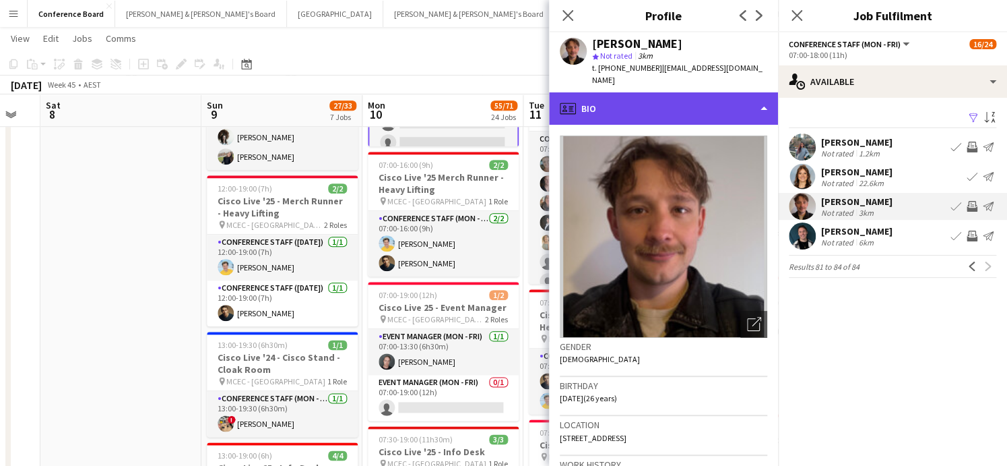
click at [749, 96] on div "profile Bio" at bounding box center [663, 108] width 229 height 32
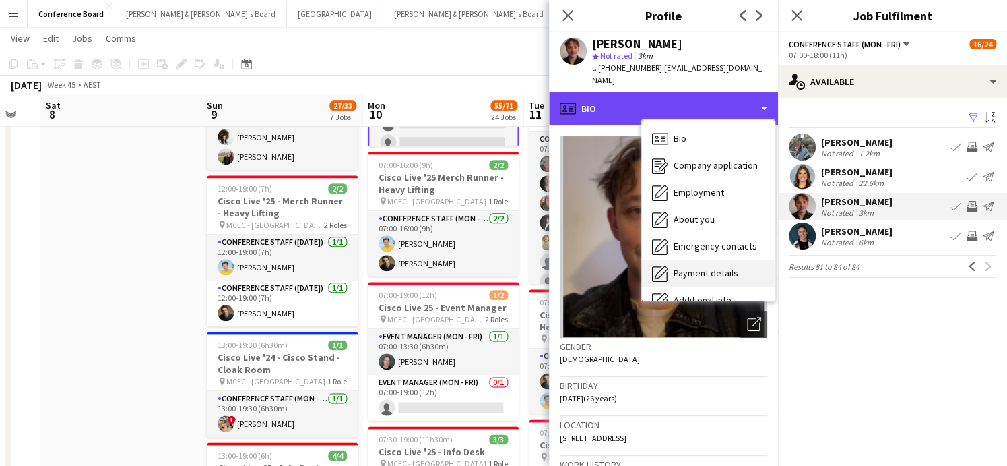
scroll to position [99, 0]
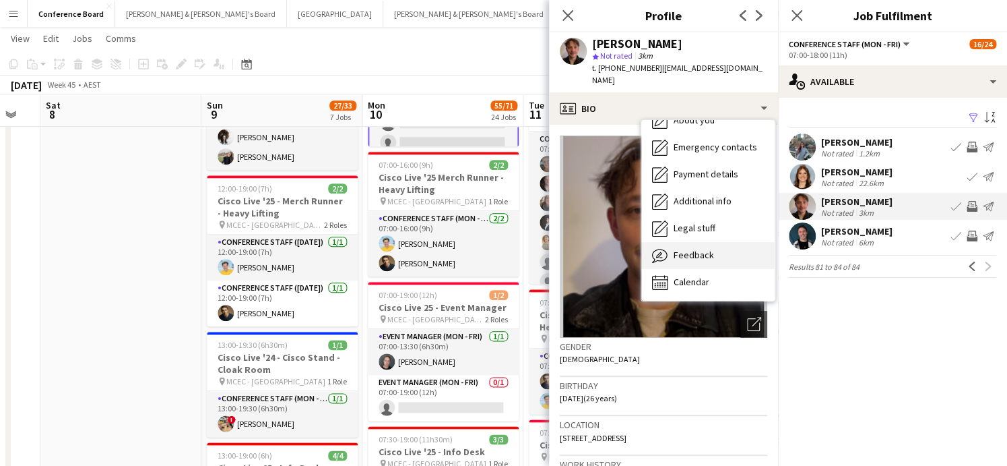
click at [704, 249] on span "Feedback" at bounding box center [694, 255] width 40 height 12
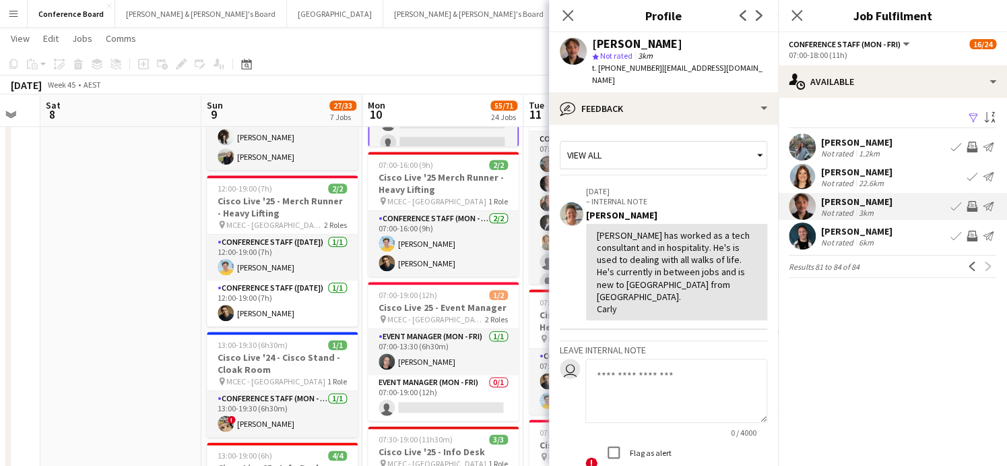
click at [803, 237] on app-user-avatar at bounding box center [802, 235] width 27 height 27
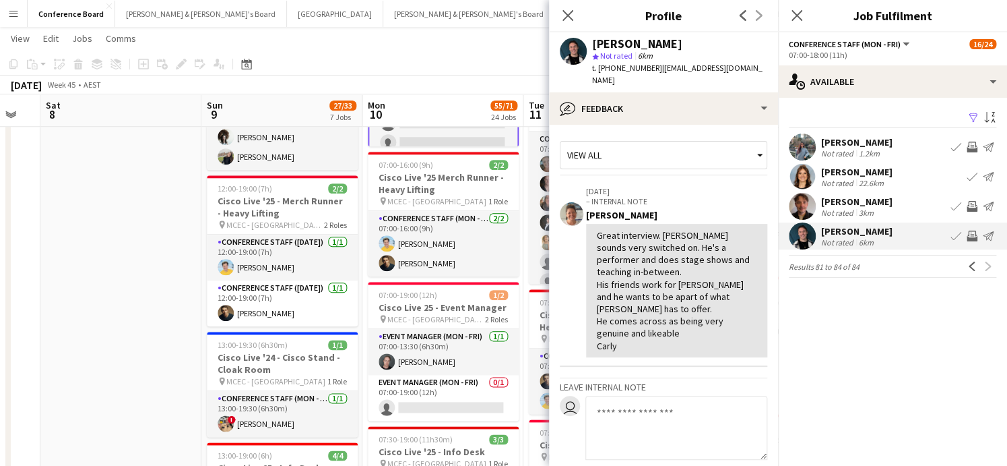
drag, startPoint x: 562, startPoint y: 15, endPoint x: 558, endPoint y: 25, distance: 10.3
click at [563, 16] on icon "Close pop-in" at bounding box center [568, 15] width 11 height 11
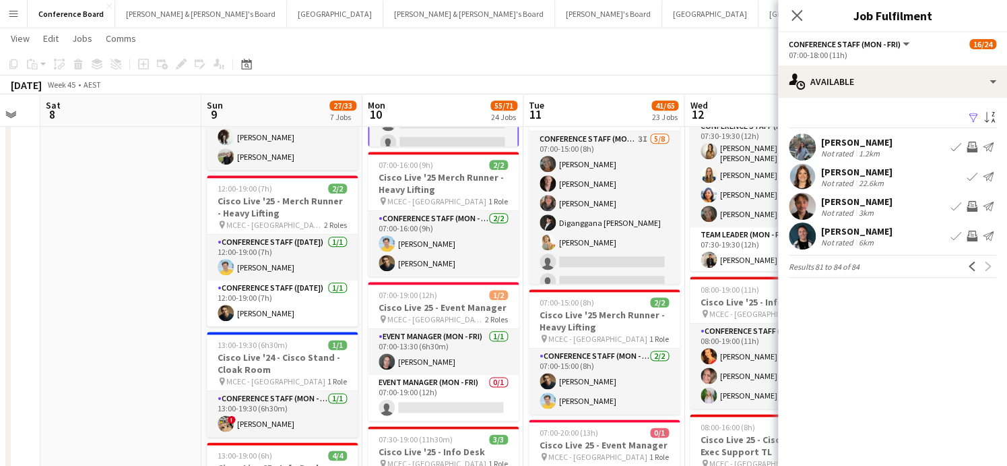
click at [584, 86] on div "[DATE] Week 45 • AEST Publish 1 job Revert 1 job" at bounding box center [503, 84] width 1007 height 19
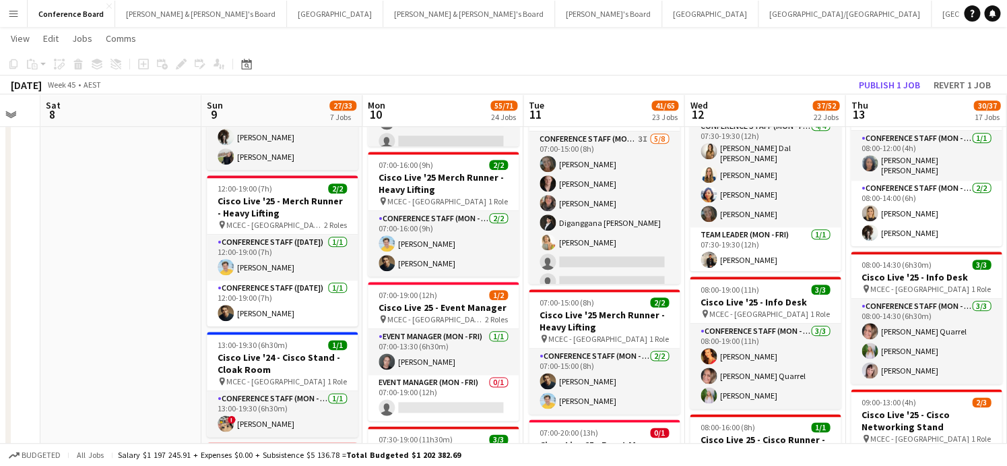
scroll to position [272, 0]
click at [886, 82] on button "Publish 1 job" at bounding box center [890, 85] width 72 height 18
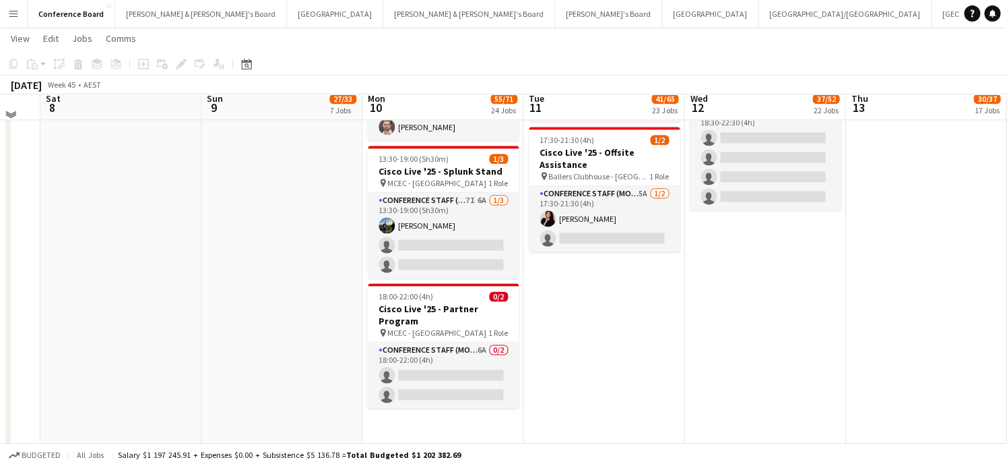
scroll to position [2907, 0]
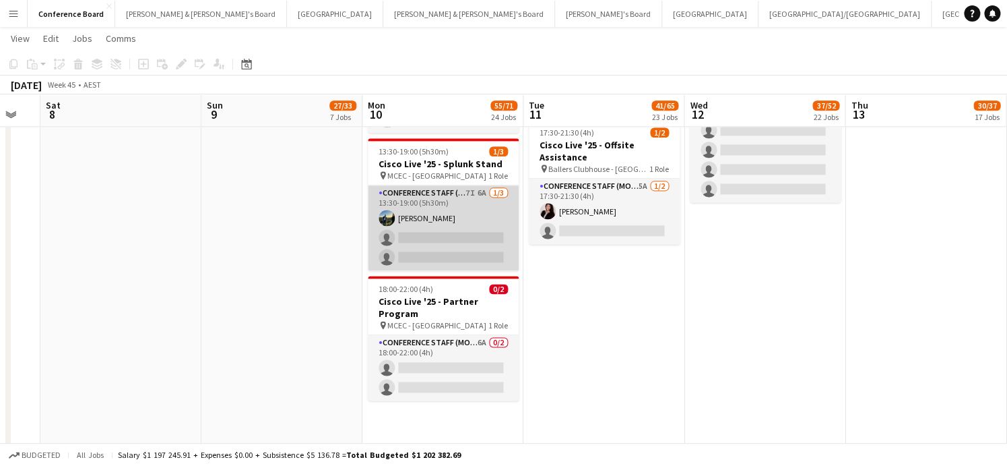
click at [458, 202] on app-card-role "Conference Staff (Mon - Fri) 7I 6A [DATE] 13:30-19:00 (5h30m) [PERSON_NAME] sin…" at bounding box center [443, 227] width 151 height 85
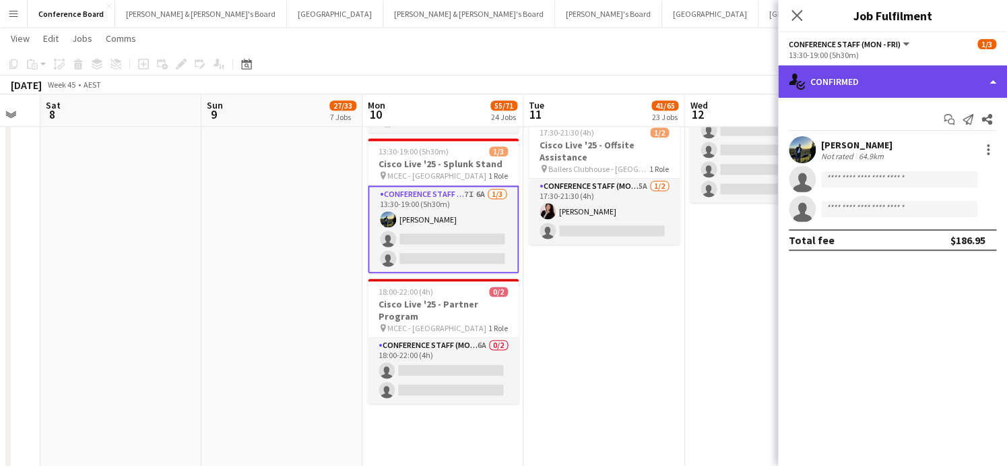
click at [918, 81] on div "single-neutral-actions-check-2 Confirmed" at bounding box center [892, 81] width 229 height 32
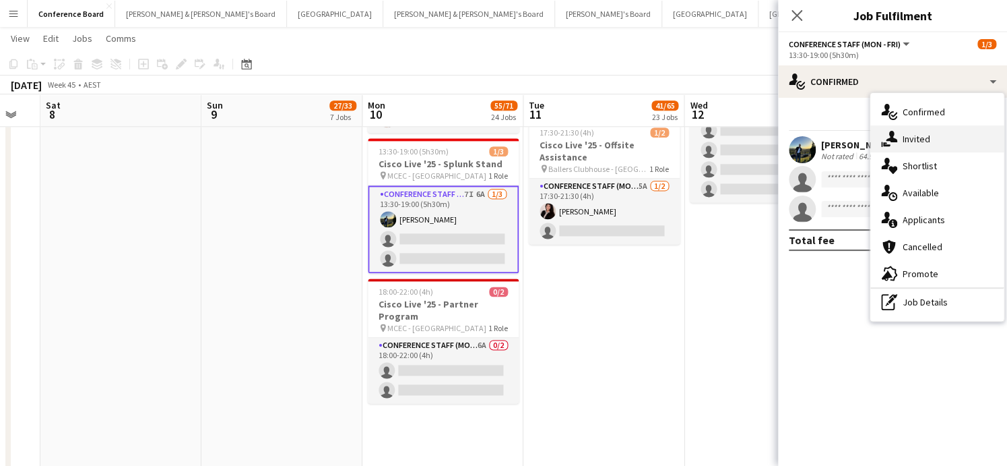
click at [922, 137] on span "Invited" at bounding box center [917, 139] width 28 height 12
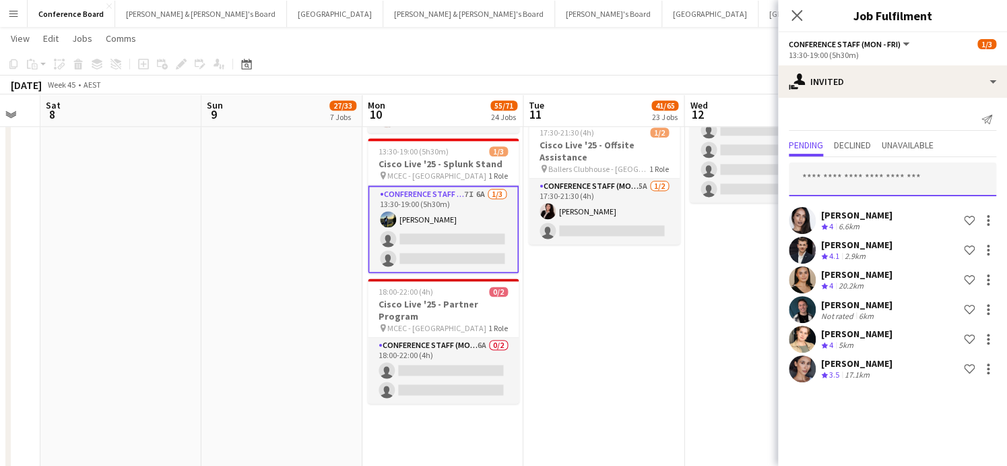
click at [811, 180] on input "text" at bounding box center [893, 179] width 208 height 34
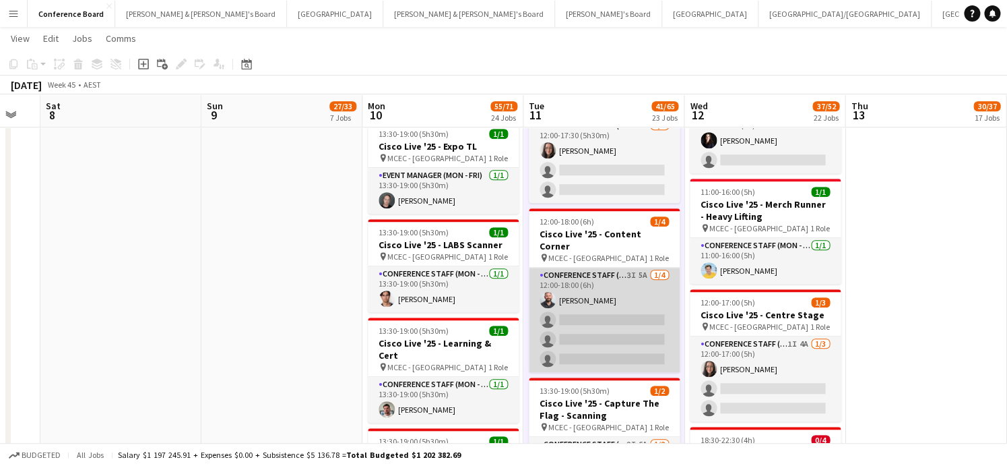
scroll to position [2520, 0]
click at [618, 282] on app-card-role "Conference Staff (Mon - Fri) 3I 5A [DATE] 12:00-18:00 (6h) [PERSON_NAME] single…" at bounding box center [604, 319] width 151 height 104
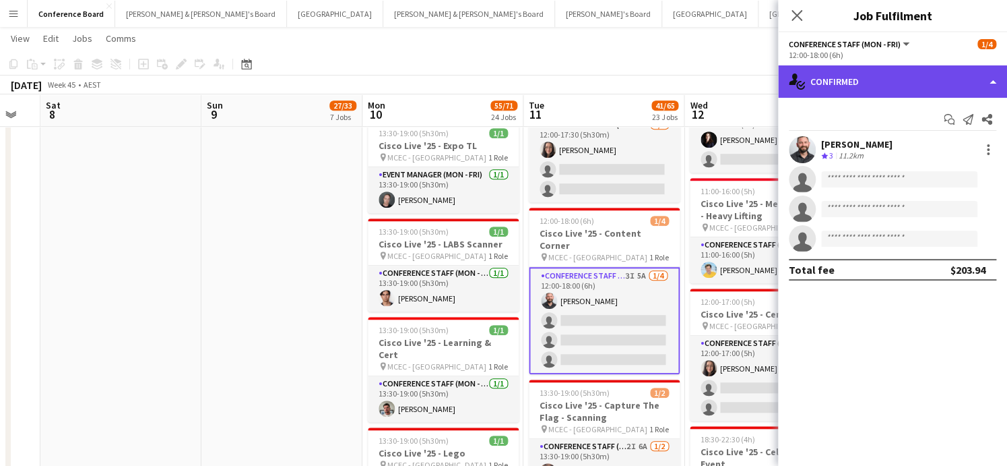
click at [967, 86] on div "single-neutral-actions-check-2 Confirmed" at bounding box center [892, 81] width 229 height 32
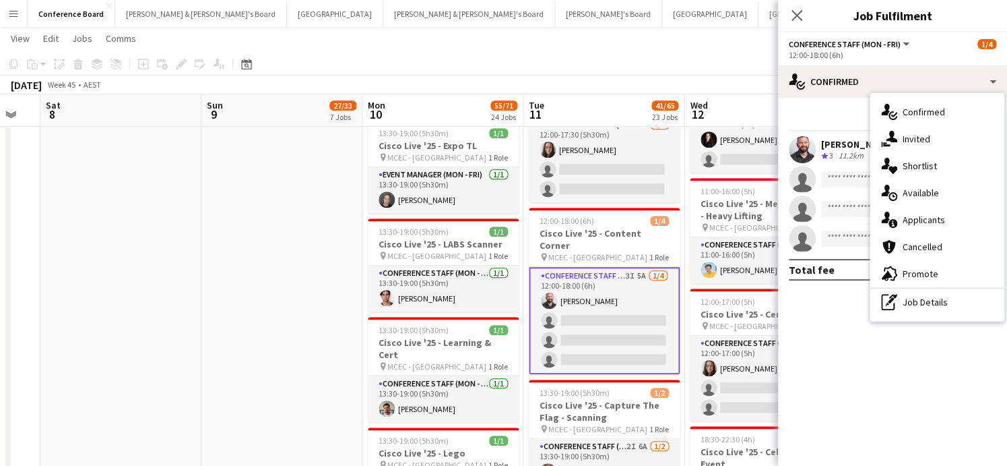
click at [936, 214] on span "Applicants" at bounding box center [924, 220] width 42 height 12
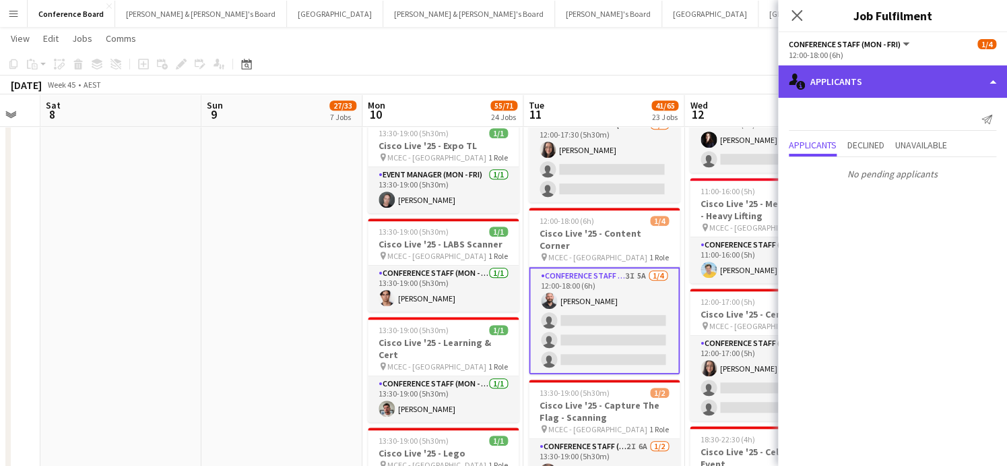
click at [897, 82] on div "single-neutral-actions-information Applicants" at bounding box center [892, 81] width 229 height 32
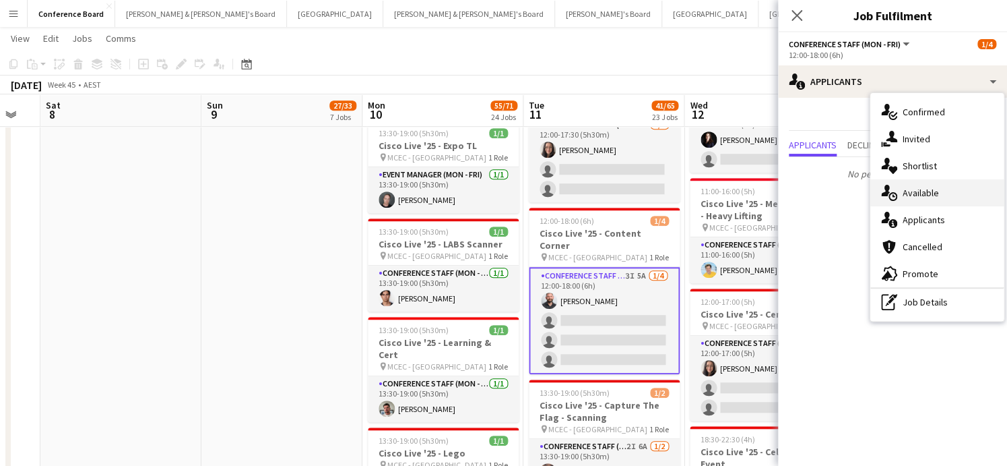
click at [913, 185] on div "single-neutral-actions-upload Available" at bounding box center [937, 192] width 133 height 27
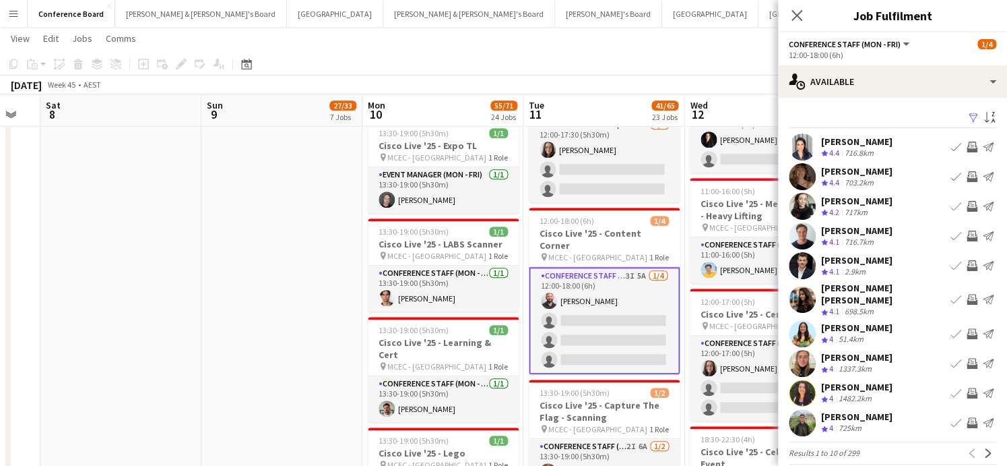
click at [971, 115] on app-icon "Filter" at bounding box center [973, 118] width 11 height 13
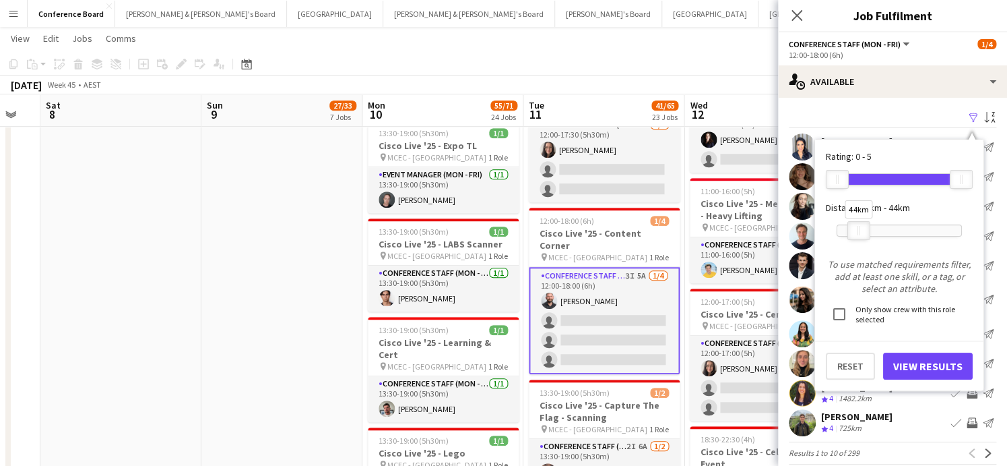
drag, startPoint x: 959, startPoint y: 226, endPoint x: 852, endPoint y: 229, distance: 107.2
click at [856, 232] on div "44km" at bounding box center [859, 230] width 23 height 19
click at [935, 359] on button "View Results" at bounding box center [928, 365] width 90 height 27
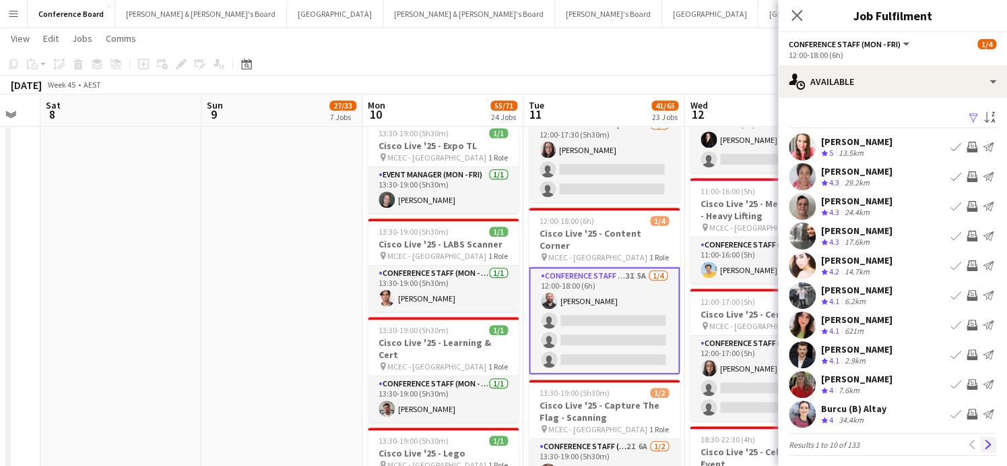
click at [985, 445] on app-icon "Next" at bounding box center [988, 443] width 9 height 9
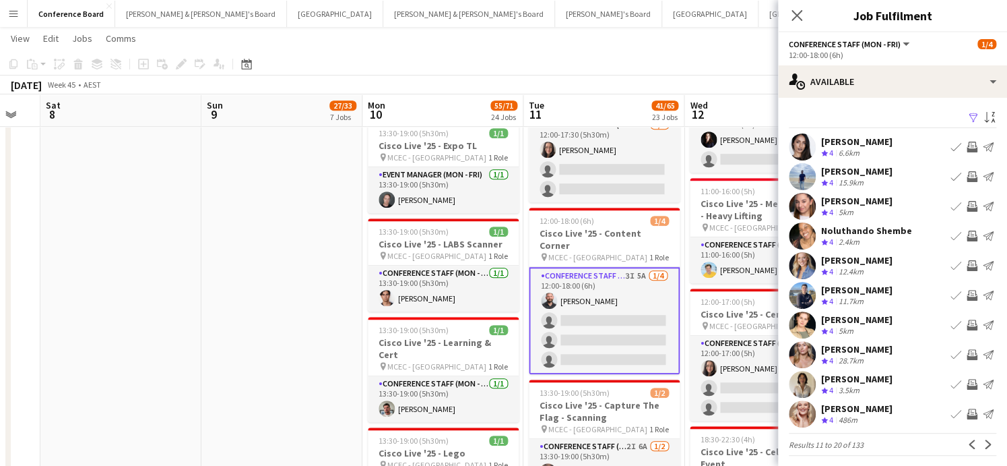
click at [974, 320] on app-icon "Invite crew" at bounding box center [972, 324] width 11 height 11
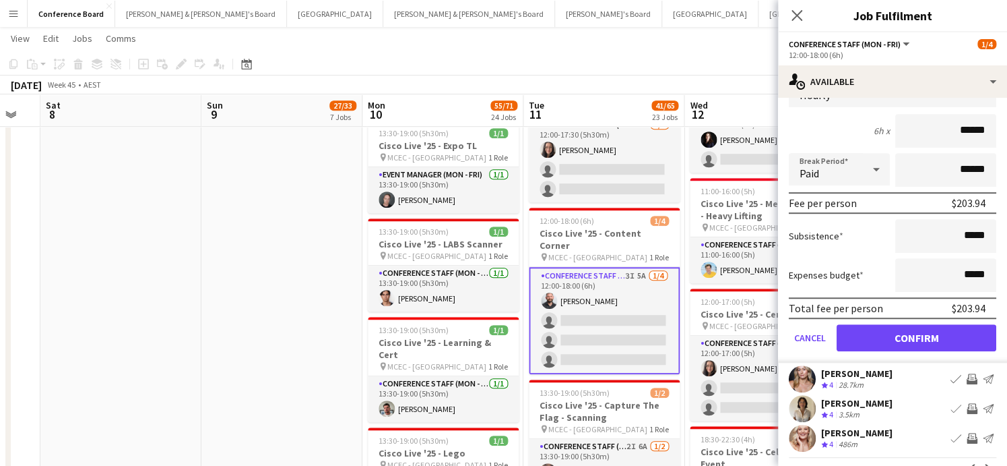
scroll to position [305, 0]
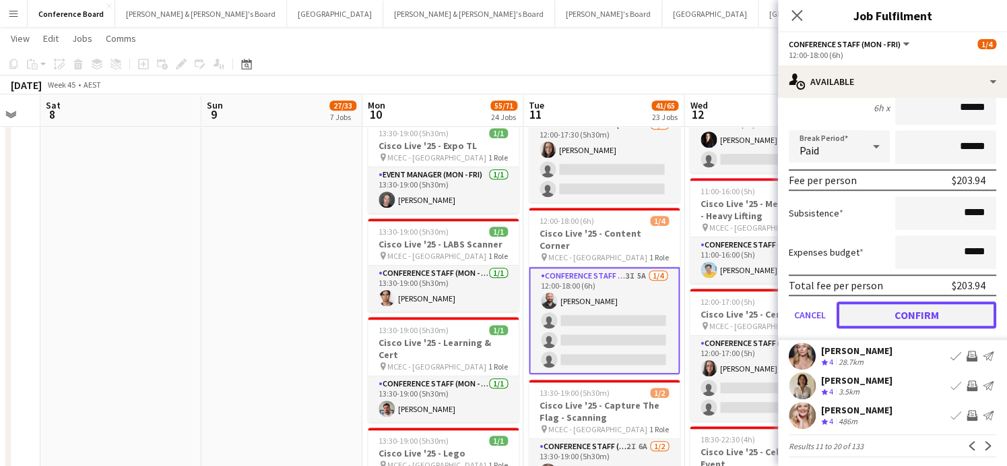
click at [906, 309] on button "Confirm" at bounding box center [917, 314] width 160 height 27
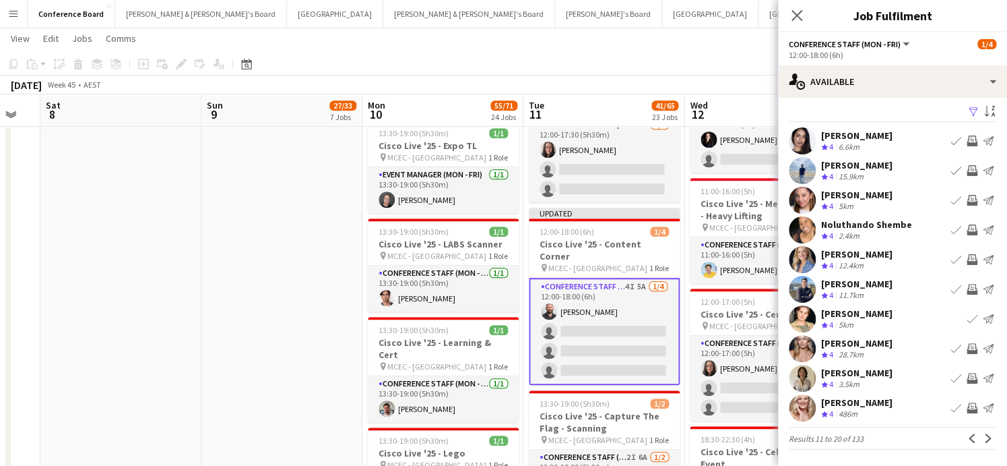
scroll to position [6, 0]
click at [968, 375] on app-icon "Invite crew" at bounding box center [972, 378] width 11 height 11
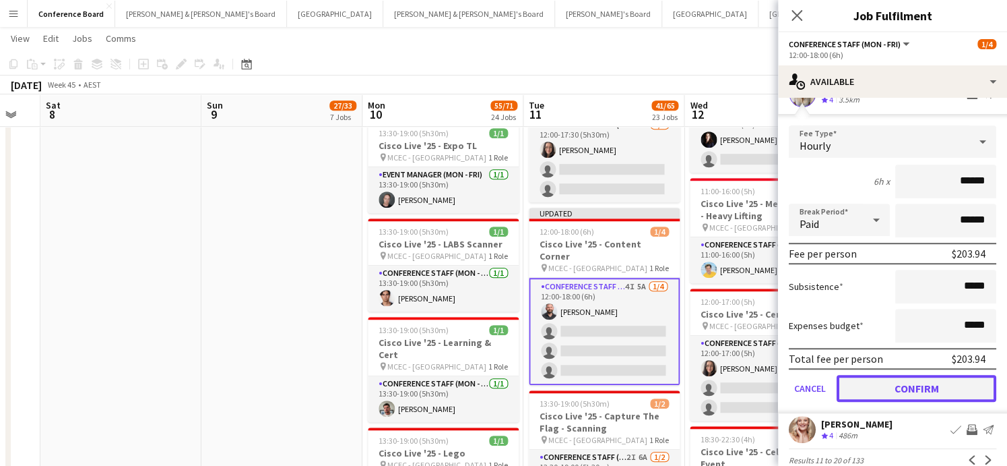
click at [916, 389] on button "Confirm" at bounding box center [917, 388] width 160 height 27
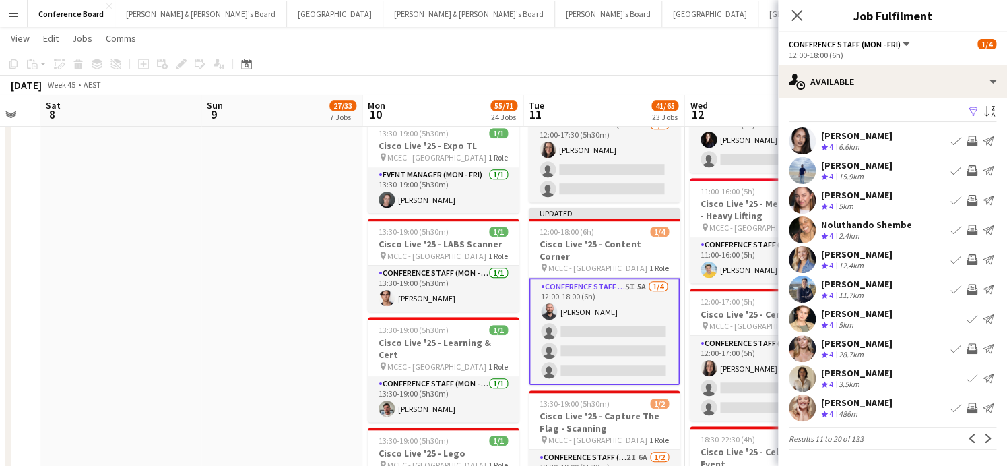
click at [968, 256] on app-icon "Invite crew" at bounding box center [972, 259] width 11 height 11
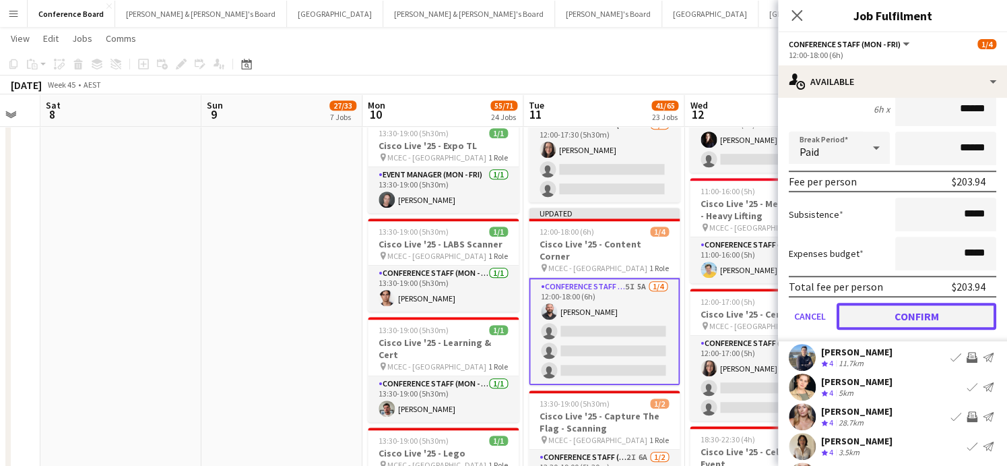
click at [904, 313] on button "Confirm" at bounding box center [917, 316] width 160 height 27
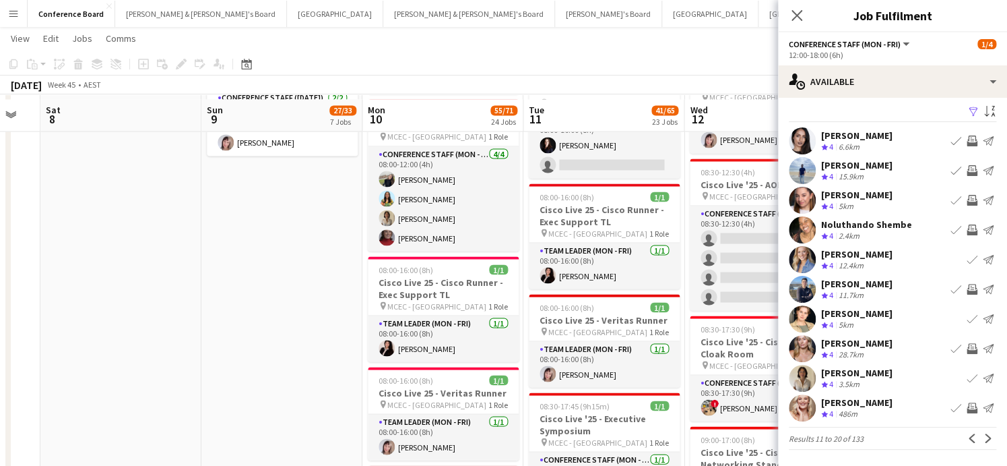
scroll to position [1013, 0]
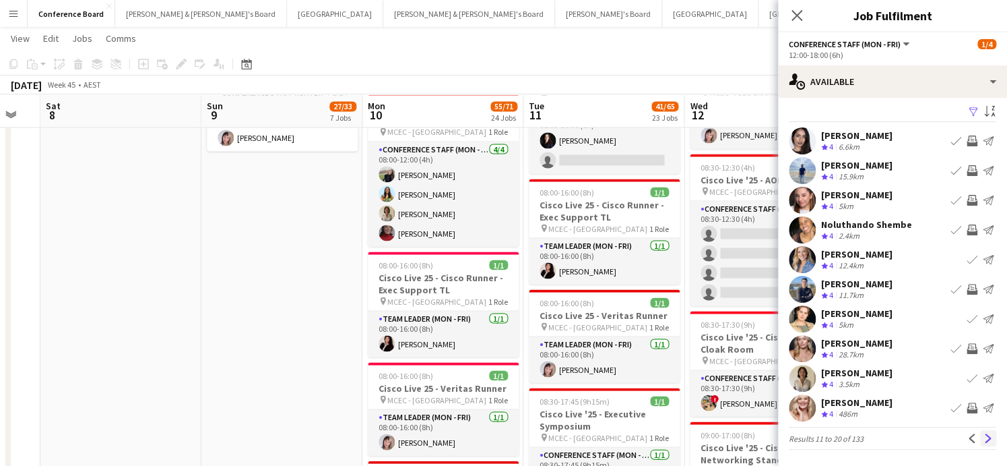
click at [990, 439] on app-icon "Next" at bounding box center [988, 437] width 9 height 9
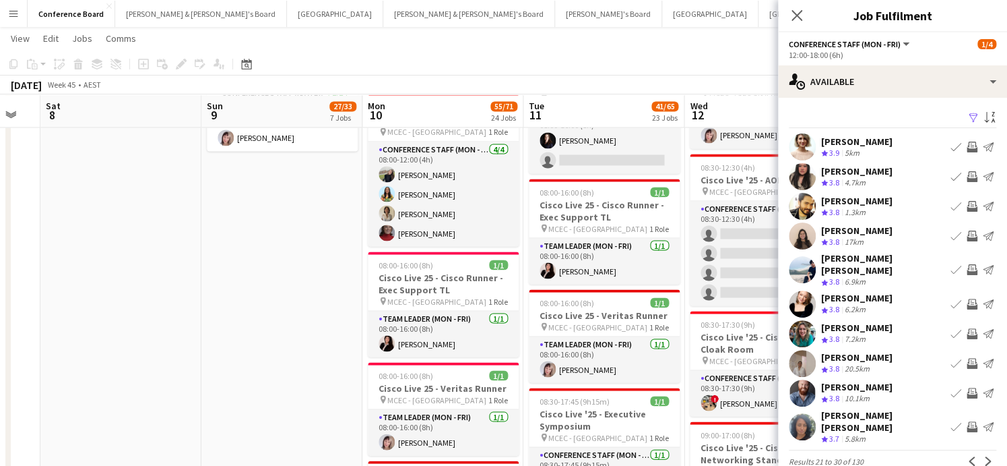
click at [974, 146] on app-icon "Invite crew" at bounding box center [972, 146] width 11 height 11
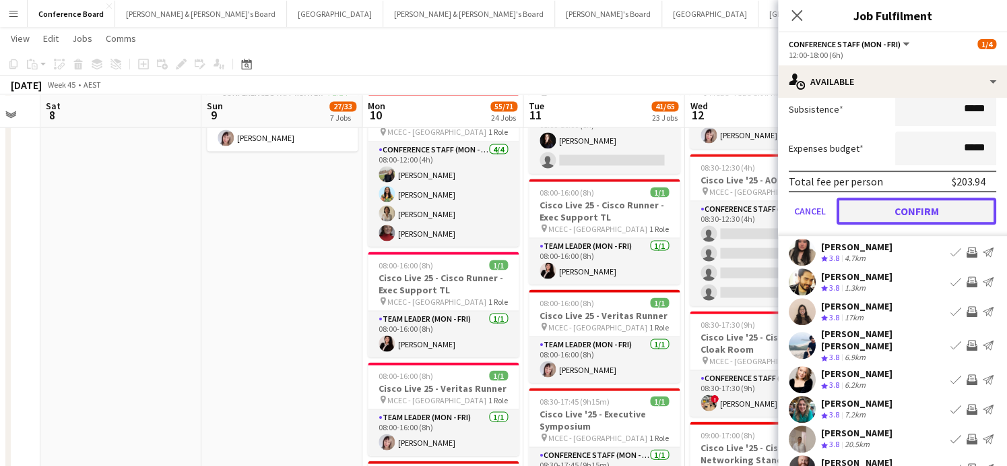
click at [885, 212] on button "Confirm" at bounding box center [917, 210] width 160 height 27
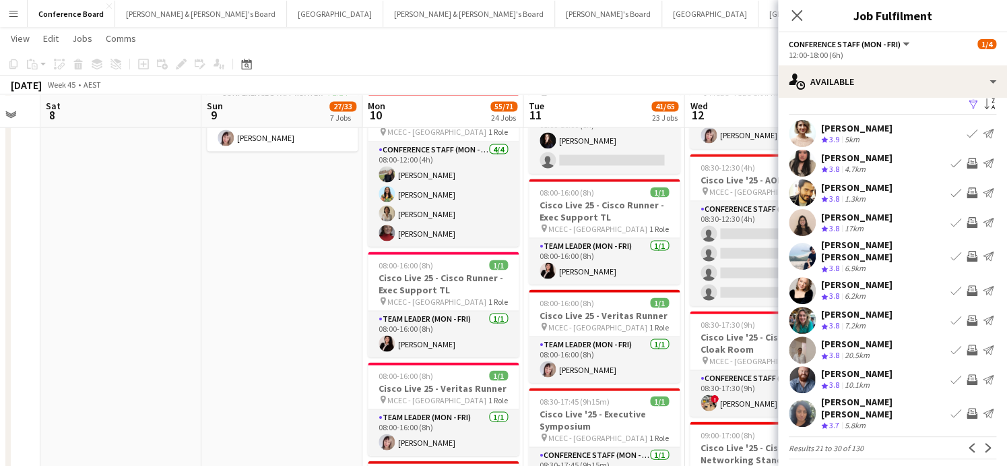
scroll to position [13, 0]
click at [987, 443] on app-icon "Next" at bounding box center [988, 447] width 9 height 9
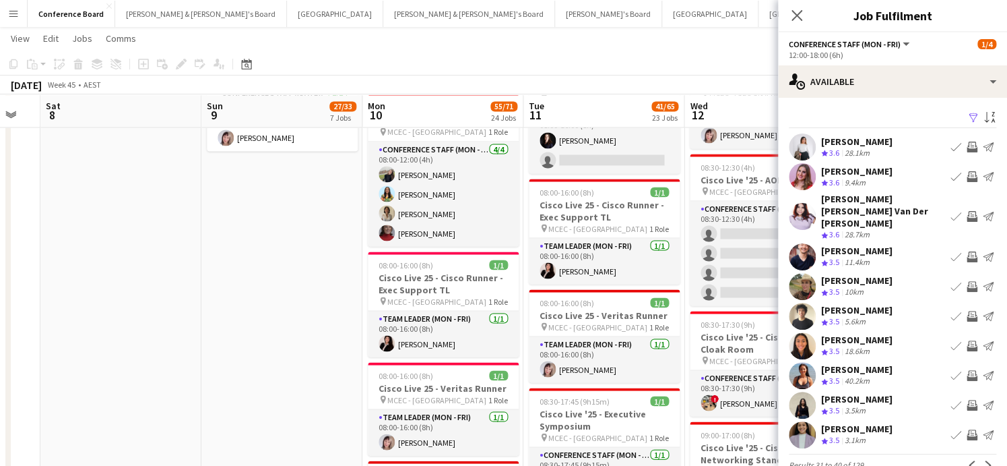
click at [987, 460] on app-icon "Next" at bounding box center [988, 464] width 9 height 9
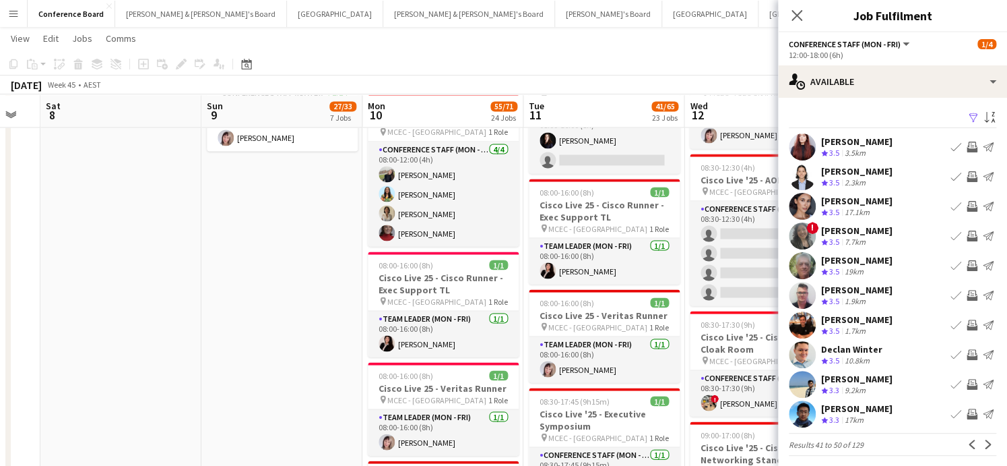
click at [987, 441] on app-icon "Next" at bounding box center [988, 443] width 9 height 9
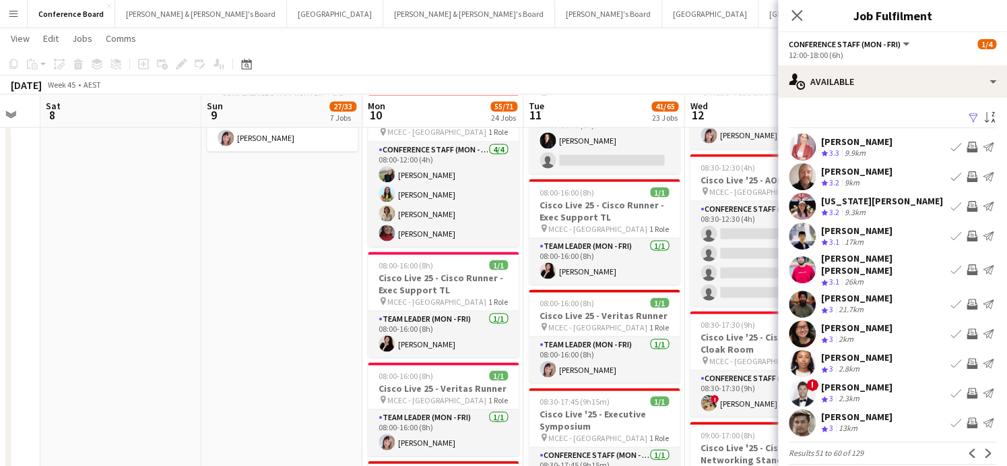
click at [709, 65] on app-toolbar "Copy Paste Paste Command V Paste with crew Command Shift V Paste linked Job [GE…" at bounding box center [503, 64] width 1007 height 23
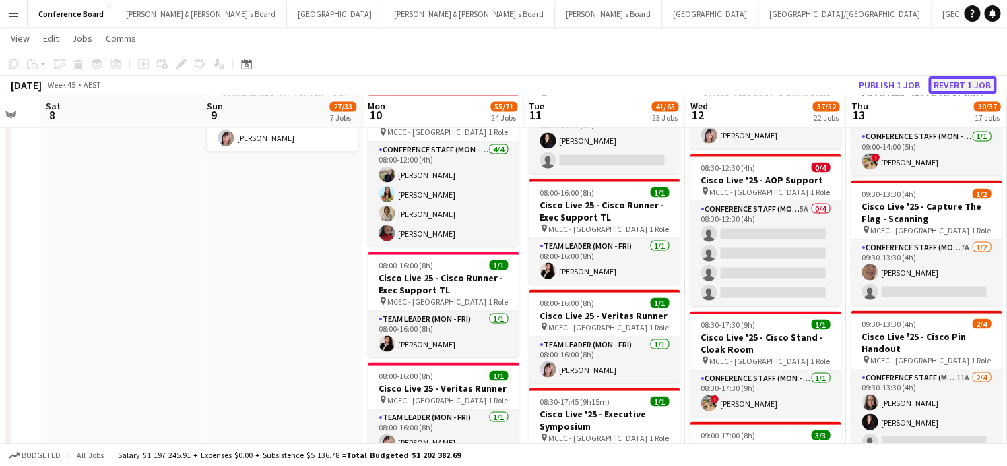
click at [945, 82] on button "Revert 1 job" at bounding box center [962, 85] width 68 height 18
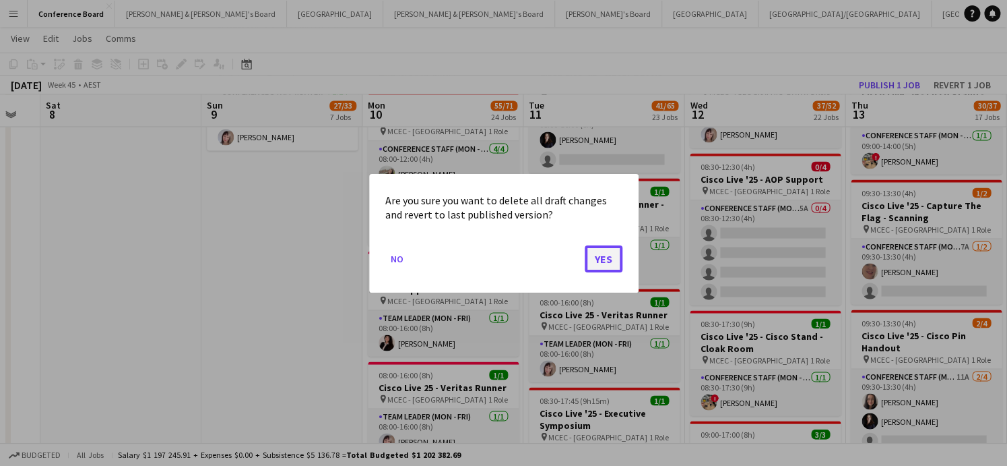
click at [605, 258] on button "Yes" at bounding box center [604, 258] width 38 height 27
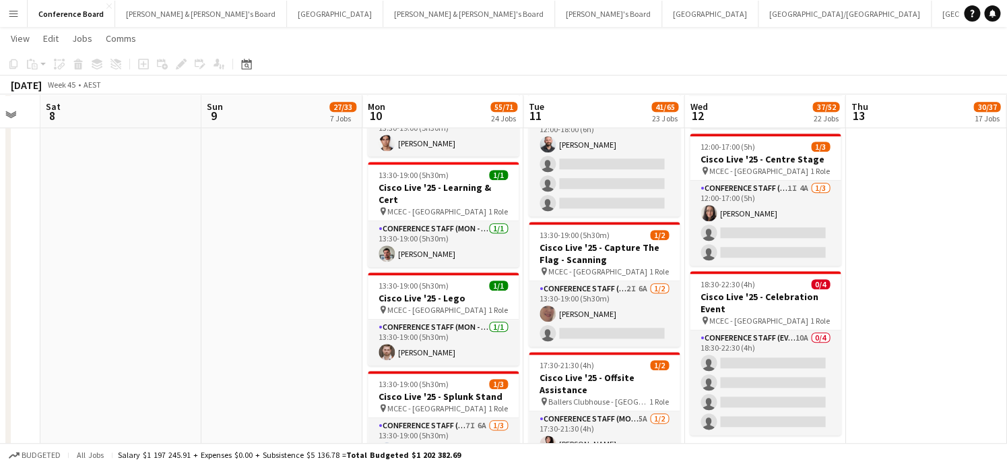
scroll to position [2676, 0]
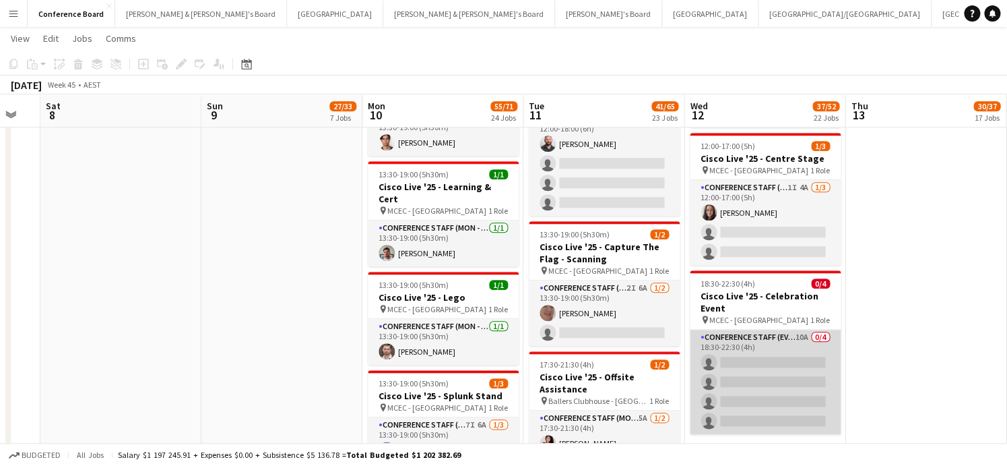
click at [776, 329] on app-card-role "Conference Staff (Evening) 10A 0/4 18:30-22:30 (4h) single-neutral-actions sing…" at bounding box center [765, 381] width 151 height 104
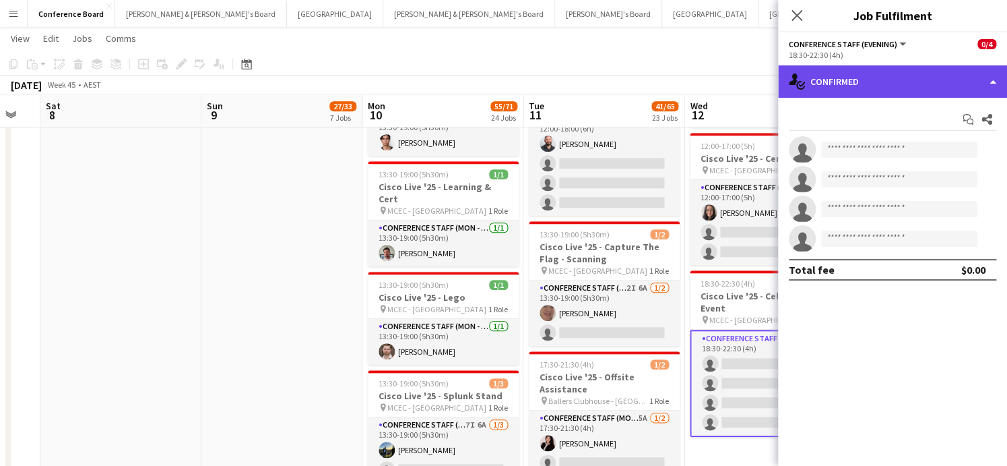
click at [916, 85] on div "single-neutral-actions-check-2 Confirmed" at bounding box center [892, 81] width 229 height 32
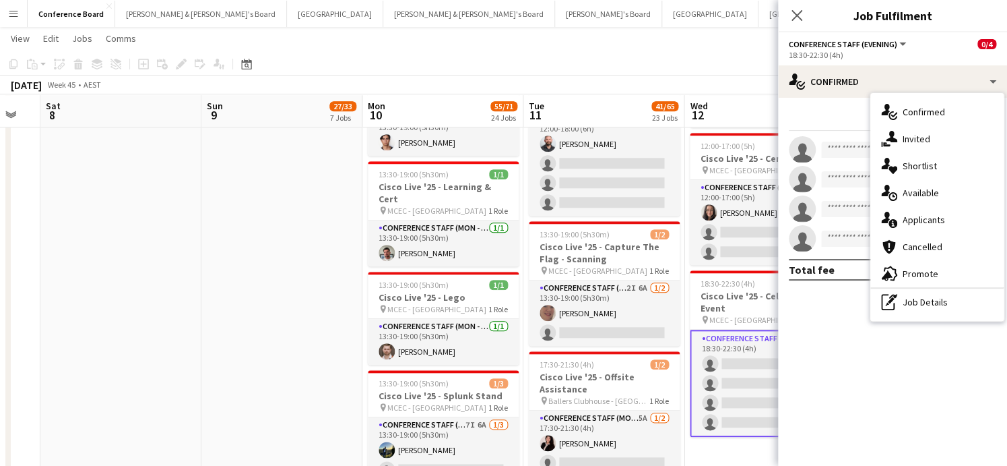
click at [914, 210] on div "single-neutral-actions-information Applicants" at bounding box center [937, 219] width 133 height 27
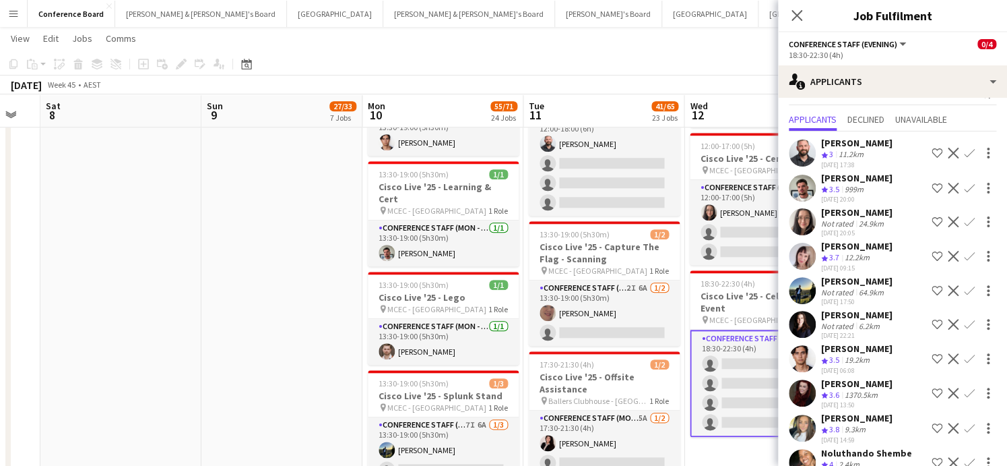
scroll to position [46, 0]
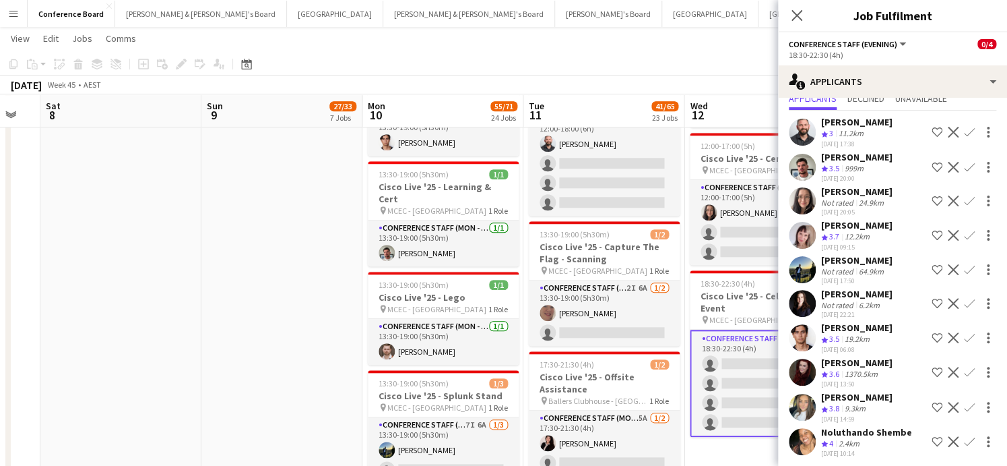
click at [968, 436] on app-icon "Confirm" at bounding box center [969, 441] width 11 height 11
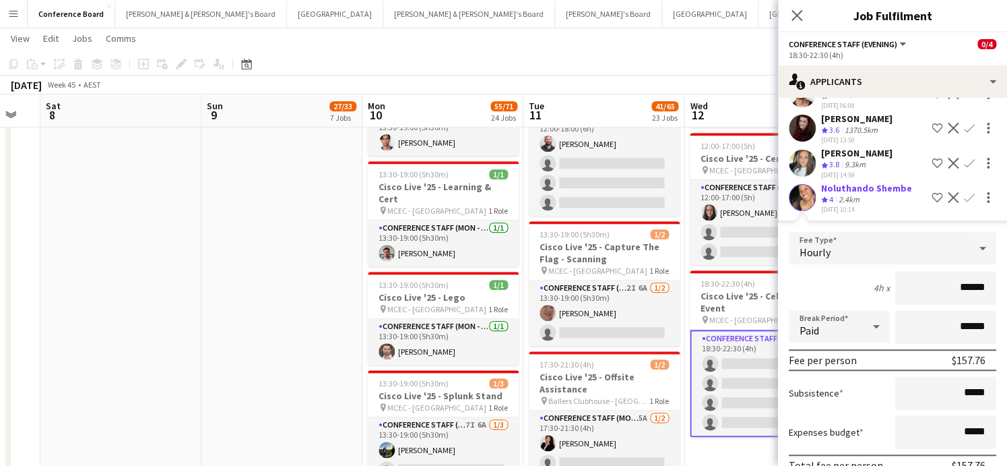
scroll to position [351, 0]
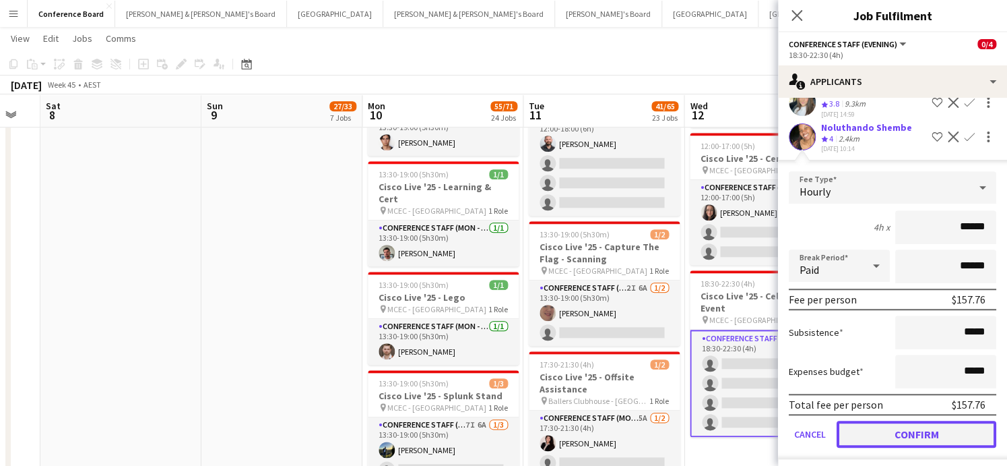
click at [918, 424] on button "Confirm" at bounding box center [917, 433] width 160 height 27
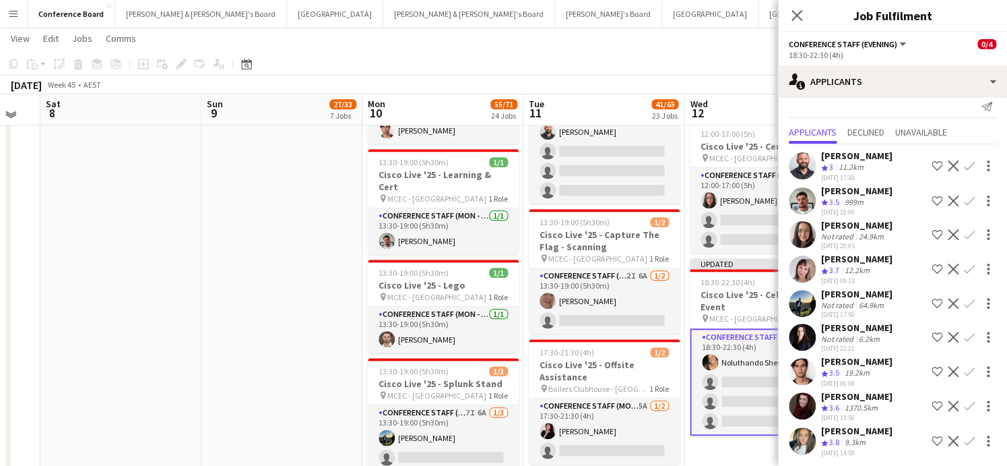
scroll to position [2686, 0]
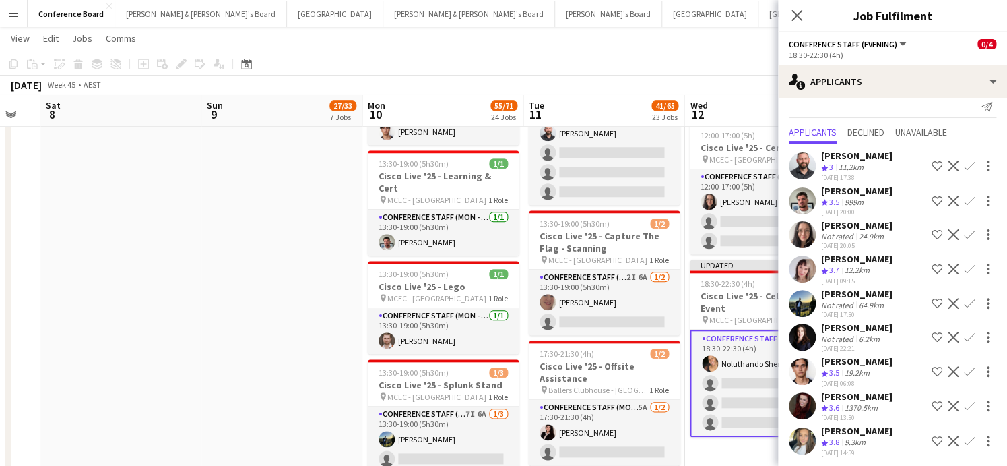
click at [968, 367] on app-icon "Confirm" at bounding box center [969, 371] width 11 height 11
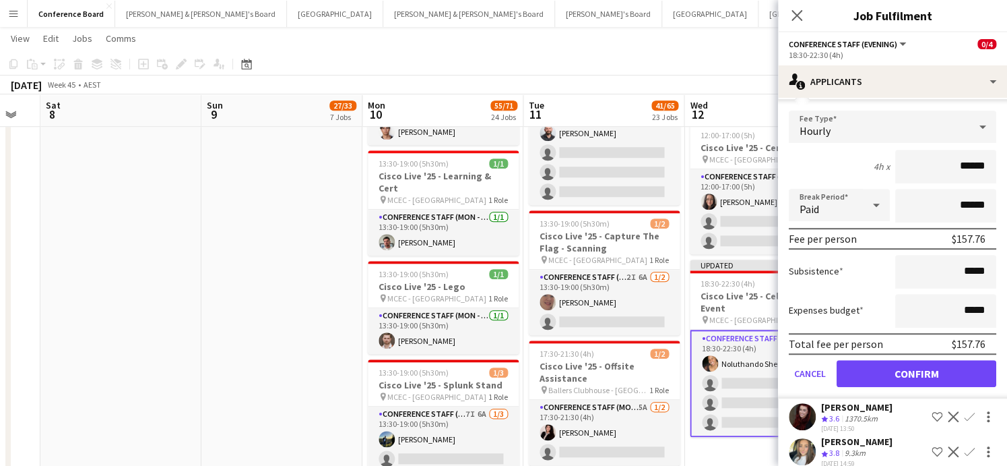
scroll to position [317, 0]
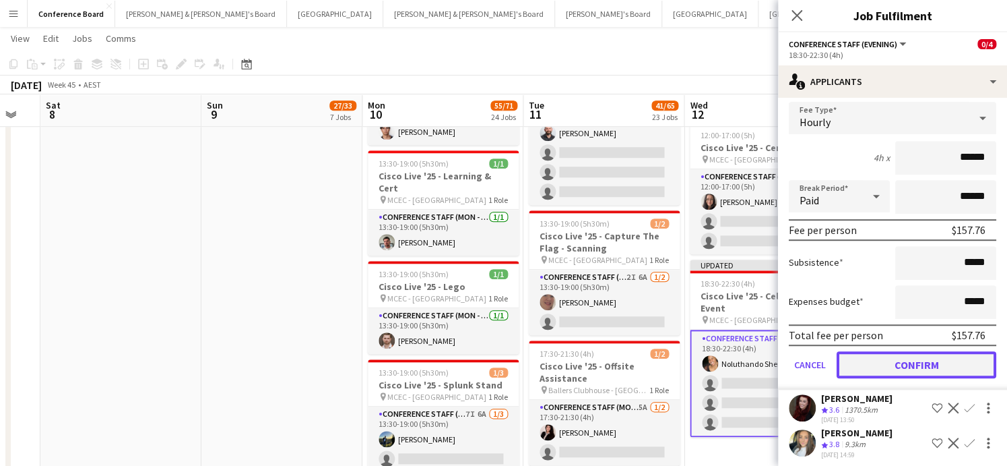
click at [867, 354] on button "Confirm" at bounding box center [917, 364] width 160 height 27
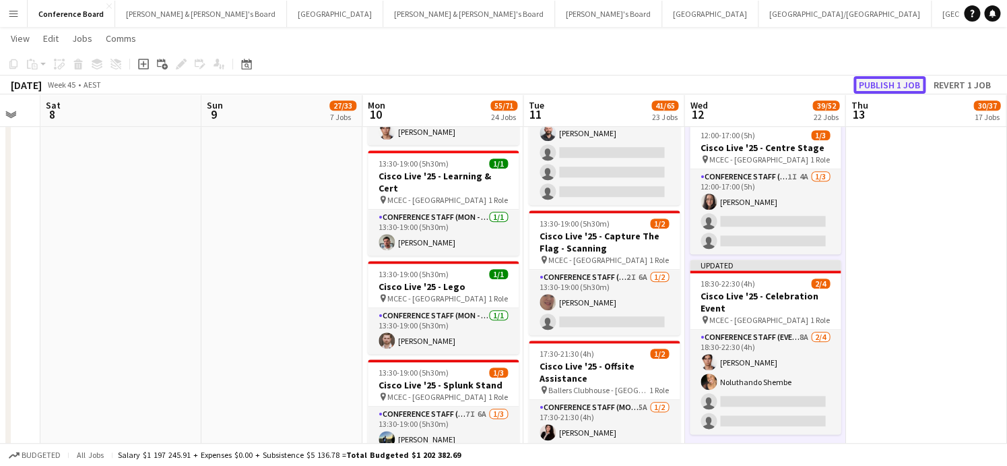
click at [883, 82] on button "Publish 1 job" at bounding box center [890, 85] width 72 height 18
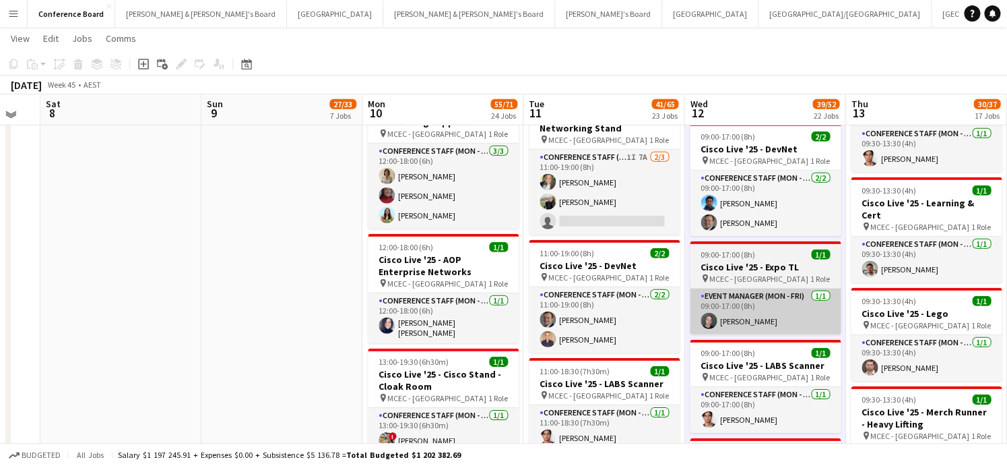
scroll to position [1629, 0]
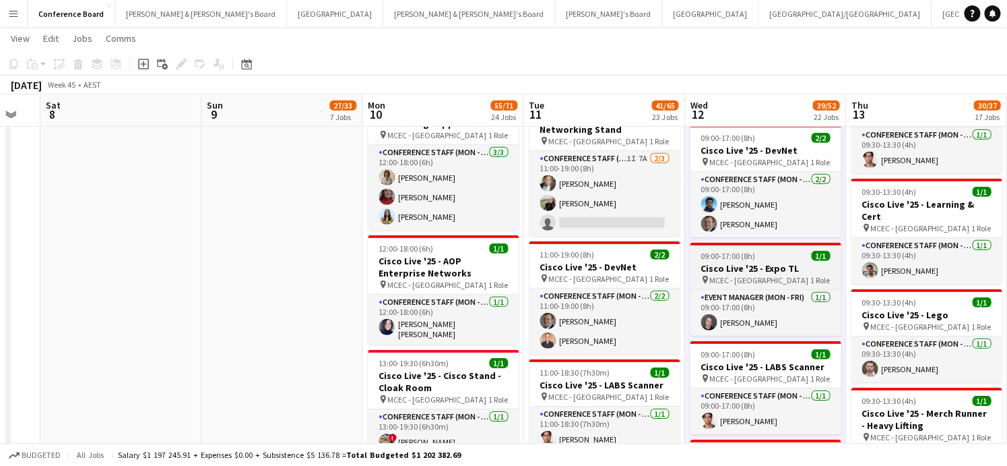
click at [778, 274] on div "pin MCEC - Melbourne 1 Role" at bounding box center [765, 279] width 151 height 11
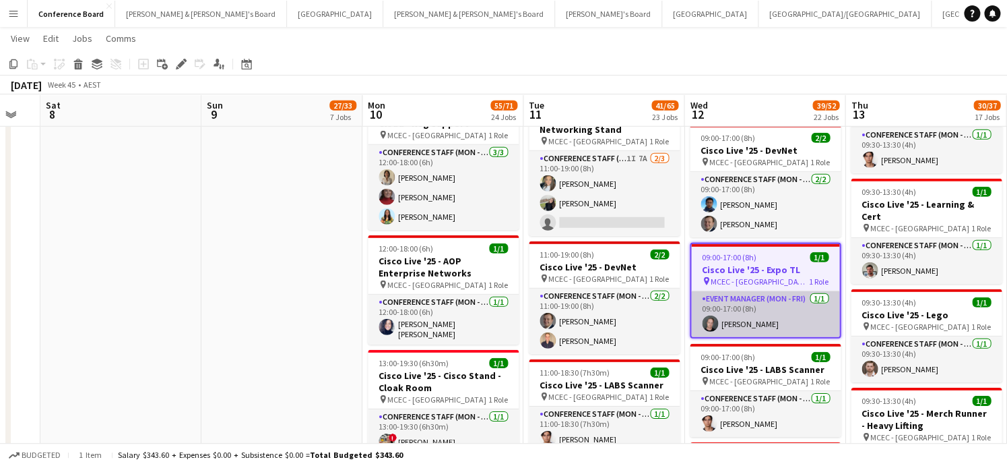
click at [759, 291] on app-card-role "Event Manager (Mon - Fri) [DATE] 09:00-17:00 (8h) [PERSON_NAME]" at bounding box center [765, 314] width 148 height 46
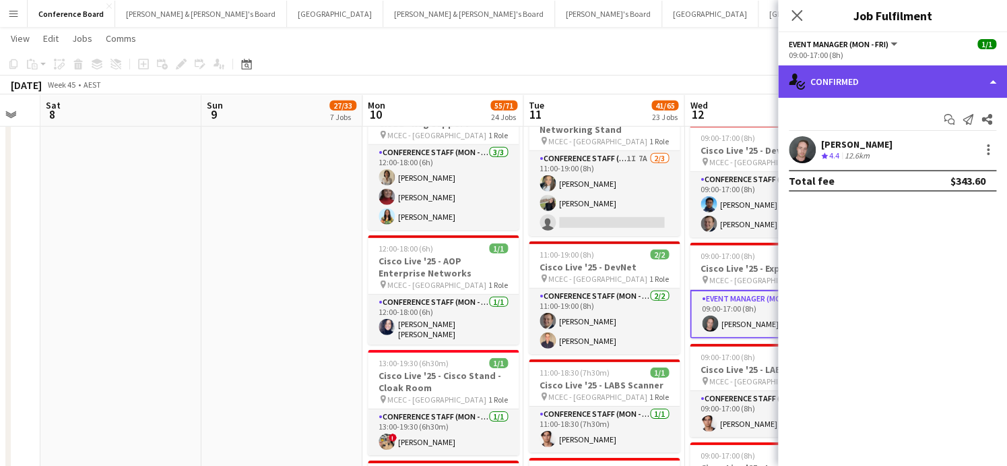
click at [928, 86] on div "single-neutral-actions-check-2 Confirmed" at bounding box center [892, 81] width 229 height 32
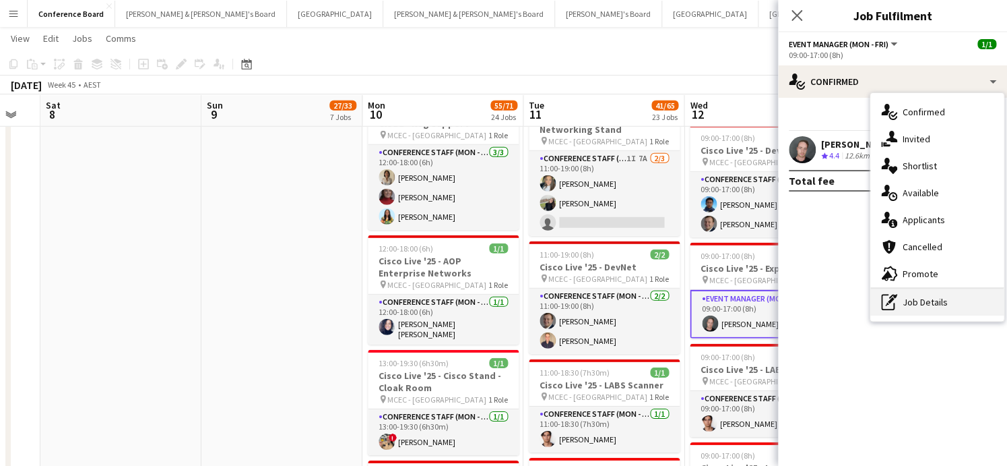
click at [923, 298] on div "pen-write Job Details" at bounding box center [937, 301] width 133 height 27
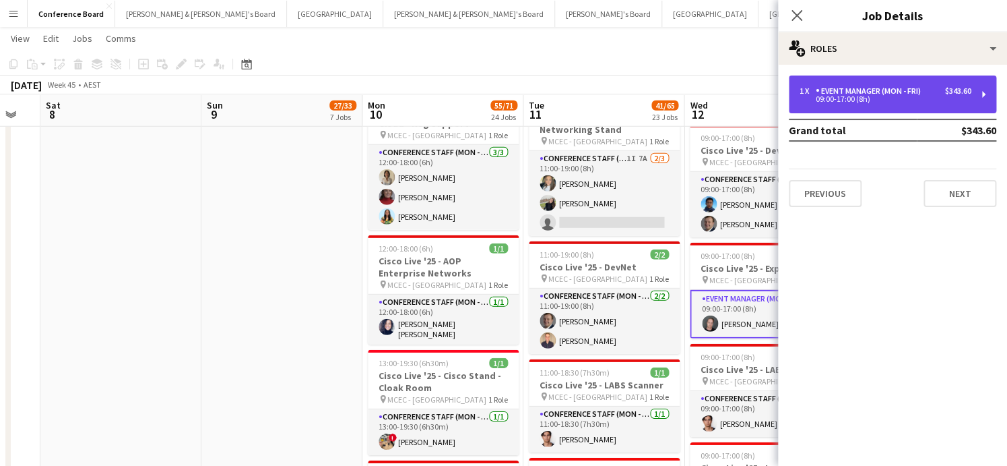
click at [906, 98] on div "09:00-17:00 (8h)" at bounding box center [886, 99] width 172 height 7
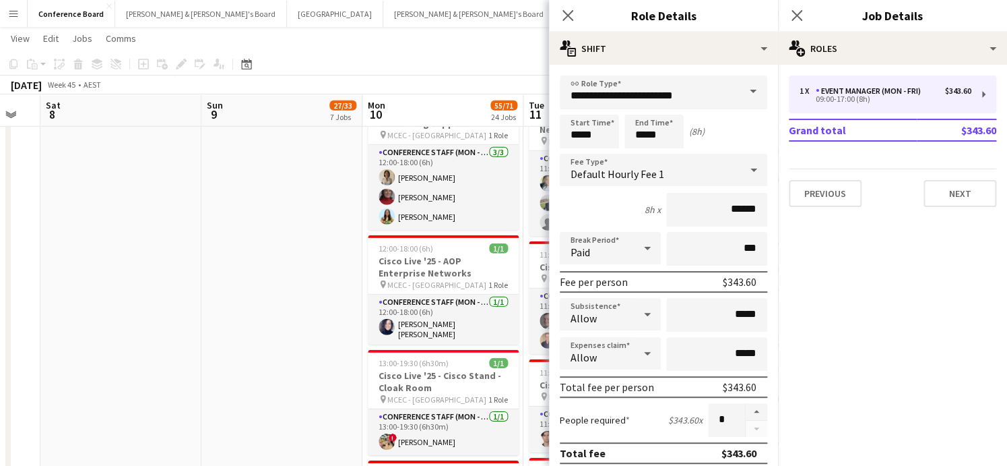
click at [740, 96] on span at bounding box center [753, 91] width 28 height 32
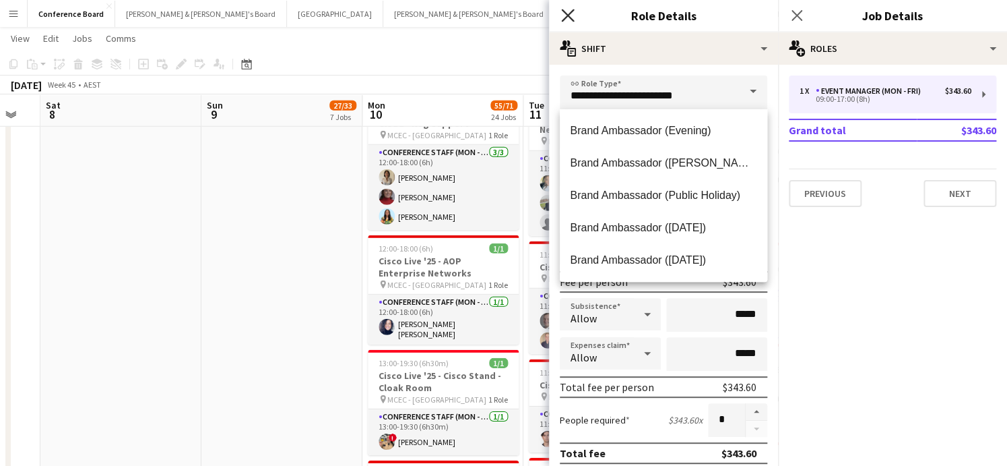
click at [566, 13] on icon at bounding box center [567, 15] width 13 height 13
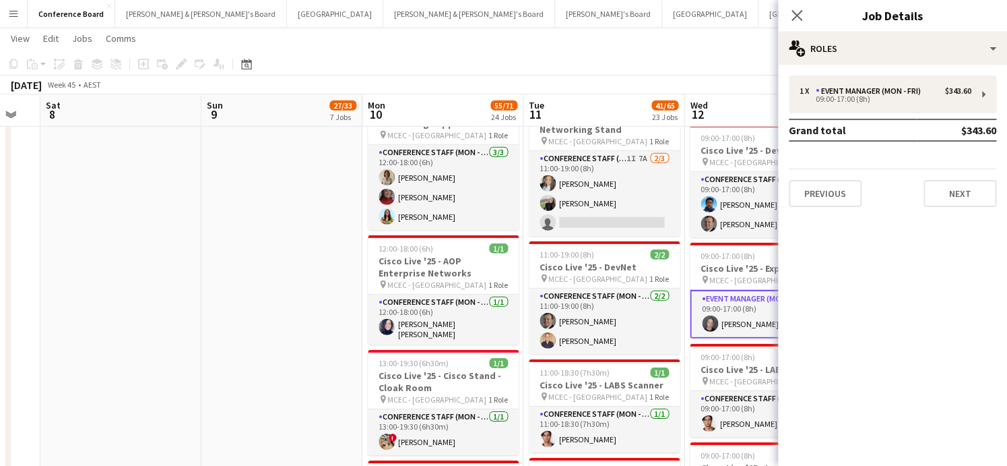
click at [588, 75] on div "[DATE] Week 45 • AEST" at bounding box center [503, 84] width 1007 height 19
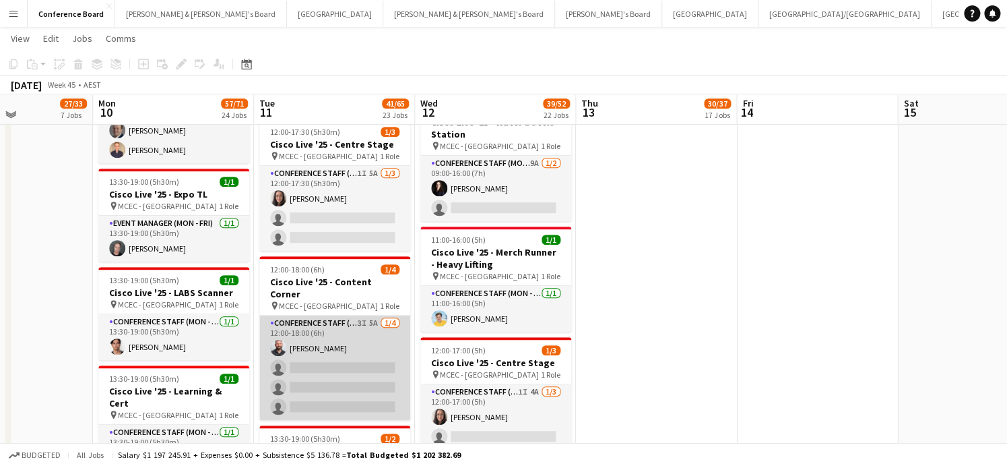
scroll to position [2467, 0]
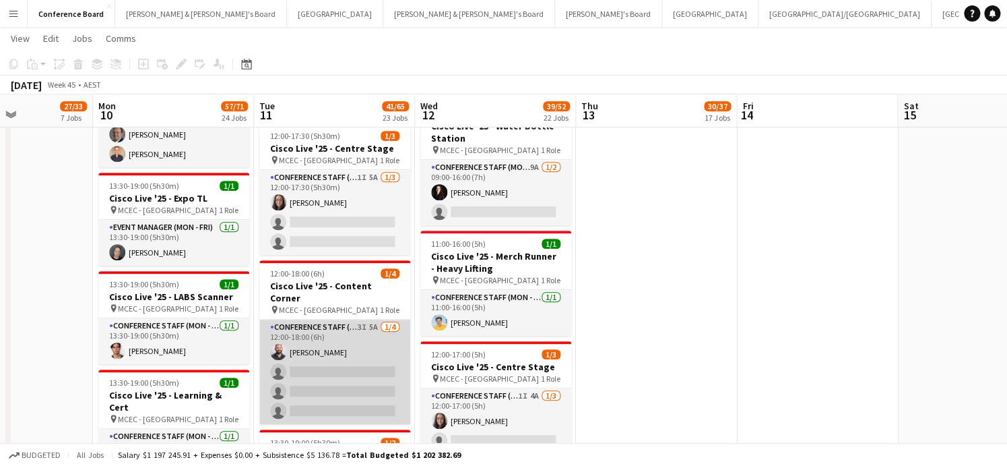
click at [351, 326] on app-card-role "Conference Staff (Mon - Fri) 3I 5A [DATE] 12:00-18:00 (6h) [PERSON_NAME] single…" at bounding box center [334, 371] width 151 height 104
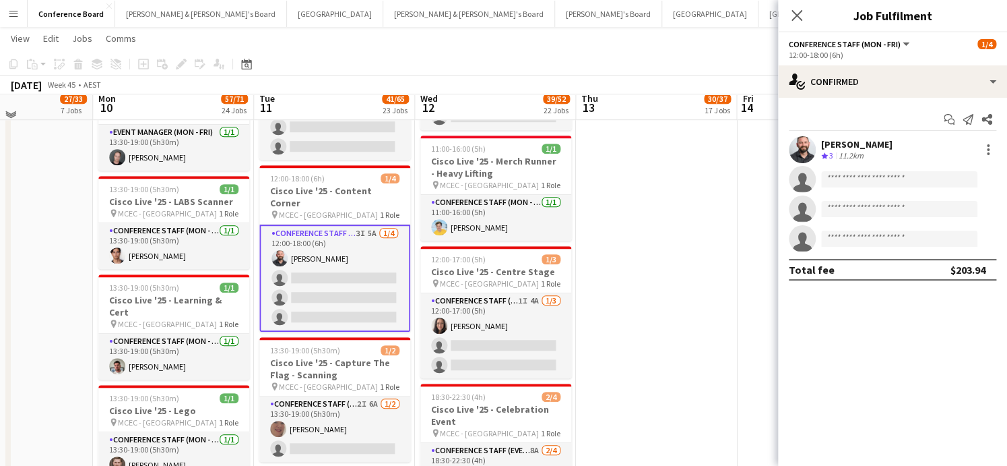
scroll to position [2566, 0]
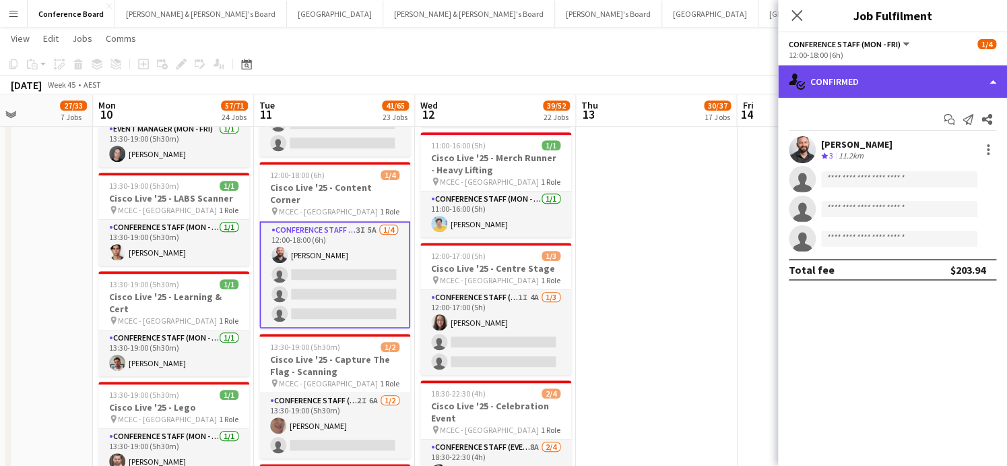
click at [944, 82] on div "single-neutral-actions-check-2 Confirmed" at bounding box center [892, 81] width 229 height 32
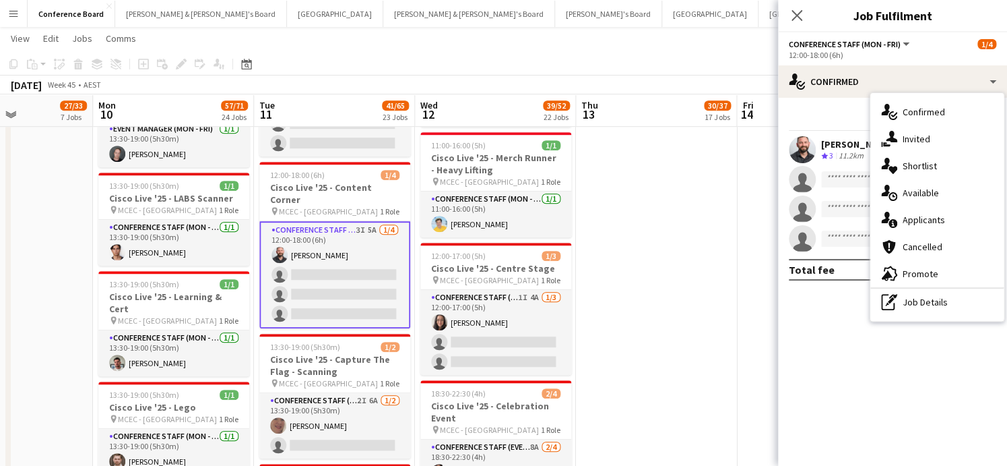
click at [926, 141] on span "Invited" at bounding box center [917, 139] width 28 height 12
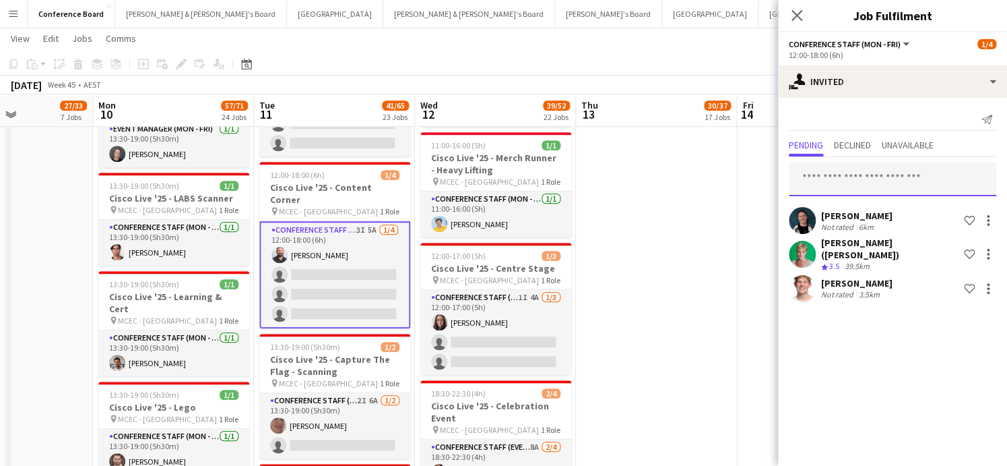
click at [815, 179] on input "text" at bounding box center [893, 179] width 208 height 34
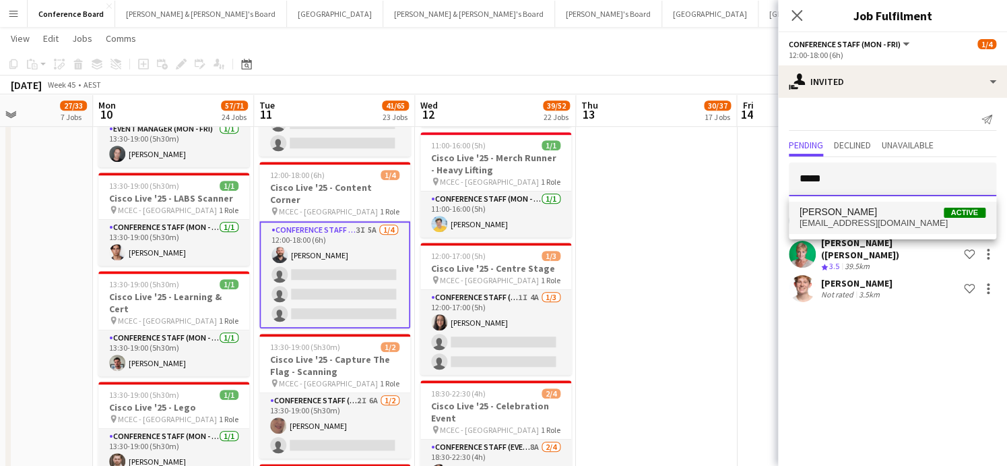
type input "*****"
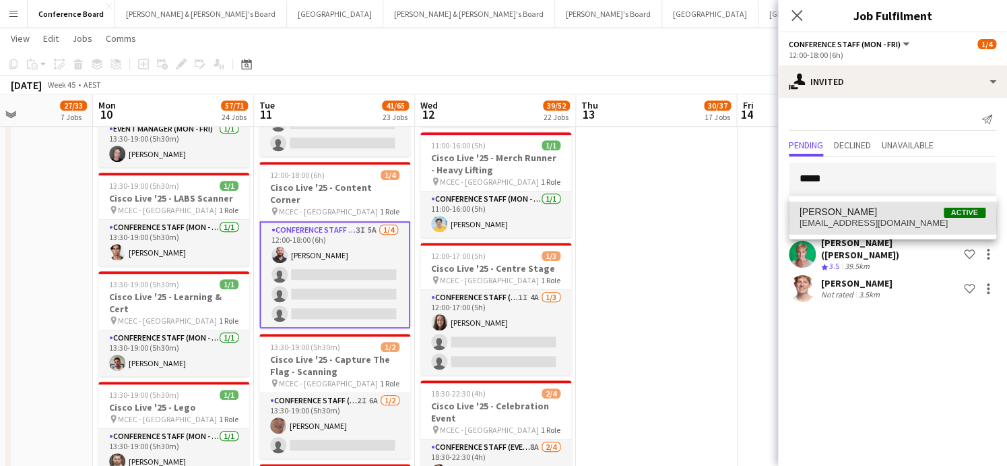
click at [856, 220] on span "[EMAIL_ADDRESS][DOMAIN_NAME]" at bounding box center [893, 223] width 186 height 11
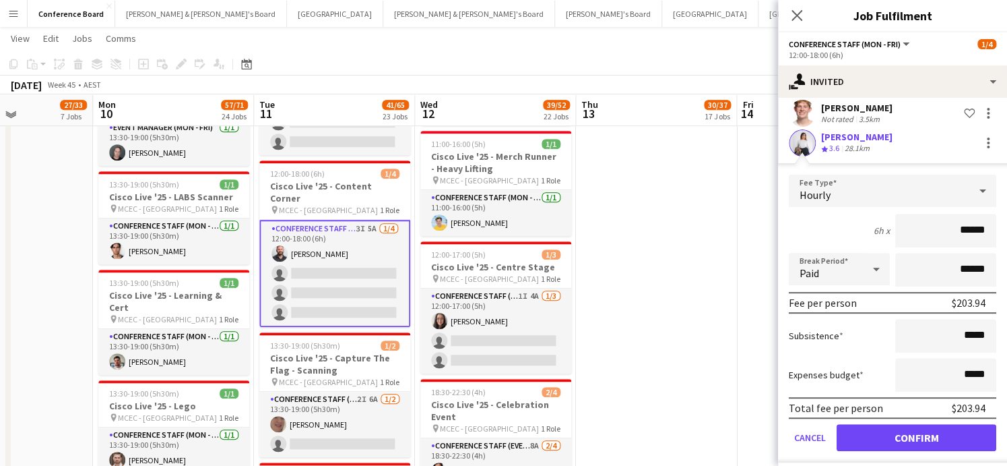
scroll to position [2566, 0]
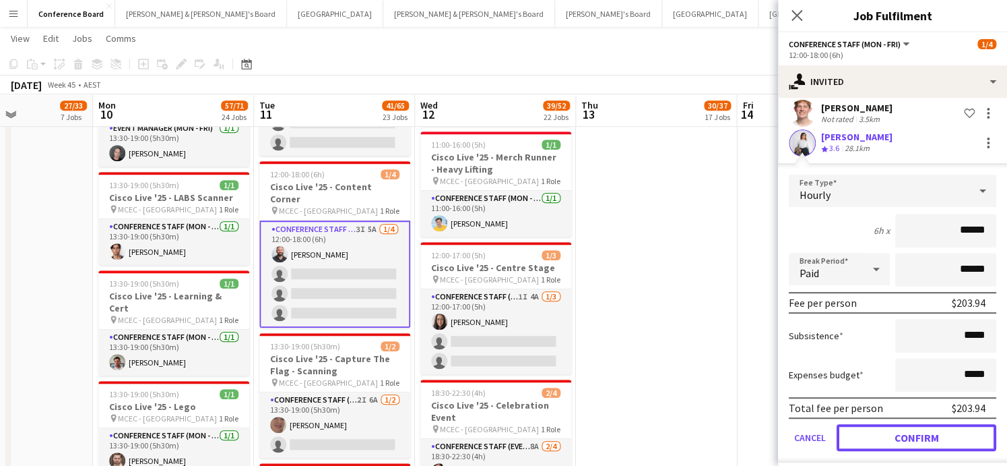
click at [907, 429] on button "Confirm" at bounding box center [917, 437] width 160 height 27
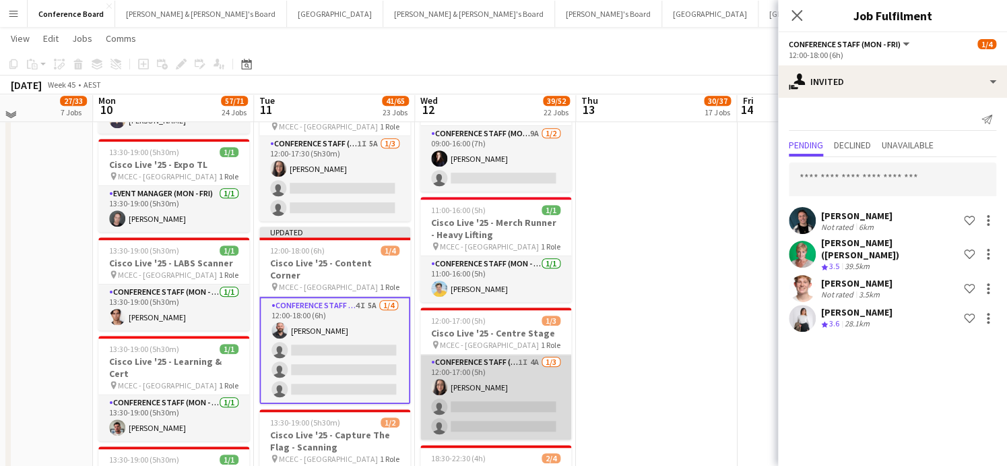
scroll to position [2507, 0]
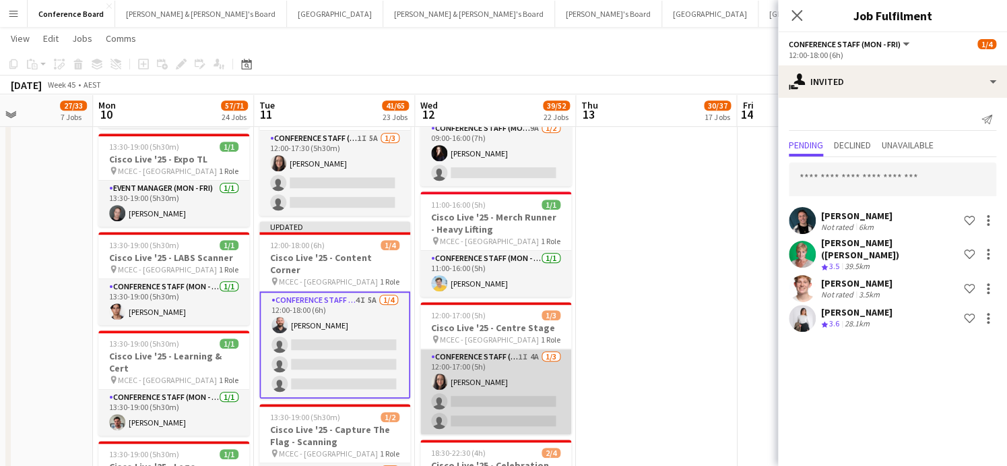
click at [495, 349] on app-card-role "Conference Staff (Mon - Fri) 1I 4A [DATE] 12:00-17:00 (5h) [PERSON_NAME] single…" at bounding box center [495, 391] width 151 height 85
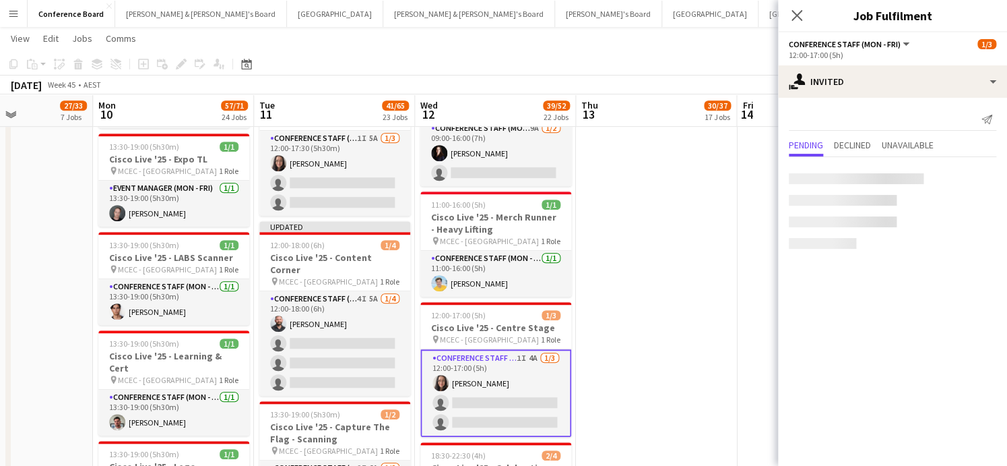
scroll to position [0, 391]
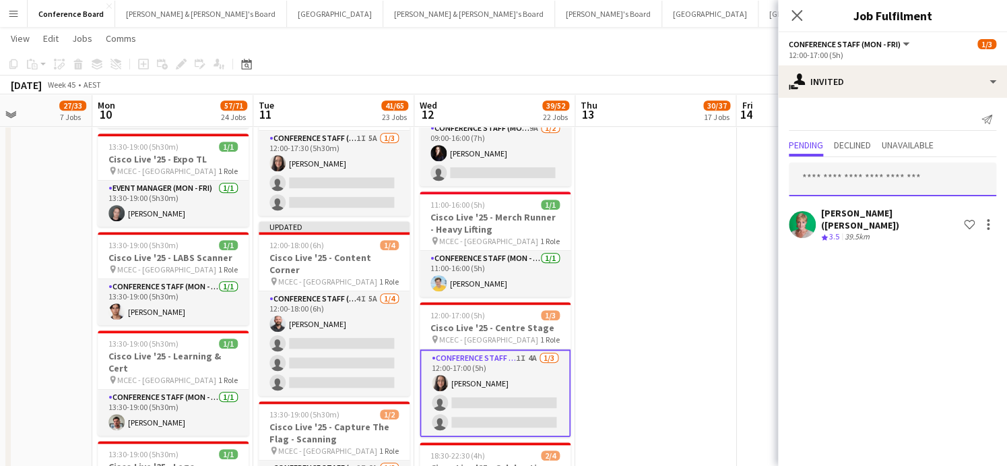
click at [812, 173] on input "text" at bounding box center [893, 179] width 208 height 34
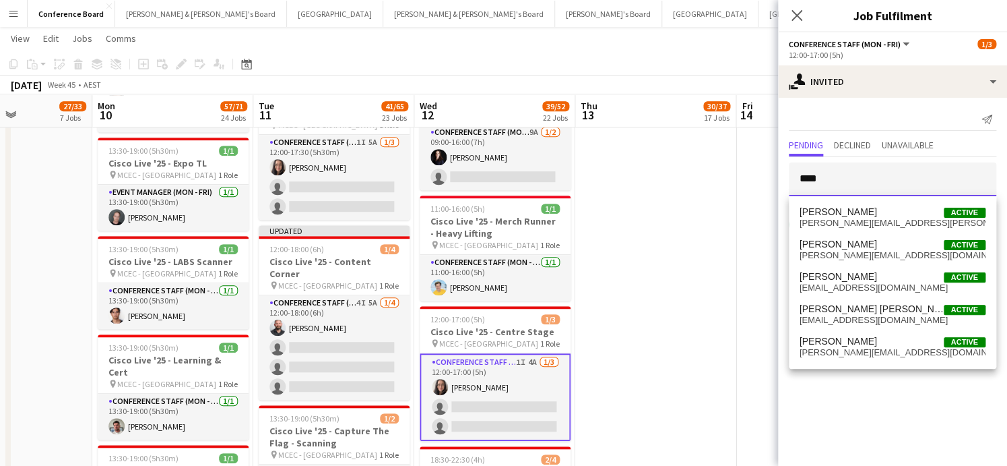
scroll to position [2507, 0]
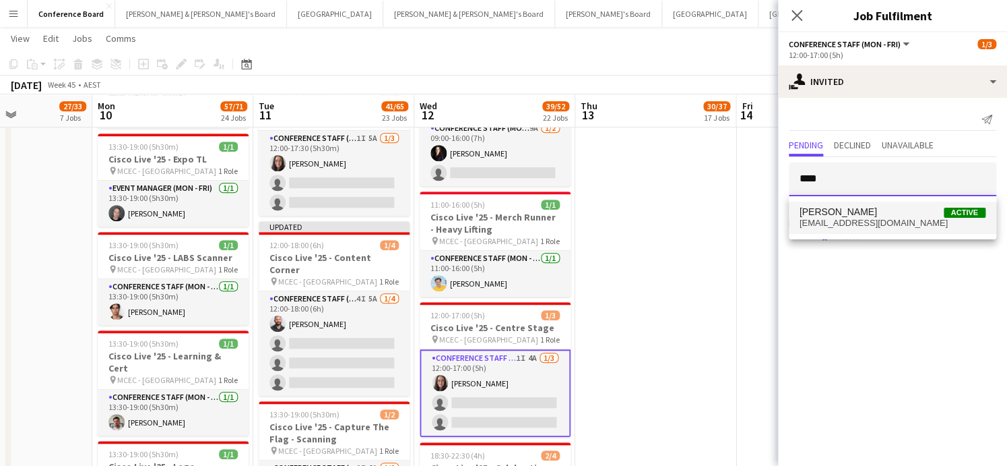
type input "****"
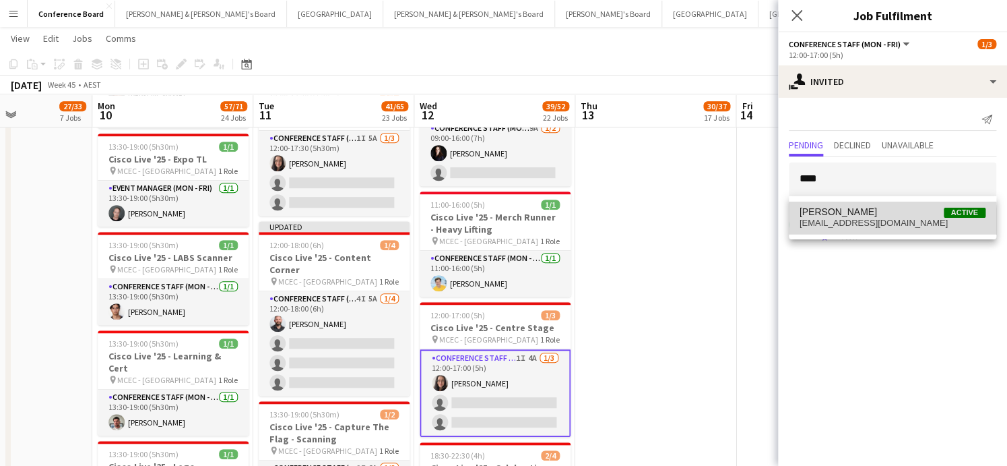
click at [850, 223] on span "[EMAIL_ADDRESS][DOMAIN_NAME]" at bounding box center [893, 223] width 186 height 11
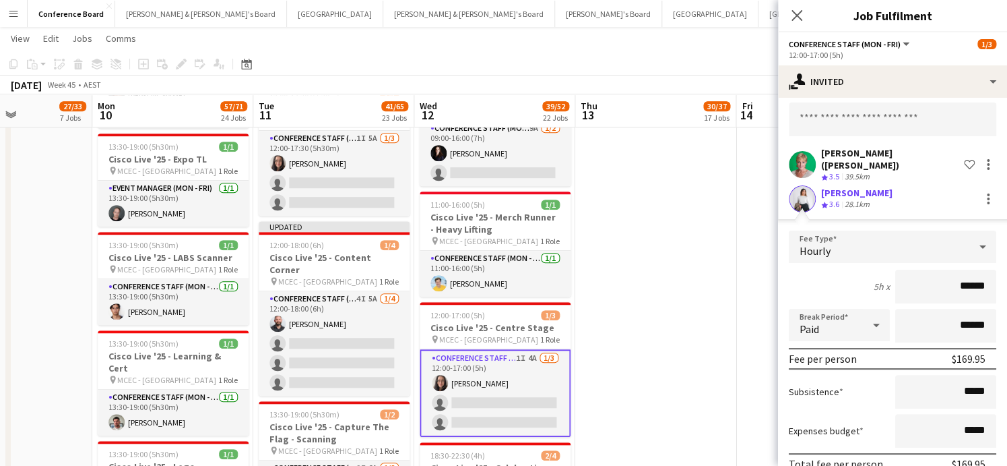
scroll to position [115, 0]
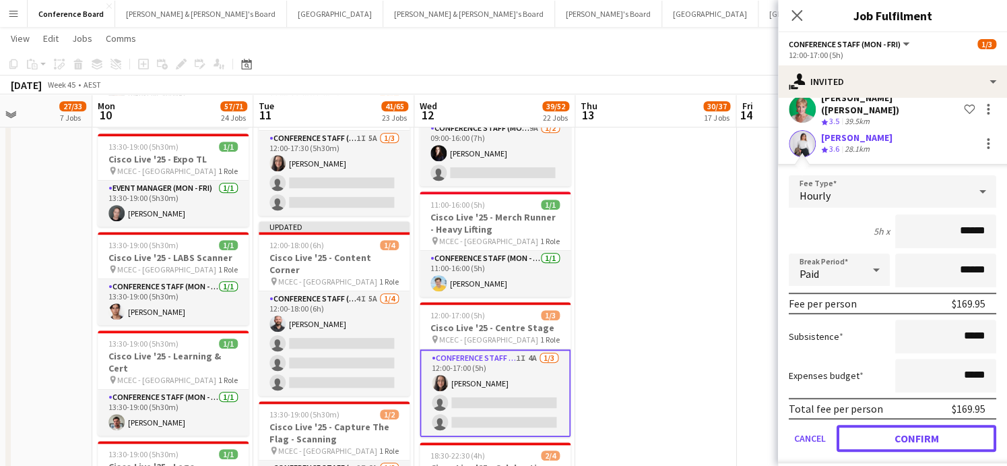
click at [869, 424] on button "Confirm" at bounding box center [917, 437] width 160 height 27
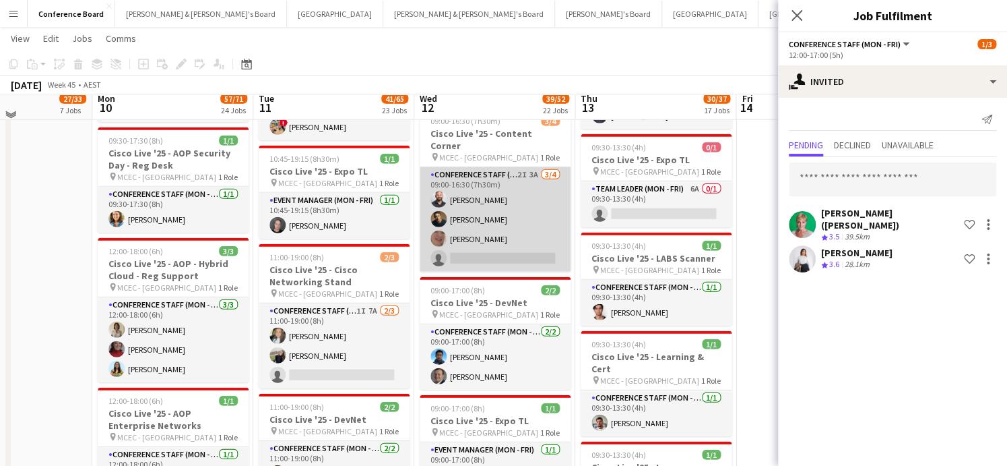
scroll to position [1437, 0]
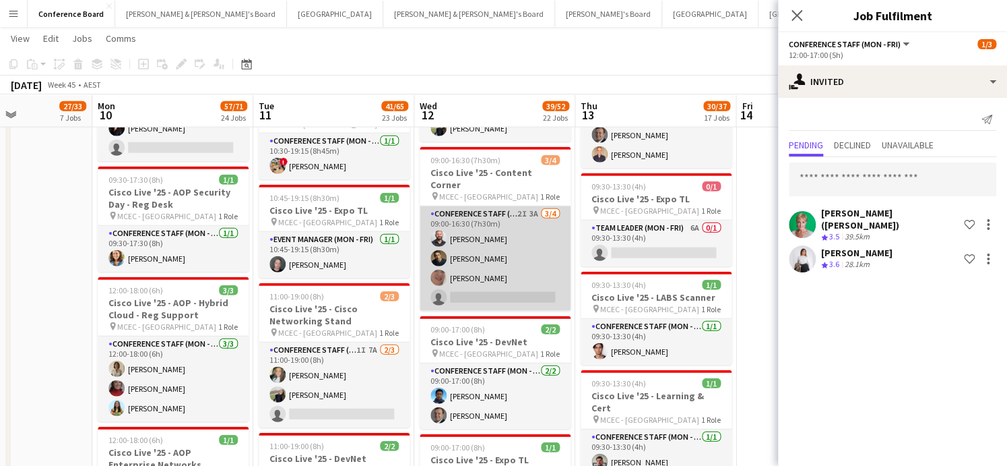
click at [490, 273] on app-card-role "Conference Staff (Mon - Fri) 2I 3A [DATE] 09:00-16:30 (7h30m) [PERSON_NAME] [PE…" at bounding box center [495, 258] width 151 height 104
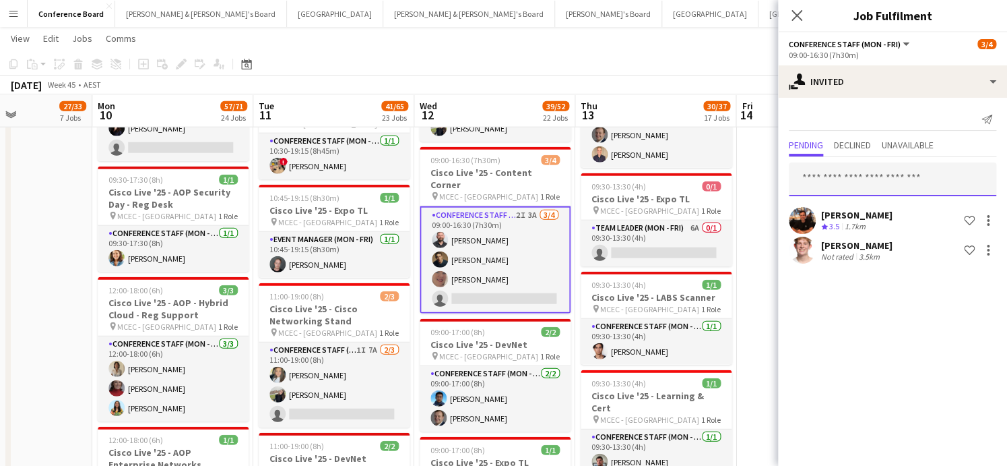
click at [803, 173] on input "text" at bounding box center [893, 179] width 208 height 34
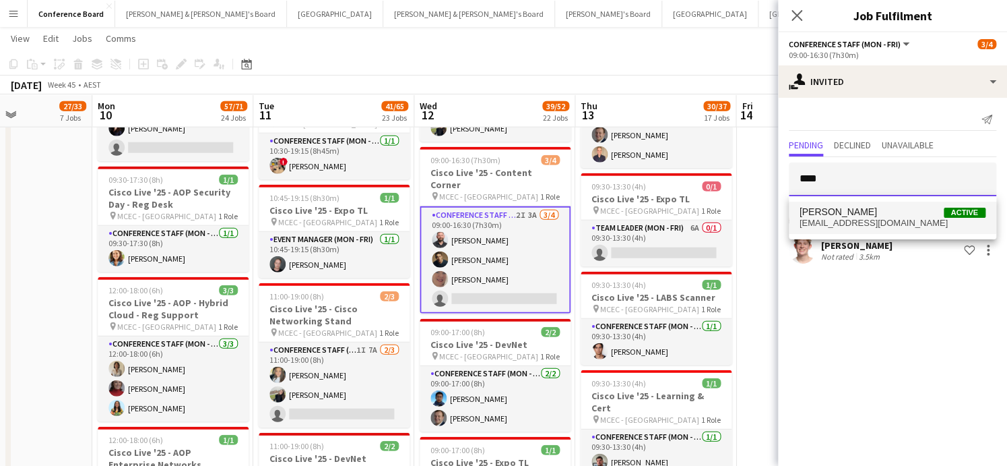
type input "****"
click at [821, 218] on span "[EMAIL_ADDRESS][DOMAIN_NAME]" at bounding box center [893, 223] width 186 height 11
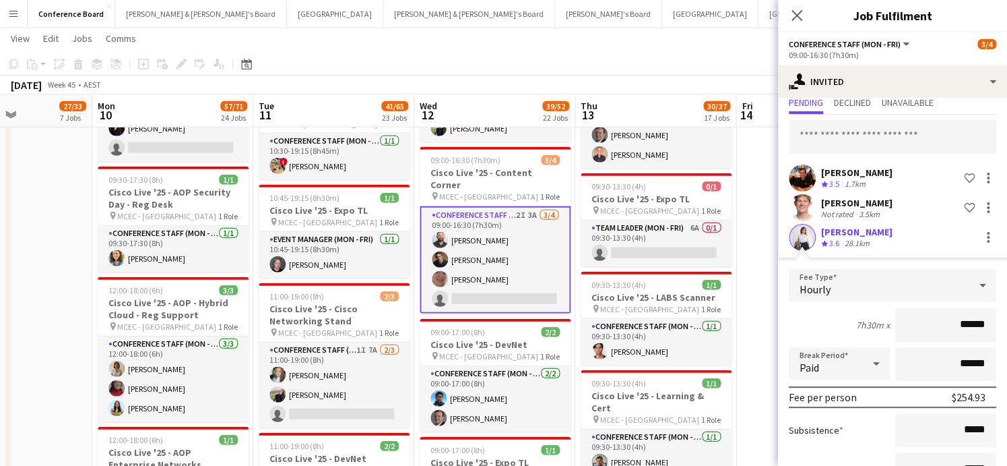
scroll to position [145, 0]
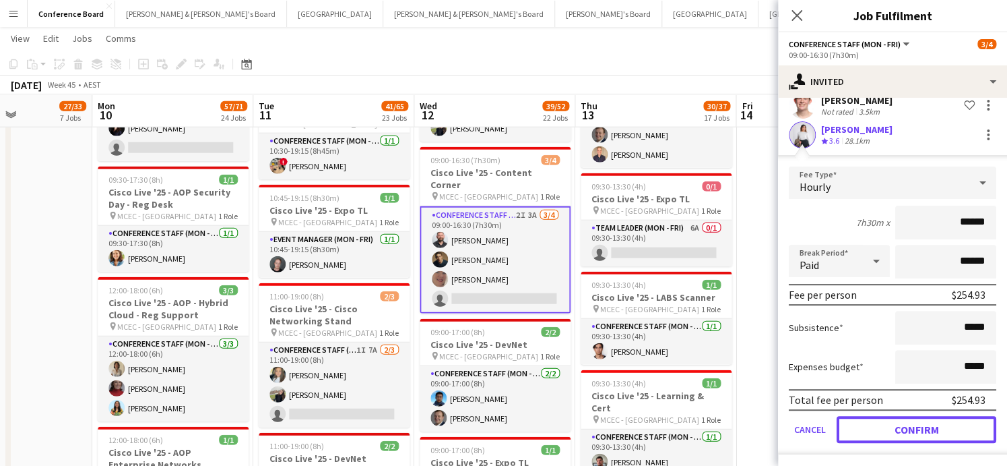
drag, startPoint x: 894, startPoint y: 420, endPoint x: 900, endPoint y: 400, distance: 20.5
click at [894, 420] on button "Confirm" at bounding box center [917, 429] width 160 height 27
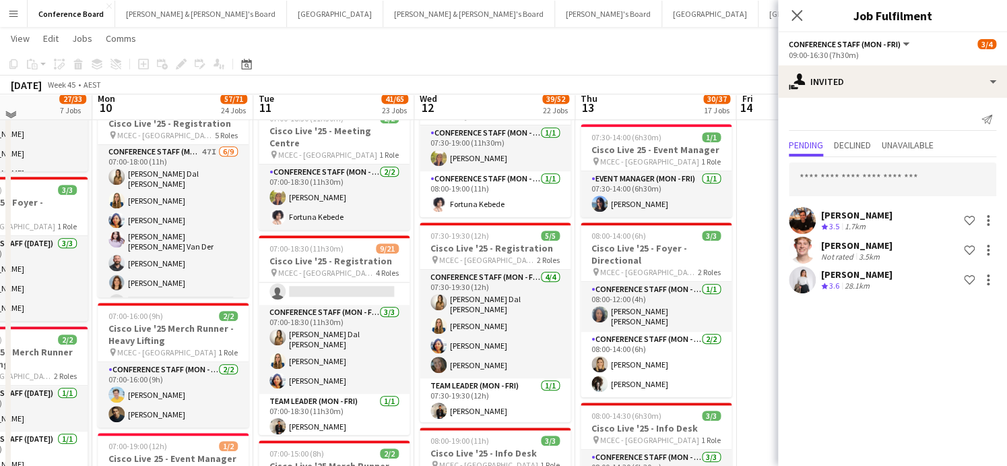
scroll to position [404, 0]
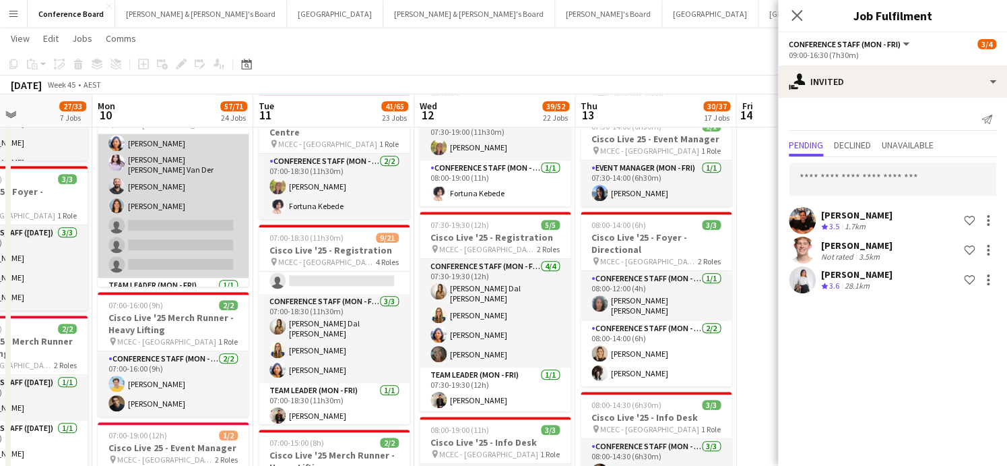
click at [187, 219] on app-card-role "Conference Staff (Mon - Fri) 47I [DATE] 07:00-18:00 (11h) [PERSON_NAME] Dal [PE…" at bounding box center [173, 172] width 151 height 210
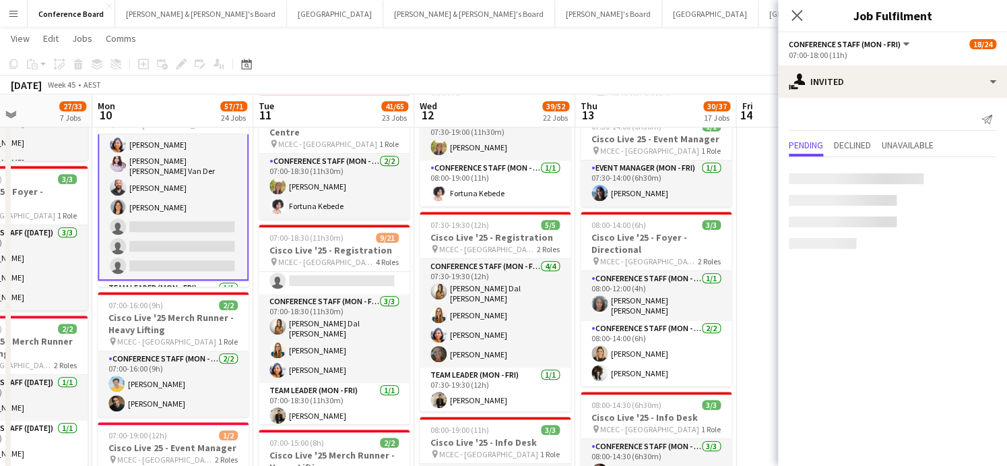
scroll to position [340, 0]
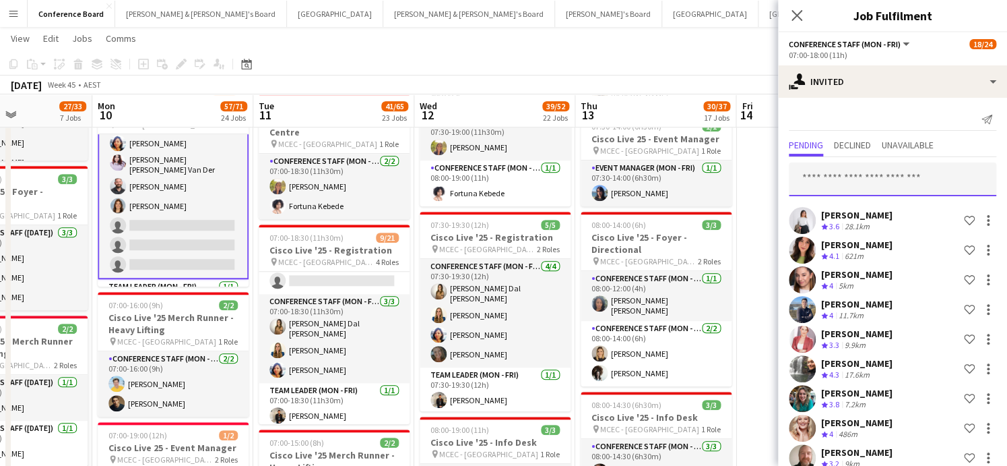
click at [808, 181] on input "text" at bounding box center [893, 179] width 208 height 34
click at [577, 55] on app-toolbar "Copy Paste Paste Command V Paste with crew Command Shift V Paste linked Job [GE…" at bounding box center [503, 64] width 1007 height 23
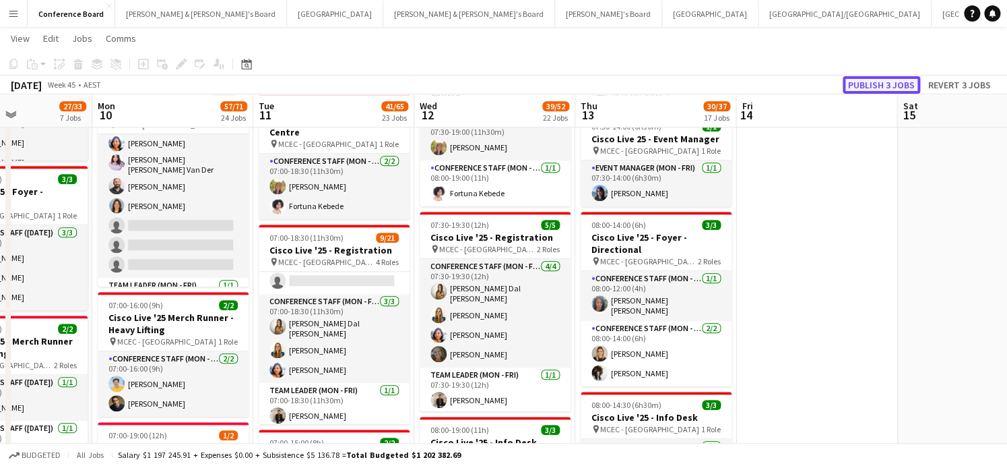
click at [877, 82] on button "Publish 3 jobs" at bounding box center [881, 85] width 77 height 18
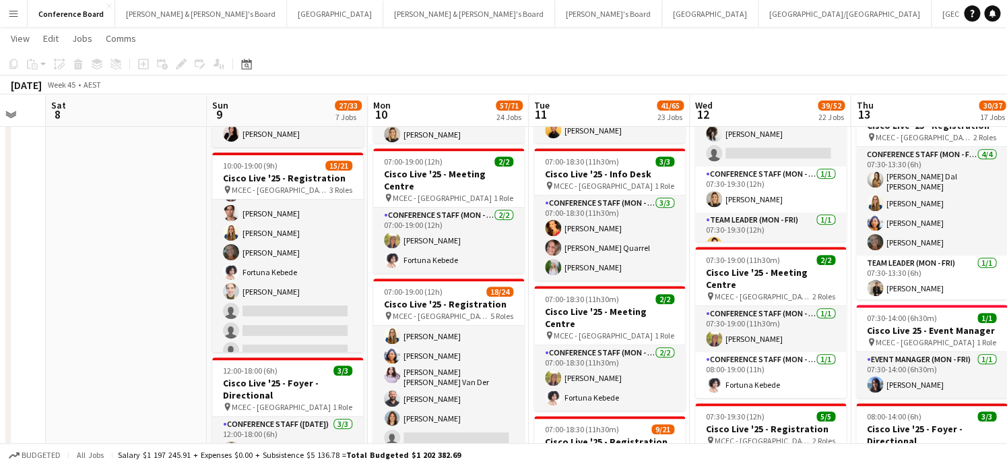
scroll to position [307, 0]
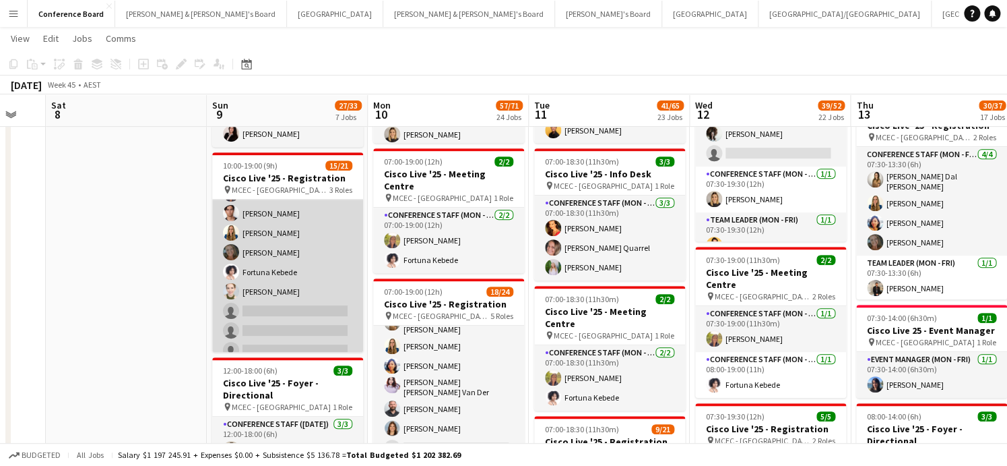
click at [278, 333] on app-card-role "Conference Staff ([DATE]) 4I [DATE] 10:00-17:00 (7h) [PERSON_NAME] Dal [PERSON_…" at bounding box center [287, 240] width 151 height 363
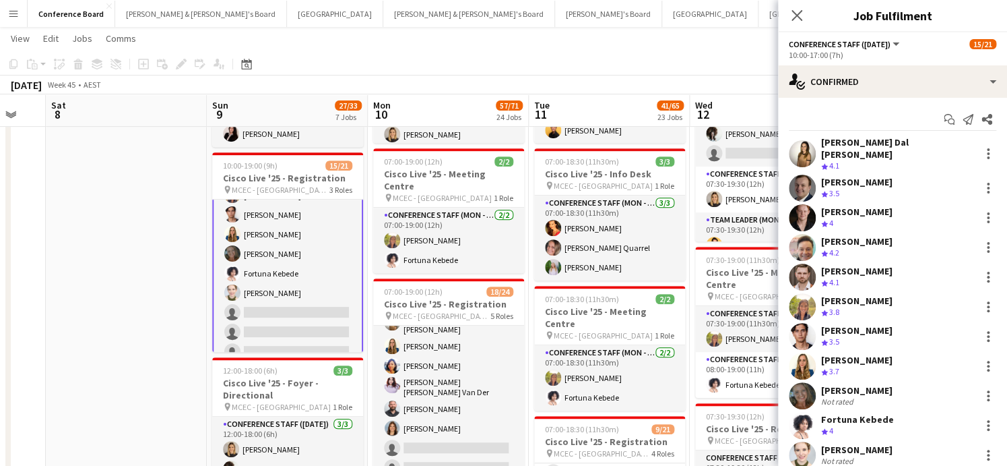
scroll to position [141, 0]
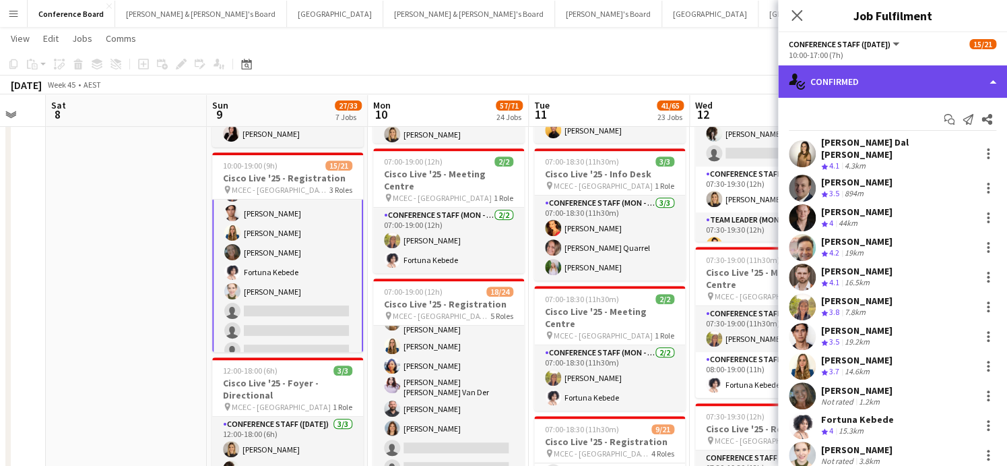
click at [860, 88] on div "single-neutral-actions-check-2 Confirmed" at bounding box center [892, 81] width 229 height 32
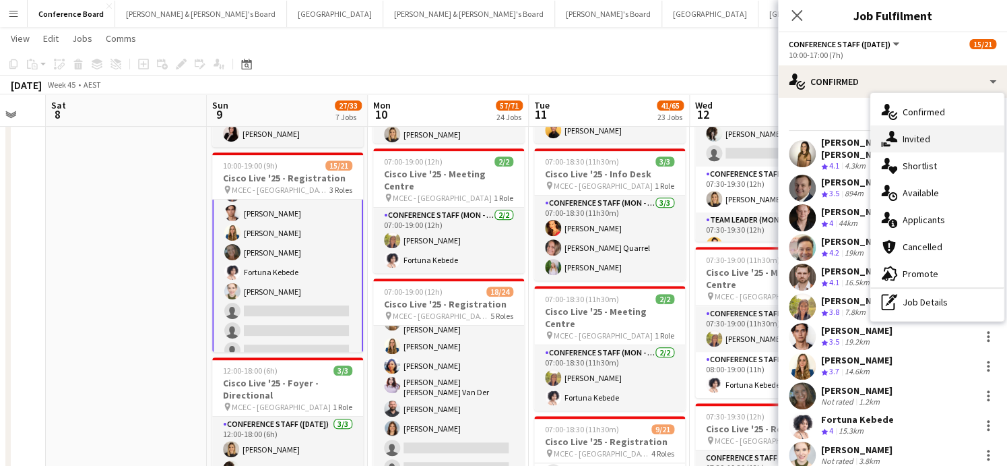
click at [936, 141] on div "single-neutral-actions-share-1 Invited" at bounding box center [937, 138] width 133 height 27
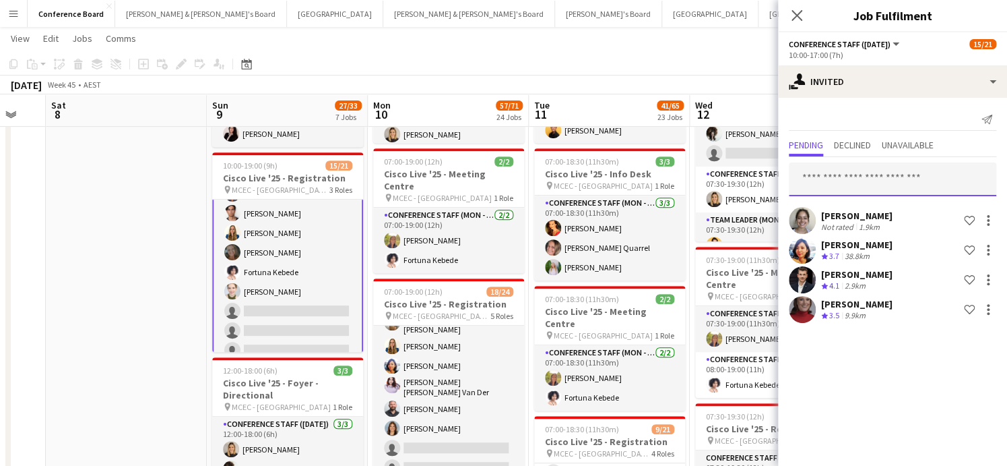
click at [818, 178] on input "text" at bounding box center [893, 179] width 208 height 34
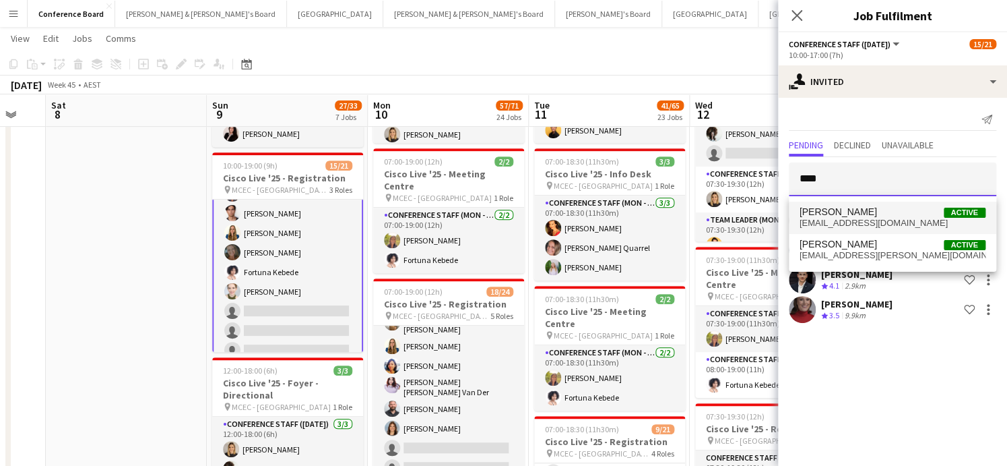
type input "****"
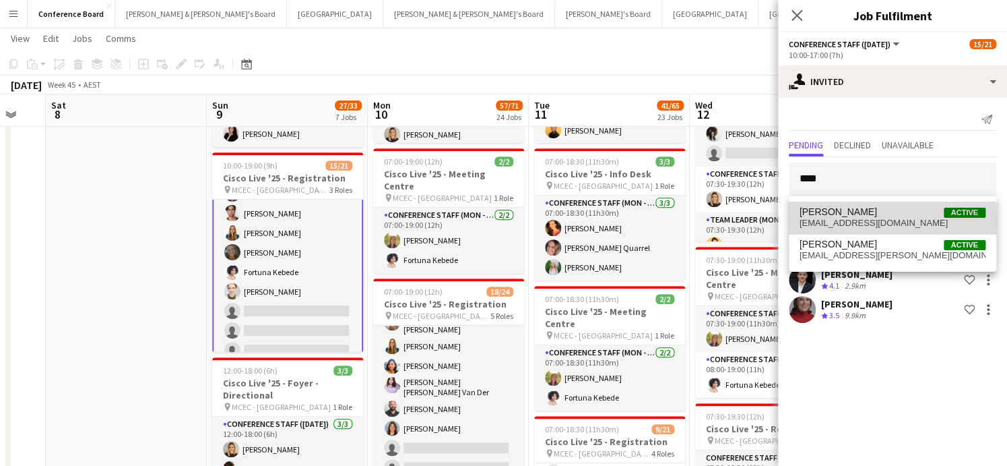
click at [830, 220] on span "[EMAIL_ADDRESS][DOMAIN_NAME]" at bounding box center [893, 223] width 186 height 11
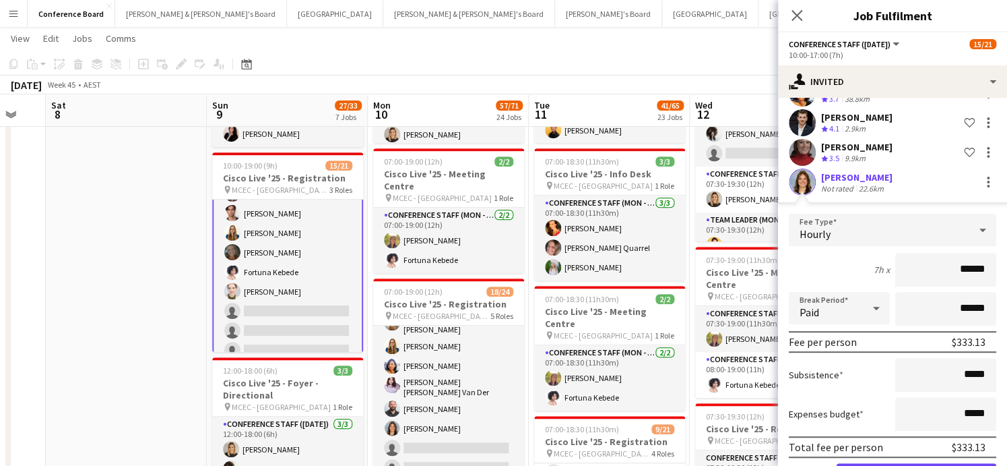
scroll to position [204, 0]
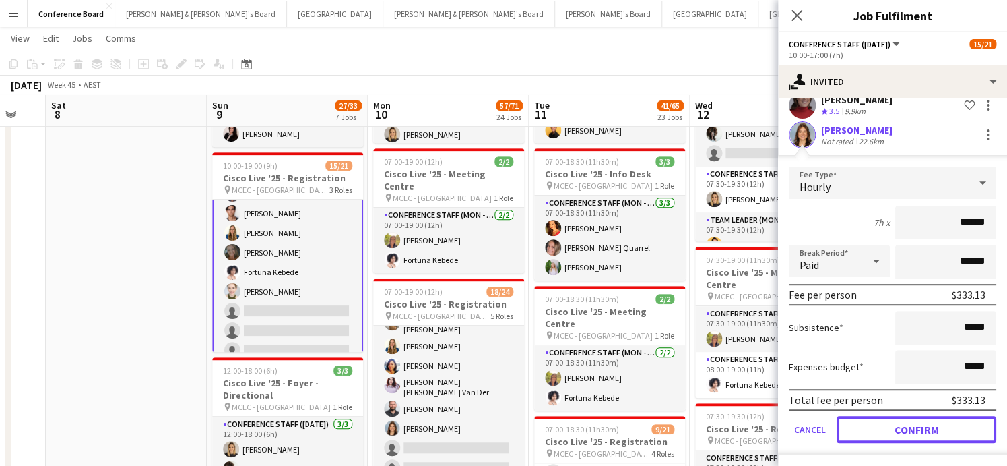
drag, startPoint x: 911, startPoint y: 429, endPoint x: 900, endPoint y: 423, distance: 13.0
click at [911, 429] on button "Confirm" at bounding box center [917, 429] width 160 height 27
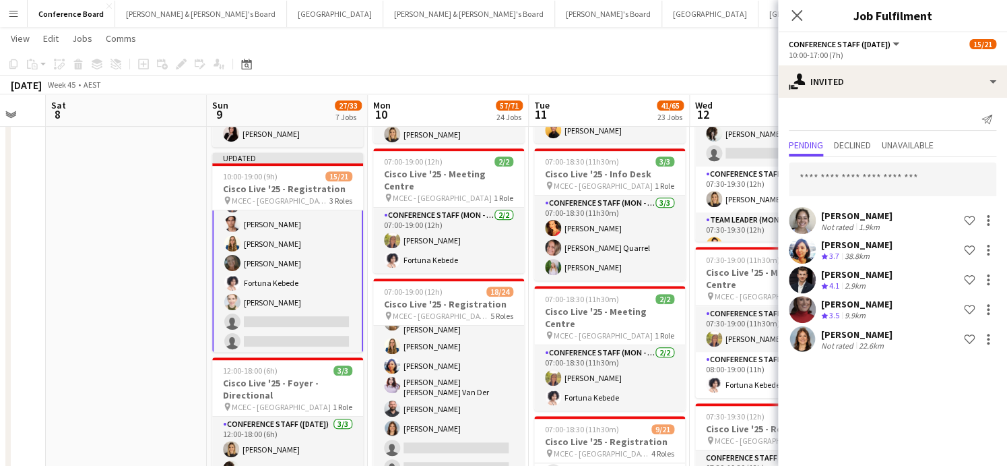
scroll to position [0, 0]
click at [633, 73] on app-toolbar "Copy Paste Paste Command V Paste with crew Command Shift V Paste linked Job [GE…" at bounding box center [503, 64] width 1007 height 23
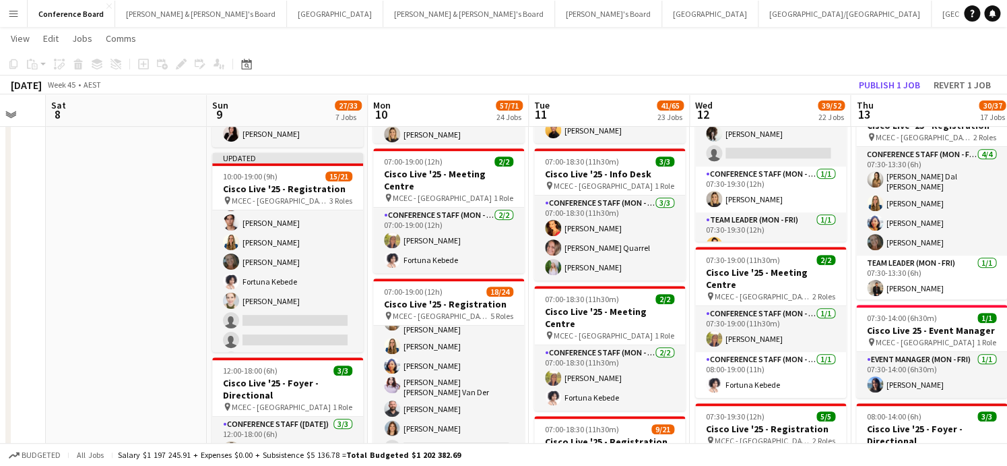
scroll to position [140, 0]
click at [890, 82] on button "Publish 1 job" at bounding box center [890, 85] width 72 height 18
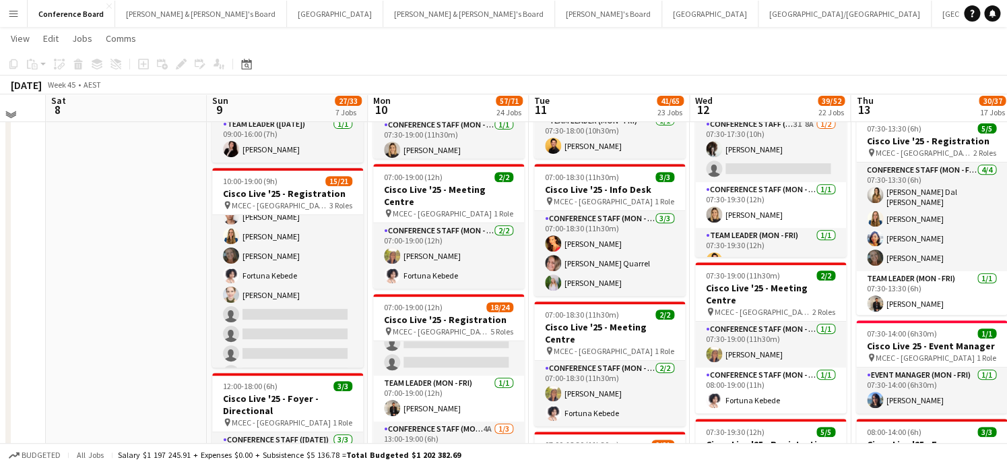
scroll to position [193, 0]
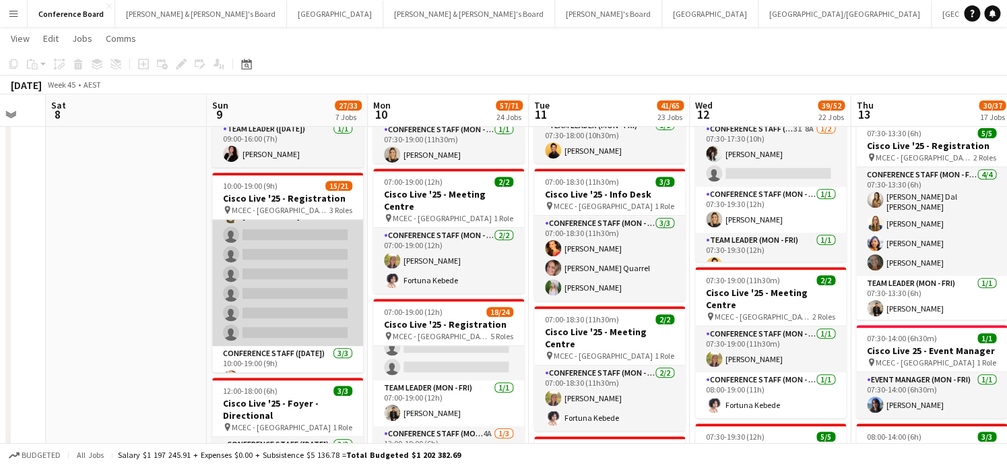
click at [294, 290] on app-card-role "Conference Staff ([DATE]) 5I [DATE] 10:00-17:00 (7h) [PERSON_NAME] Dal [PERSON_…" at bounding box center [287, 164] width 151 height 363
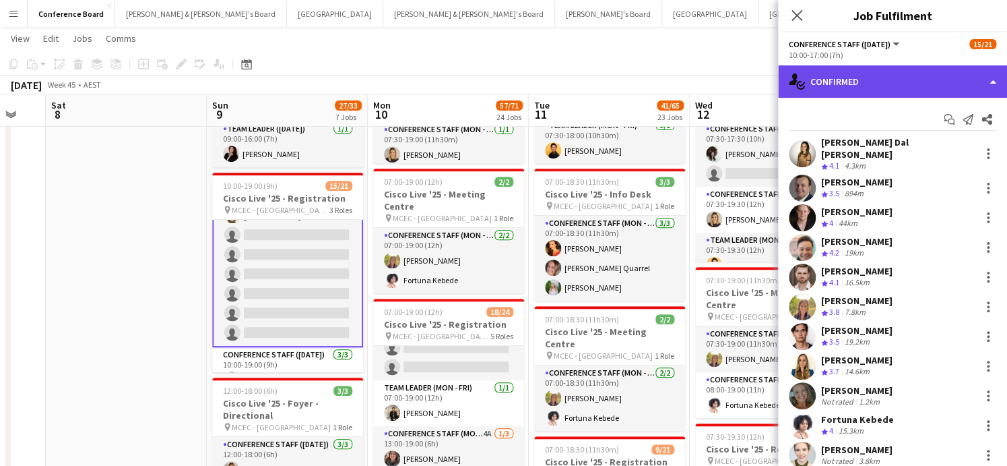
click at [939, 88] on div "single-neutral-actions-check-2 Confirmed" at bounding box center [892, 81] width 229 height 32
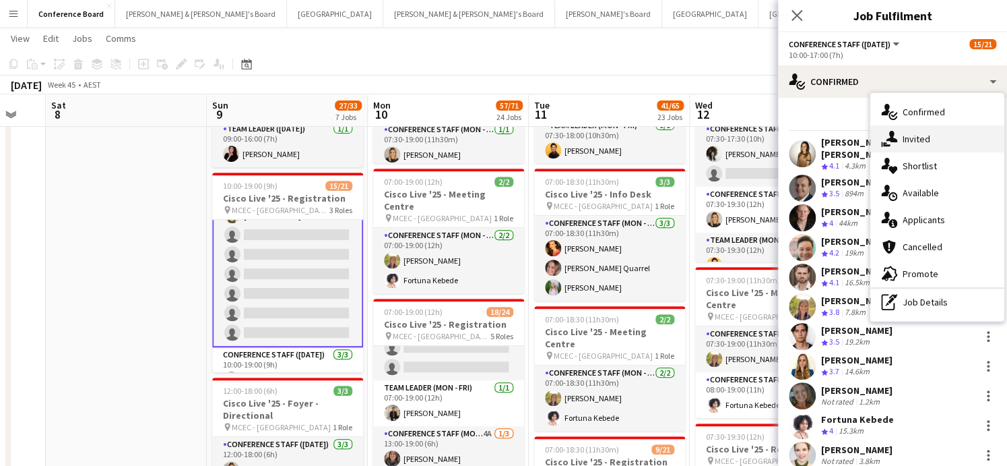
click at [934, 151] on div "single-neutral-actions-share-1 Invited" at bounding box center [937, 138] width 133 height 27
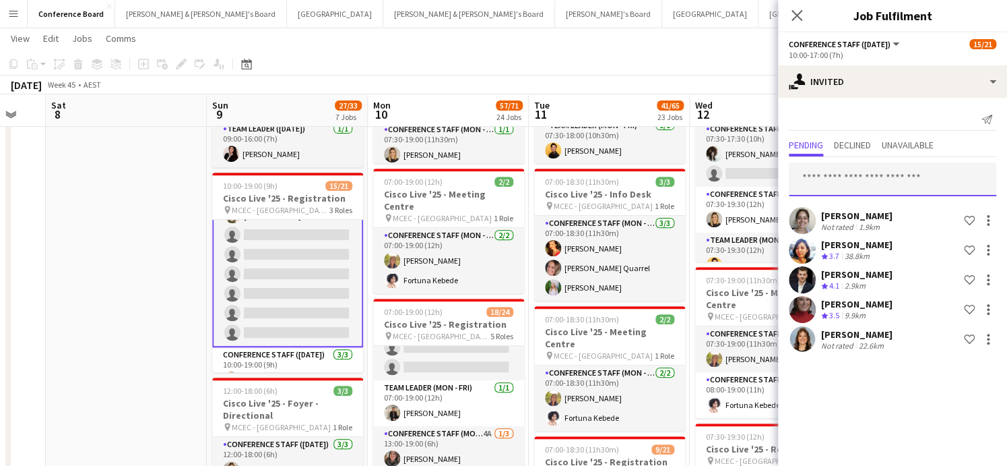
click at [811, 174] on input "text" at bounding box center [893, 179] width 208 height 34
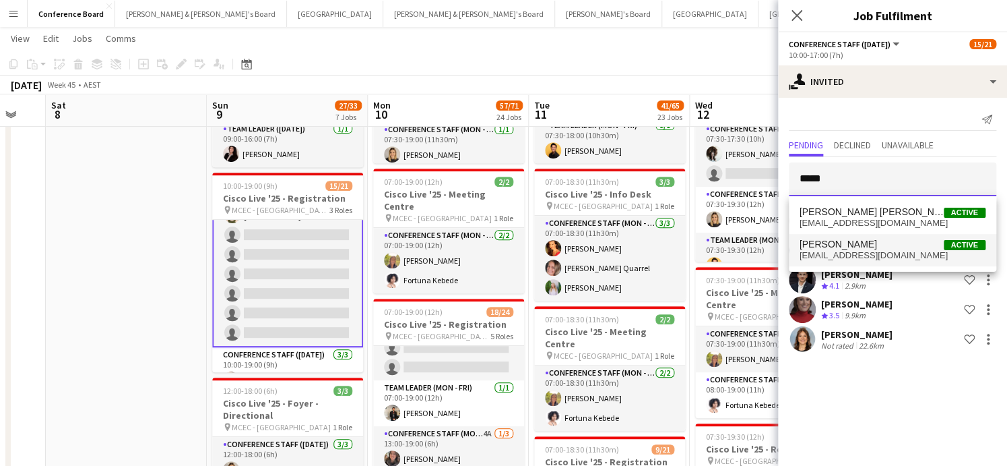
type input "*****"
click at [819, 255] on span "[EMAIL_ADDRESS][DOMAIN_NAME]" at bounding box center [893, 255] width 186 height 11
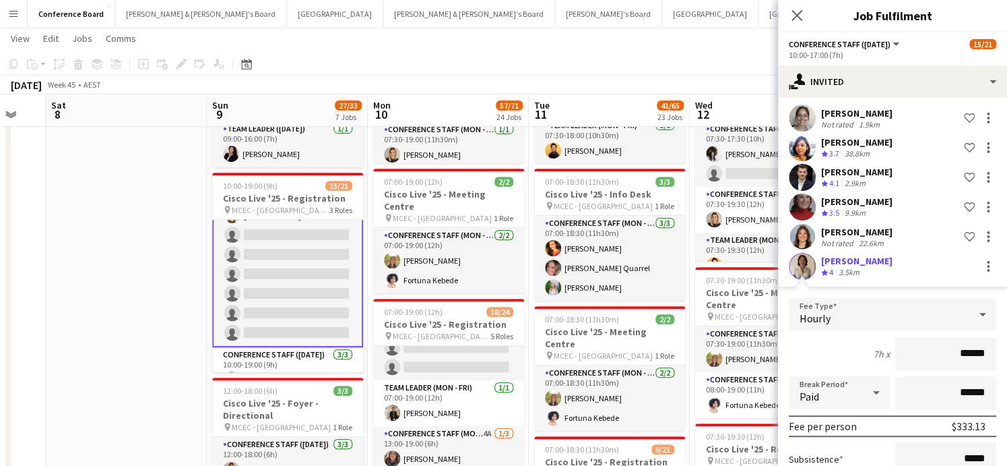
scroll to position [234, 0]
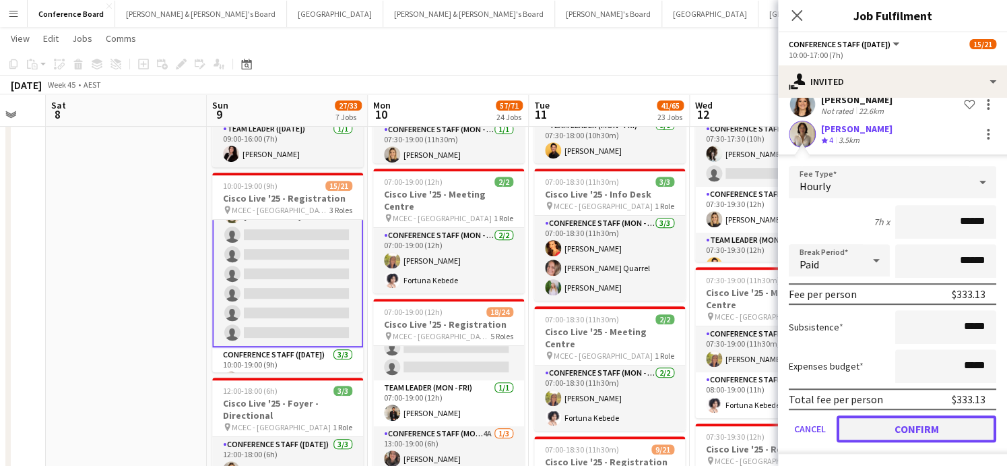
click at [893, 425] on button "Confirm" at bounding box center [917, 428] width 160 height 27
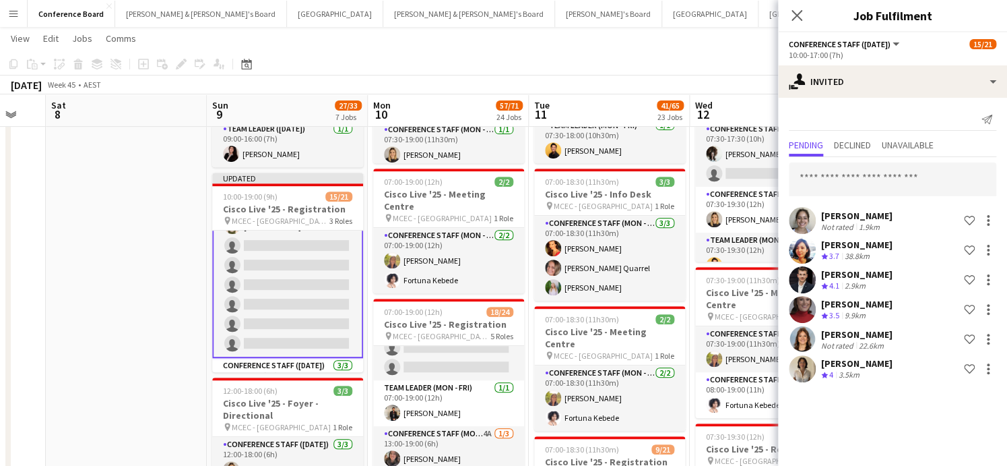
scroll to position [0, 0]
click at [813, 183] on input "text" at bounding box center [893, 179] width 208 height 34
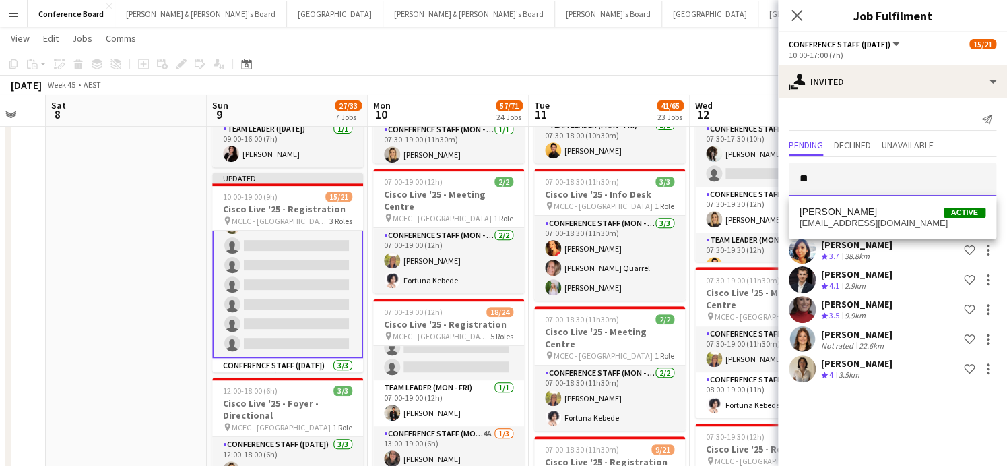
type input "*"
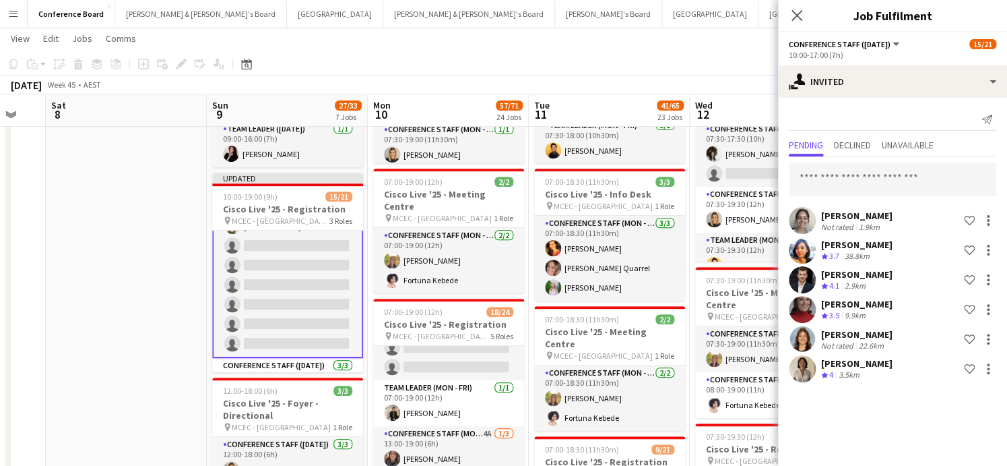
click at [654, 71] on app-toolbar "Copy Paste Paste Command V Paste with crew Command Shift V Paste linked Job [GE…" at bounding box center [503, 64] width 1007 height 23
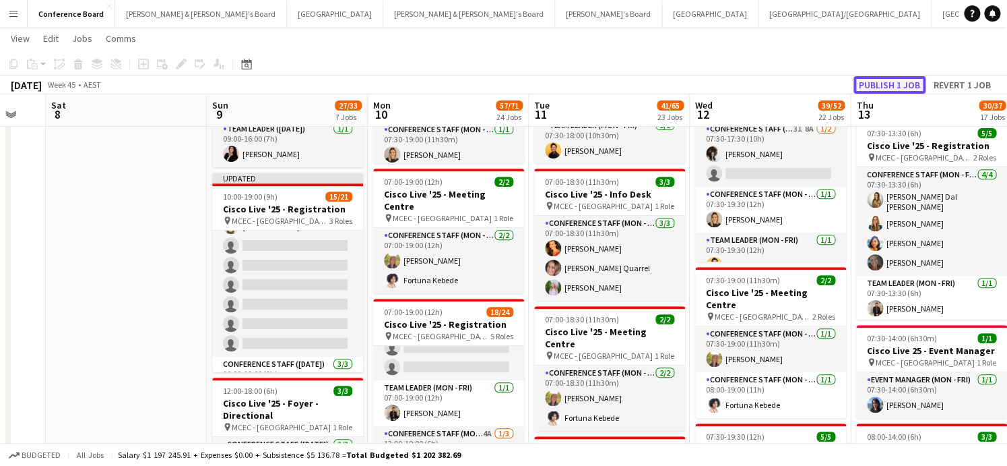
click at [886, 83] on button "Publish 1 job" at bounding box center [890, 85] width 72 height 18
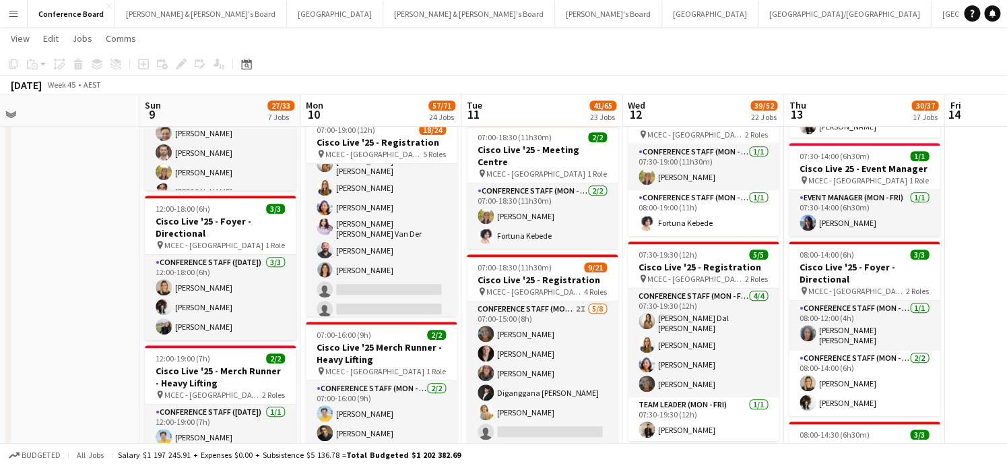
scroll to position [323, 0]
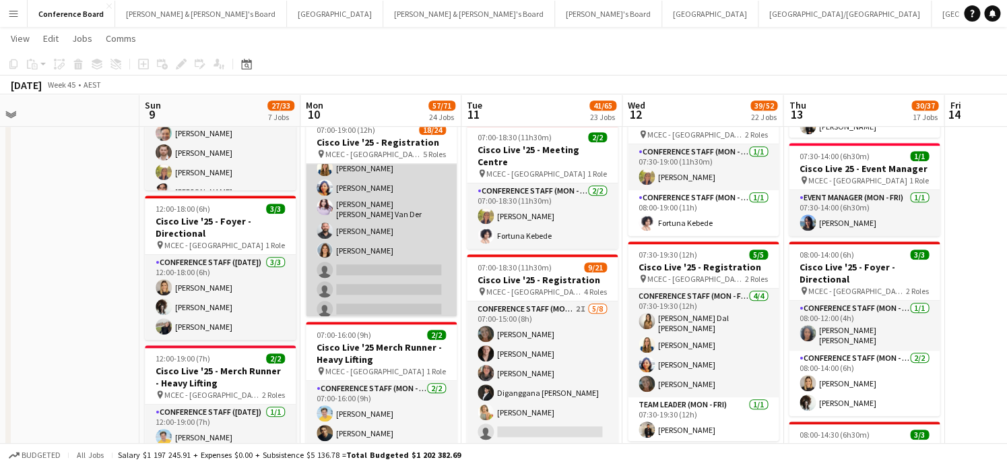
click at [381, 265] on app-card-role "Conference Staff (Mon - Fri) 46I [DATE] 07:00-18:00 (11h) [PERSON_NAME] Dal [PE…" at bounding box center [381, 217] width 151 height 210
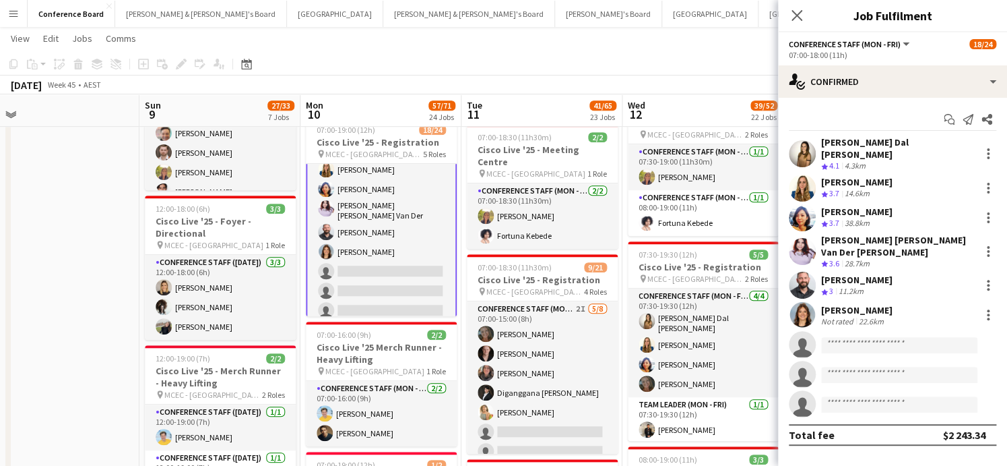
scroll to position [324, 0]
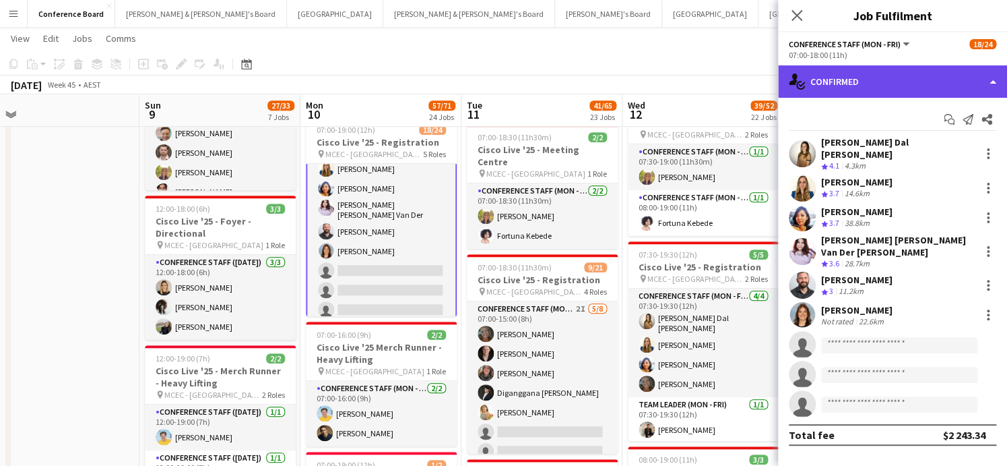
click at [874, 77] on div "single-neutral-actions-check-2 Confirmed" at bounding box center [892, 81] width 229 height 32
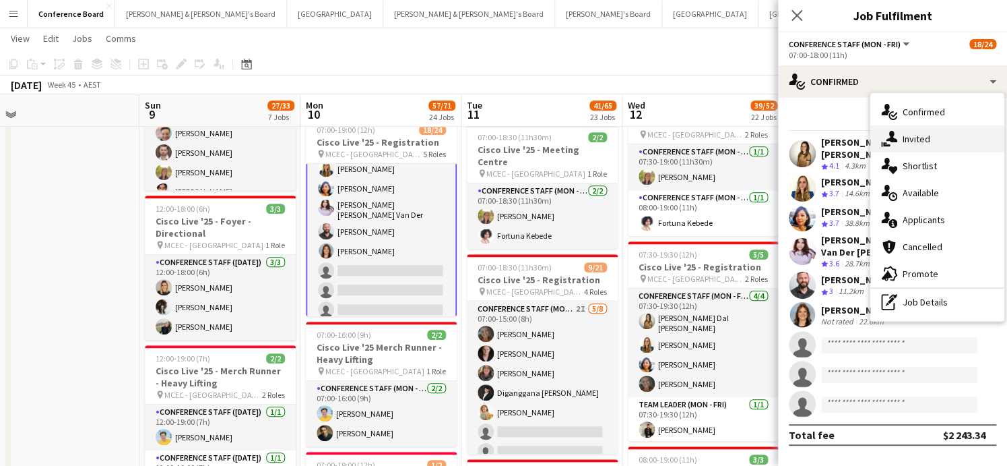
click at [916, 140] on span "Invited" at bounding box center [917, 139] width 28 height 12
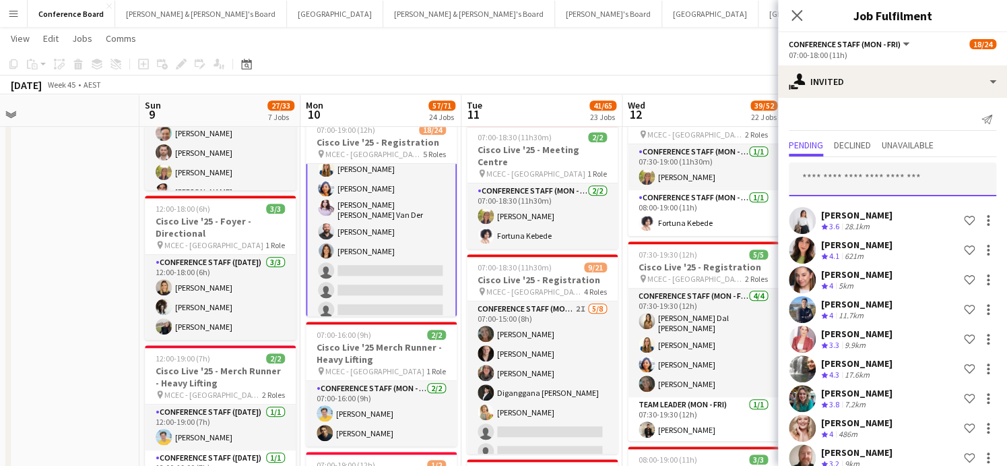
click at [817, 180] on input "text" at bounding box center [893, 179] width 208 height 34
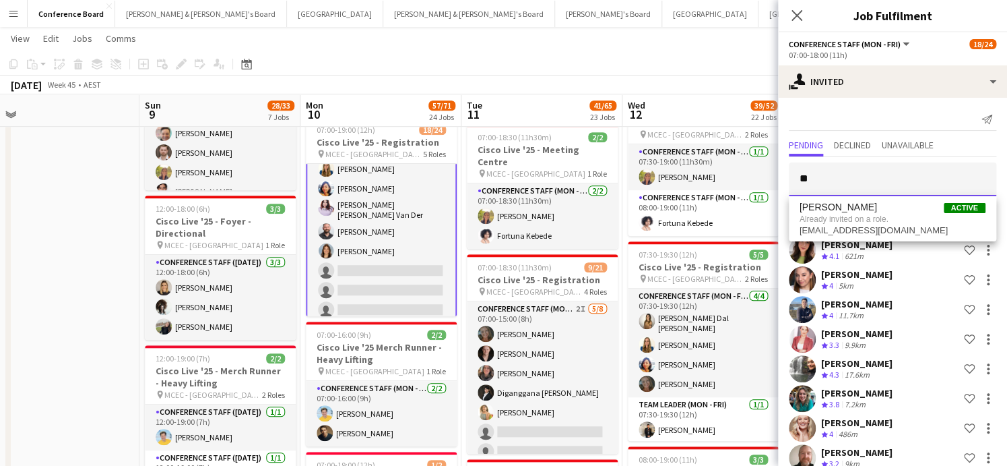
type input "*"
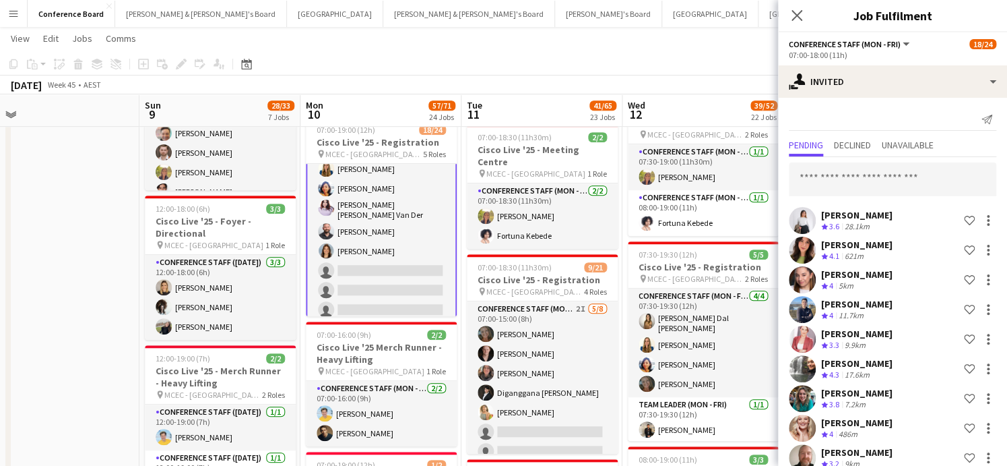
click at [716, 105] on app-board-header-date "Wed 12 39/52 22 Jobs" at bounding box center [703, 110] width 161 height 32
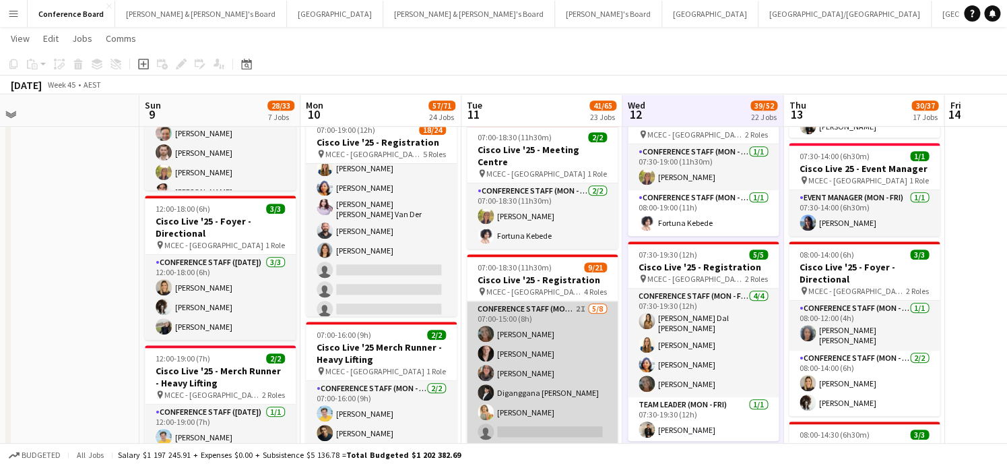
click at [532, 416] on app-card-role "Conference Staff (Mon - Fri) 2I [DATE] 07:00-15:00 (8h) [PERSON_NAME] [PERSON_N…" at bounding box center [542, 392] width 151 height 183
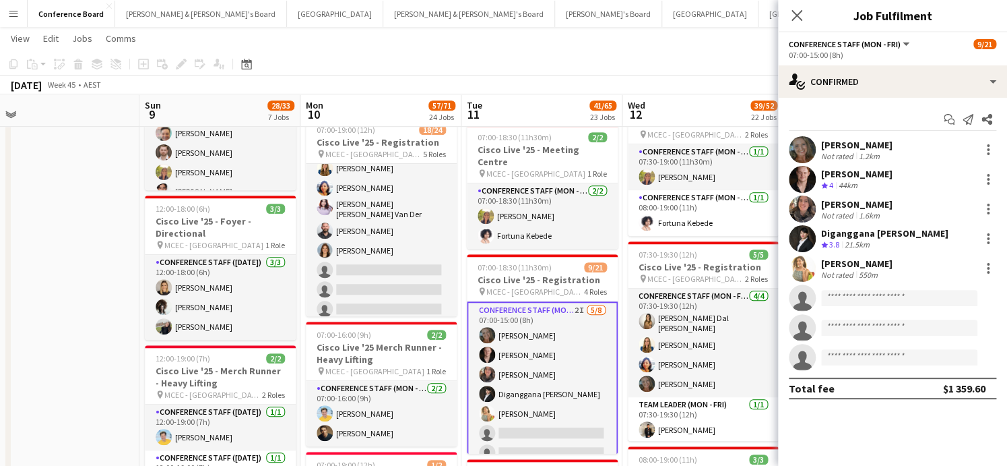
click at [894, 98] on div "Start chat Send notification Share [PERSON_NAME] Not rated 1.2km [PERSON_NAME] …" at bounding box center [892, 254] width 229 height 312
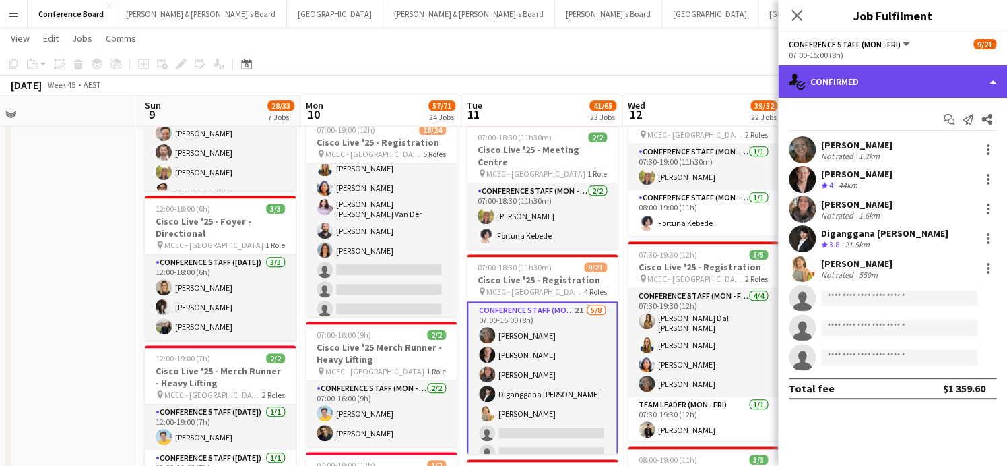
click at [895, 88] on div "single-neutral-actions-check-2 Confirmed" at bounding box center [892, 81] width 229 height 32
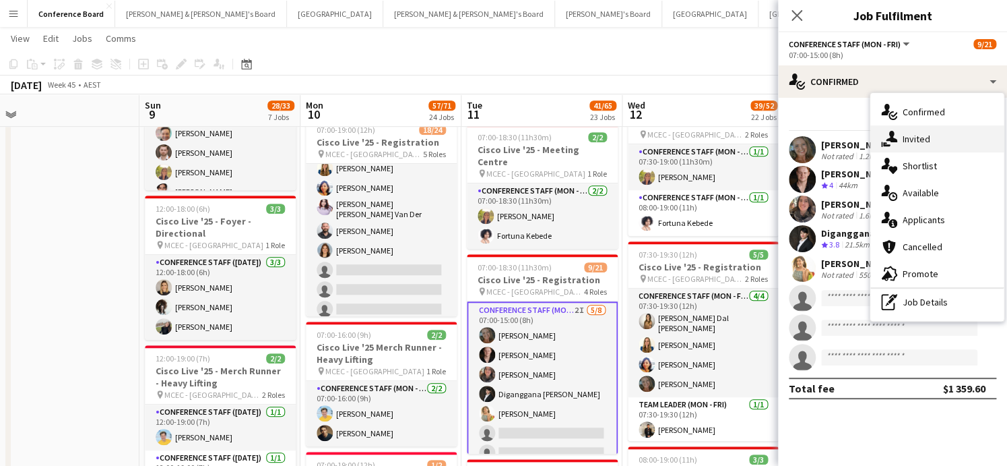
click at [916, 140] on span "Invited" at bounding box center [917, 139] width 28 height 12
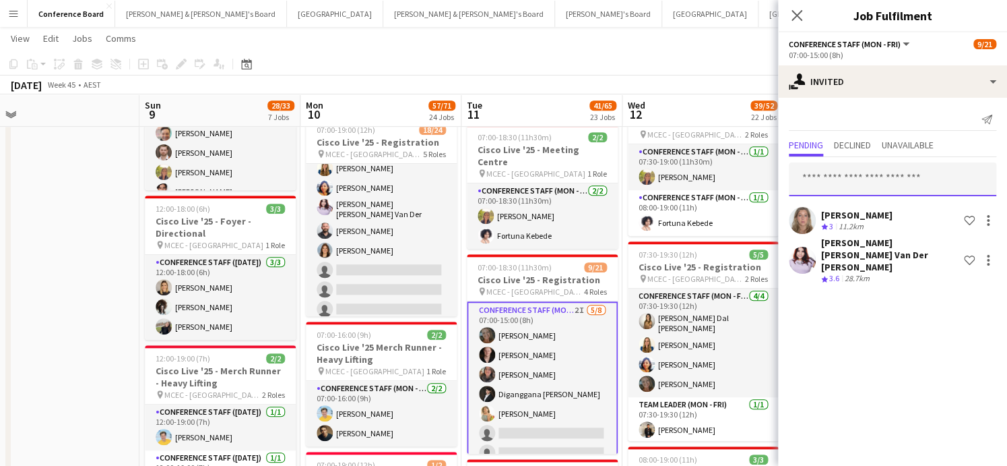
click at [838, 187] on input "text" at bounding box center [893, 179] width 208 height 34
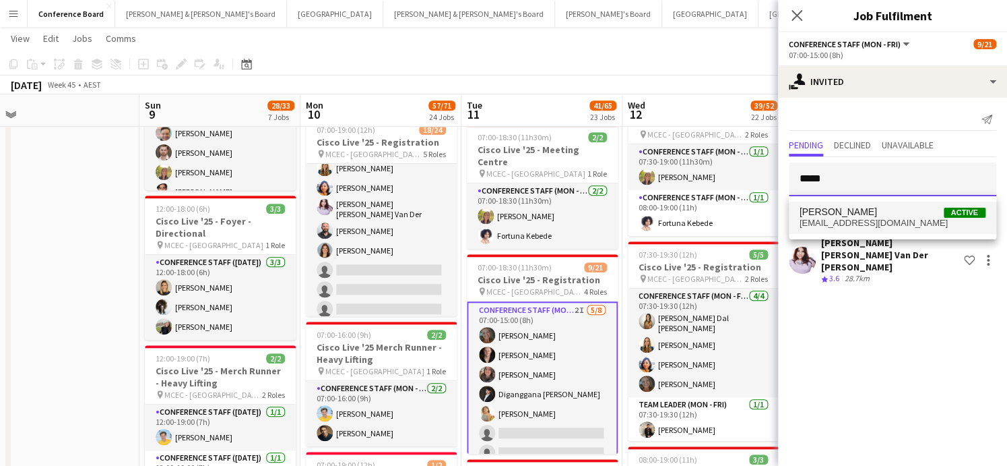
type input "*****"
click at [833, 224] on span "[EMAIL_ADDRESS][DOMAIN_NAME]" at bounding box center [893, 223] width 186 height 11
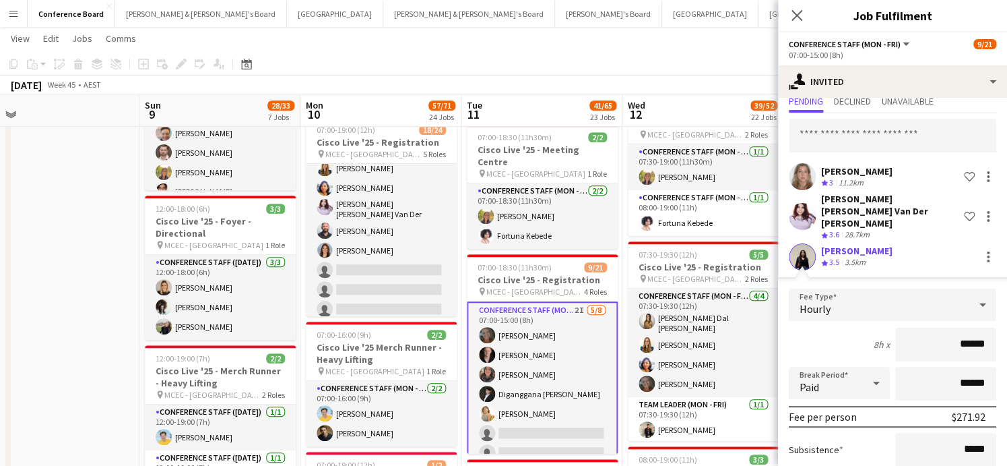
scroll to position [145, 0]
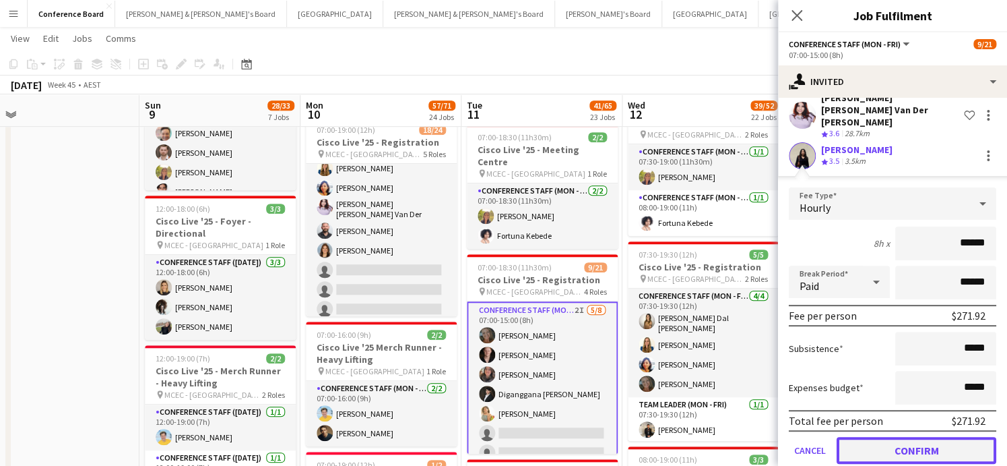
click at [907, 437] on button "Confirm" at bounding box center [917, 450] width 160 height 27
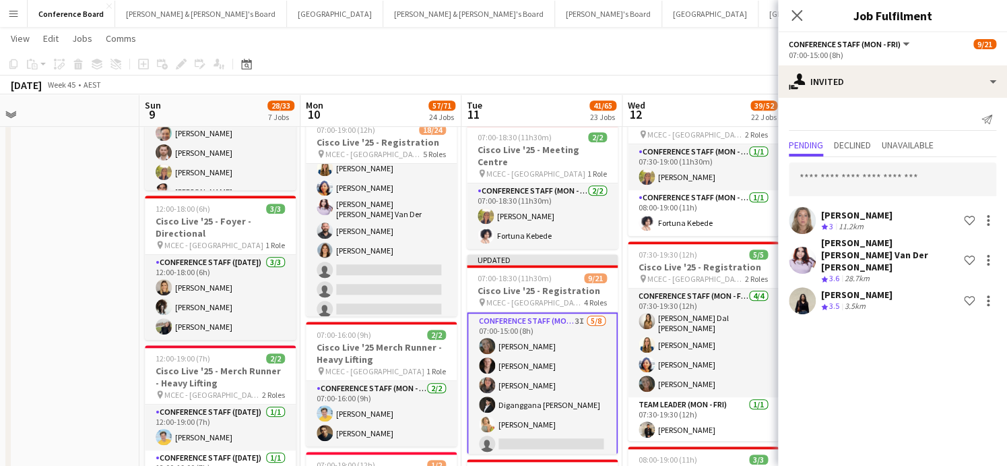
scroll to position [0, 0]
click at [693, 77] on div "[DATE] Week 45 • AEST Publish 1 job Revert 1 job" at bounding box center [503, 84] width 1007 height 19
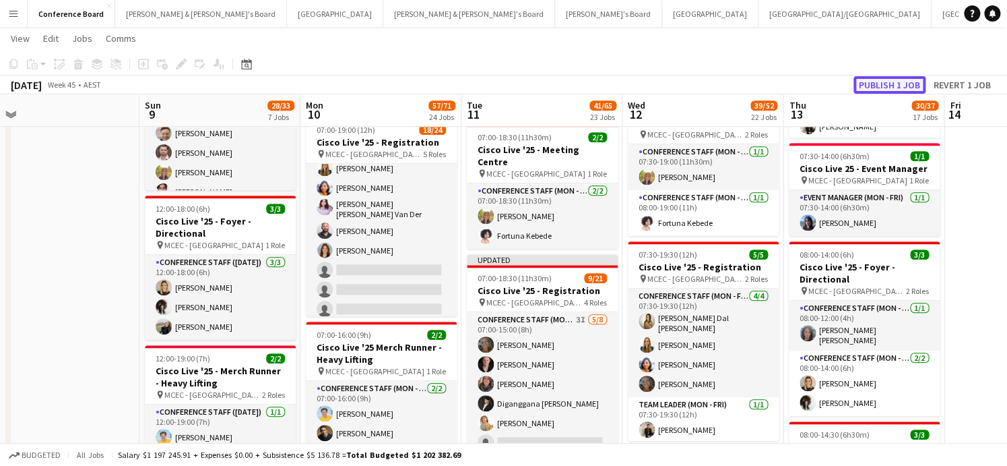
click at [901, 83] on button "Publish 1 job" at bounding box center [890, 85] width 72 height 18
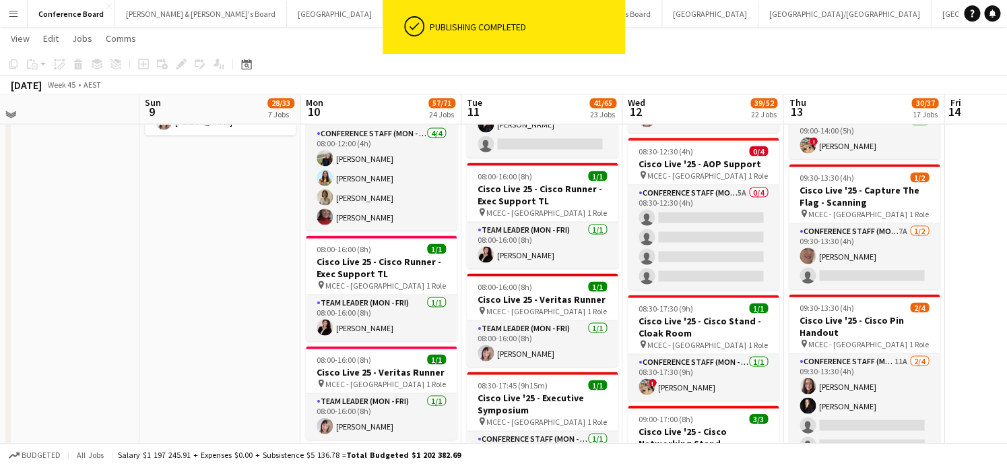
scroll to position [1031, 0]
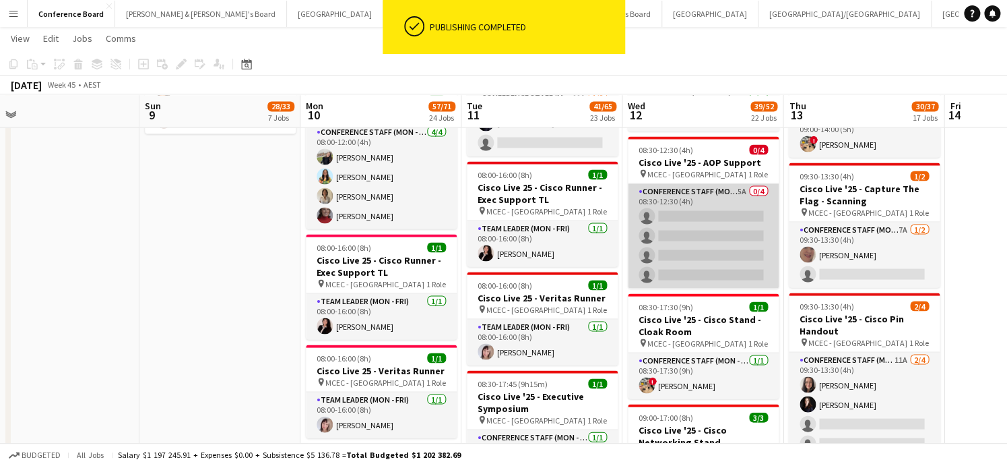
click at [709, 238] on app-card-role "Conference Staff (Mon - Fri) 5A 0/4 08:30-12:30 (4h) single-neutral-actions sin…" at bounding box center [703, 235] width 151 height 104
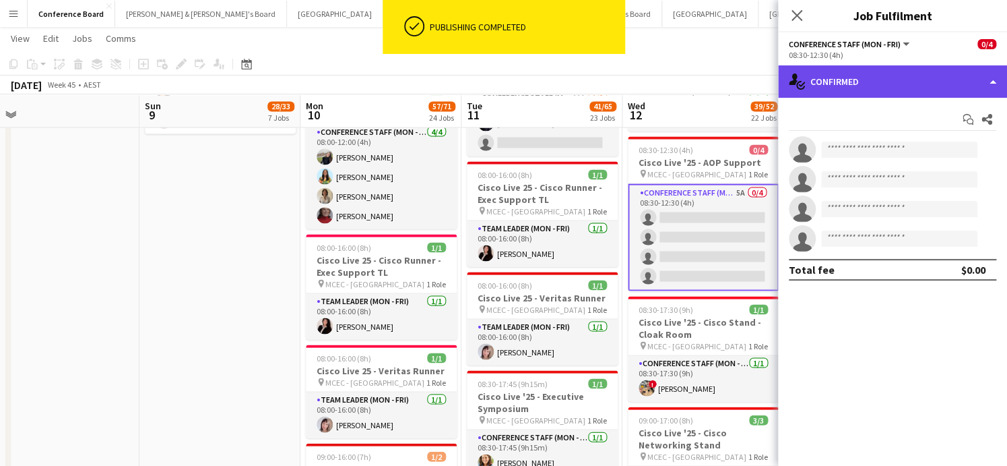
click at [918, 74] on div "single-neutral-actions-check-2 Confirmed" at bounding box center [892, 81] width 229 height 32
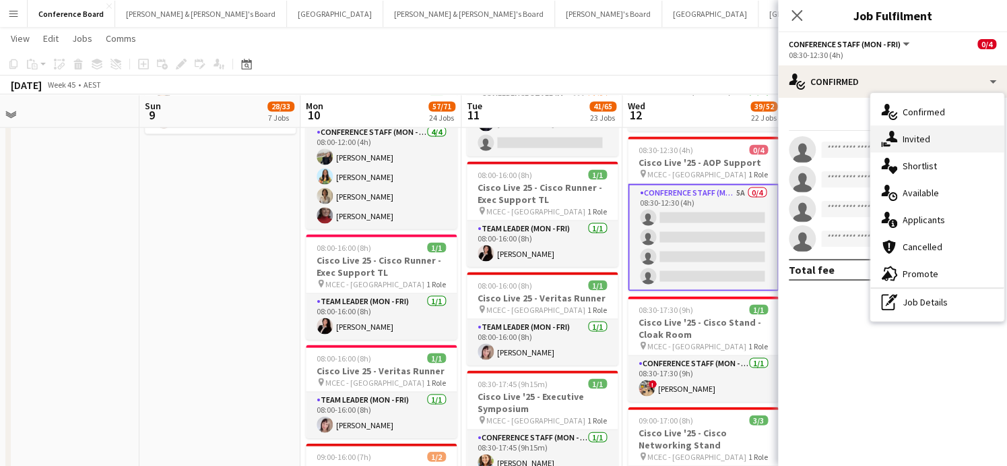
click at [926, 140] on span "Invited" at bounding box center [917, 139] width 28 height 12
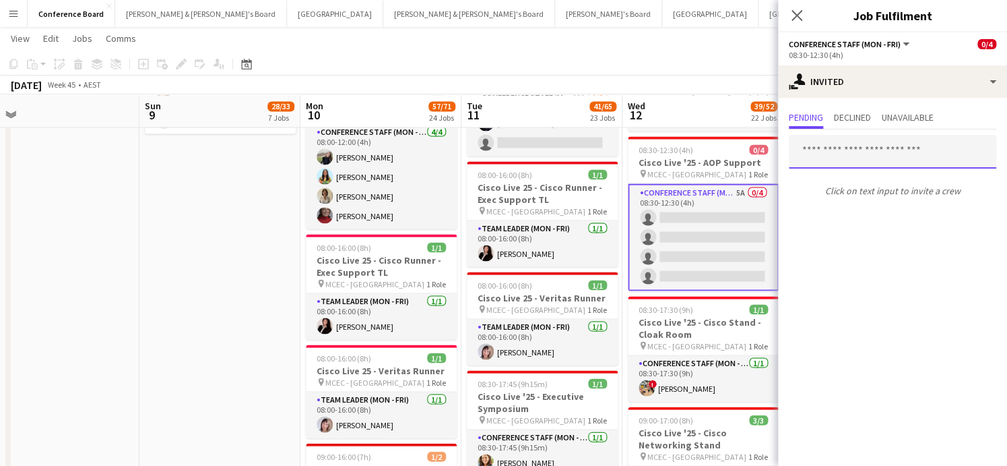
click at [817, 150] on input "text" at bounding box center [893, 152] width 208 height 34
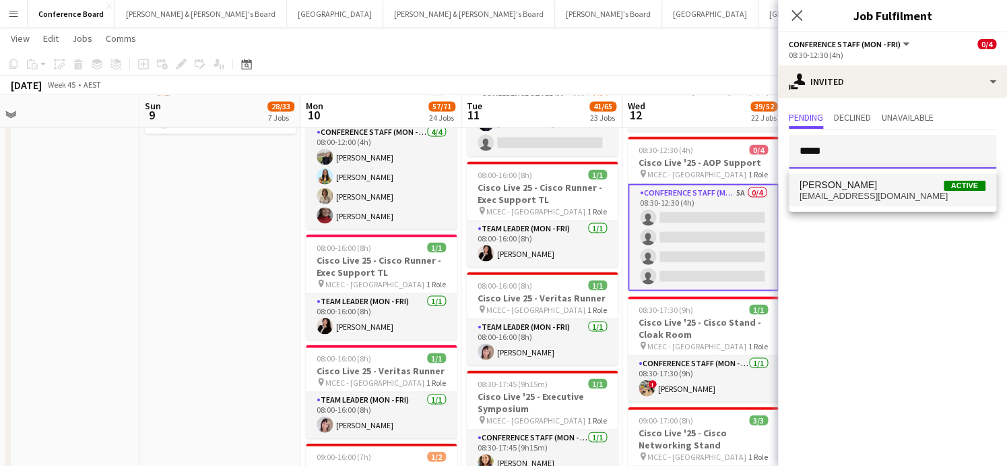
type input "*****"
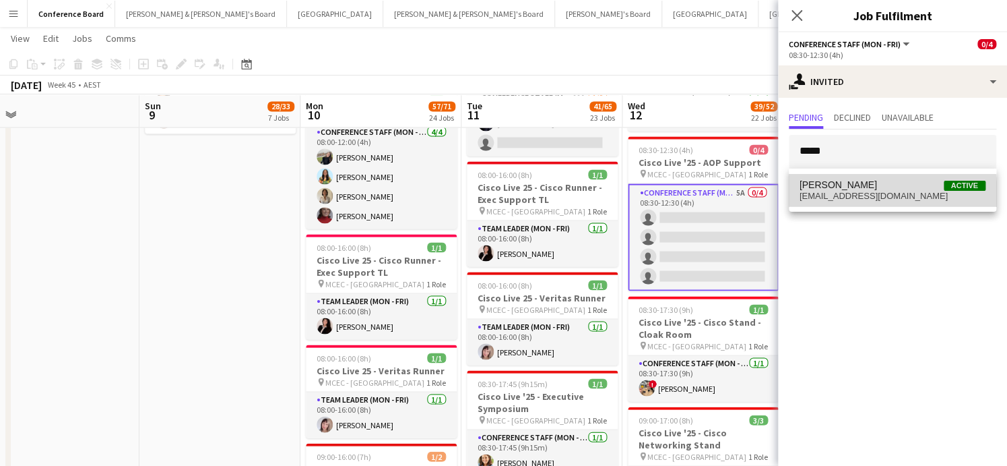
click at [837, 197] on span "[EMAIL_ADDRESS][DOMAIN_NAME]" at bounding box center [893, 196] width 186 height 11
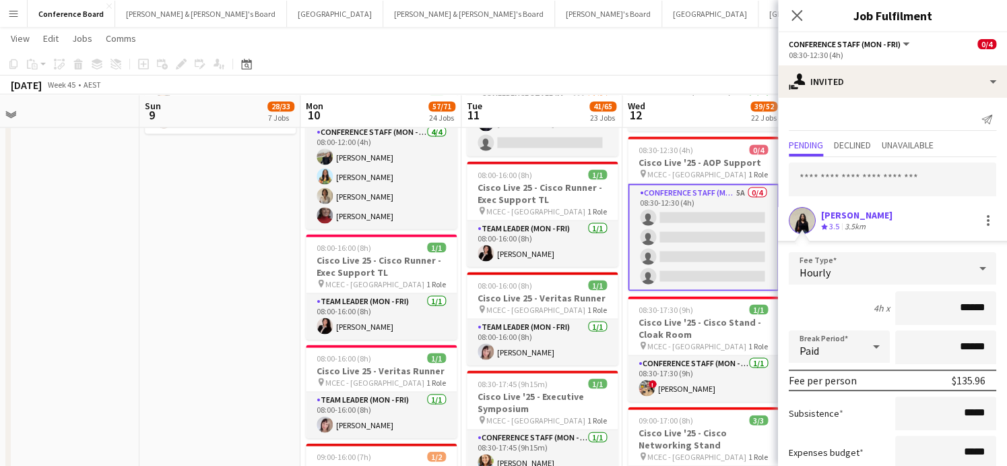
scroll to position [86, 0]
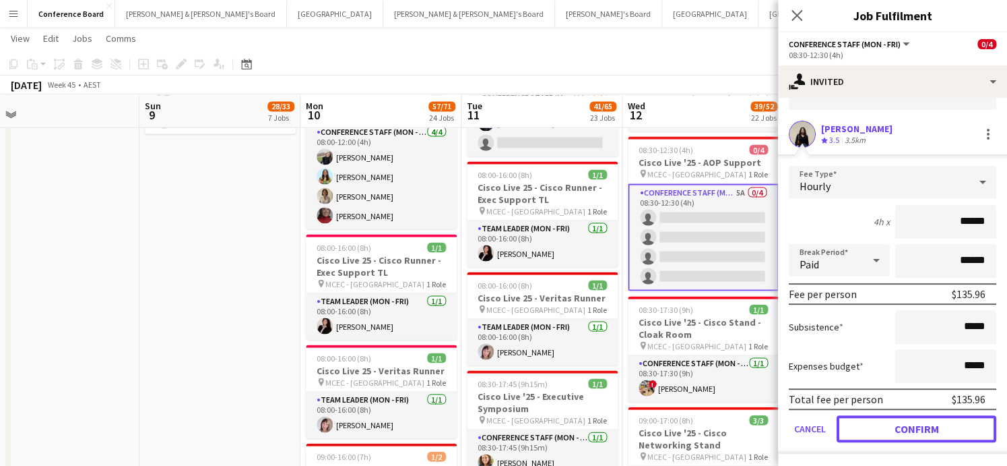
drag, startPoint x: 946, startPoint y: 433, endPoint x: 934, endPoint y: 424, distance: 15.0
click at [946, 433] on button "Confirm" at bounding box center [917, 428] width 160 height 27
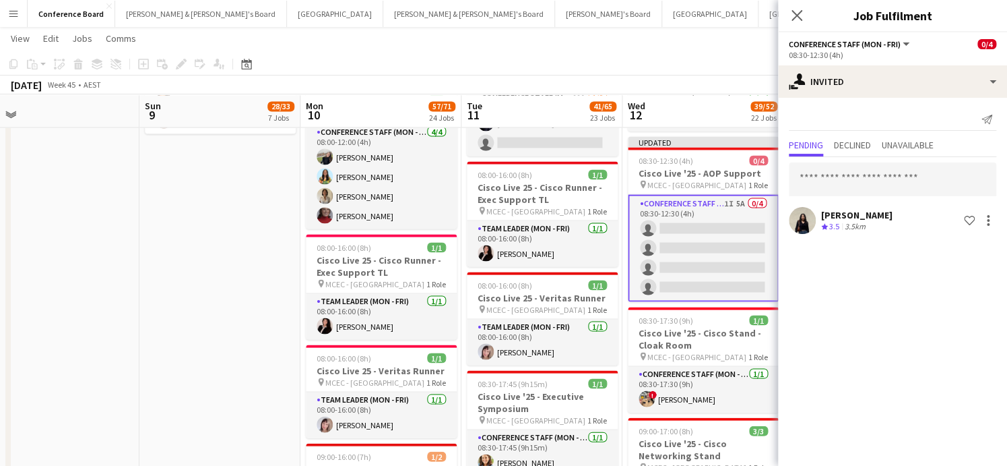
scroll to position [0, 0]
click at [716, 84] on div "[DATE] Week 45 • AEST Publish 1 job Revert 1 job" at bounding box center [503, 84] width 1007 height 19
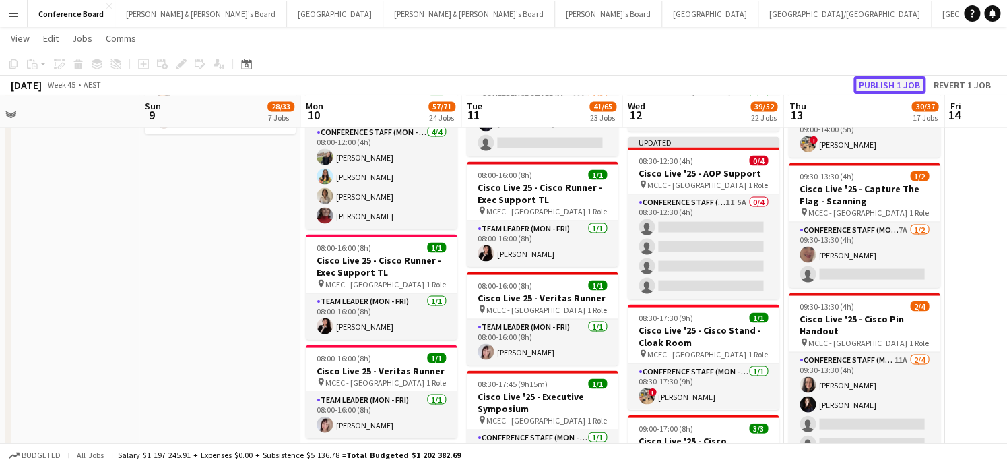
click at [879, 83] on button "Publish 1 job" at bounding box center [890, 85] width 72 height 18
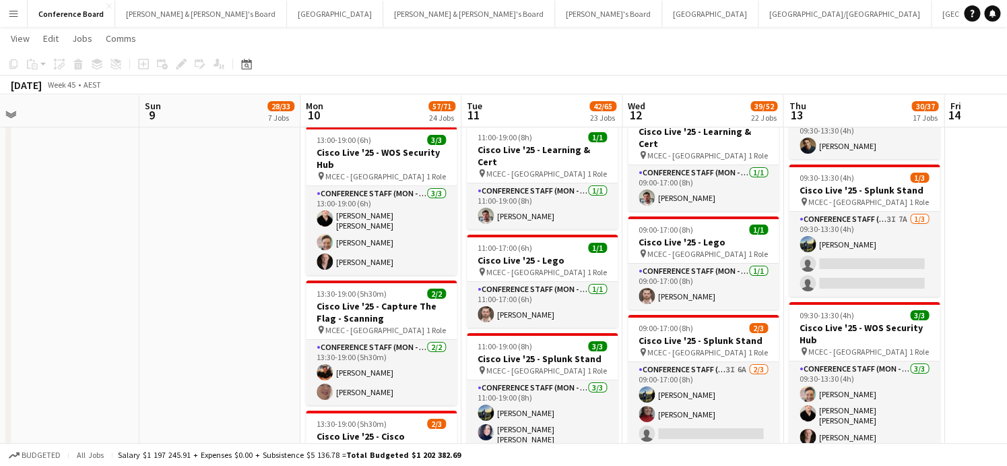
scroll to position [0, 344]
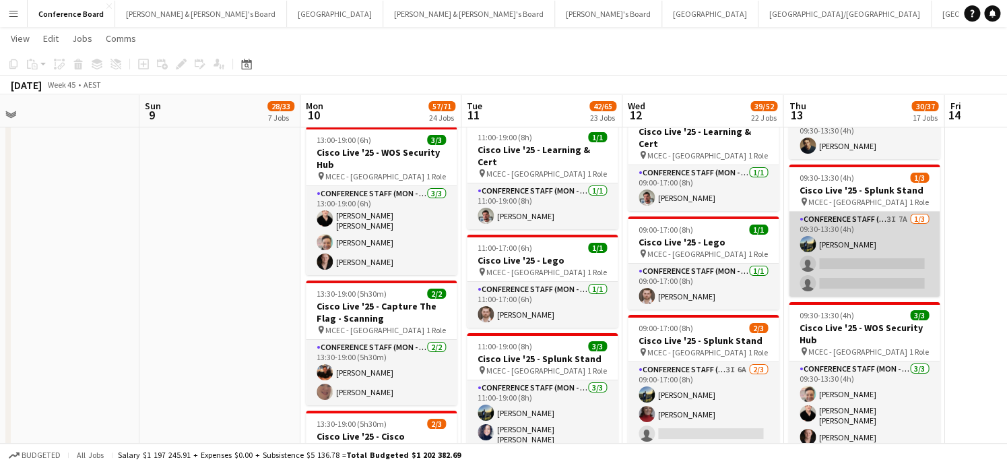
click at [860, 233] on app-card-role "Conference Staff (Mon - Fri) 3I 7A [DATE] 09:30-13:30 (4h) [PERSON_NAME] single…" at bounding box center [864, 254] width 151 height 85
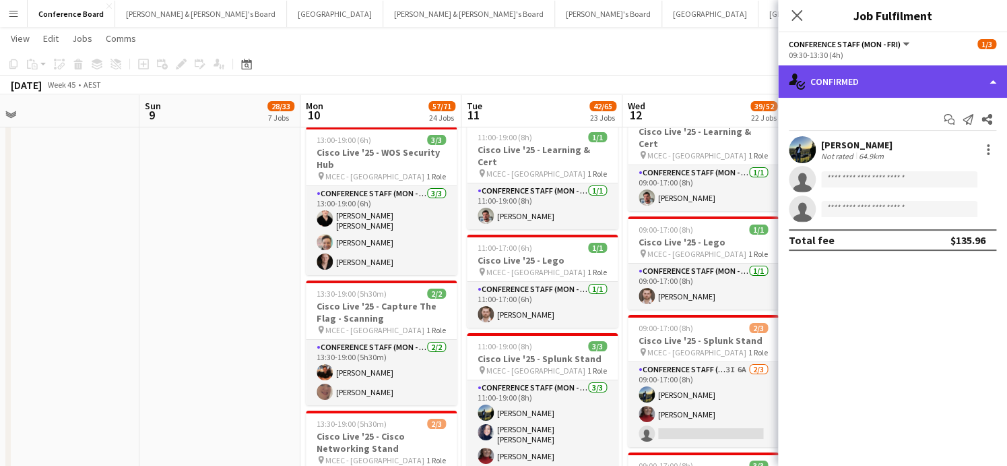
click at [897, 77] on div "single-neutral-actions-check-2 Confirmed" at bounding box center [892, 81] width 229 height 32
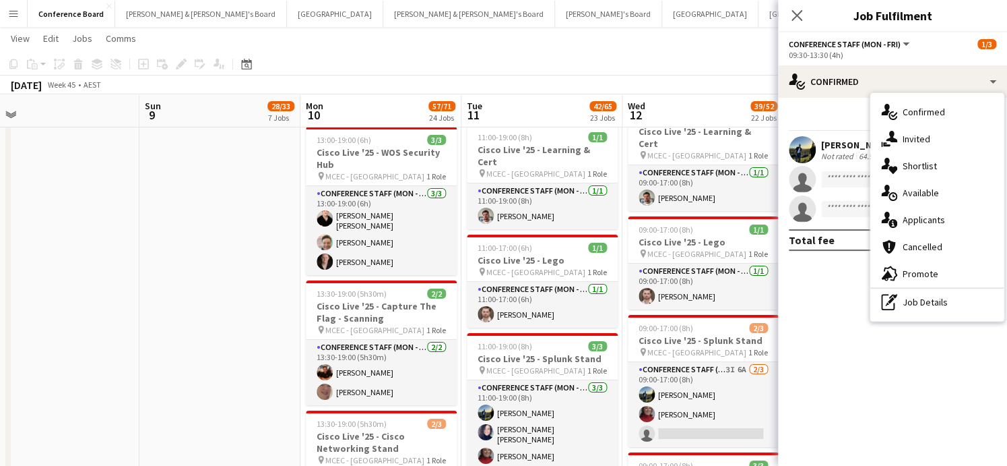
drag, startPoint x: 929, startPoint y: 226, endPoint x: 901, endPoint y: 228, distance: 28.4
click at [929, 226] on div "single-neutral-actions-information Applicants" at bounding box center [937, 219] width 133 height 27
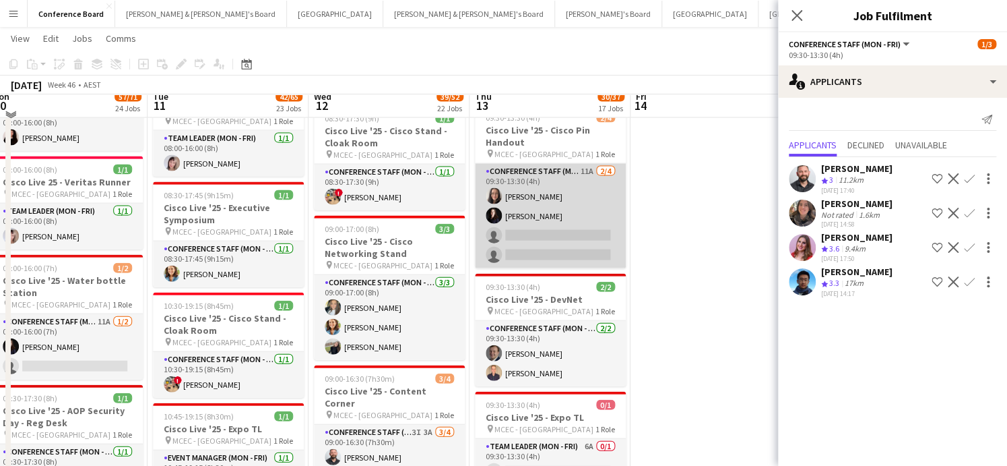
scroll to position [1222, 0]
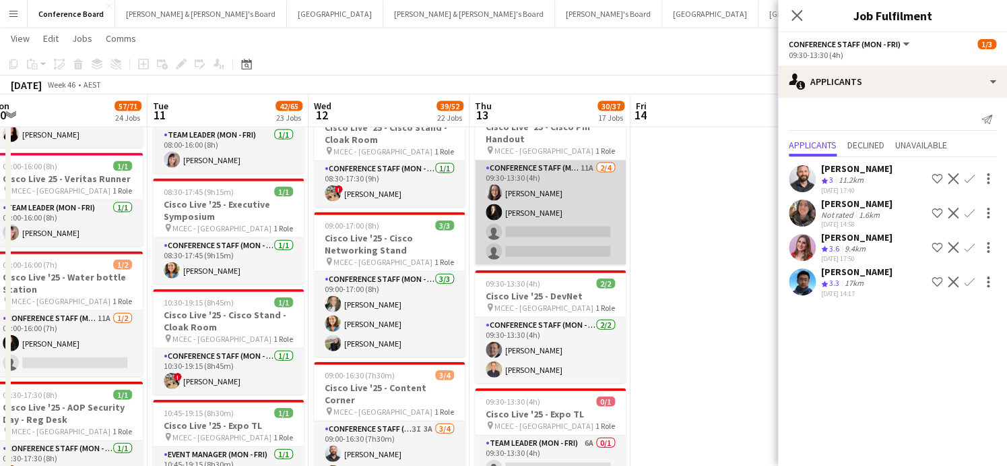
click at [569, 241] on app-card-role "Conference Staff (Mon - Fri) 11A [DATE] 09:30-13:30 (4h) [PERSON_NAME] [PERSON_…" at bounding box center [550, 212] width 151 height 104
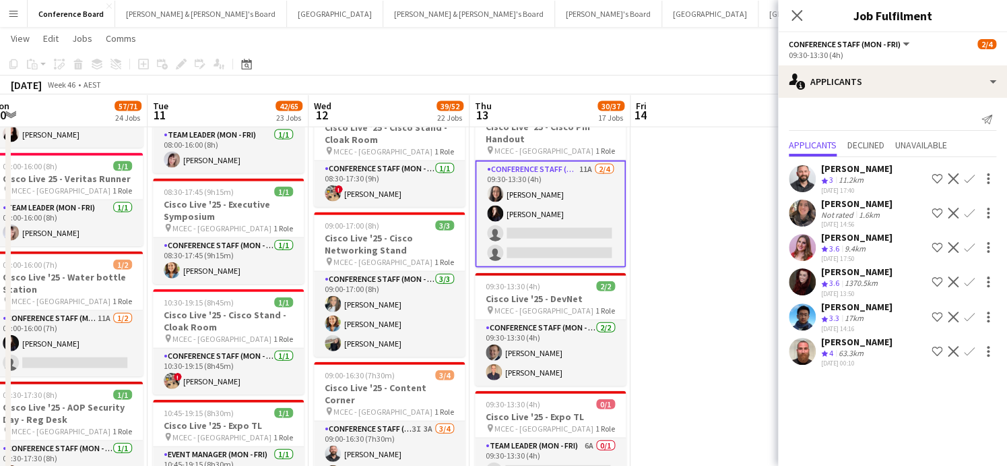
click at [800, 350] on app-user-avatar at bounding box center [802, 351] width 27 height 27
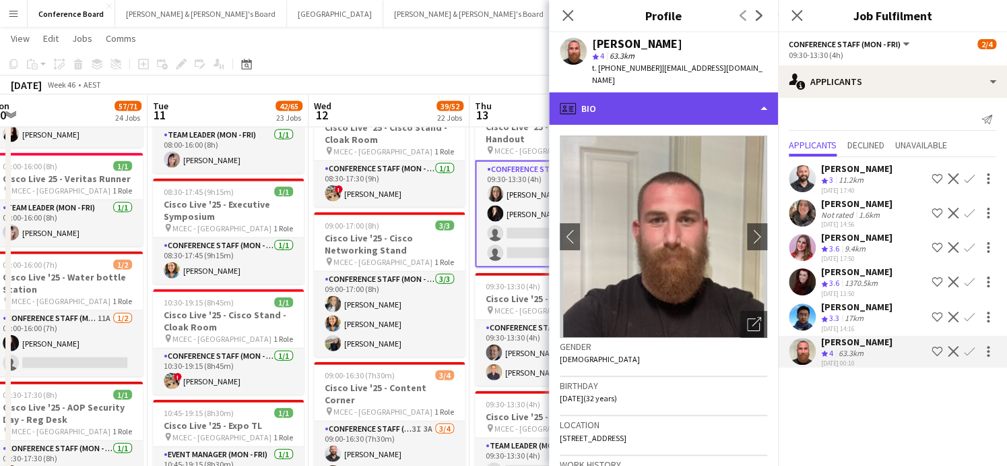
click at [741, 96] on div "profile Bio" at bounding box center [663, 108] width 229 height 32
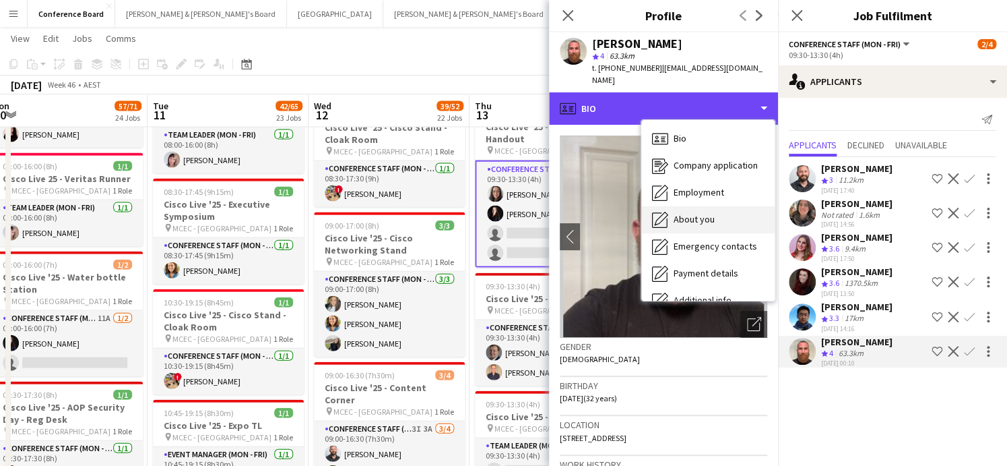
scroll to position [99, 0]
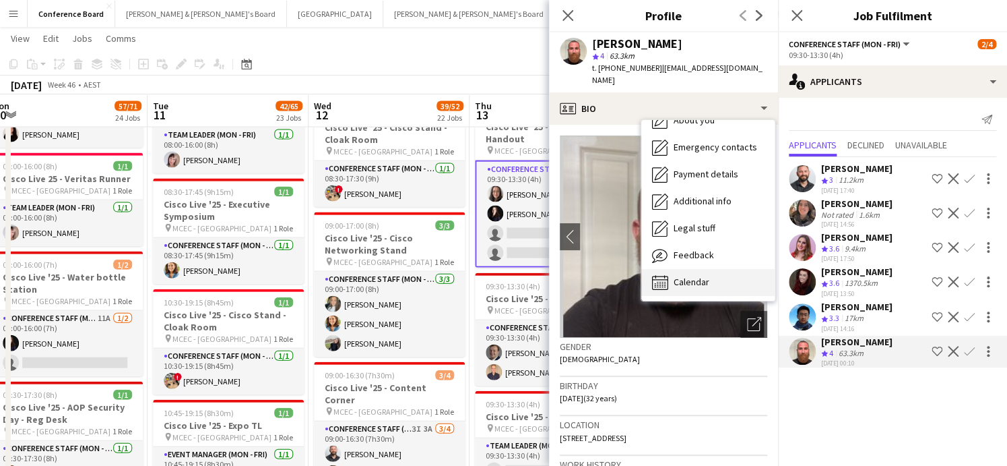
click at [703, 276] on span "Calendar" at bounding box center [692, 282] width 36 height 12
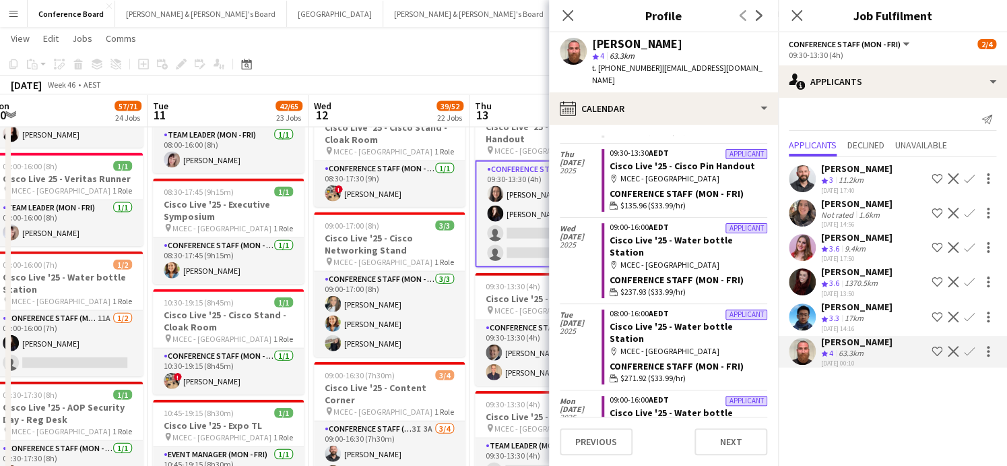
scroll to position [194, 0]
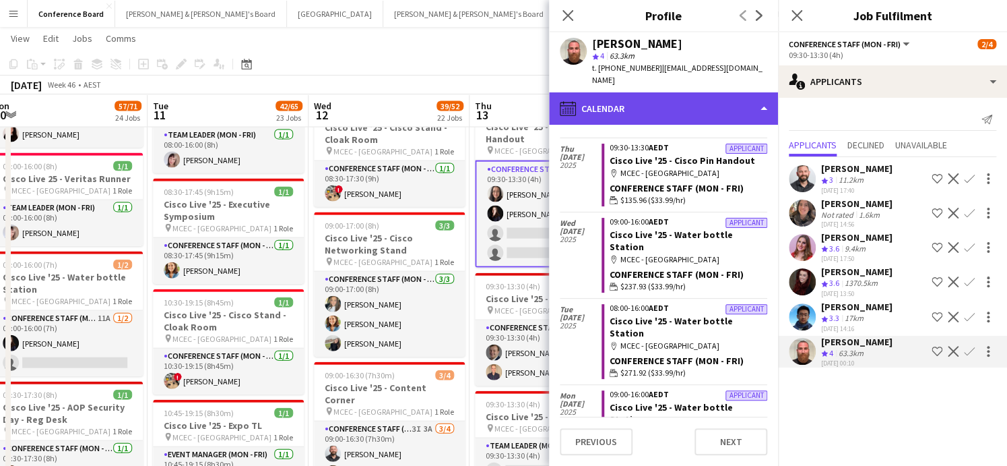
click at [758, 94] on div "calendar-full Calendar" at bounding box center [663, 108] width 229 height 32
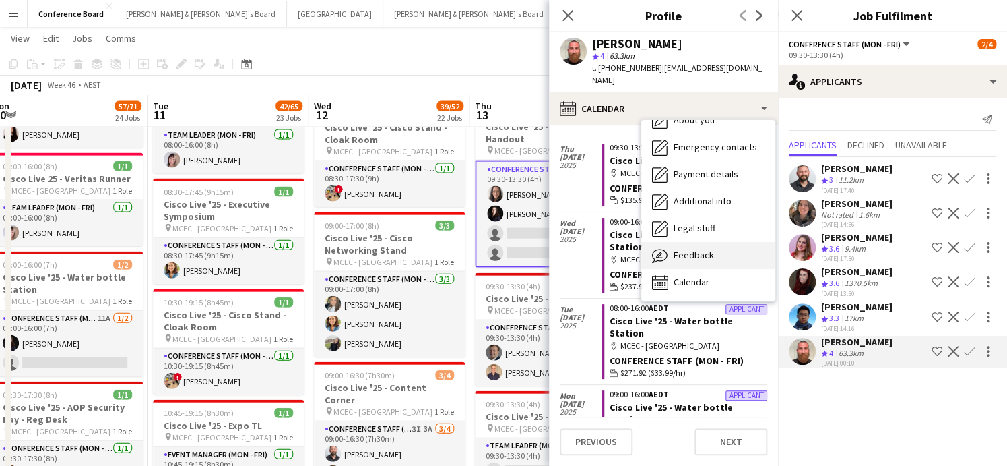
click at [720, 244] on div "Feedback Feedback" at bounding box center [707, 255] width 133 height 27
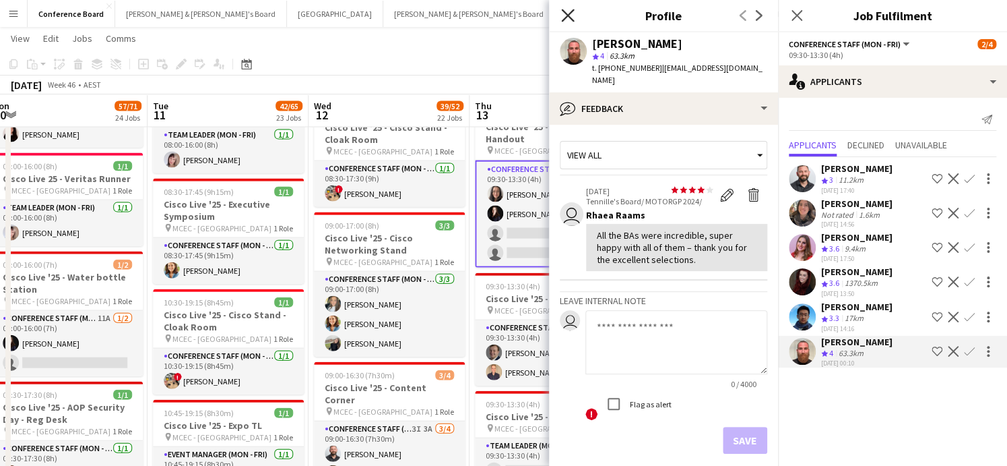
click at [563, 13] on icon "Close pop-in" at bounding box center [567, 15] width 13 height 13
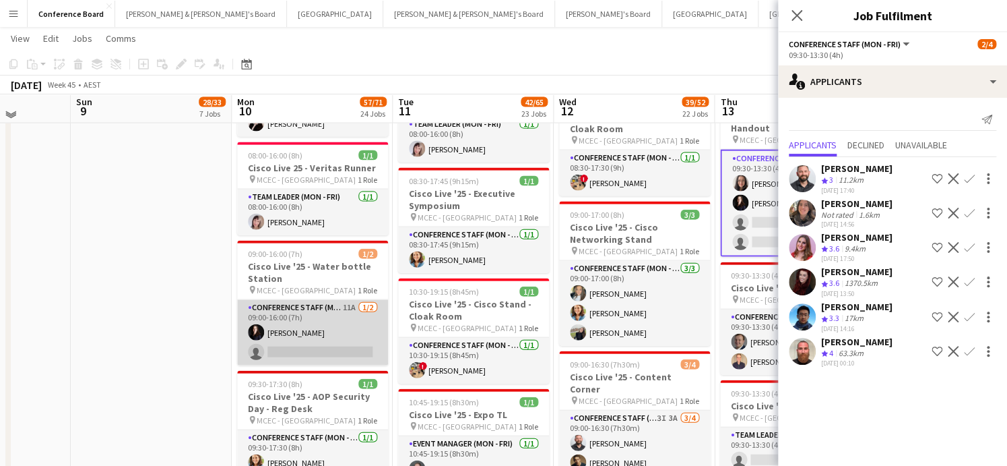
scroll to position [1228, 0]
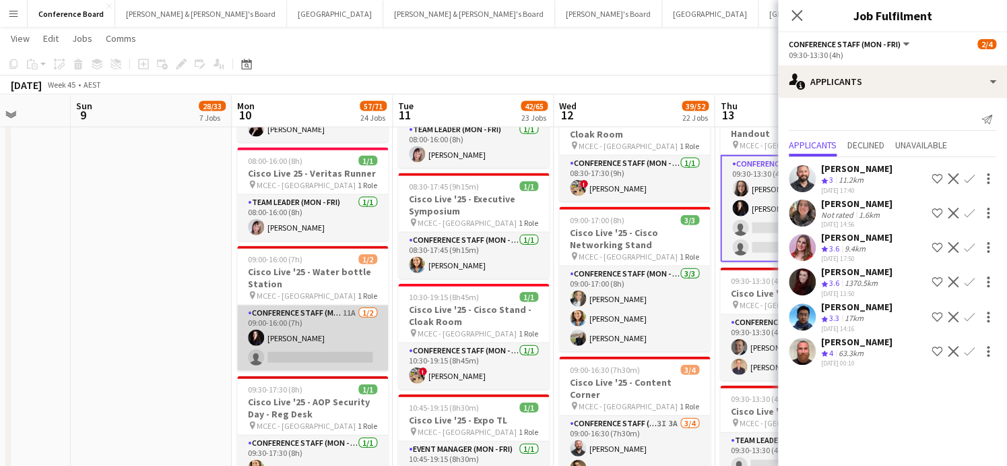
click at [325, 343] on app-card-role "Conference Staff (Mon - Fri) 11A [DATE] 09:00-16:00 (7h) [PERSON_NAME] single-n…" at bounding box center [312, 337] width 151 height 65
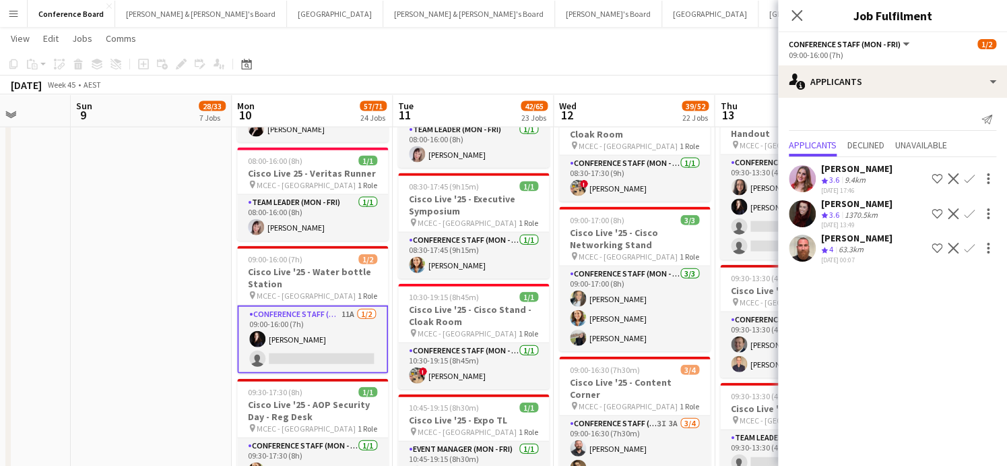
click at [972, 240] on button "Confirm" at bounding box center [970, 248] width 16 height 16
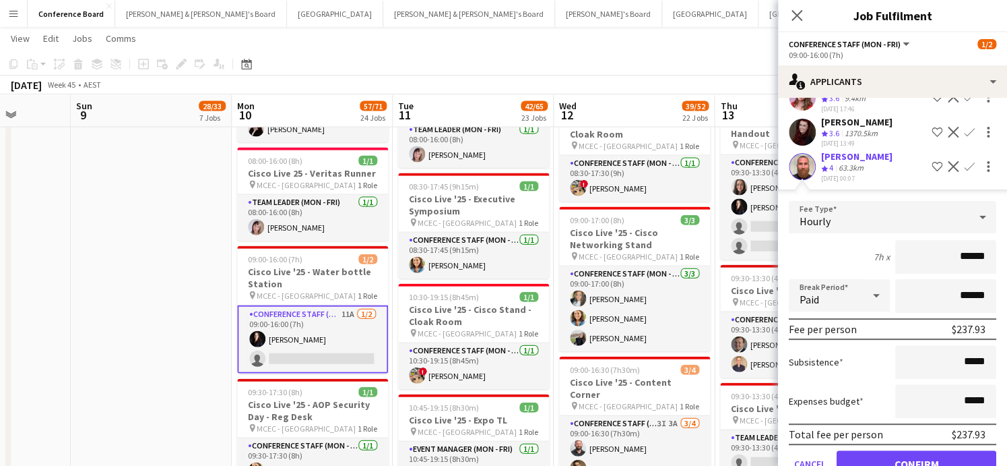
scroll to position [115, 0]
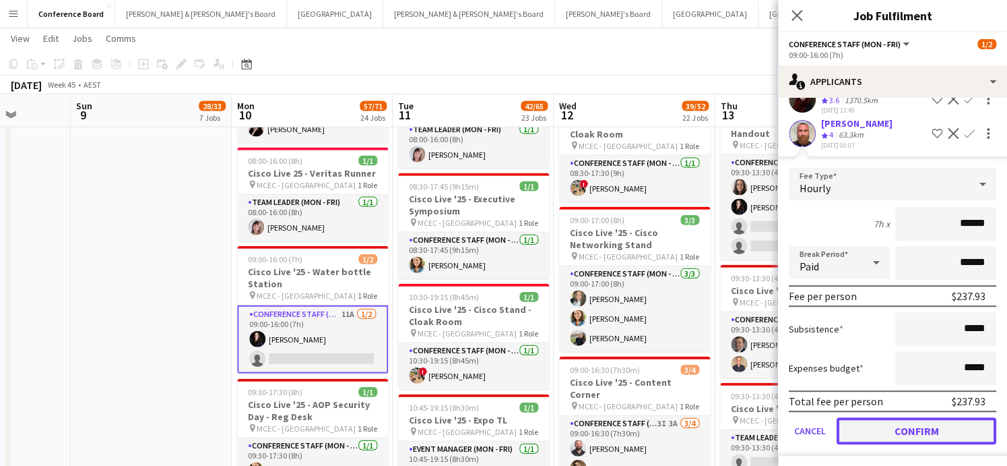
click at [924, 423] on button "Confirm" at bounding box center [917, 430] width 160 height 27
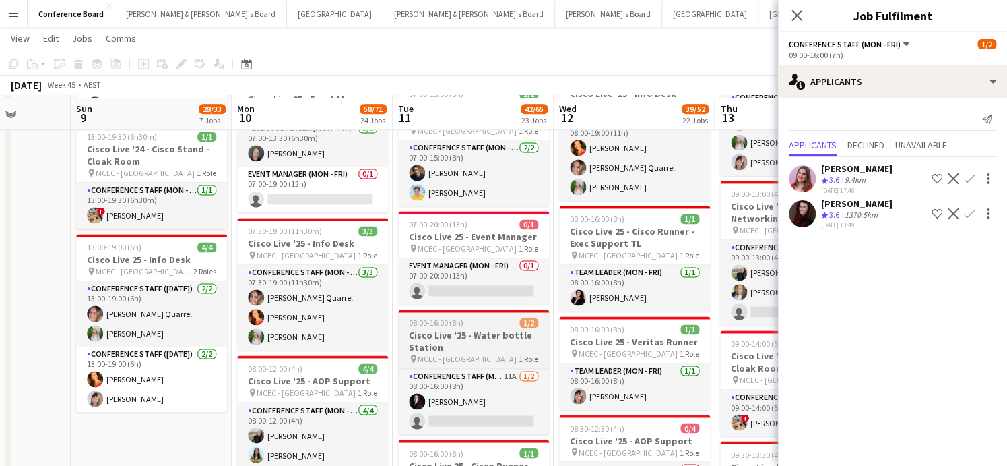
scroll to position [748, 0]
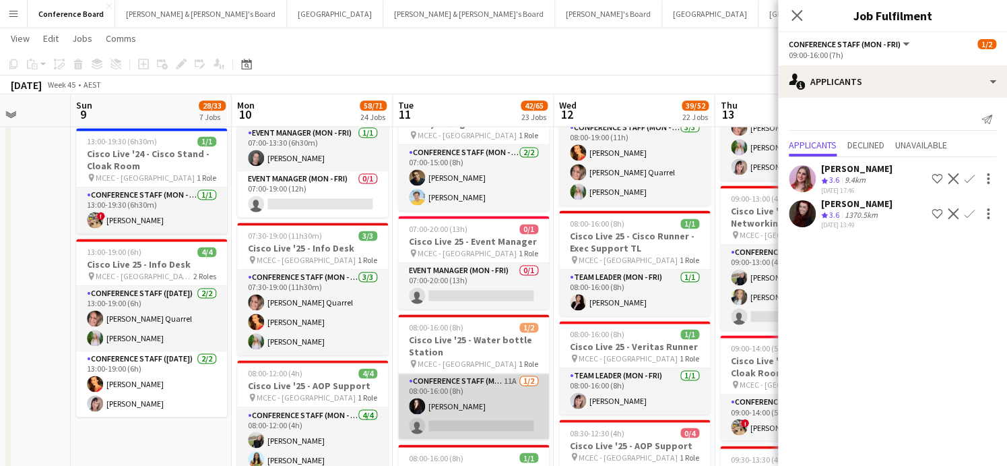
click at [515, 414] on app-card-role "Conference Staff (Mon - Fri) 11A [DATE] 08:00-16:00 (8h) [PERSON_NAME] single-n…" at bounding box center [473, 405] width 151 height 65
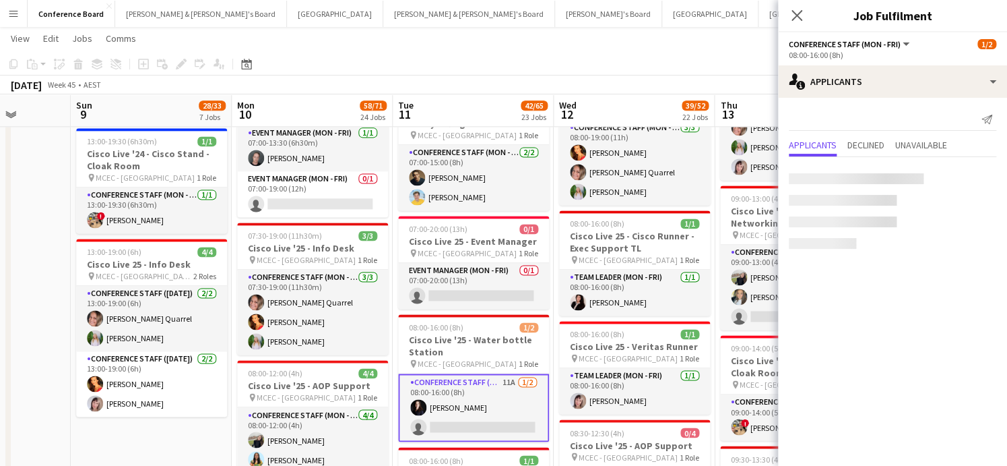
scroll to position [0, 412]
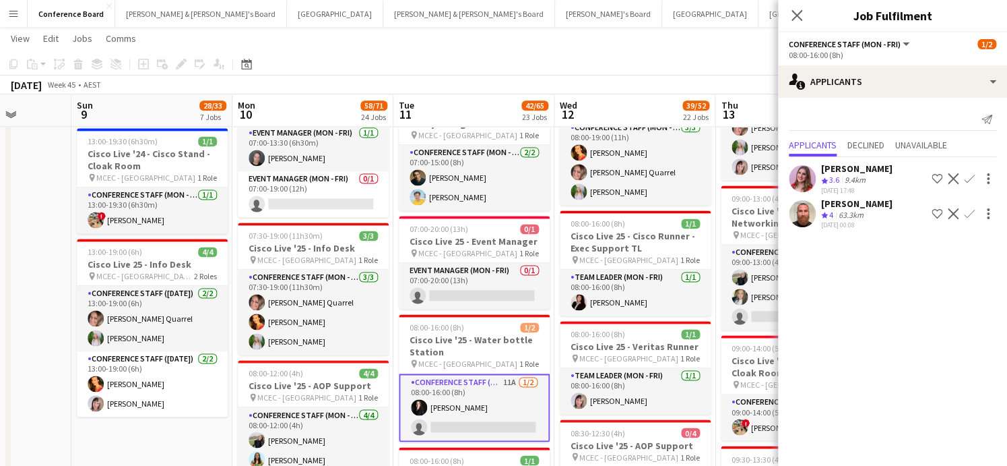
click at [967, 210] on app-icon "Confirm" at bounding box center [969, 213] width 11 height 11
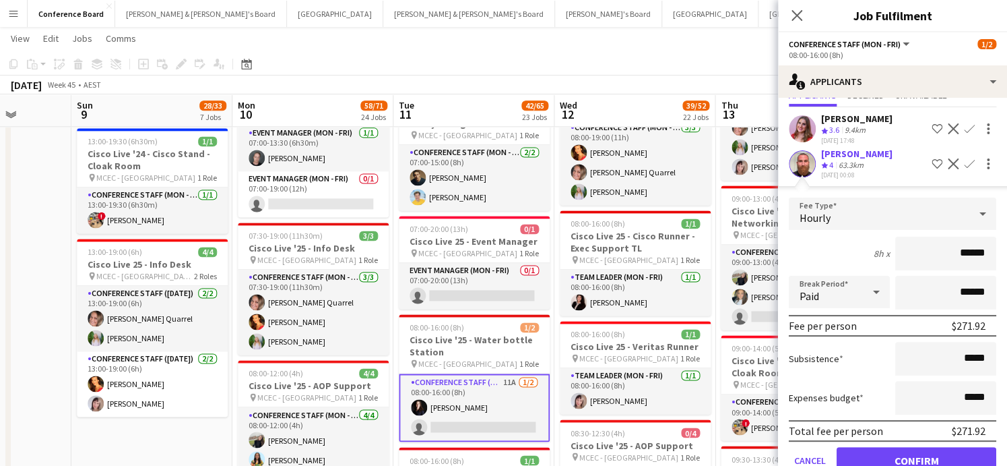
scroll to position [80, 0]
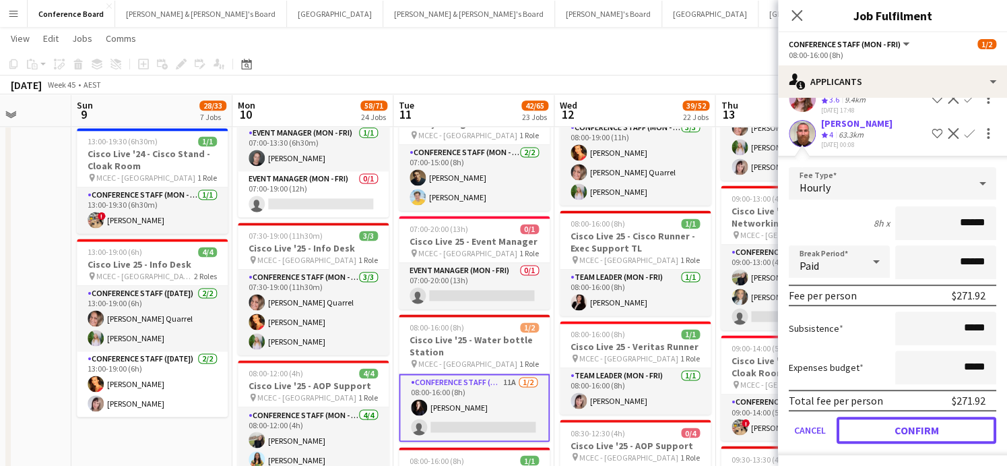
drag, startPoint x: 926, startPoint y: 422, endPoint x: 904, endPoint y: 420, distance: 23.0
click at [926, 422] on button "Confirm" at bounding box center [917, 429] width 160 height 27
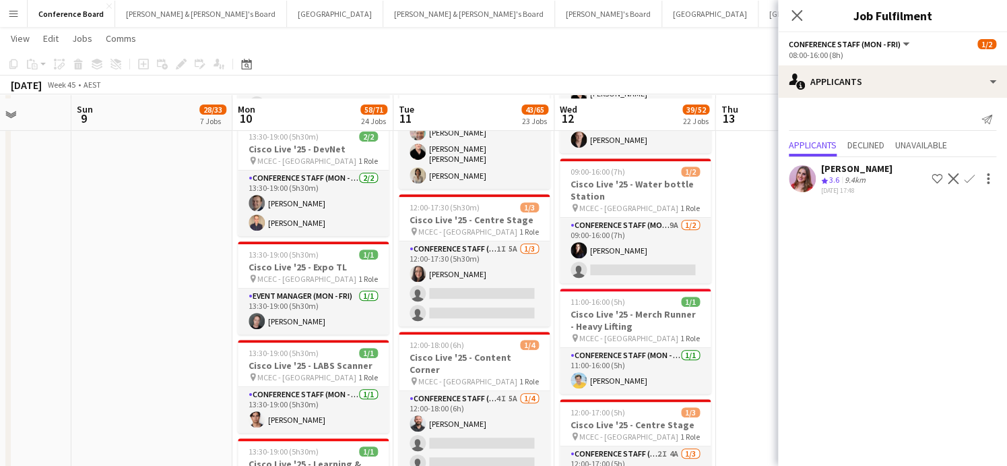
scroll to position [2413, 0]
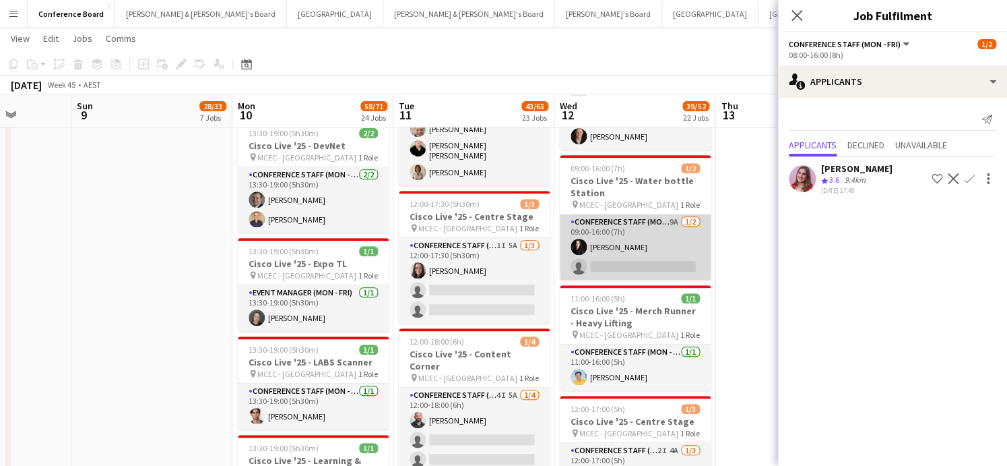
click at [671, 216] on app-card-role "Conference Staff (Mon - Fri) 9A [DATE] 09:00-16:00 (7h) [PERSON_NAME] single-ne…" at bounding box center [635, 246] width 151 height 65
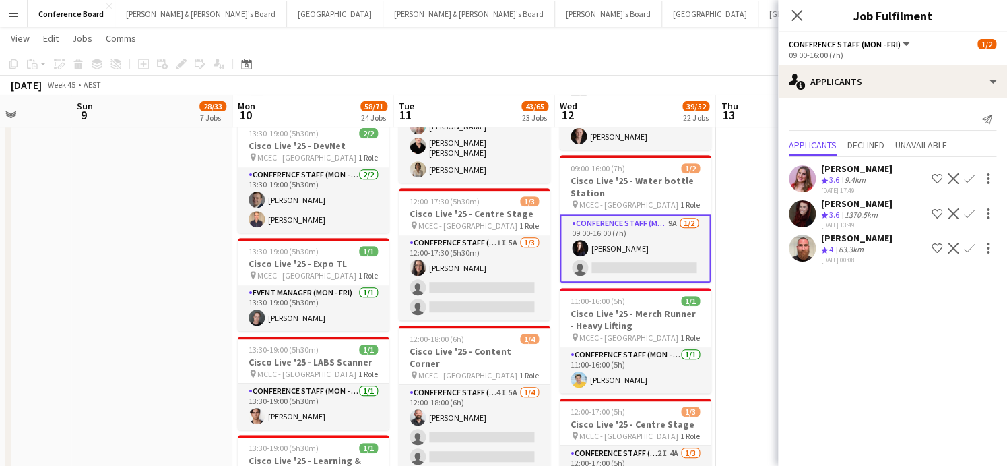
click at [968, 243] on app-icon "Confirm" at bounding box center [969, 248] width 11 height 11
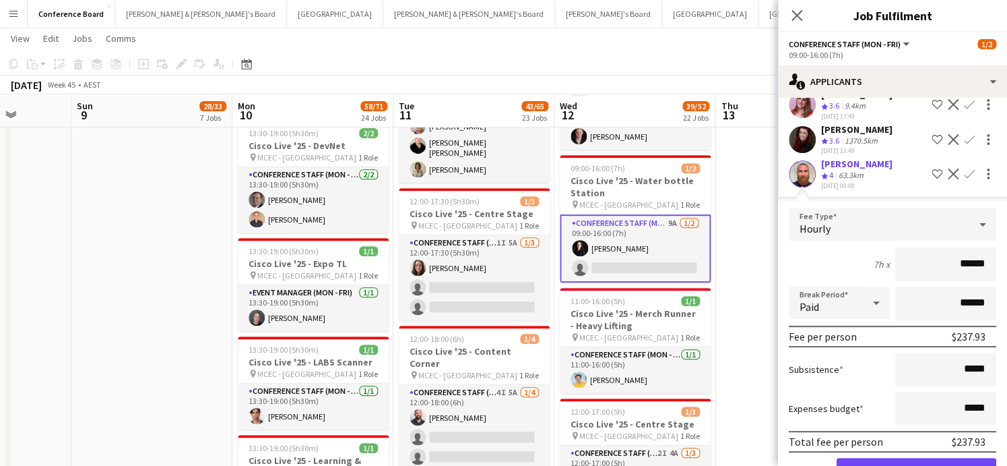
scroll to position [115, 0]
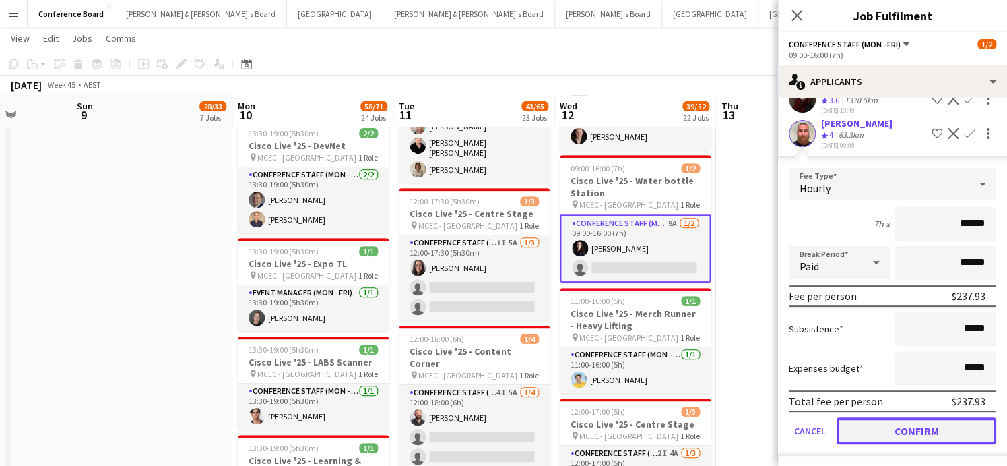
click at [893, 427] on button "Confirm" at bounding box center [917, 430] width 160 height 27
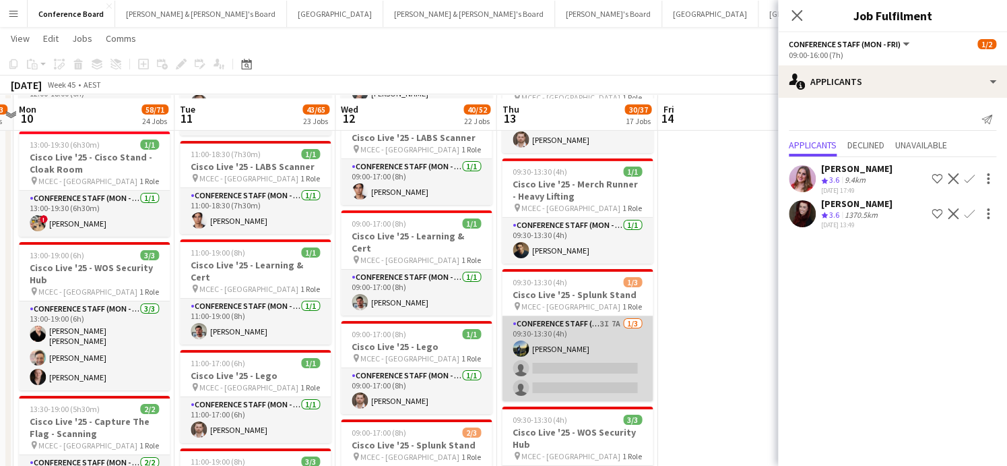
scroll to position [1862, 0]
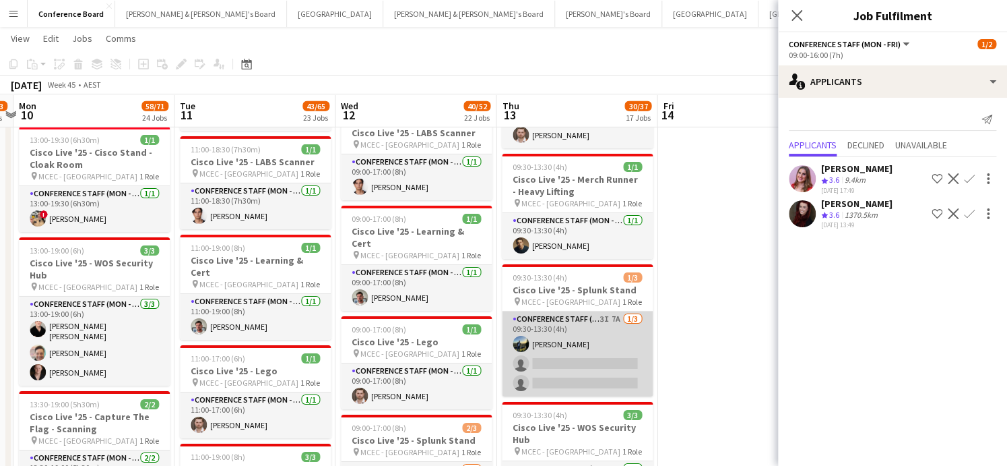
click at [595, 344] on app-card-role "Conference Staff (Mon - Fri) 3I 7A [DATE] 09:30-13:30 (4h) [PERSON_NAME] single…" at bounding box center [577, 353] width 151 height 85
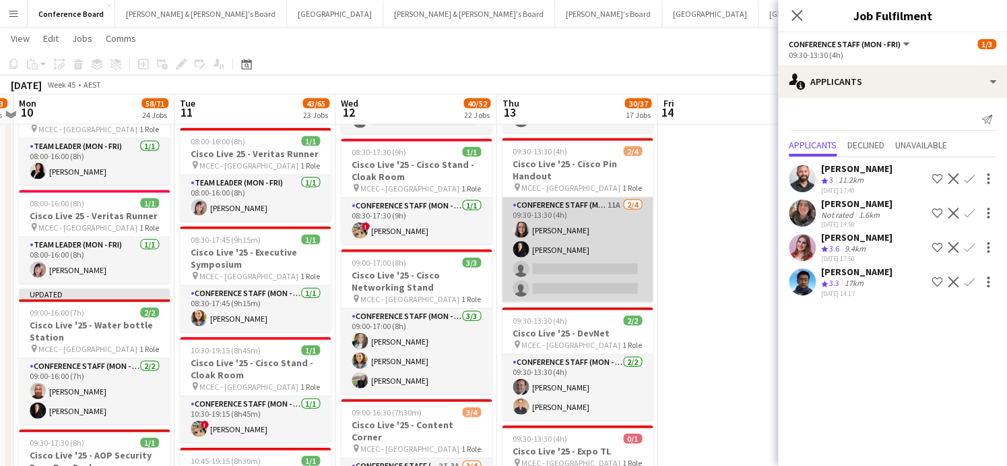
scroll to position [1183, 0]
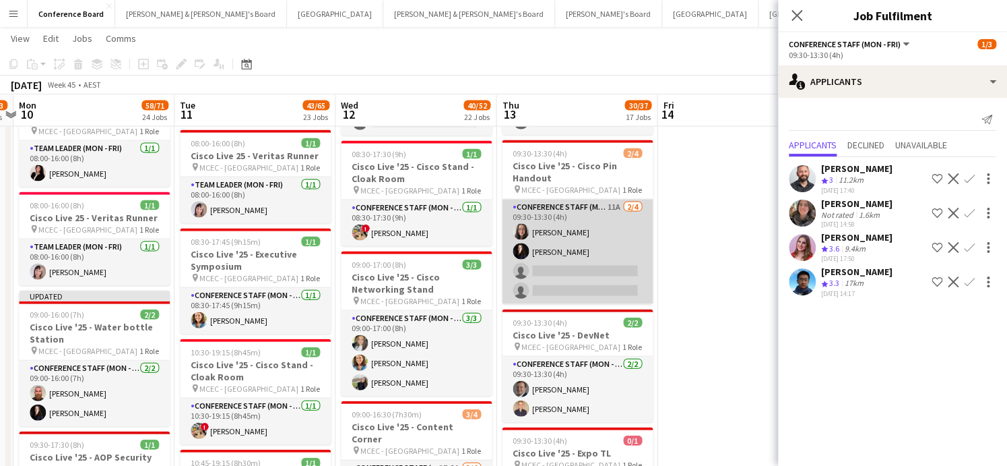
click at [588, 247] on app-card-role "Conference Staff (Mon - Fri) 11A [DATE] 09:30-13:30 (4h) [PERSON_NAME] [PERSON_…" at bounding box center [577, 251] width 151 height 104
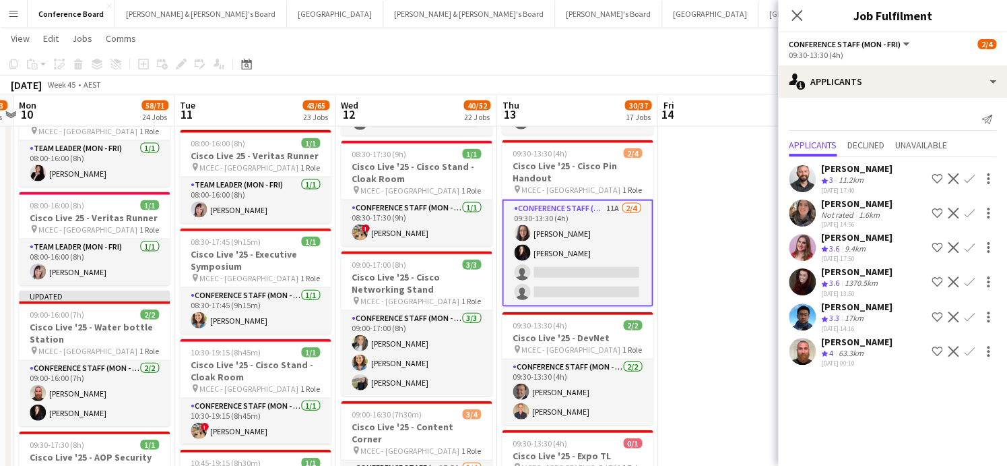
click at [968, 346] on app-icon "Confirm" at bounding box center [969, 351] width 11 height 11
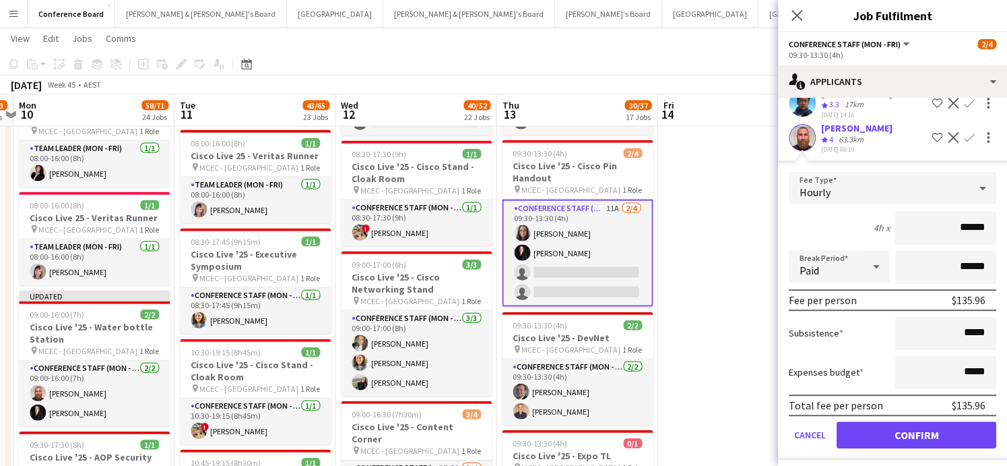
scroll to position [216, 0]
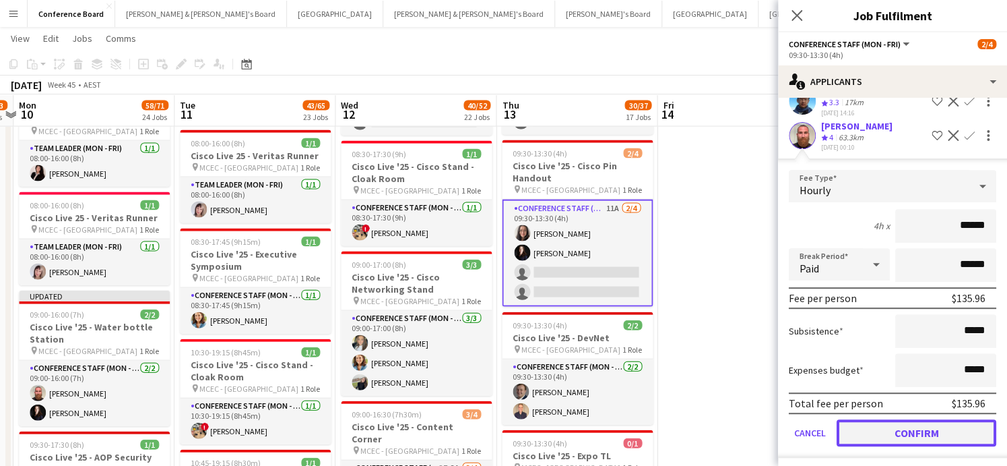
click at [895, 427] on button "Confirm" at bounding box center [917, 432] width 160 height 27
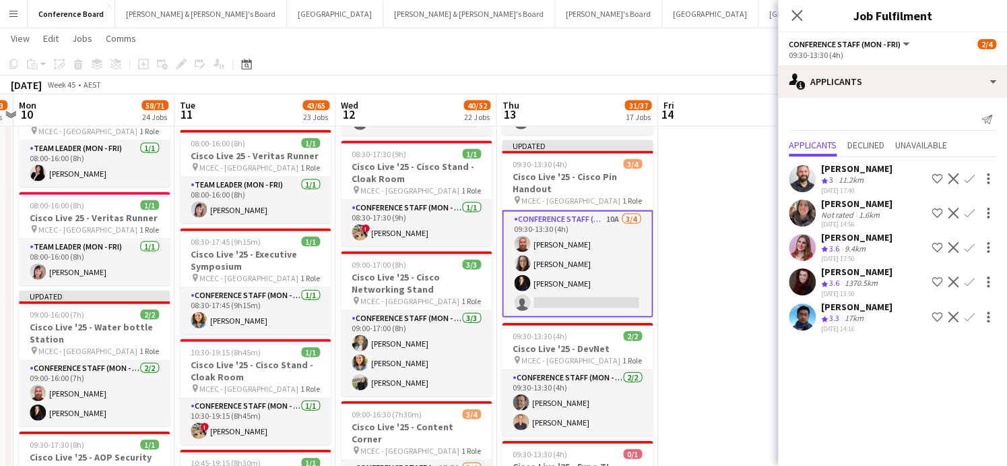
scroll to position [0, 0]
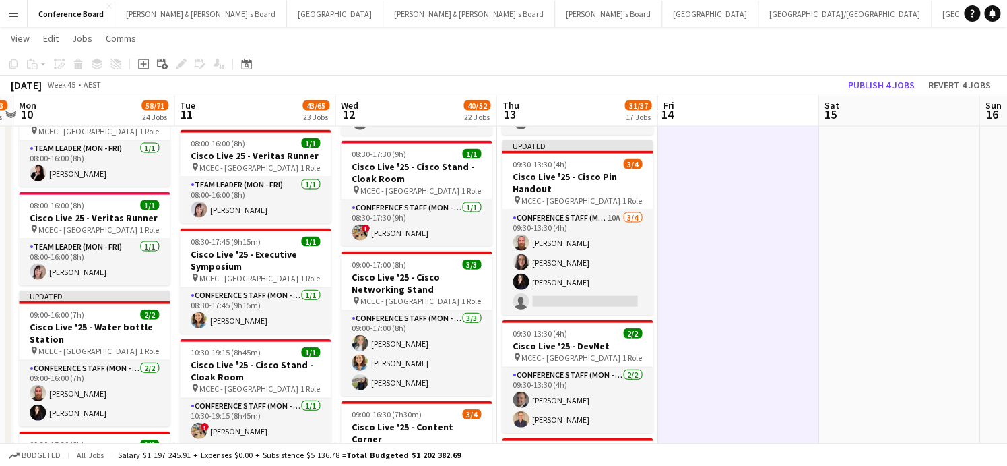
click at [894, 73] on app-toolbar "Copy Paste Paste Command V Paste with crew Command Shift V Paste linked Job [GE…" at bounding box center [503, 64] width 1007 height 23
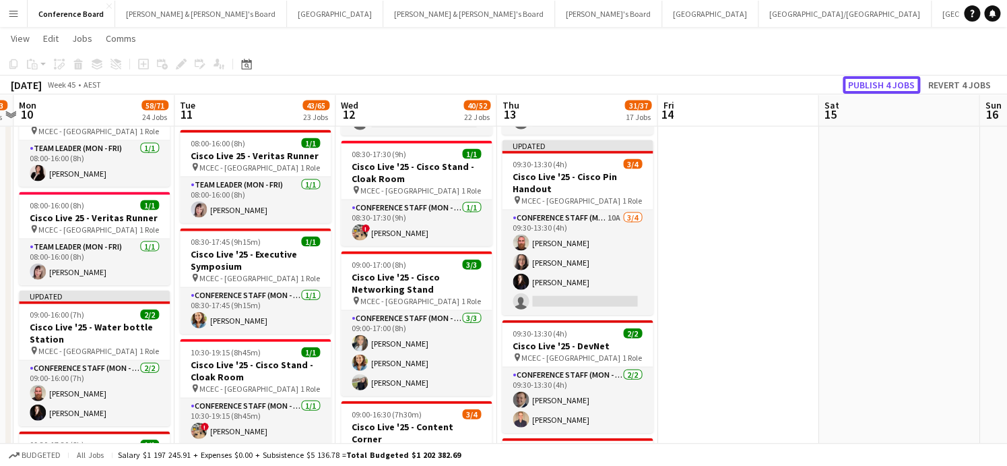
click at [886, 86] on button "Publish 4 jobs" at bounding box center [881, 85] width 77 height 18
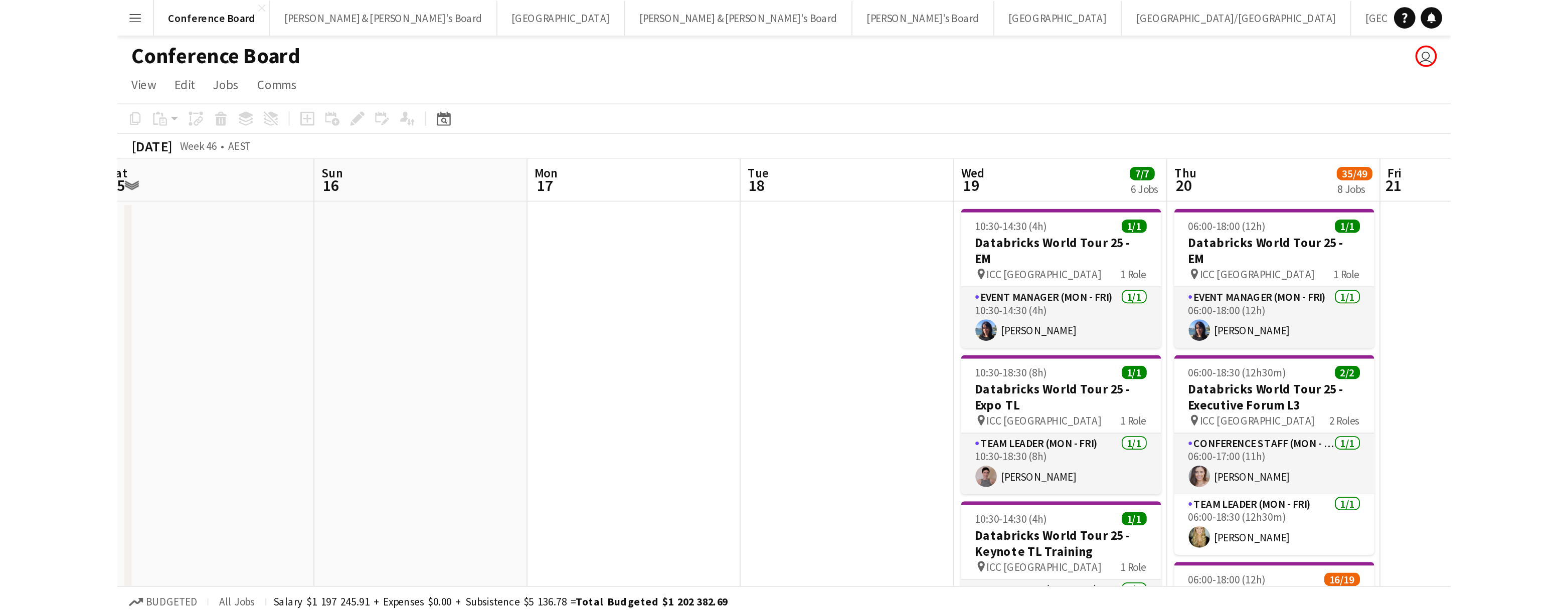
scroll to position [0, 386]
